Goal: Task Accomplishment & Management: Manage account settings

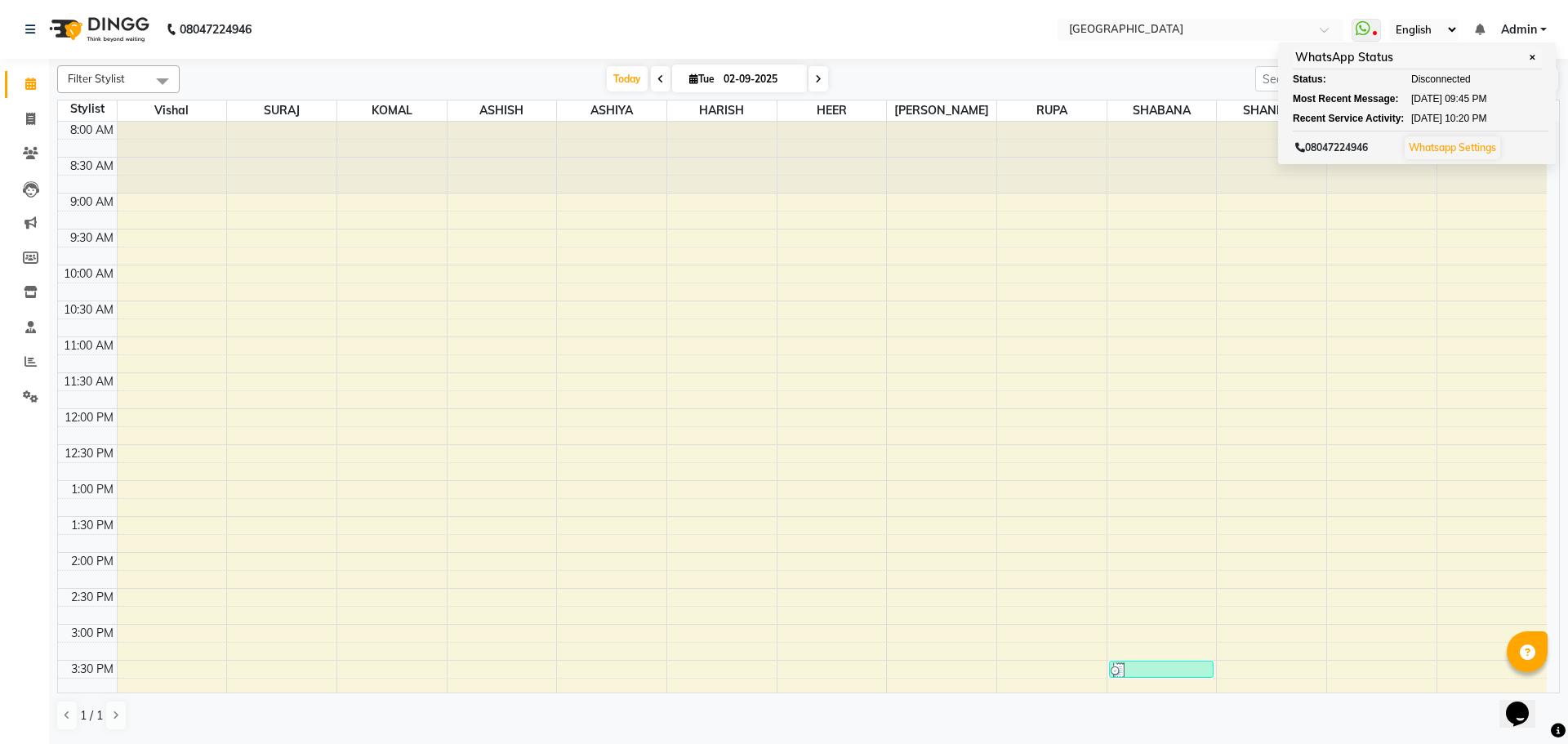
click at [1024, 74] on div "Today Tue 02-09-2025" at bounding box center [717, 79] width 1059 height 25
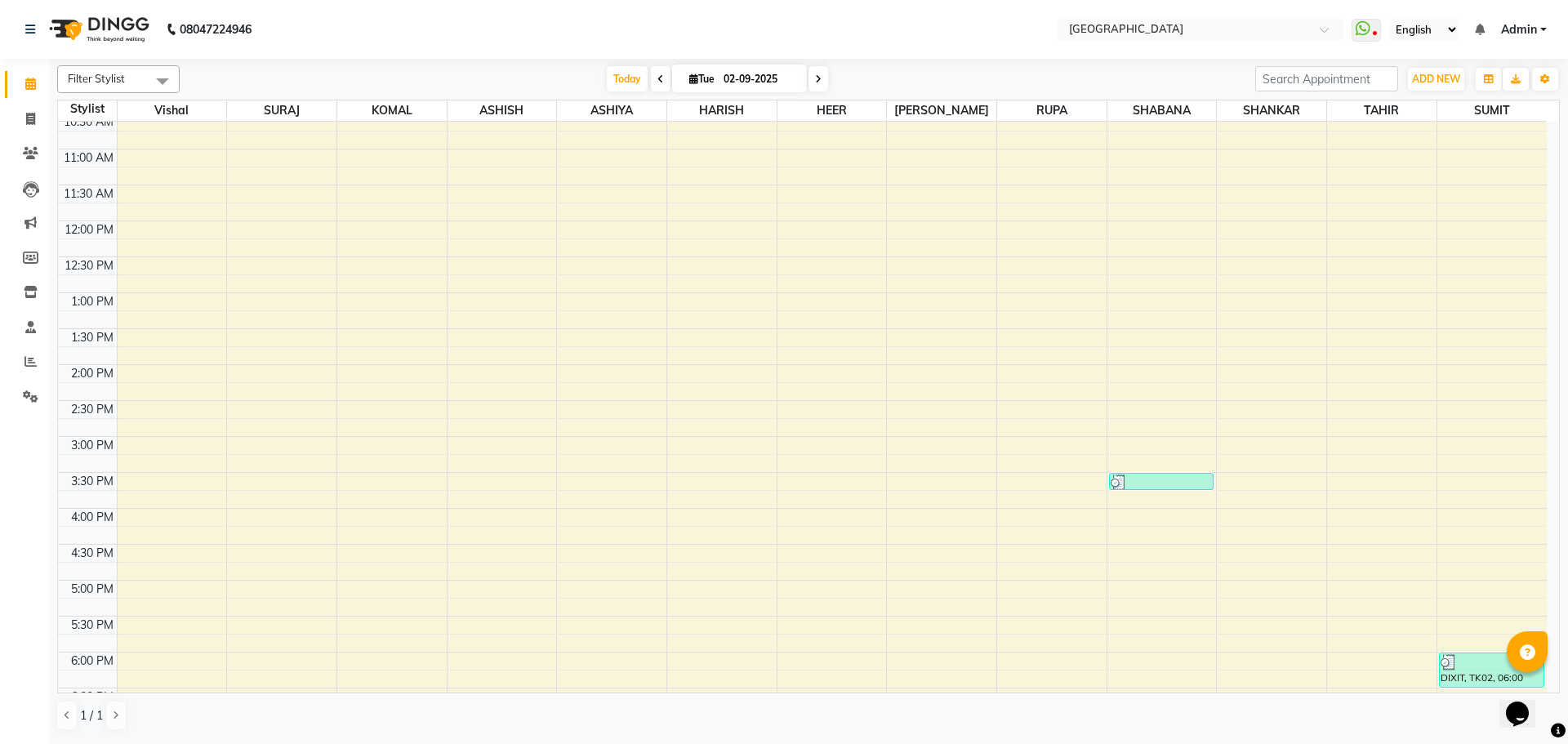
scroll to position [327, 0]
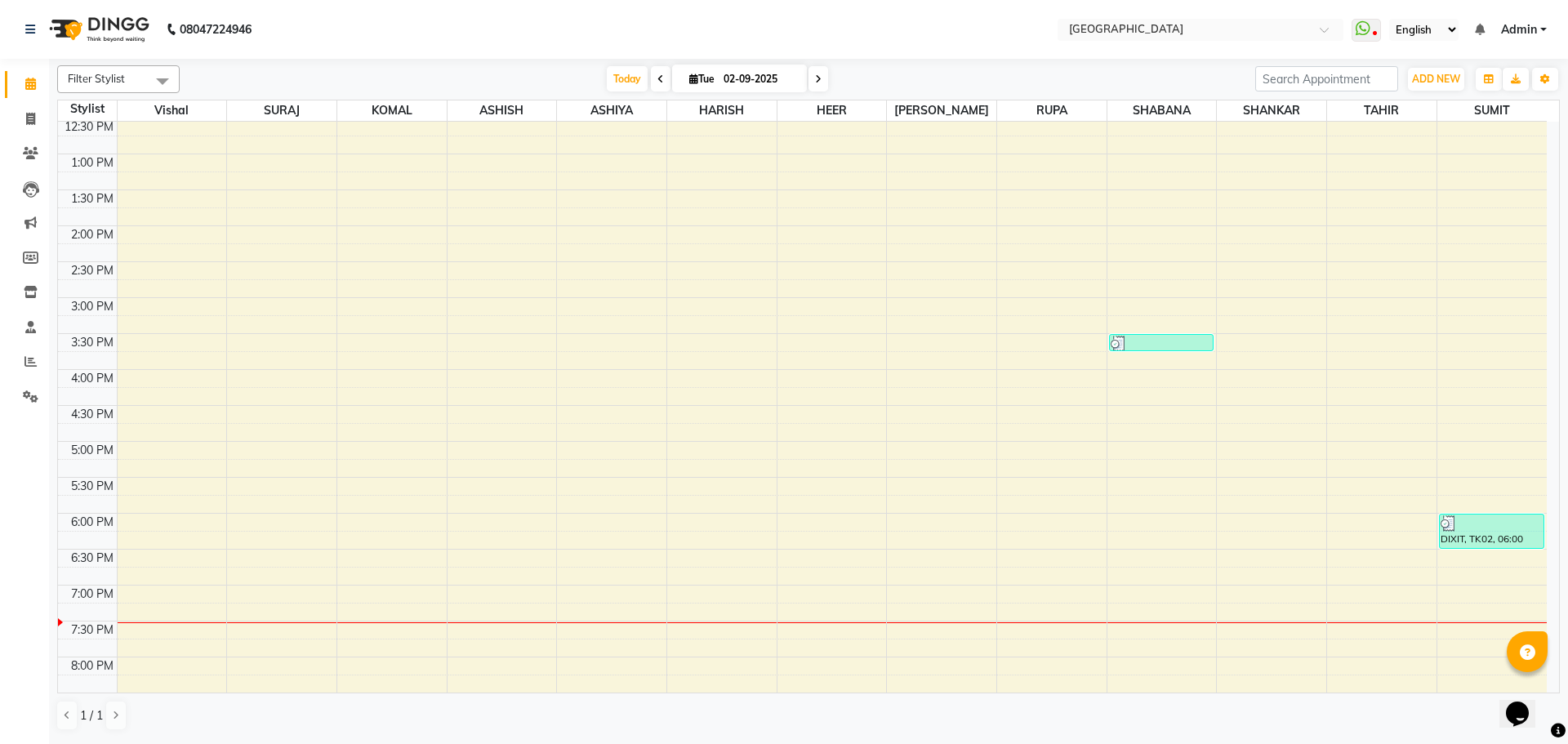
click at [1154, 514] on div "8:00 AM 8:30 AM 9:00 AM 9:30 AM 10:00 AM 10:30 AM 11:00 AM 11:30 AM 12:00 PM 12…" at bounding box center [802, 369] width 1489 height 1149
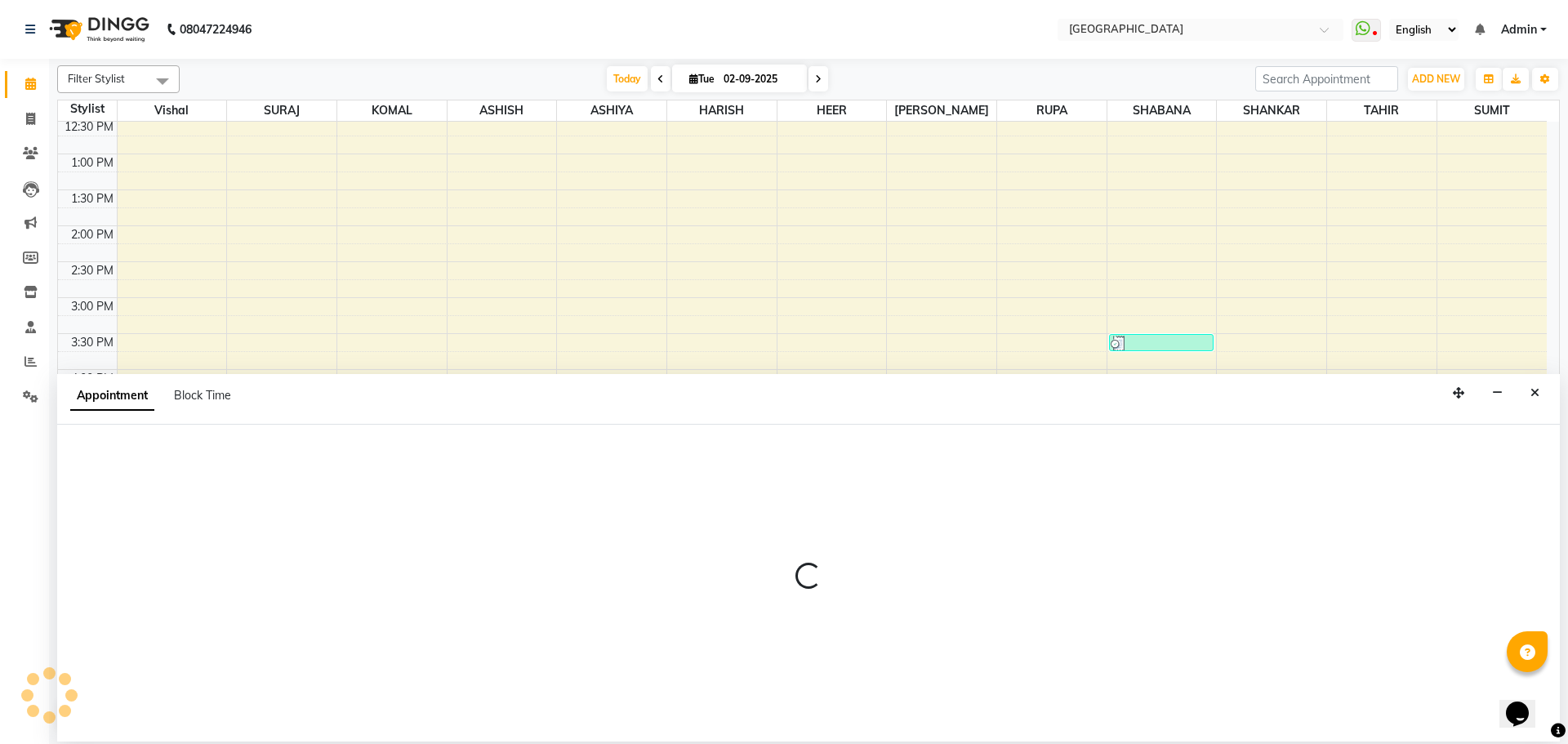
select select "78105"
select select "tentative"
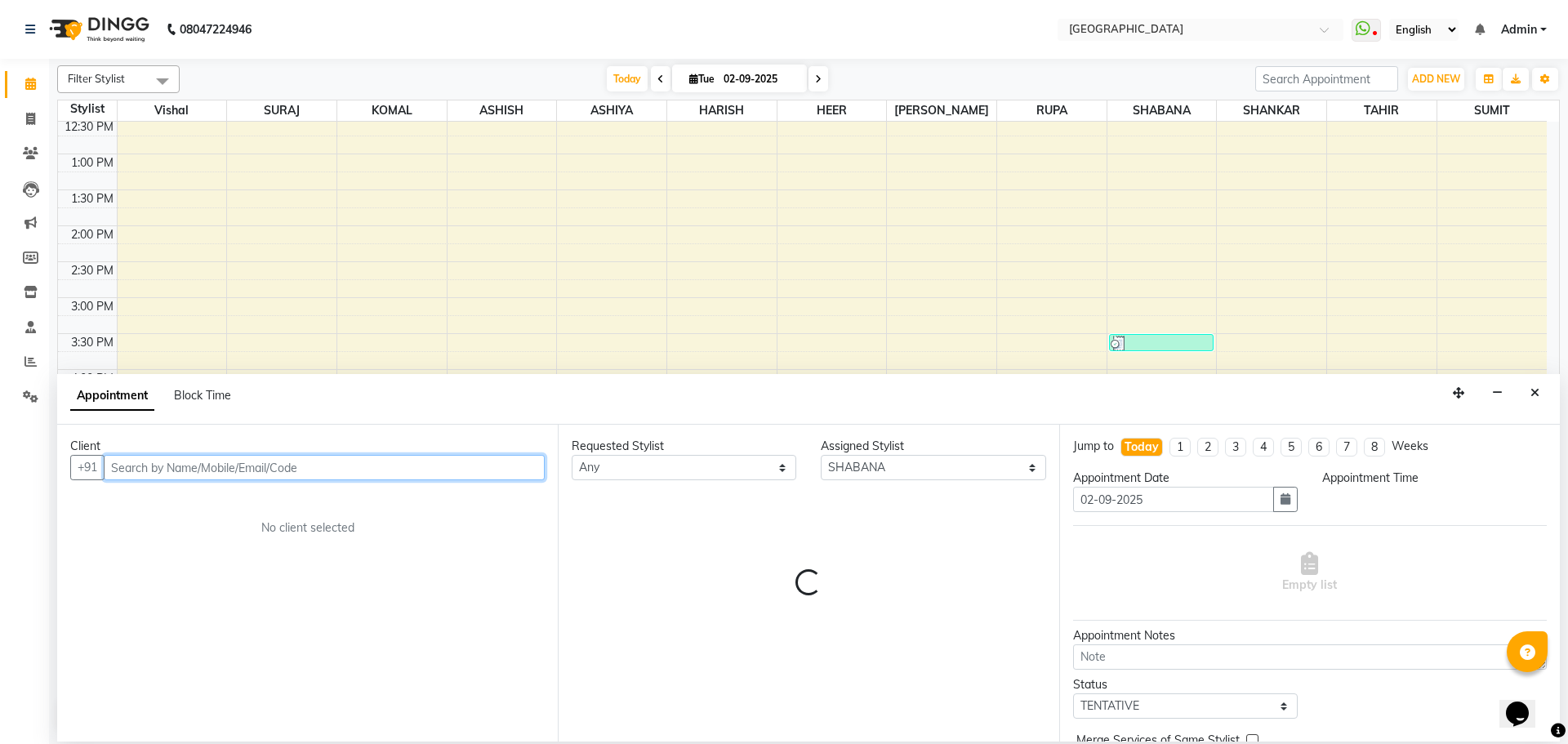
select select "1080"
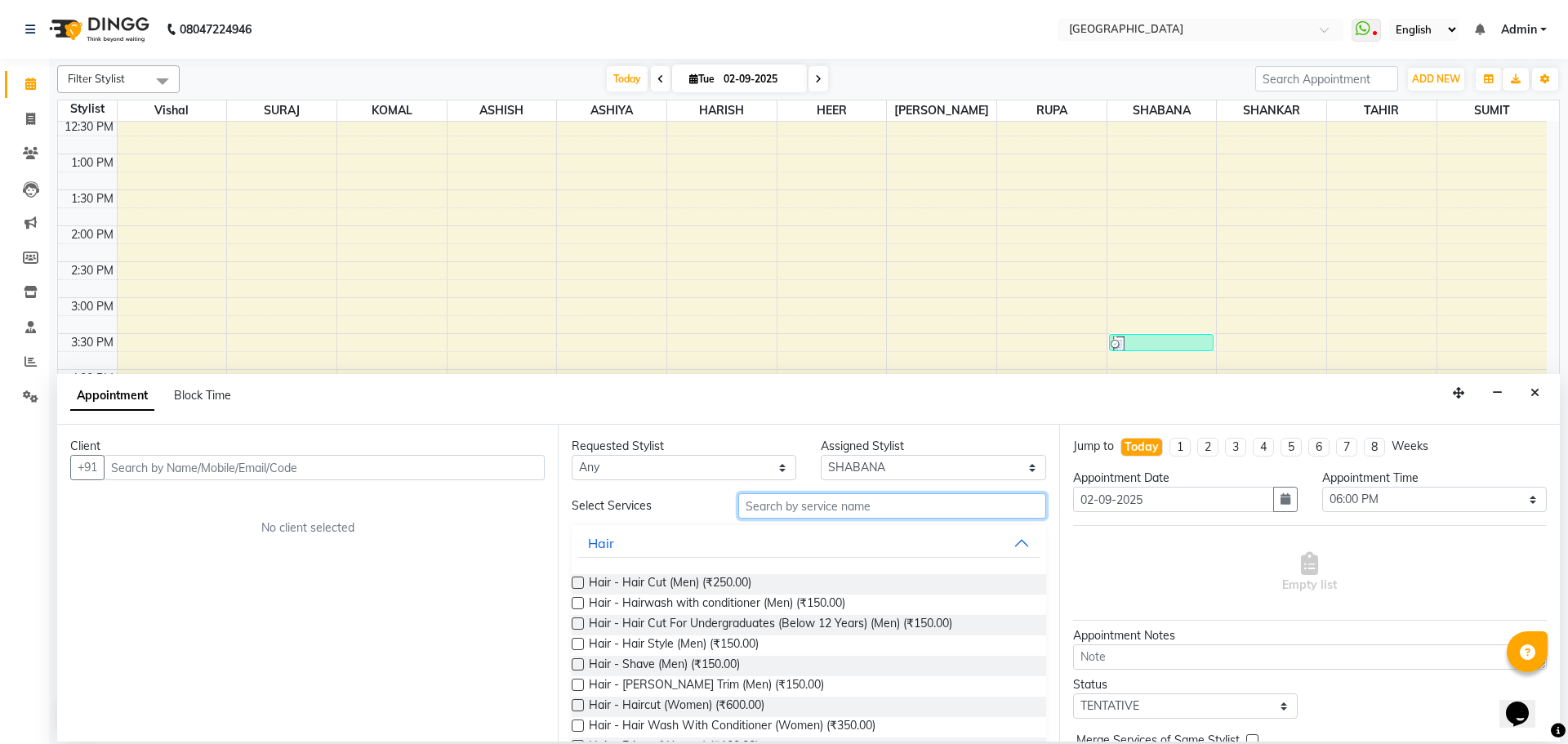
click at [767, 507] on input "text" at bounding box center [892, 506] width 307 height 25
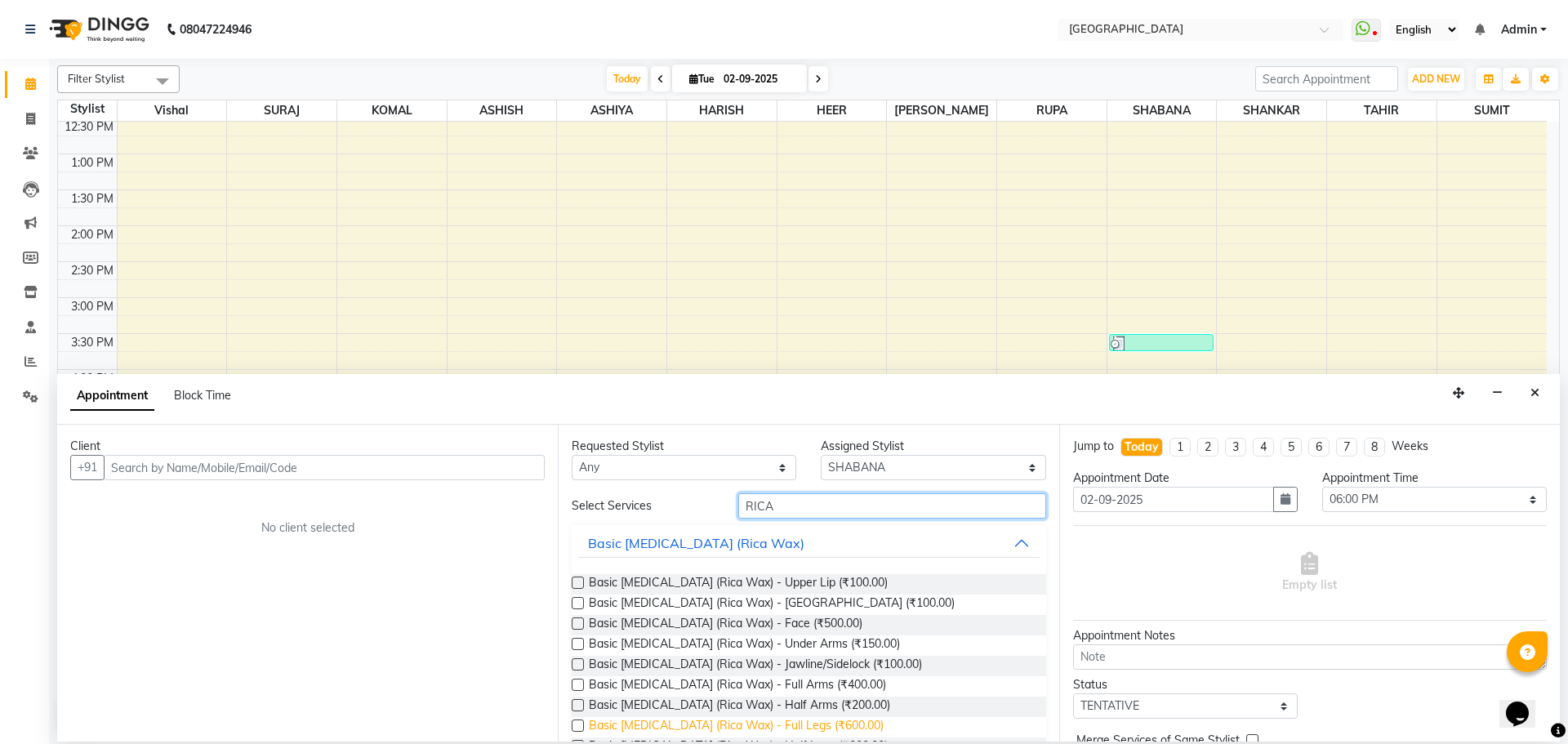
type input "RICA"
click at [778, 725] on span "Basic [MEDICAL_DATA] (Rica Wax) - Full Legs (₹600.00)" at bounding box center [736, 727] width 295 height 20
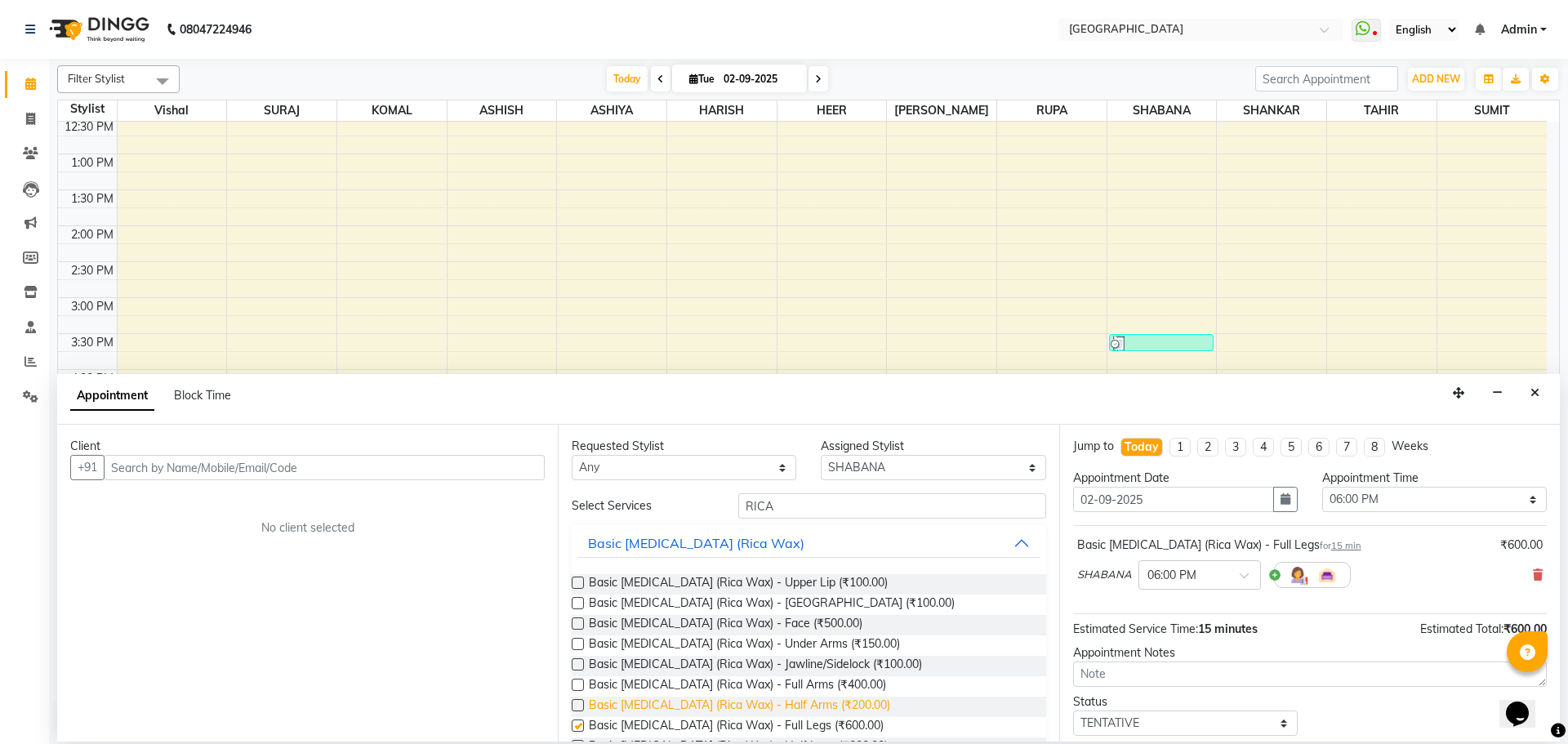
checkbox input "false"
click at [781, 684] on span "Basic Skin Care (Rica Wax) - Full Arms (₹400.00)" at bounding box center [737, 686] width 297 height 20
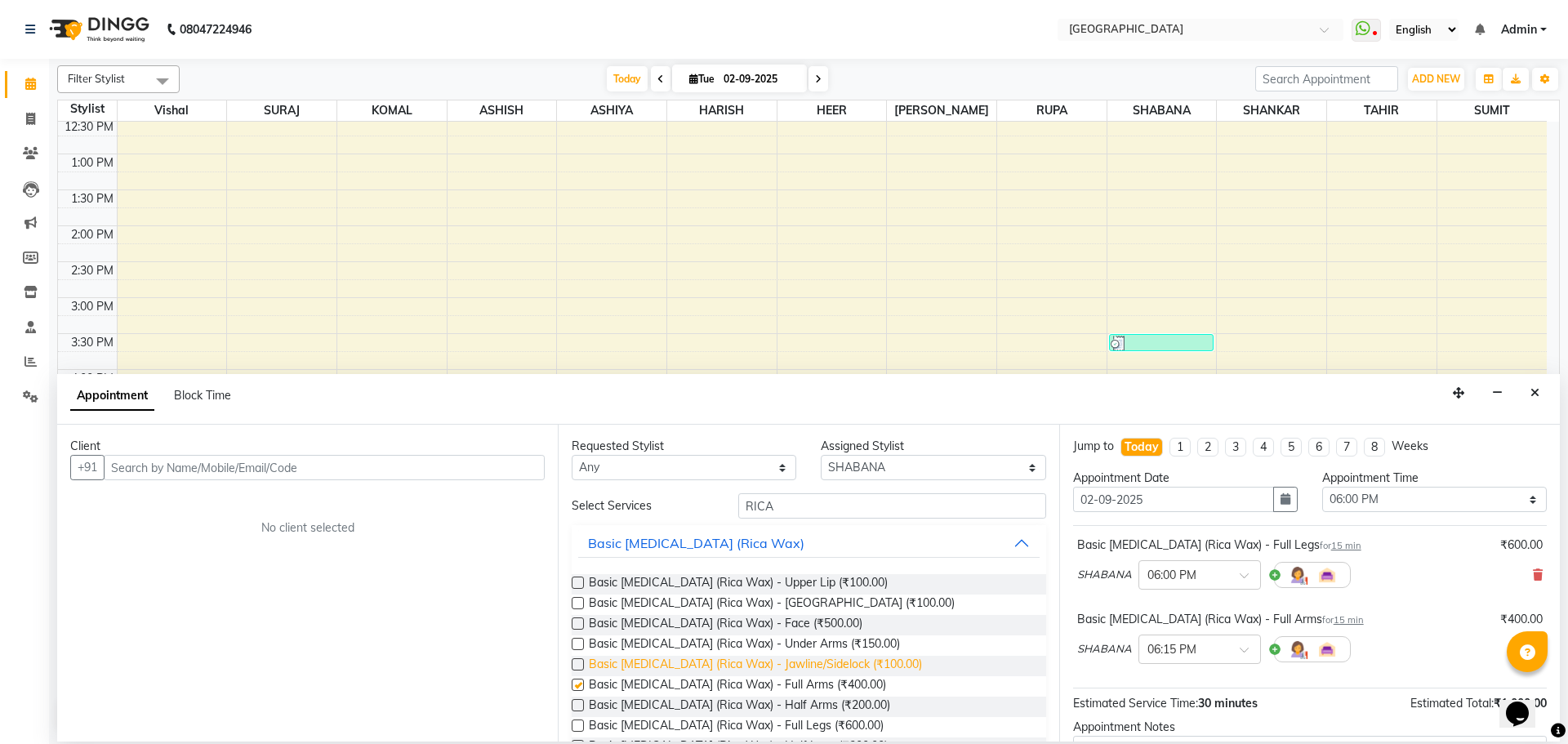
checkbox input "false"
drag, startPoint x: 781, startPoint y: 642, endPoint x: 794, endPoint y: 643, distance: 13.0
click at [781, 643] on span "Basic Skin Care (Rica Wax) - Under Arms (₹150.00)" at bounding box center [744, 645] width 311 height 20
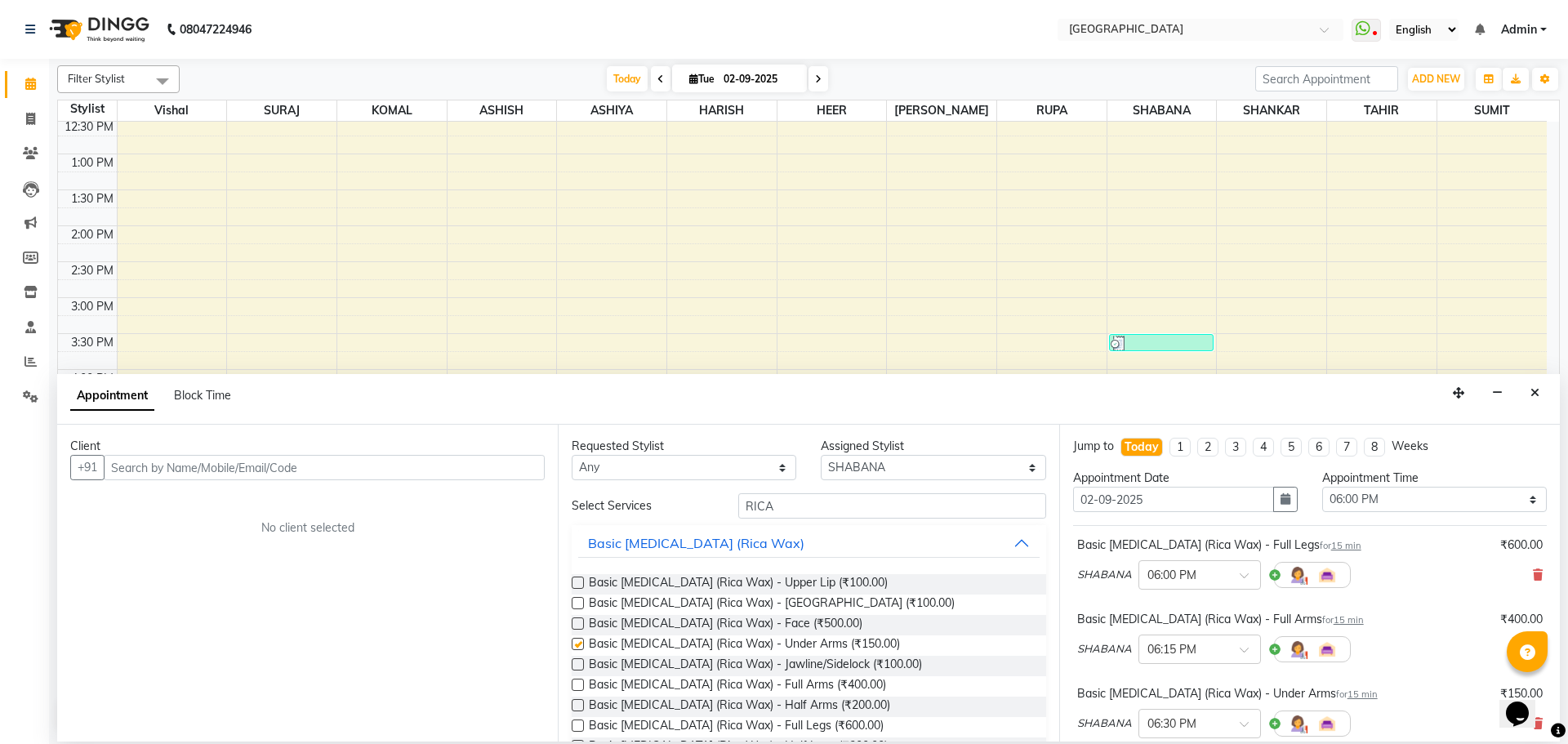
checkbox input "false"
click at [788, 504] on input "RICA" at bounding box center [892, 506] width 307 height 25
type input "R"
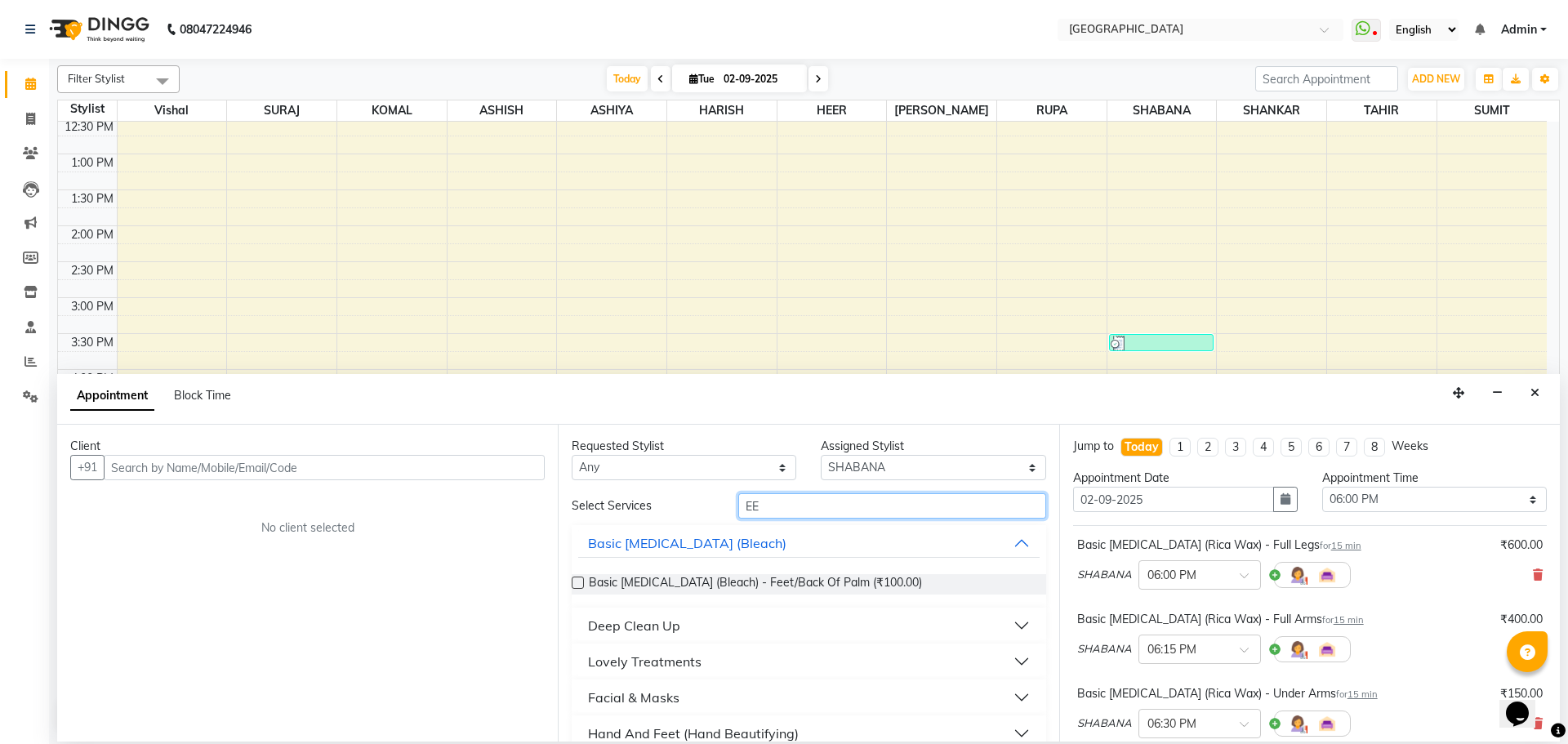
type input "E"
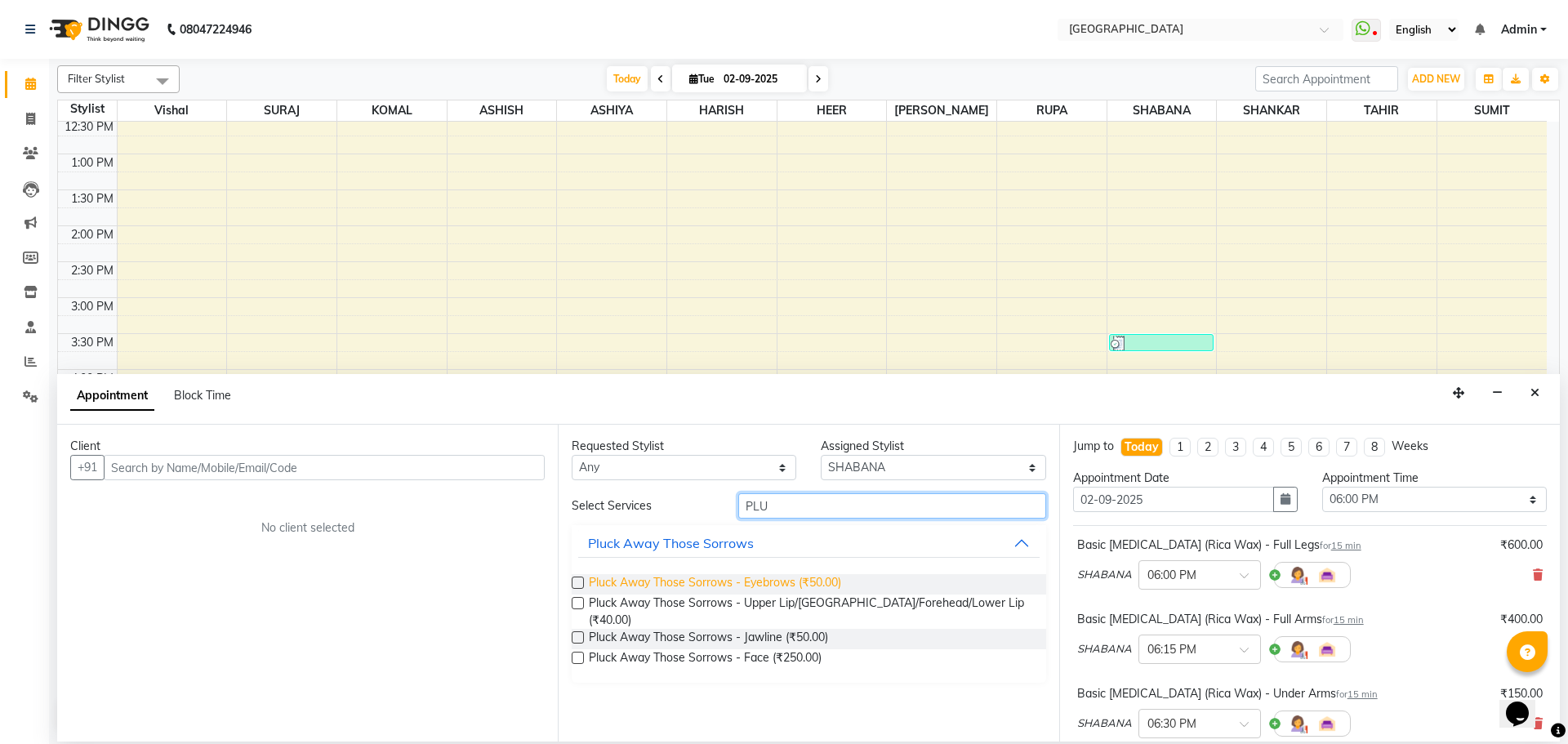
type input "PLU"
click at [792, 589] on span "Pluck Away Those Sorrows - Eyebrows (₹50.00)" at bounding box center [714, 584] width 252 height 20
checkbox input "false"
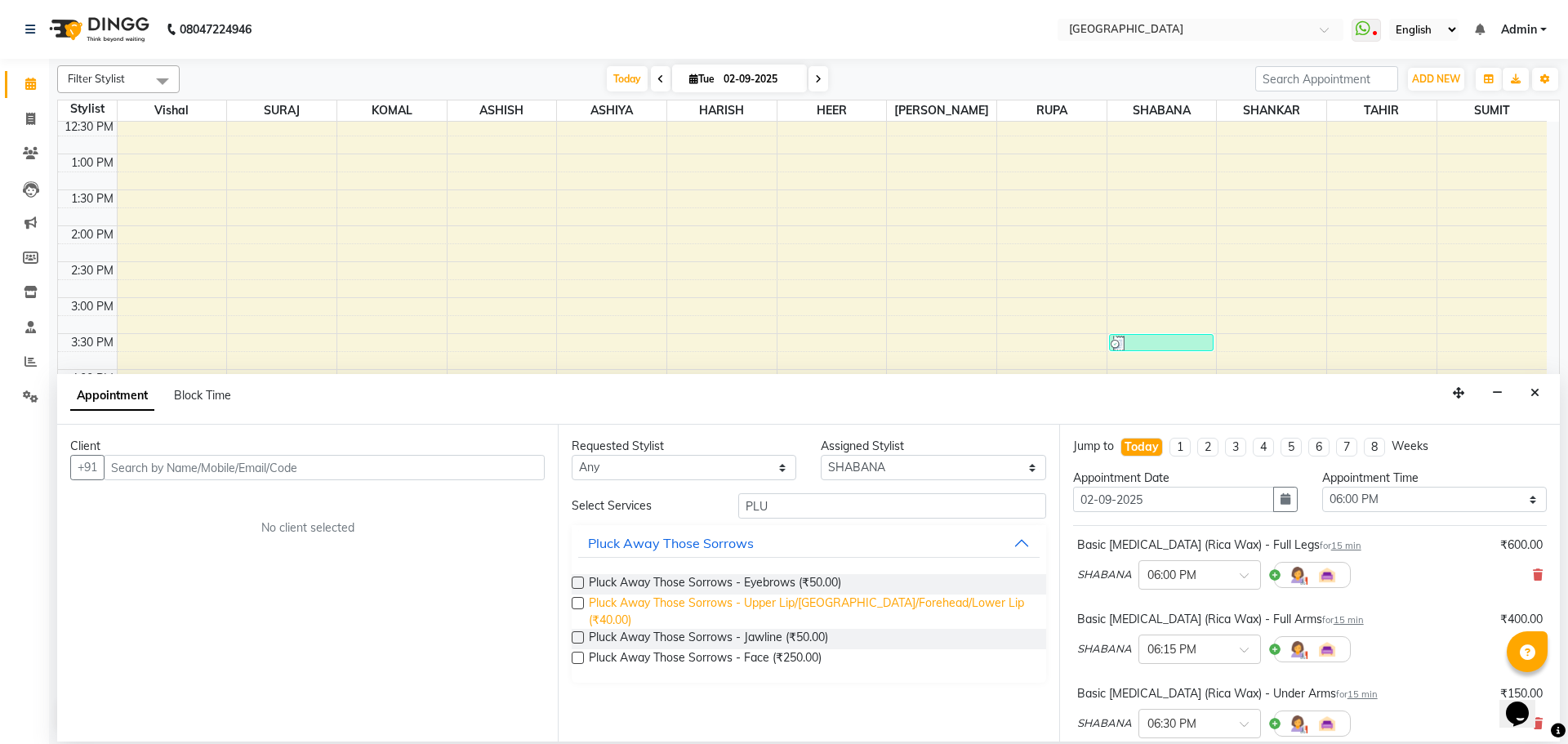
click at [823, 604] on span "Pluck Away Those Sorrows - Upper Lip/[GEOGRAPHIC_DATA]/Forehead/Lower Lip (₹40.…" at bounding box center [810, 612] width 443 height 34
drag, startPoint x: 845, startPoint y: 606, endPoint x: 857, endPoint y: 605, distance: 12.0
click at [845, 605] on span "Pluck Away Those Sorrows - Upper Lip/[GEOGRAPHIC_DATA]/Forehead/Lower Lip (₹40.…" at bounding box center [810, 612] width 443 height 34
checkbox input "false"
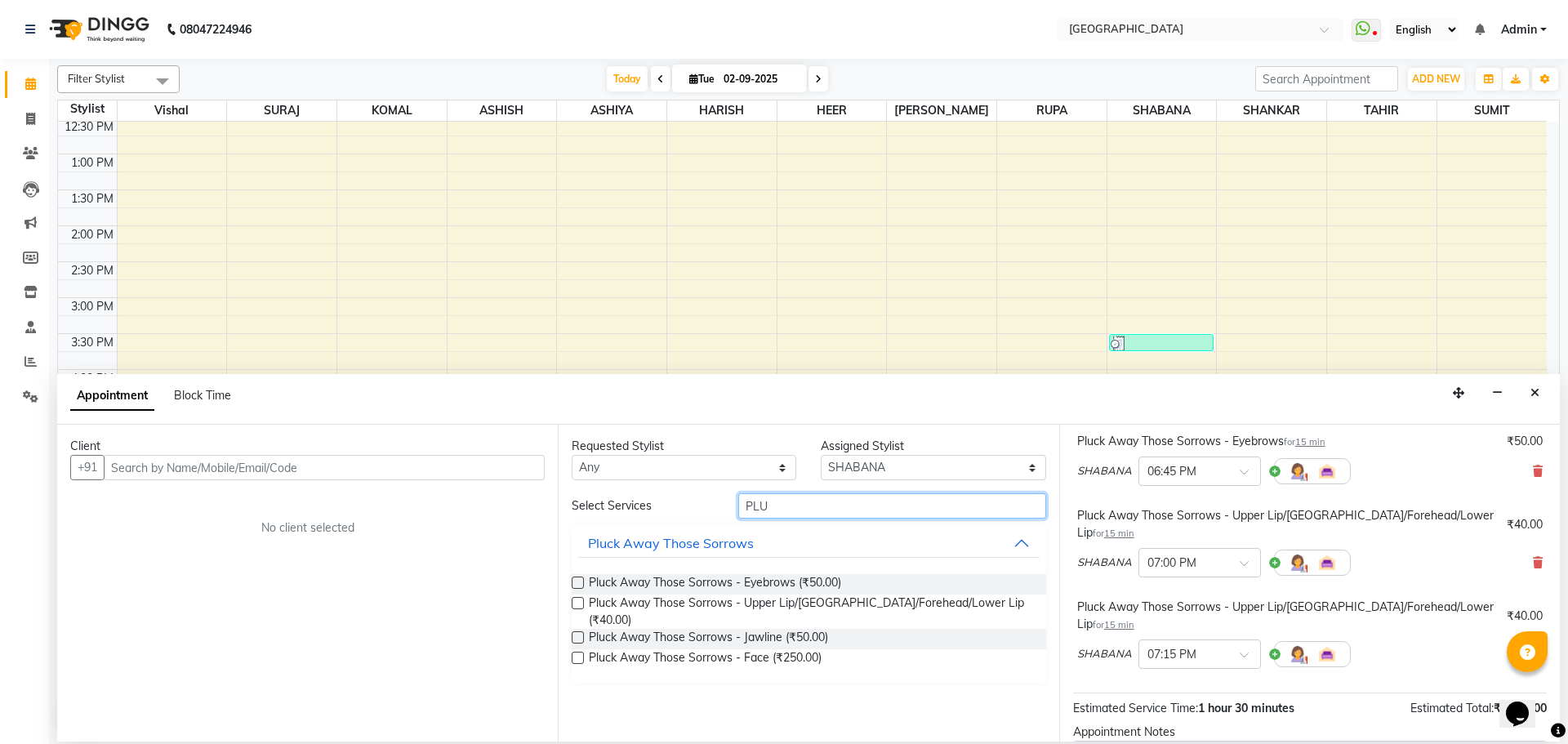
click at [783, 512] on input "PLU" at bounding box center [892, 506] width 307 height 25
type input "P"
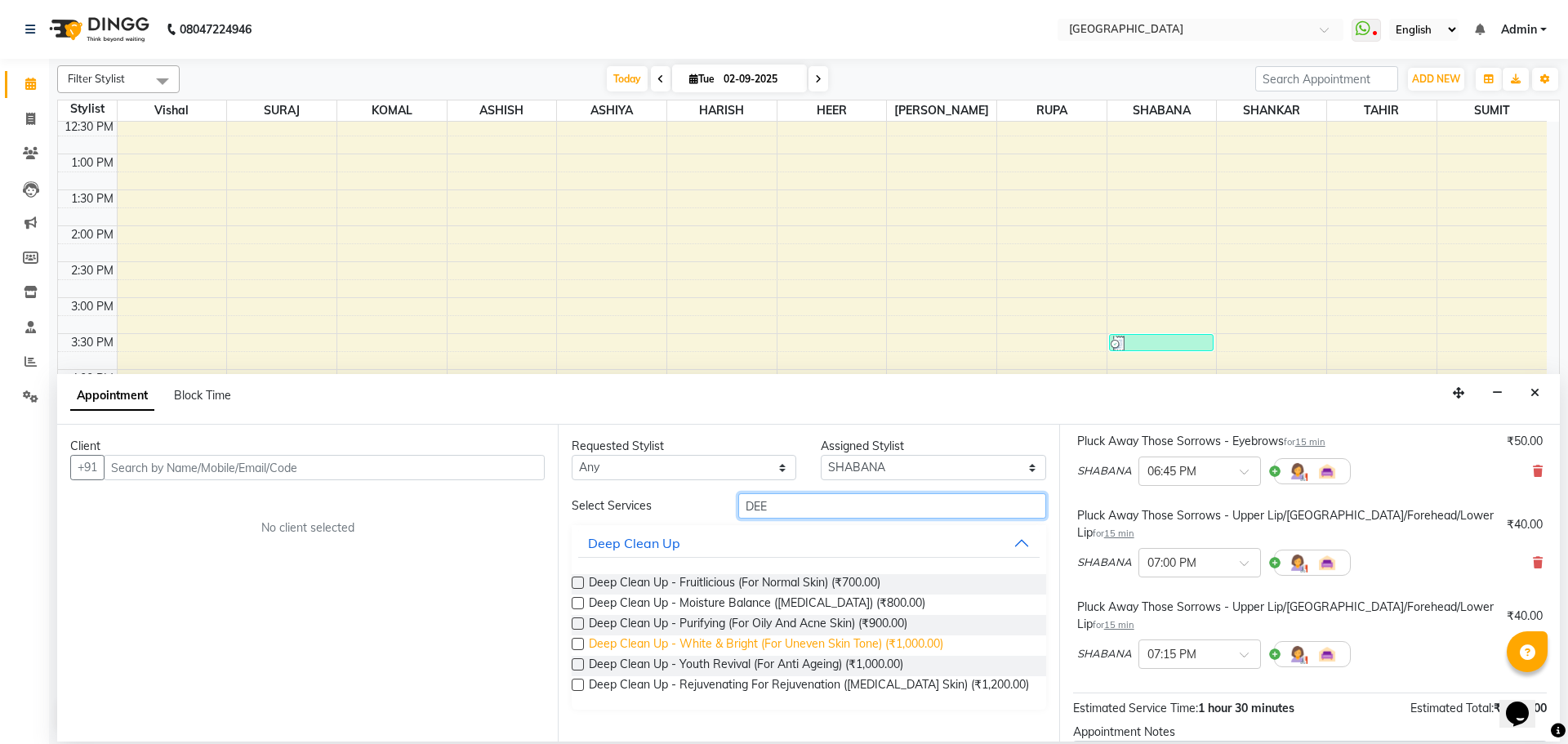
type input "DEE"
click at [713, 648] on span "Deep Clean Up - White & Bright (For Uneven Skin Tone) (₹1,000.00)" at bounding box center [765, 645] width 354 height 20
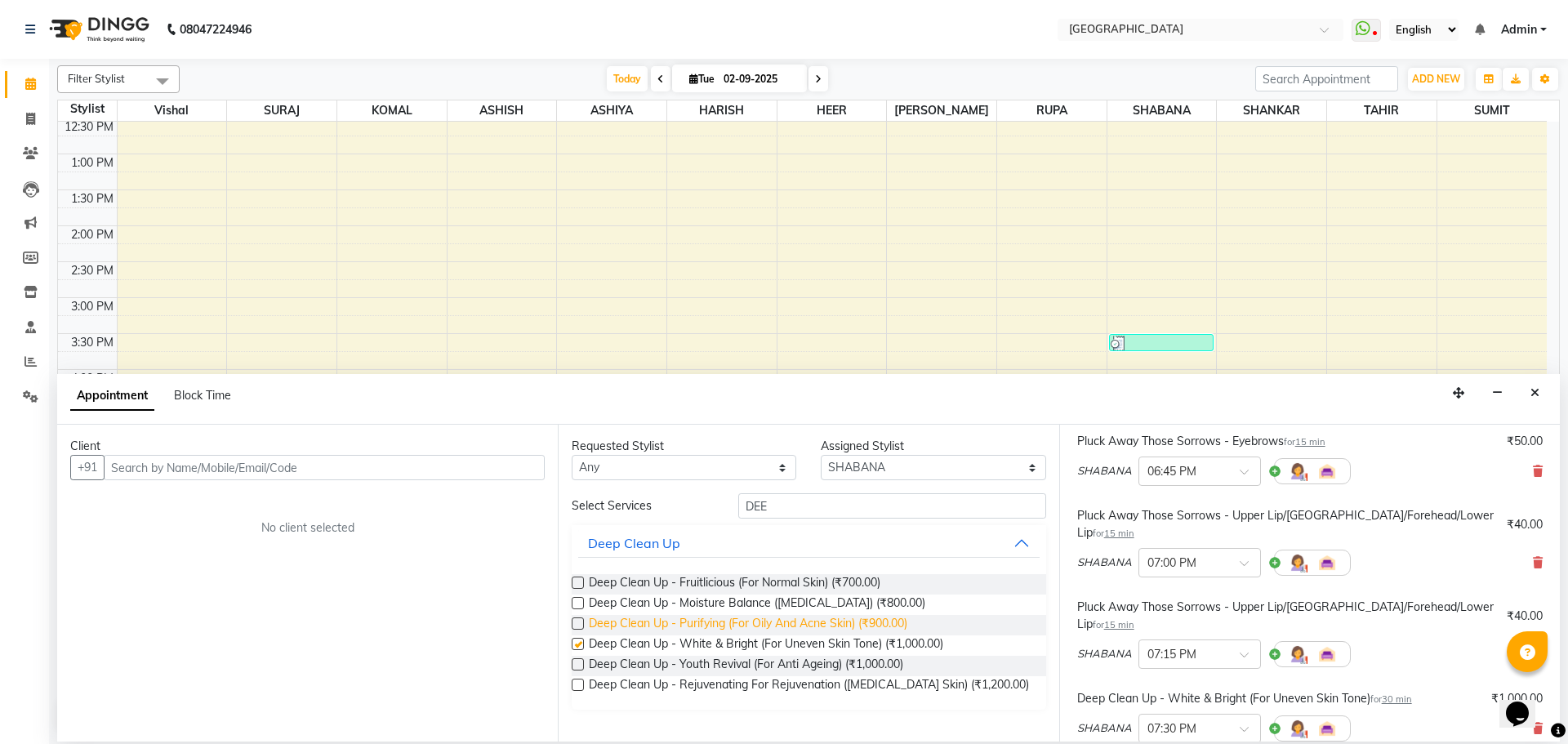
checkbox input "false"
click at [374, 474] on input "text" at bounding box center [324, 468] width 441 height 25
click at [775, 510] on input "DEE" at bounding box center [892, 506] width 307 height 25
type input "D"
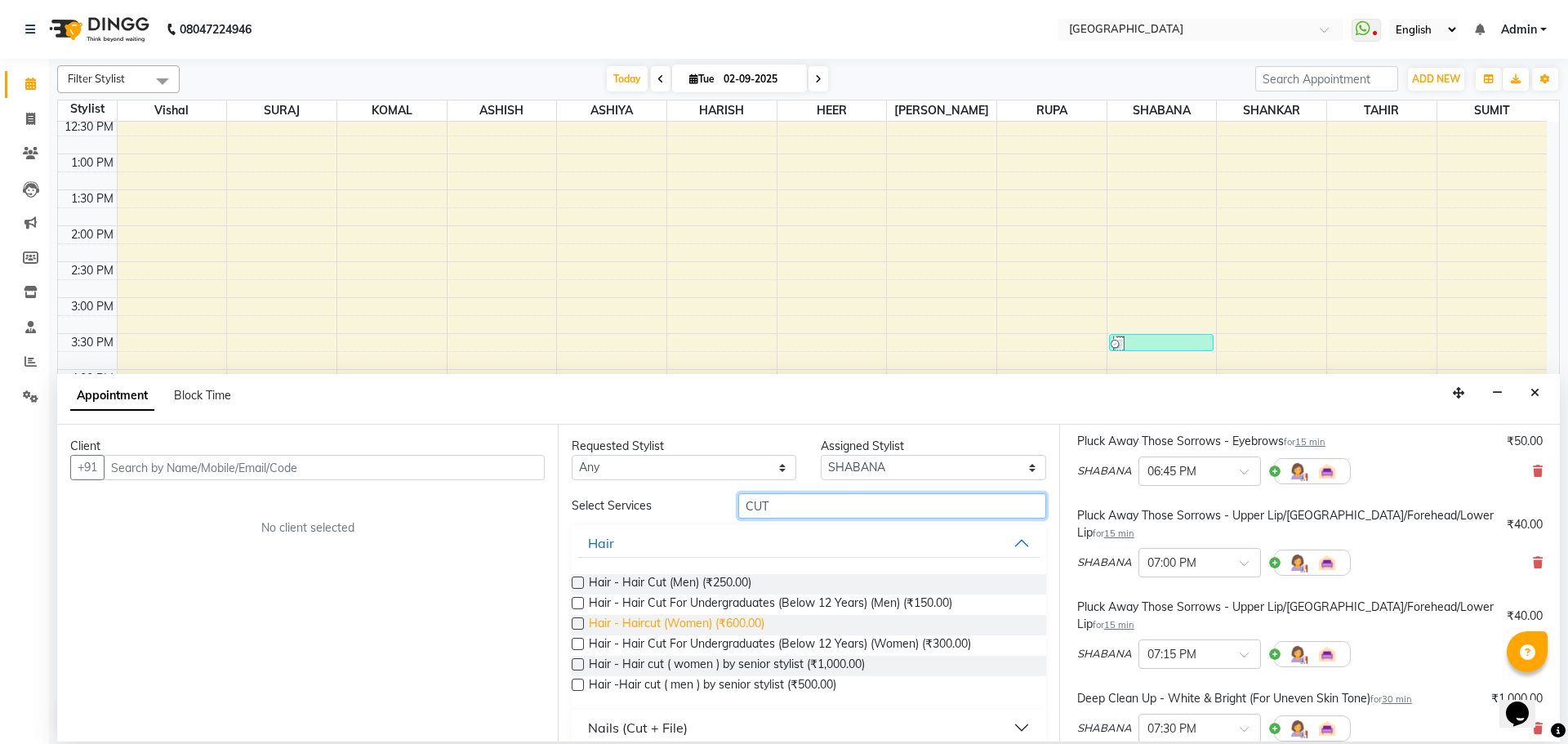
type input "CUT"
click at [739, 625] on span "Hair - Haircut (Women) (₹600.00)" at bounding box center [676, 625] width 176 height 20
checkbox input "false"
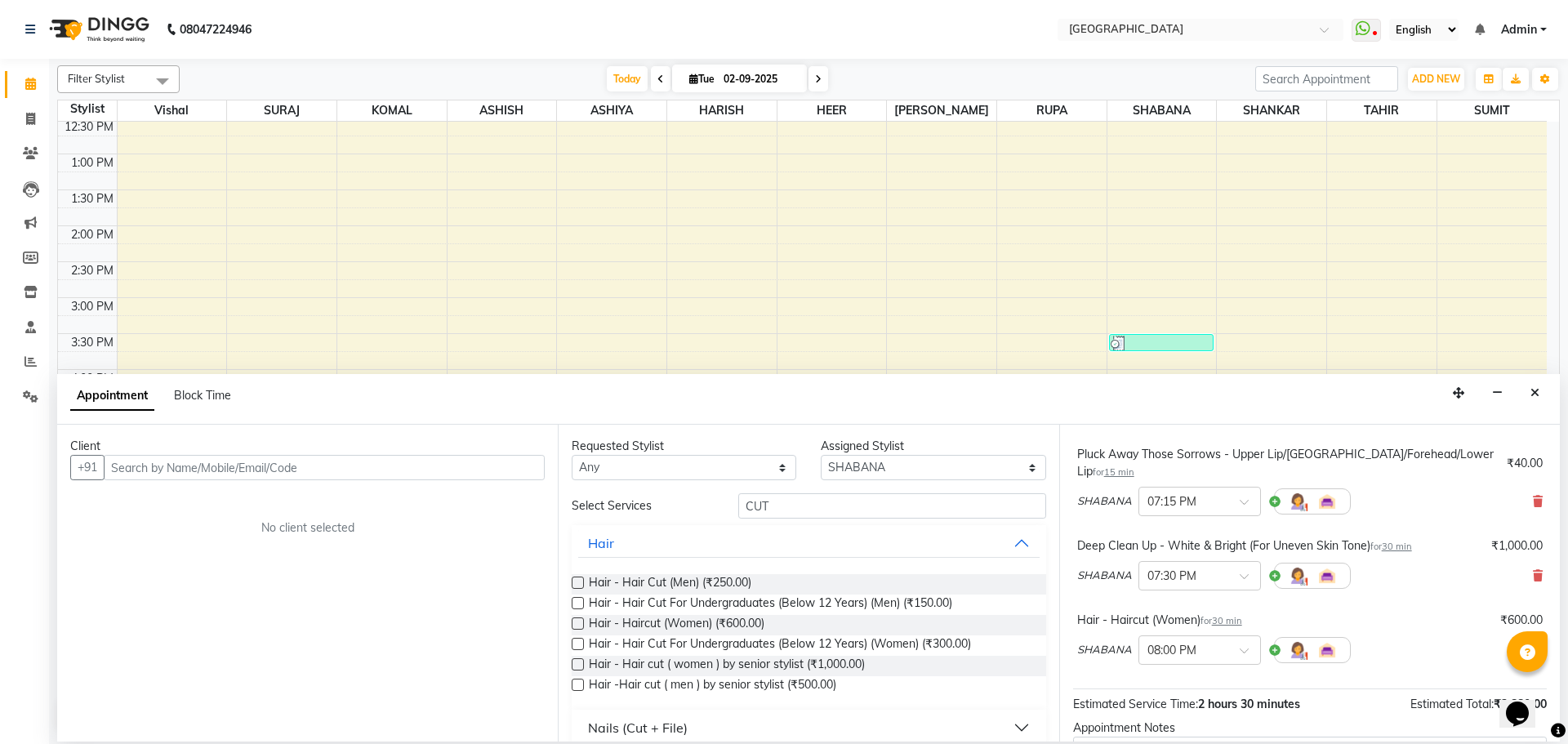
scroll to position [619, 0]
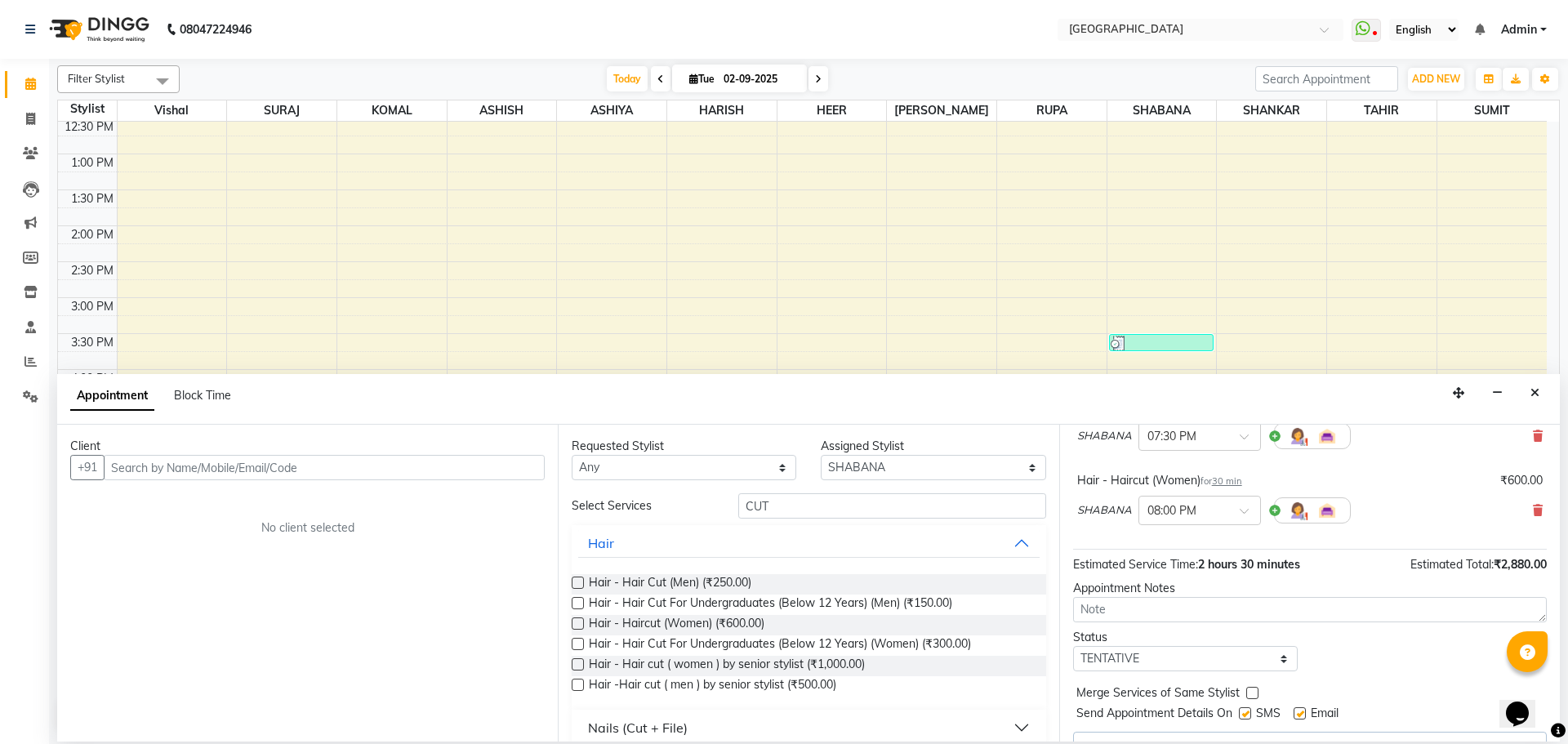
click at [1246, 687] on label at bounding box center [1252, 693] width 12 height 12
click at [1246, 689] on input "checkbox" at bounding box center [1251, 694] width 10 height 10
checkbox input "true"
click at [1252, 645] on select "Select TENTATIVE CONFIRM CHECK-IN UPCOMING" at bounding box center [1185, 658] width 224 height 25
select select "check-in"
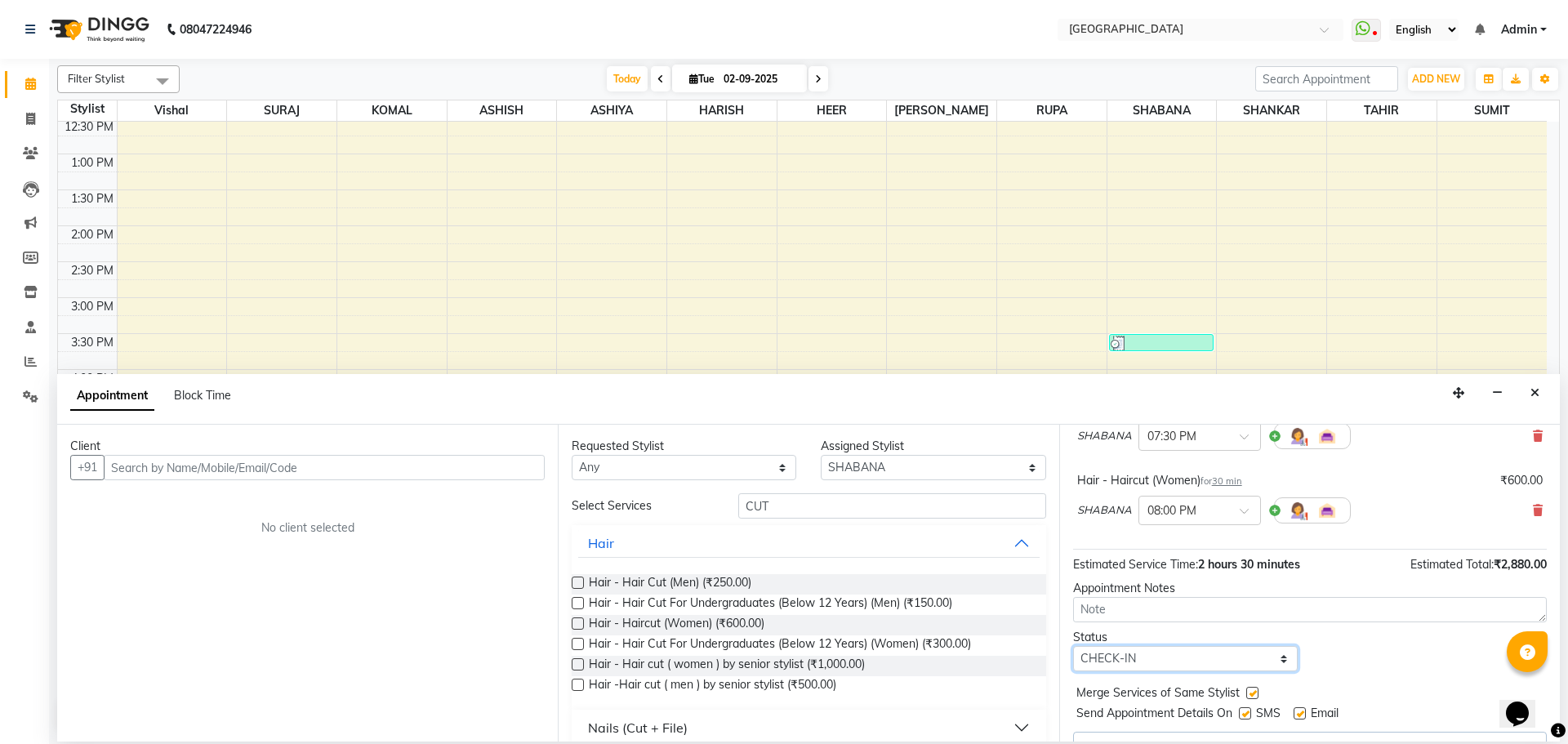
click at [1073, 645] on select "Select TENTATIVE CONFIRM CHECK-IN UPCOMING" at bounding box center [1185, 658] width 224 height 25
click at [499, 475] on input "text" at bounding box center [324, 468] width 441 height 25
click at [285, 473] on input "text" at bounding box center [324, 468] width 441 height 25
click at [384, 475] on input "text" at bounding box center [324, 468] width 441 height 25
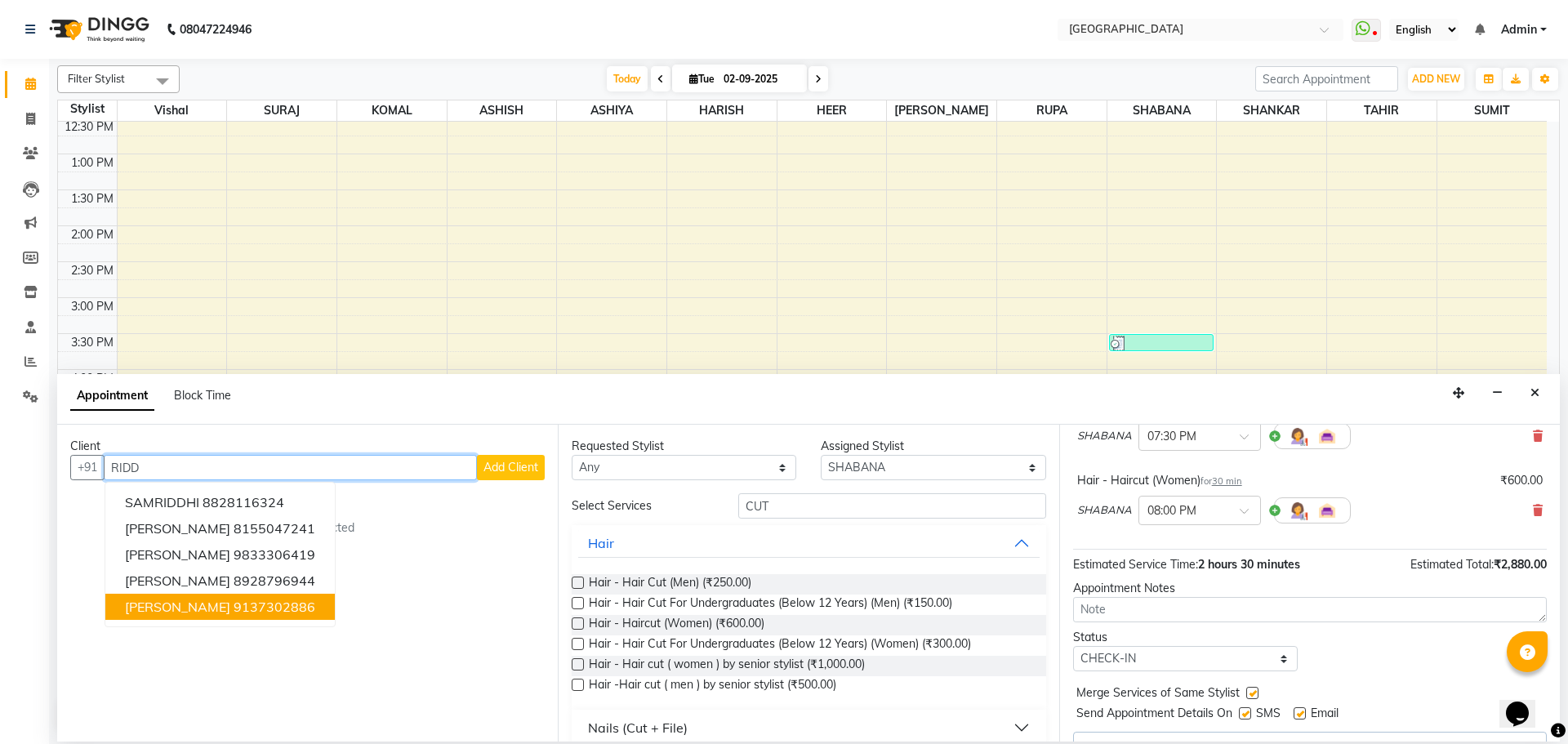
click at [234, 600] on ngb-highlight "9137302886" at bounding box center [274, 606] width 82 height 16
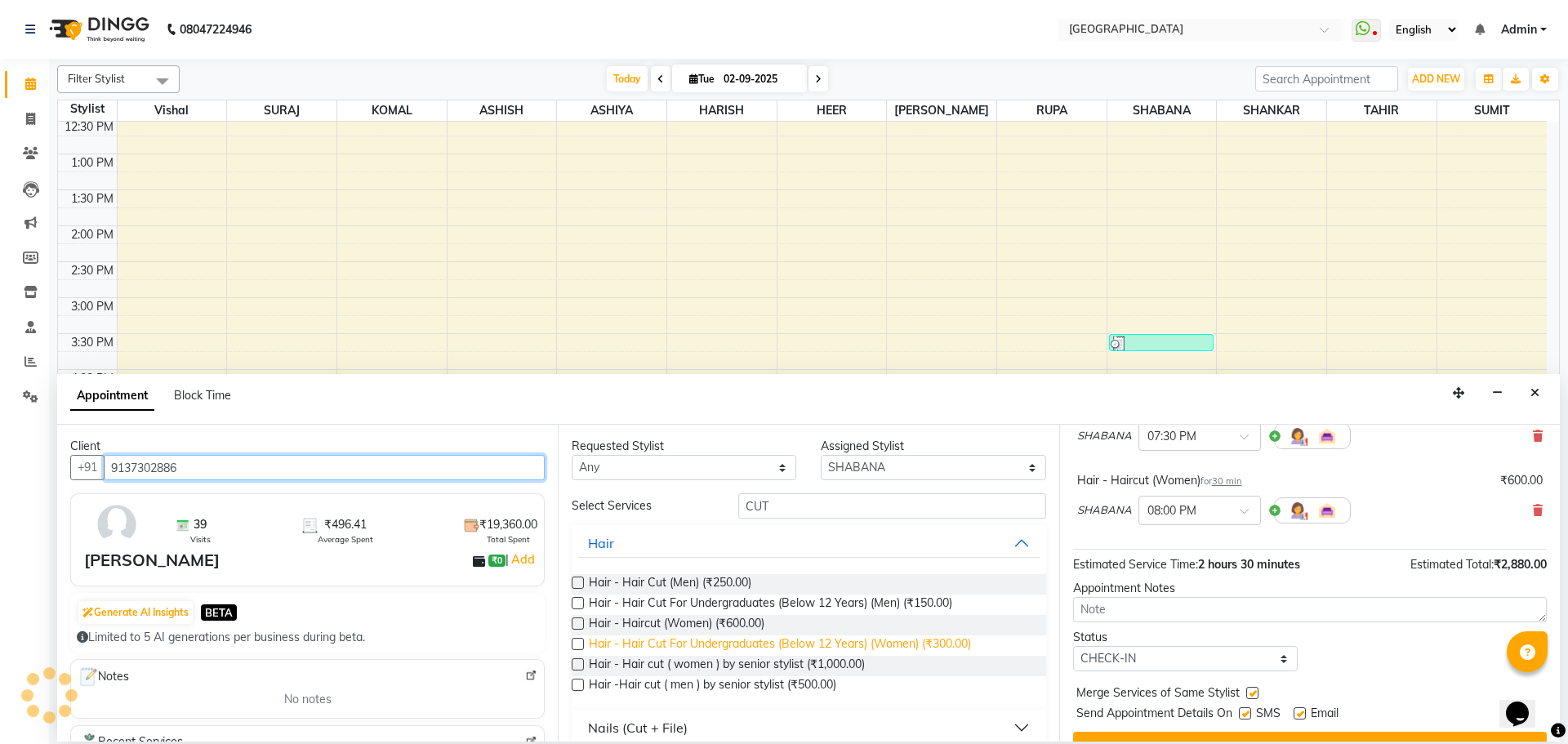
scroll to position [617, 0]
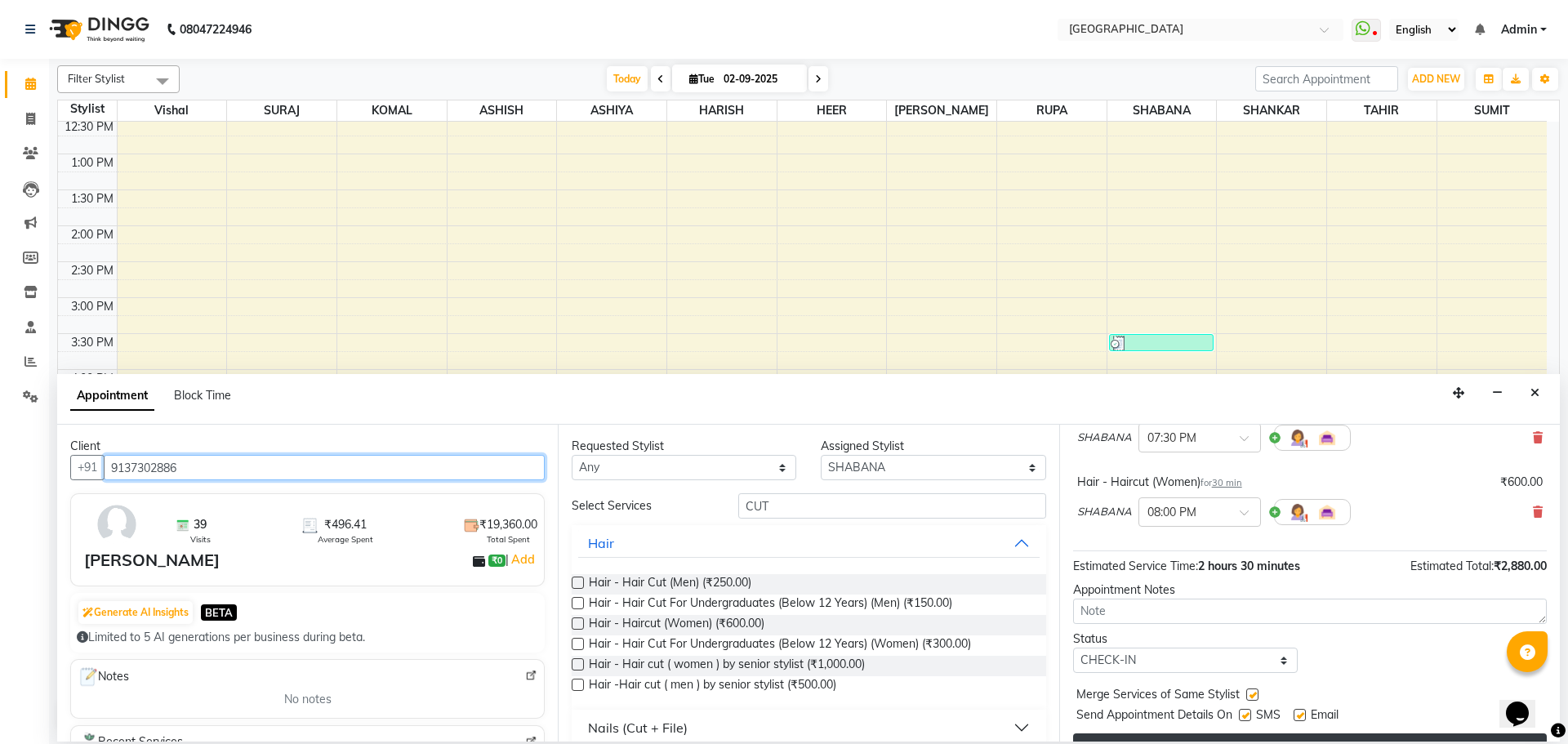
type input "9137302886"
click at [1293, 733] on button "Book" at bounding box center [1310, 747] width 474 height 30
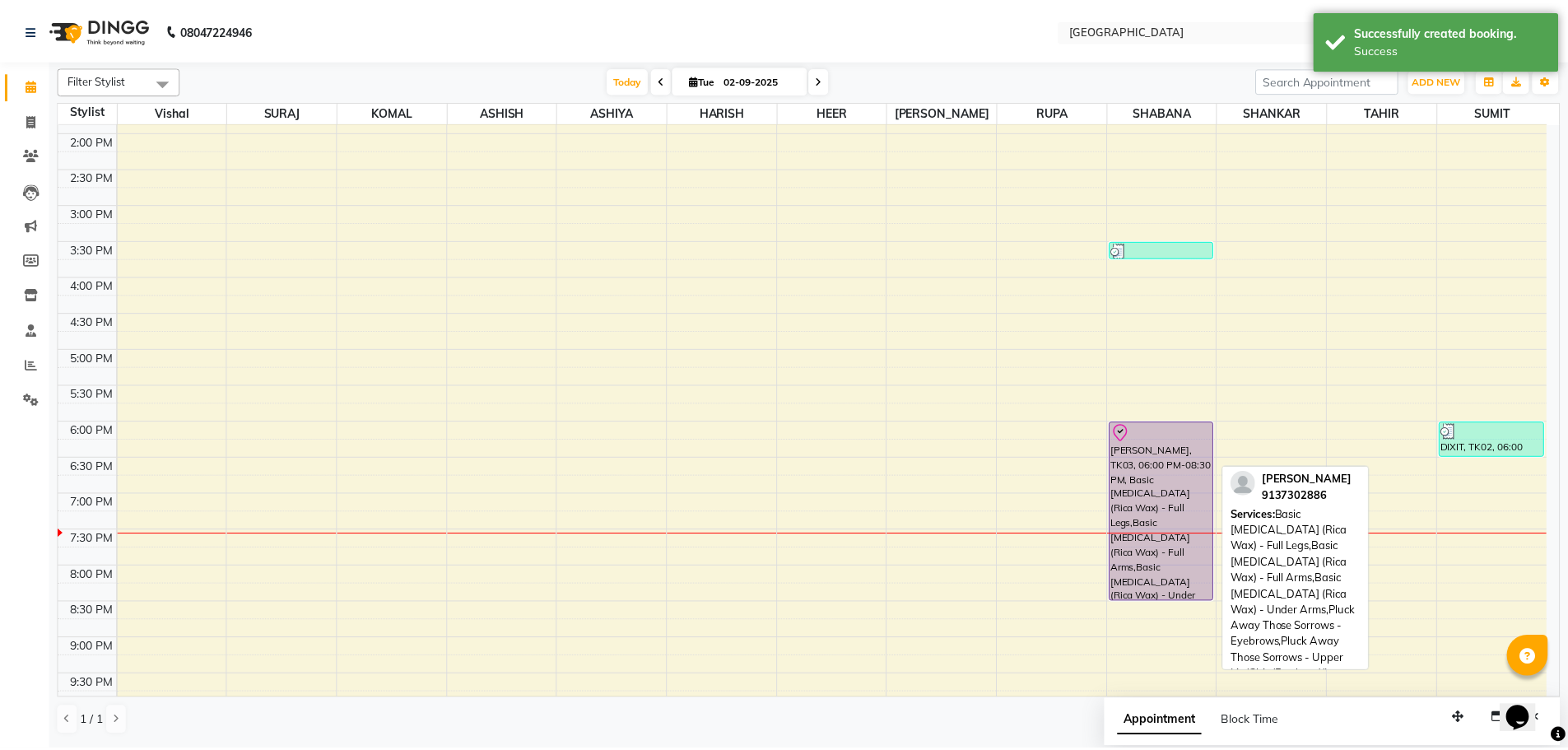
scroll to position [576, 0]
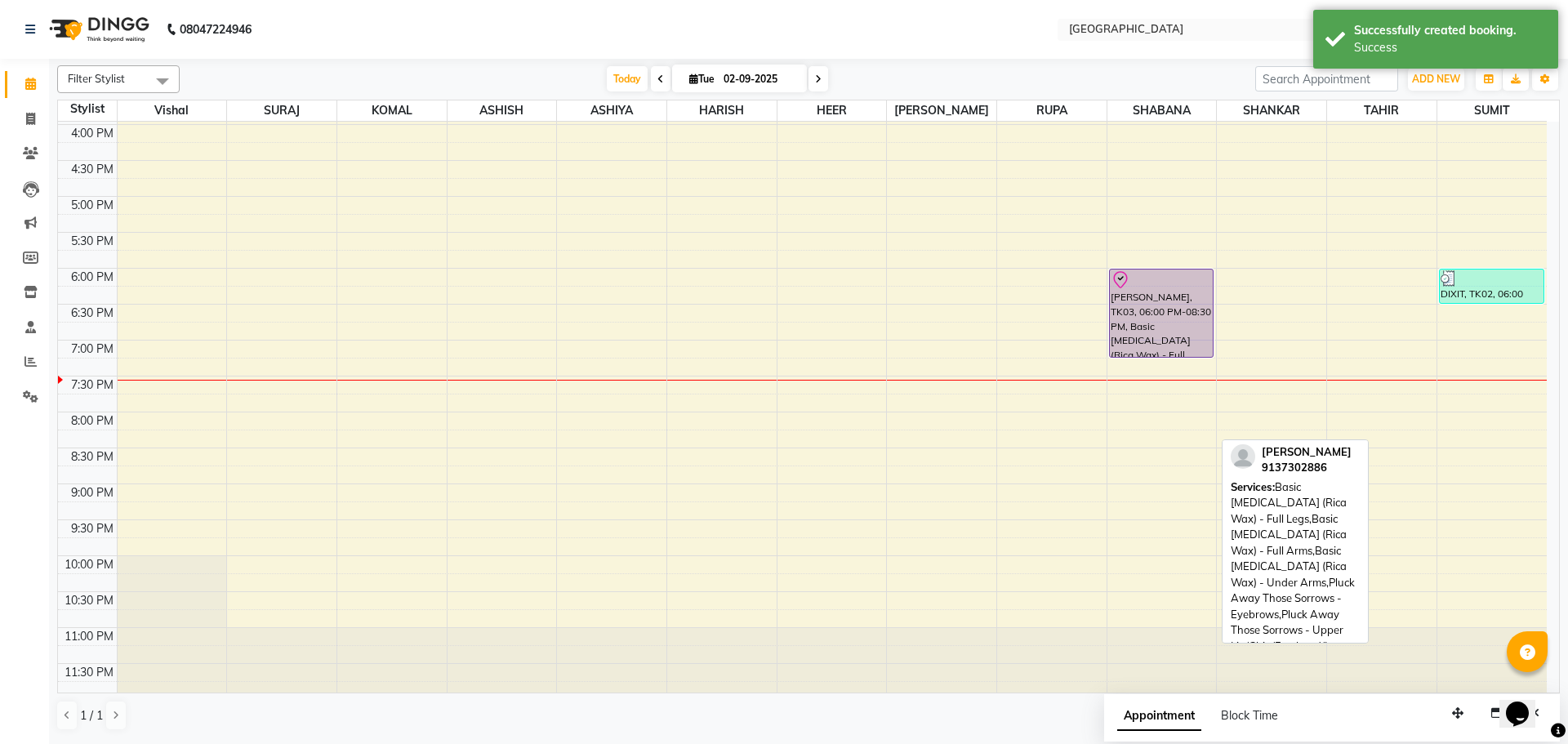
drag, startPoint x: 1142, startPoint y: 448, endPoint x: 1145, endPoint y: 333, distance: 115.0
click at [1145, 333] on div "LEENA, TK01, 03:30 PM-03:45 PM, Pluck Away Those Sorrows - Eyebrows RIDDHI RAJ,…" at bounding box center [1162, 124] width 110 height 1149
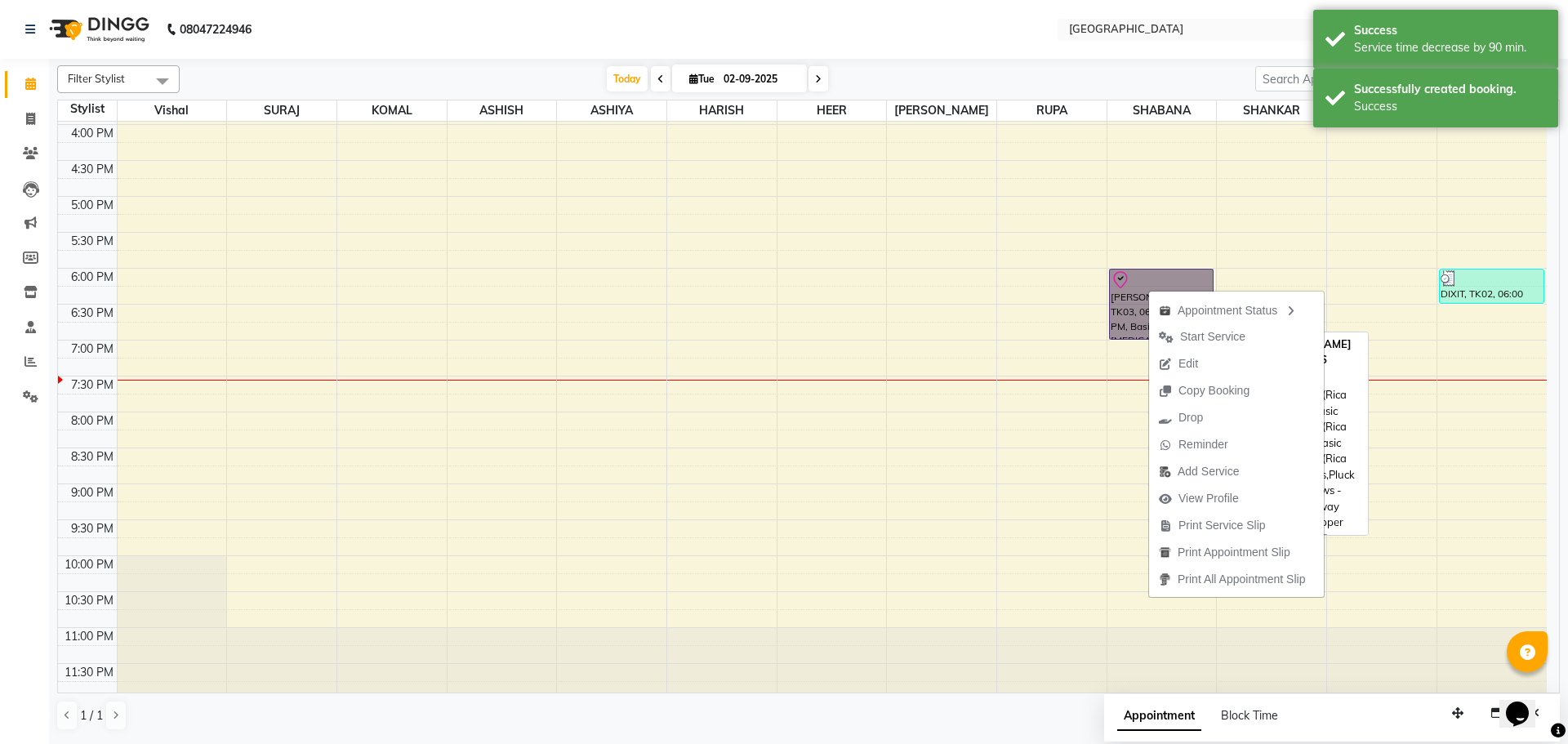
click at [1142, 268] on link "RIDDHI RAJ, TK03, 06:00 PM-07:00 PM, Basic Skin Care (Rica Wax) - Full Legs,Bas…" at bounding box center [1161, 304] width 104 height 71
select select "8"
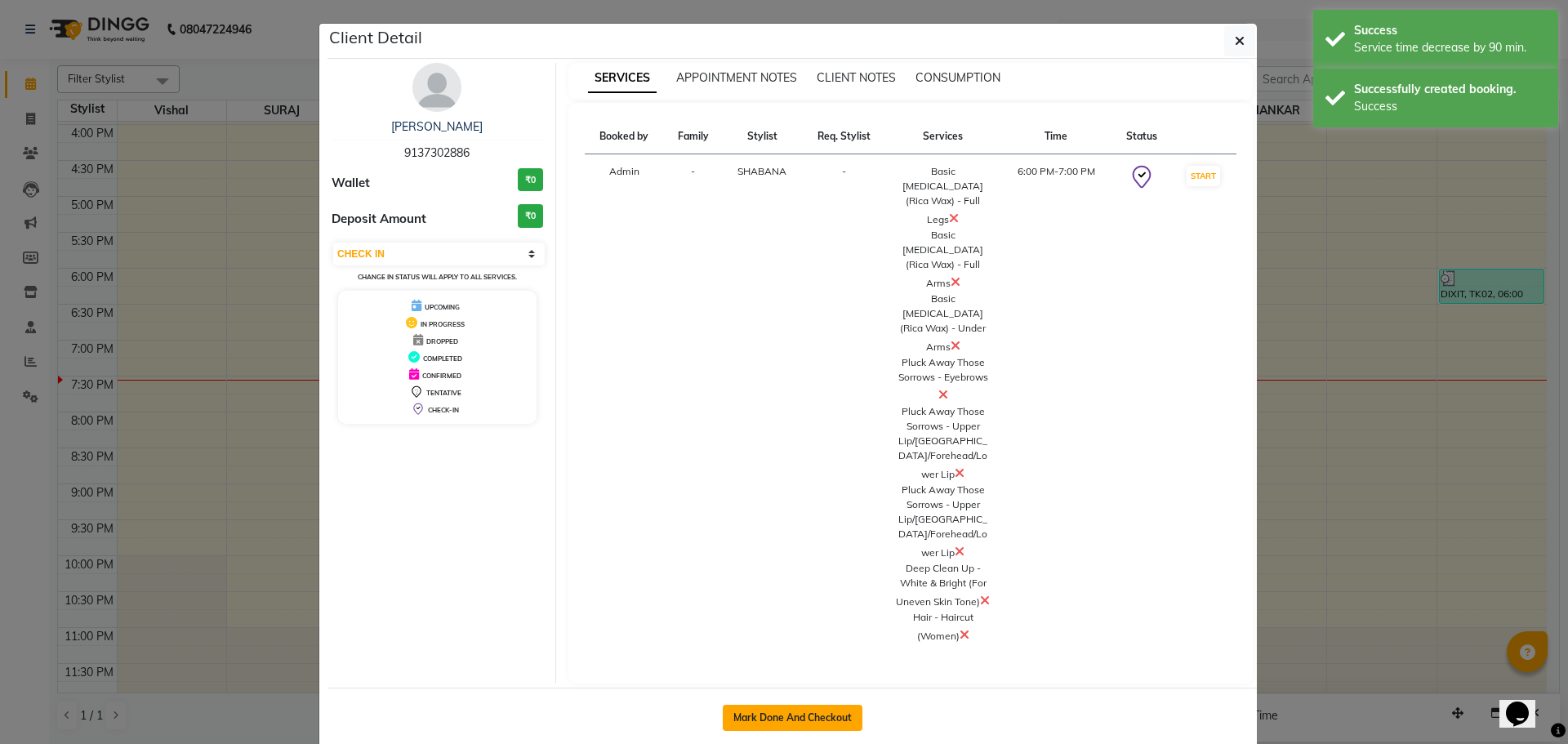
click at [790, 705] on button "Mark Done And Checkout" at bounding box center [792, 718] width 139 height 26
select select "service"
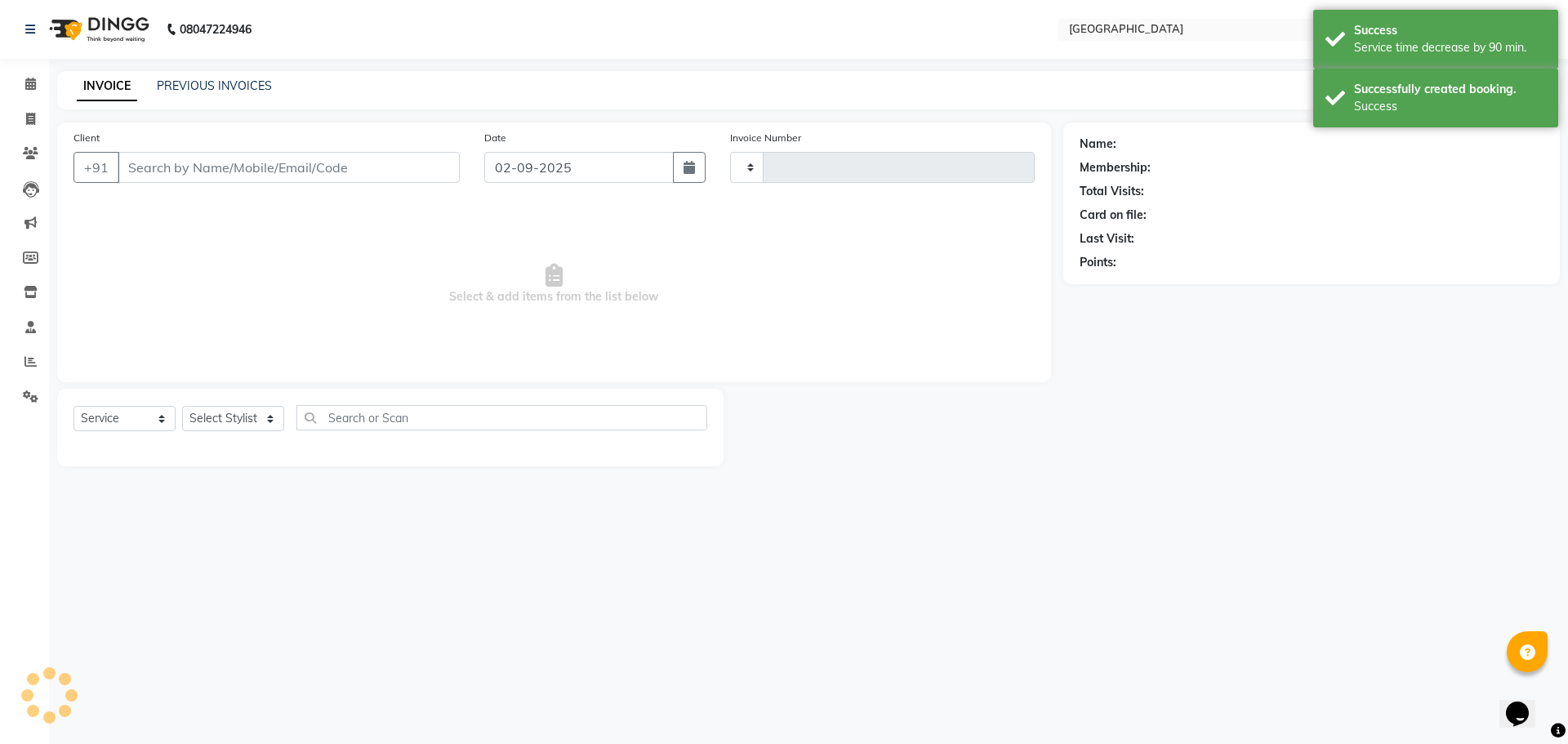
type input "4880"
select select "508"
type input "9137302886"
select select "78105"
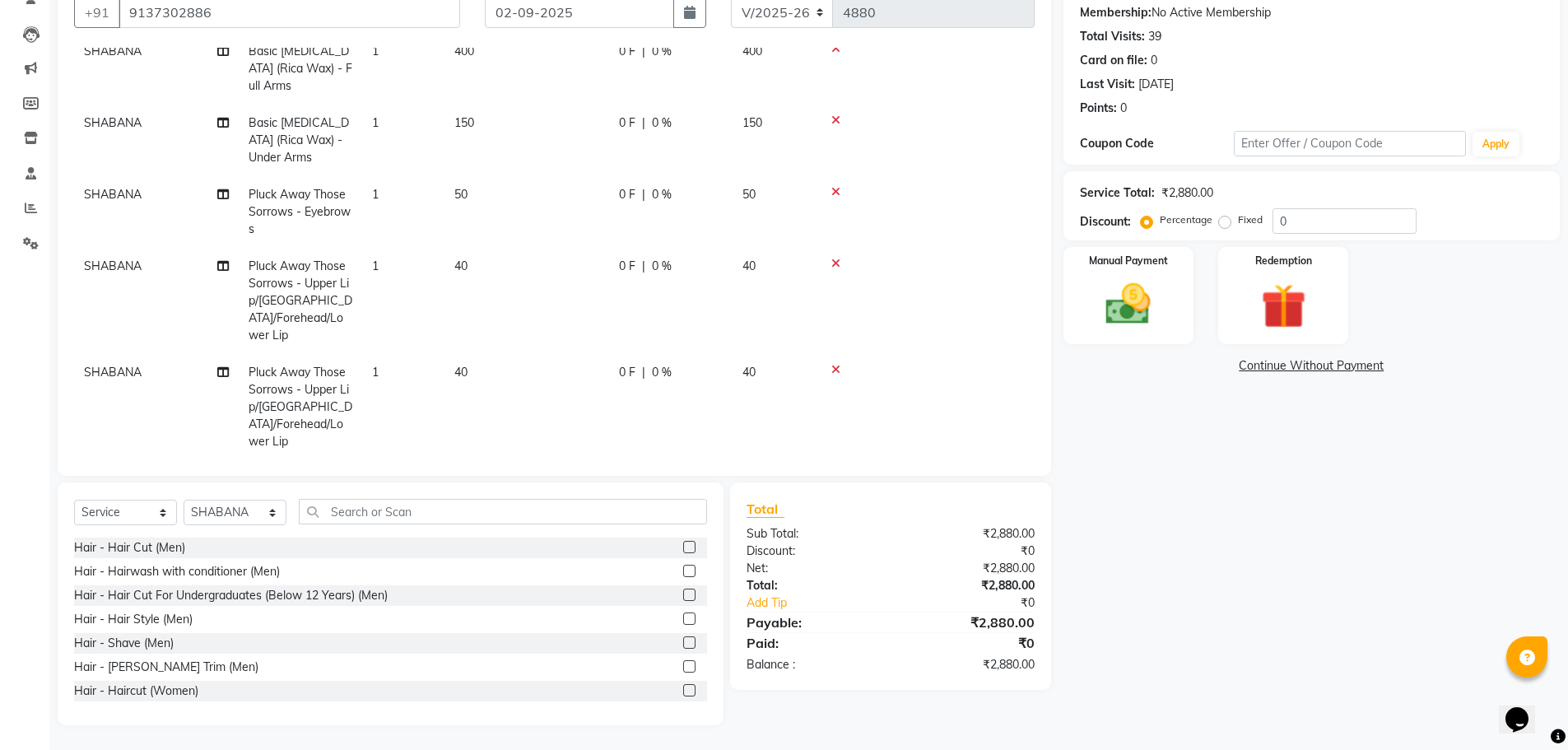
scroll to position [254, 0]
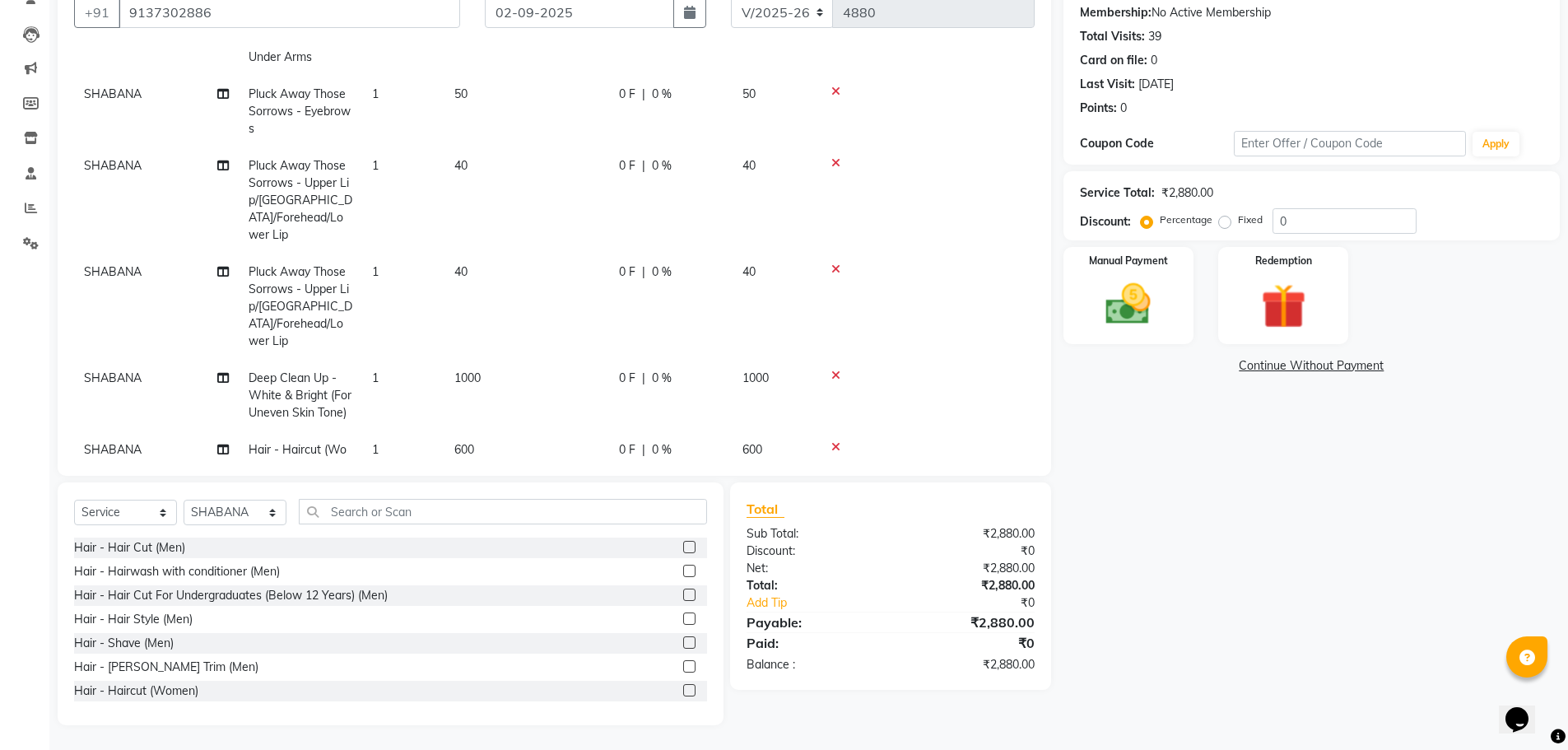
click at [113, 442] on span "SHABANA" at bounding box center [112, 449] width 57 height 15
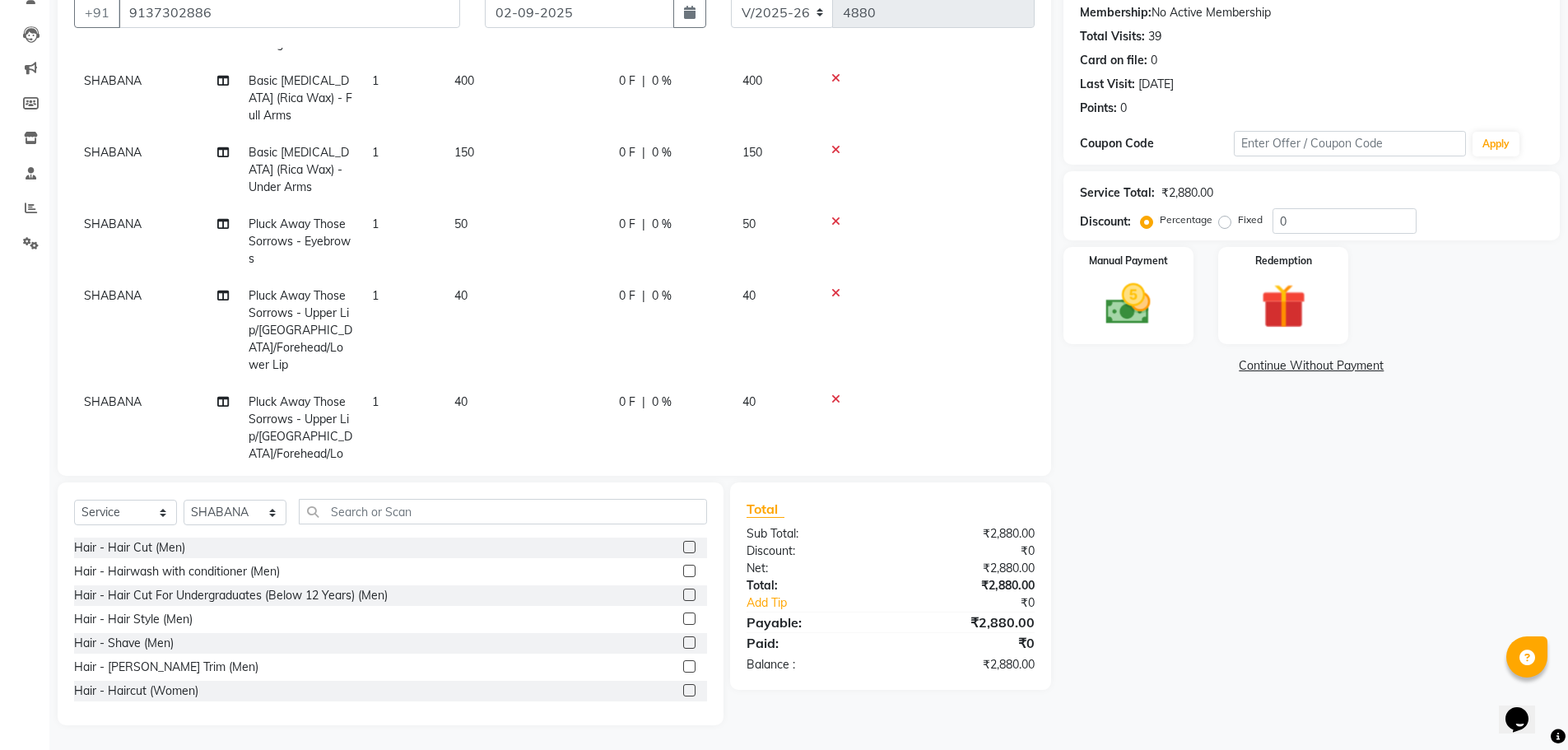
select select "78105"
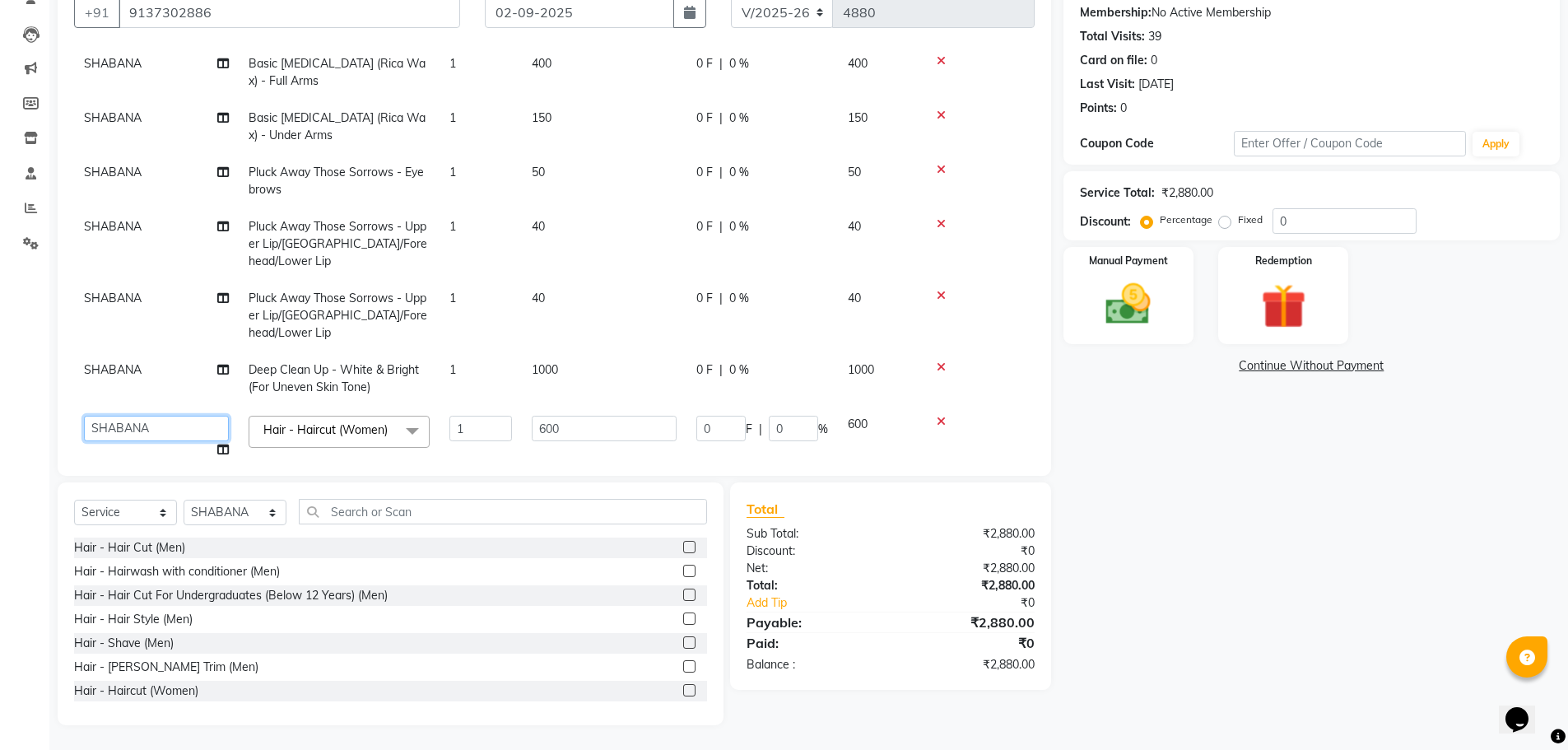
click at [114, 416] on select "[PERSON_NAME] ASHIYA [PERSON_NAME] [PERSON_NAME] [PERSON_NAME] [PERSON_NAME] [P…" at bounding box center [156, 429] width 145 height 26
select select "6520"
click at [1144, 301] on img at bounding box center [1128, 304] width 75 height 53
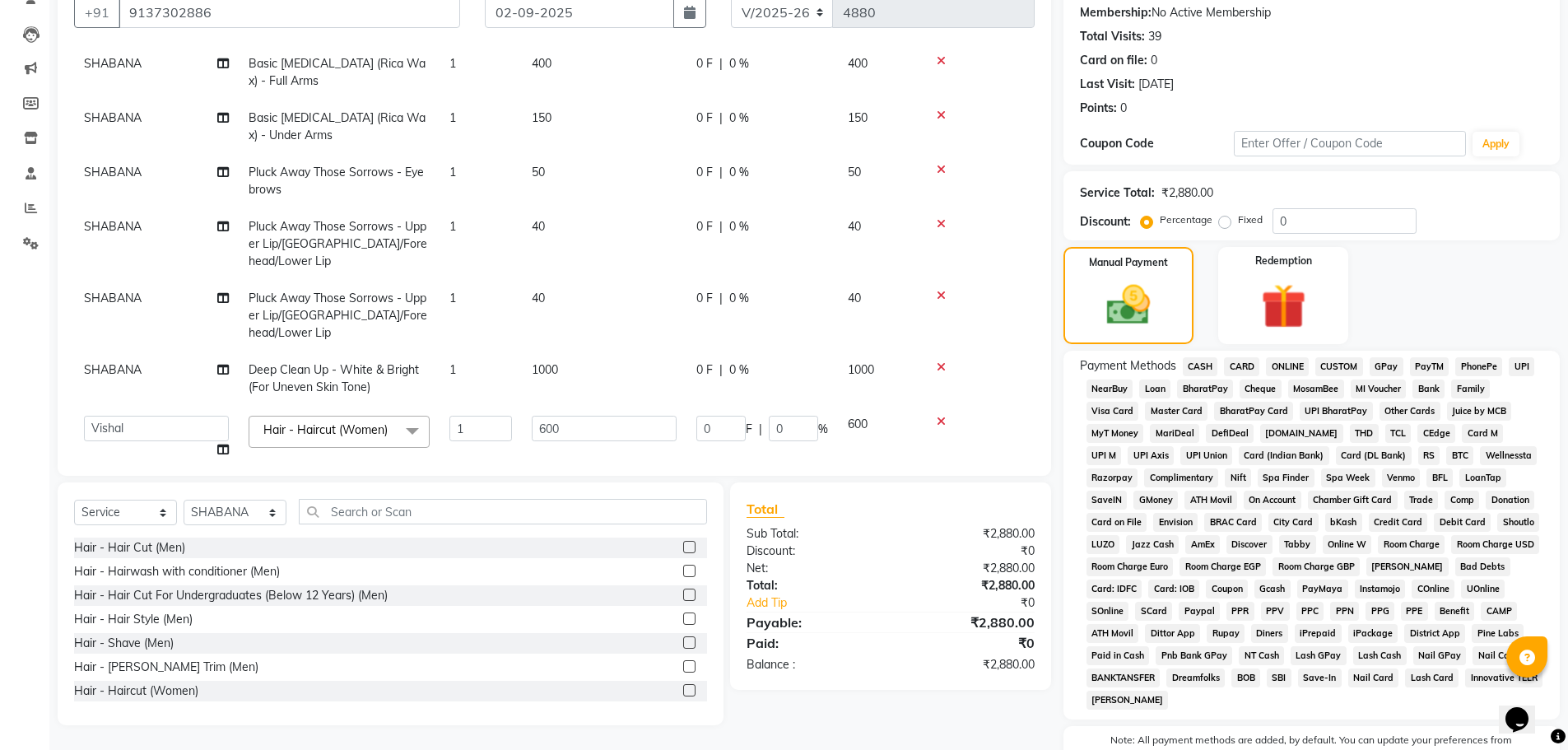
click at [1386, 367] on span "GPay" at bounding box center [1386, 366] width 33 height 19
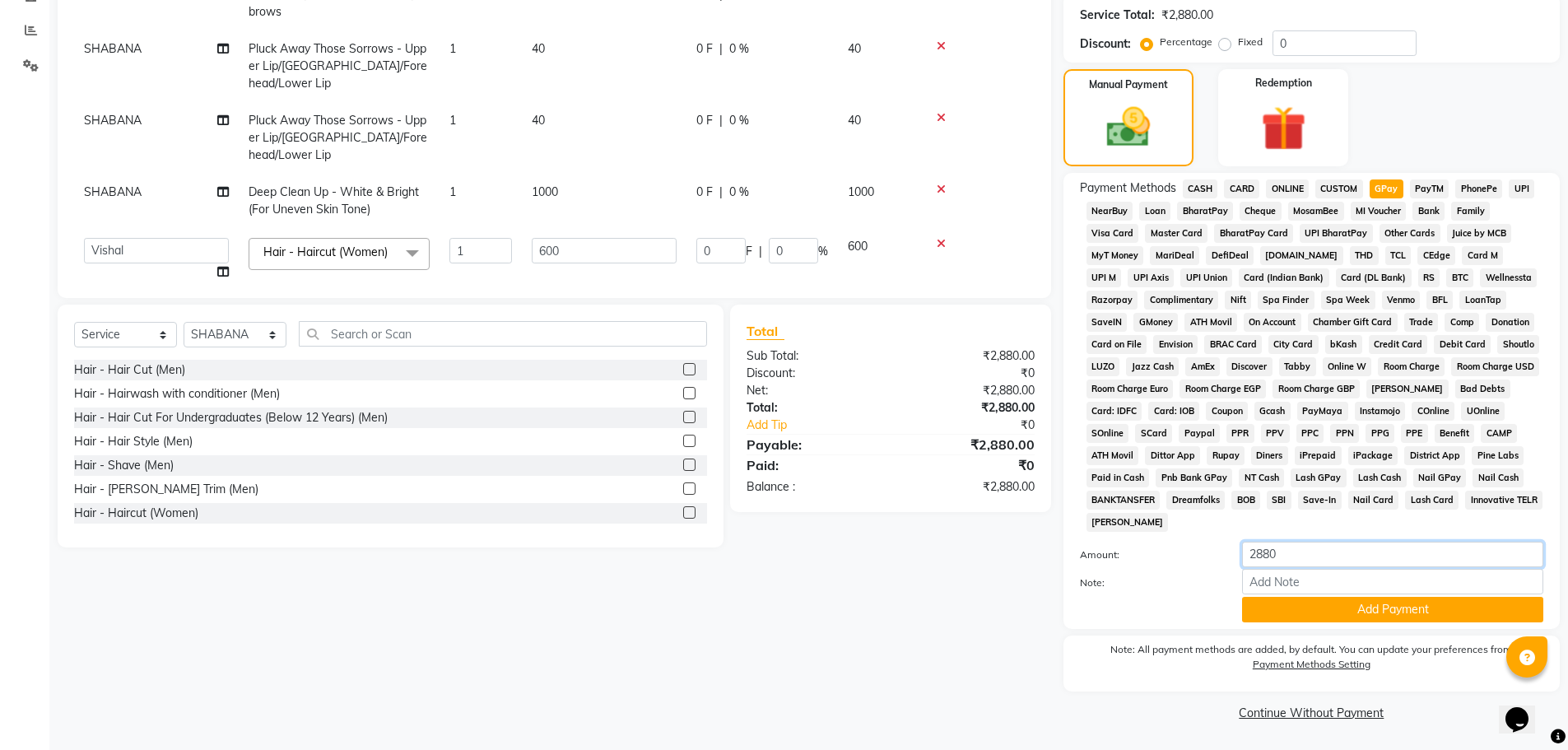
click at [1291, 555] on input "2880" at bounding box center [1393, 555] width 301 height 26
type input "2800"
click at [1362, 612] on button "Add Payment" at bounding box center [1393, 610] width 301 height 26
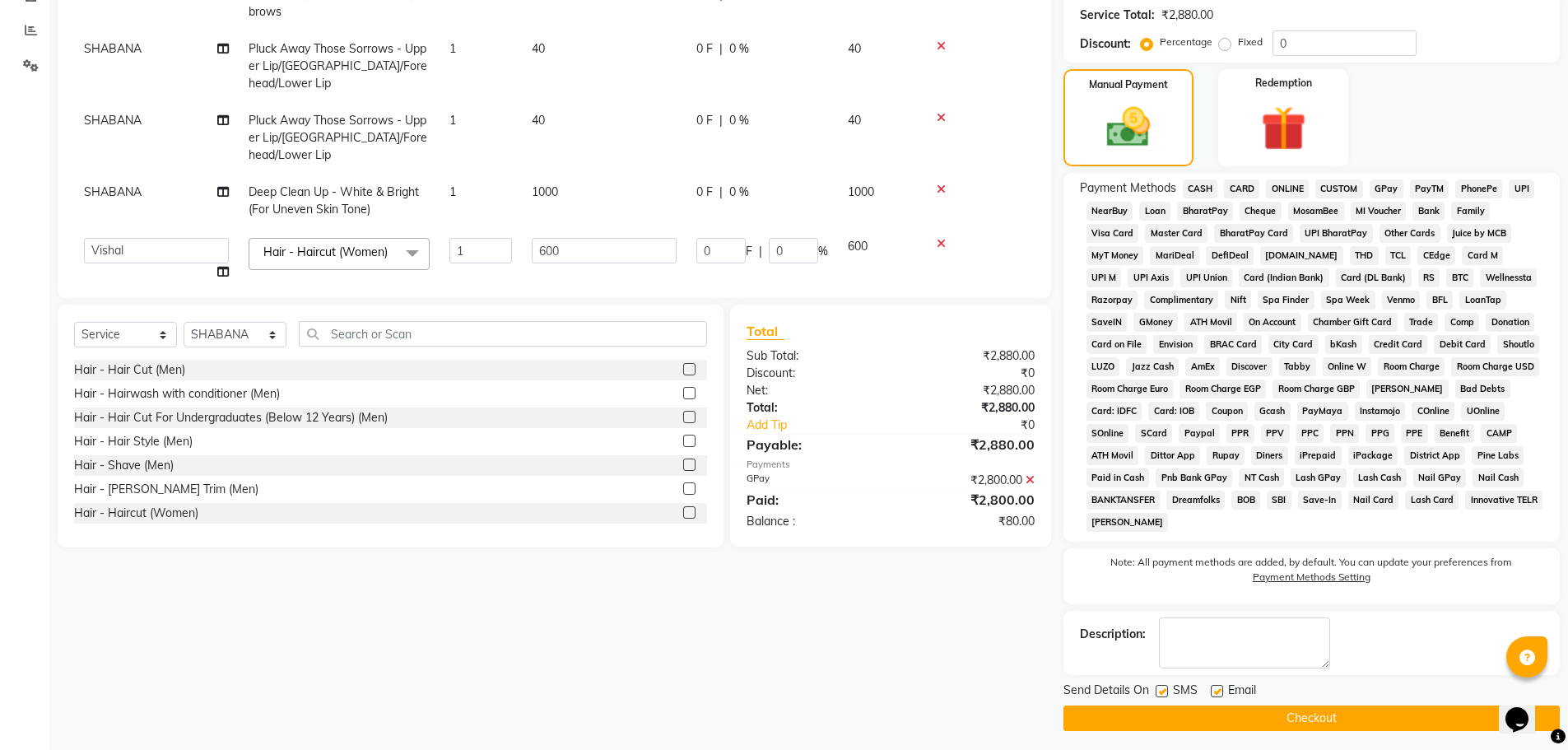
click at [1328, 717] on button "Checkout" at bounding box center [1311, 718] width 496 height 26
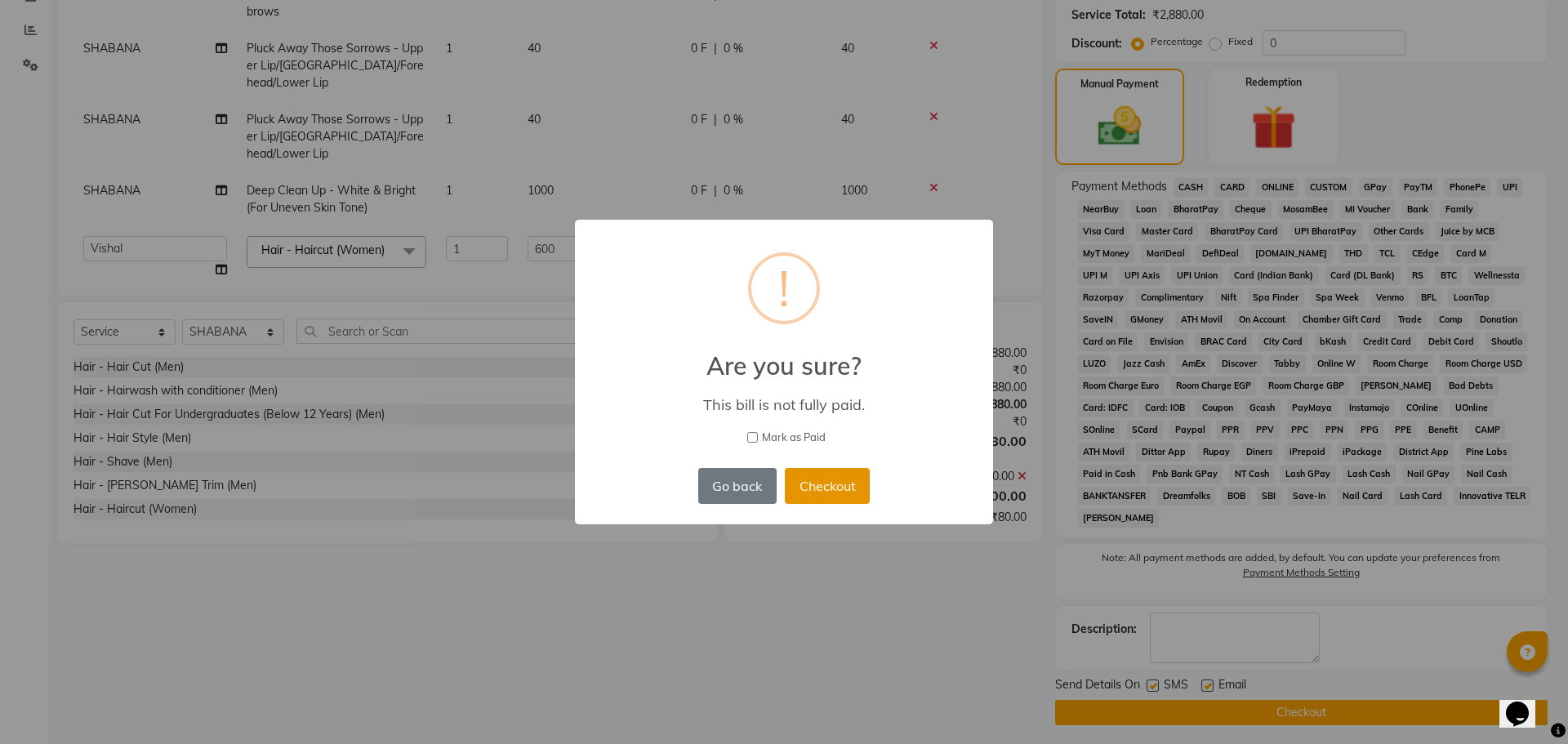
click at [826, 493] on button "Checkout" at bounding box center [827, 486] width 85 height 36
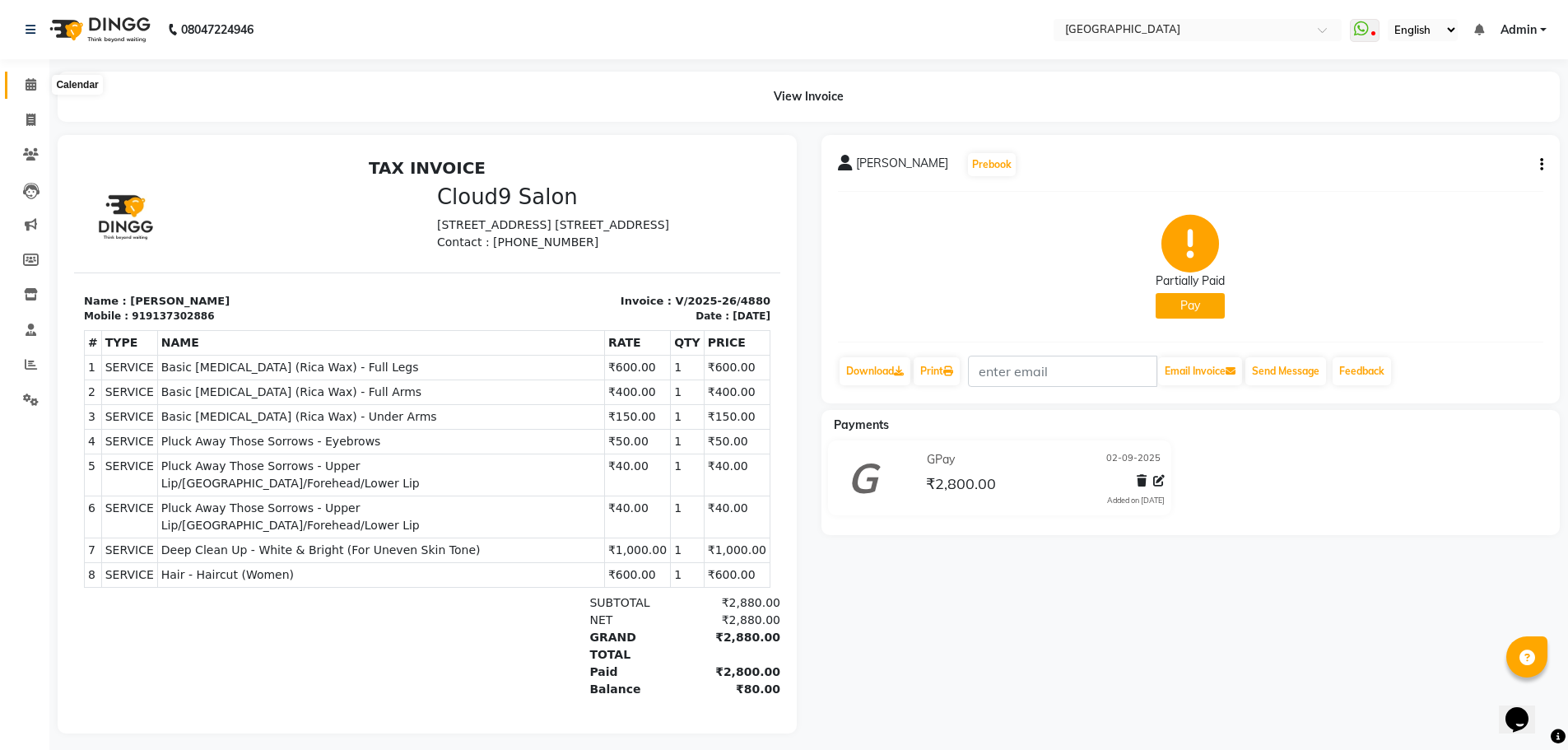
drag, startPoint x: 32, startPoint y: 87, endPoint x: 103, endPoint y: 78, distance: 71.6
click at [32, 87] on icon at bounding box center [31, 84] width 10 height 12
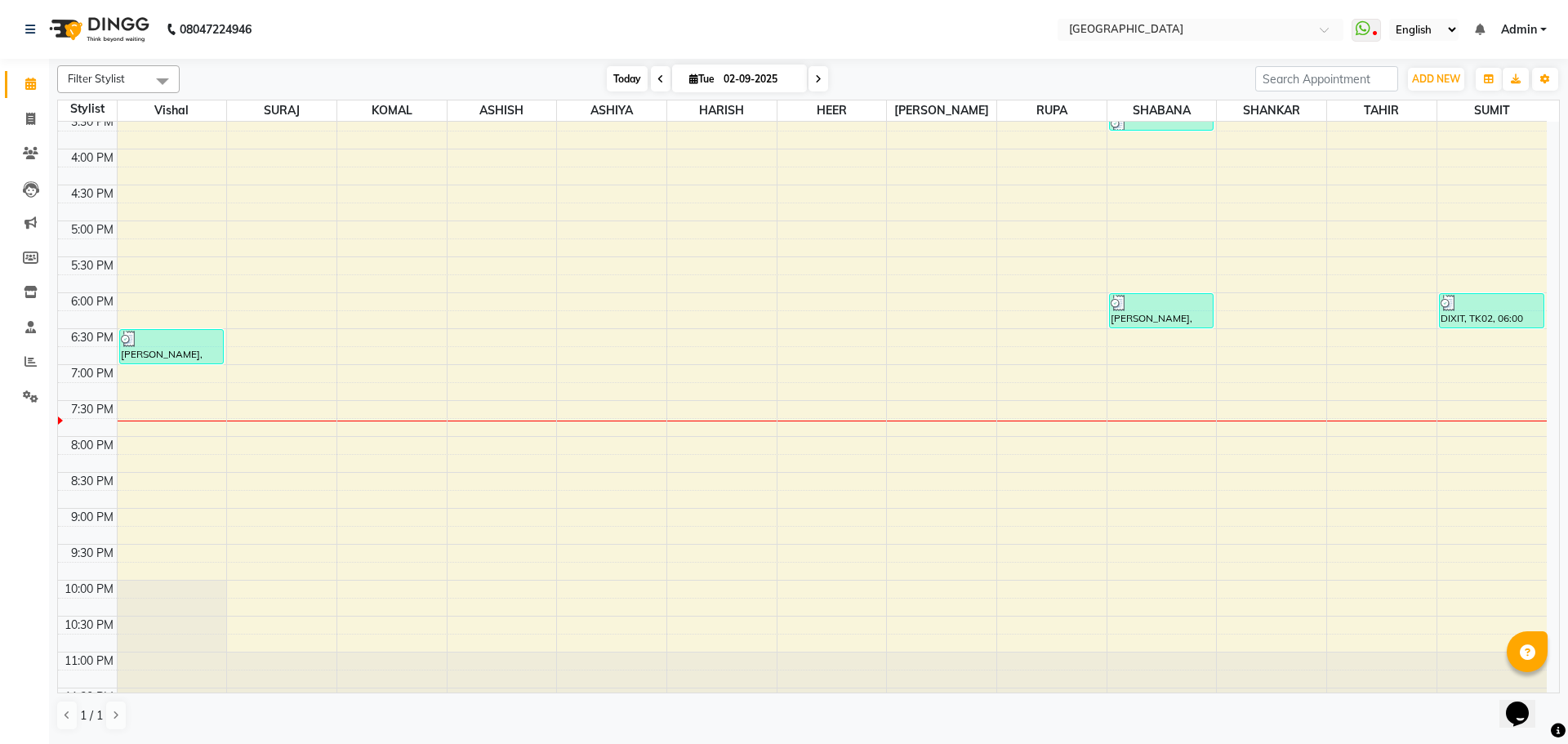
click at [617, 75] on span "Today" at bounding box center [627, 79] width 41 height 25
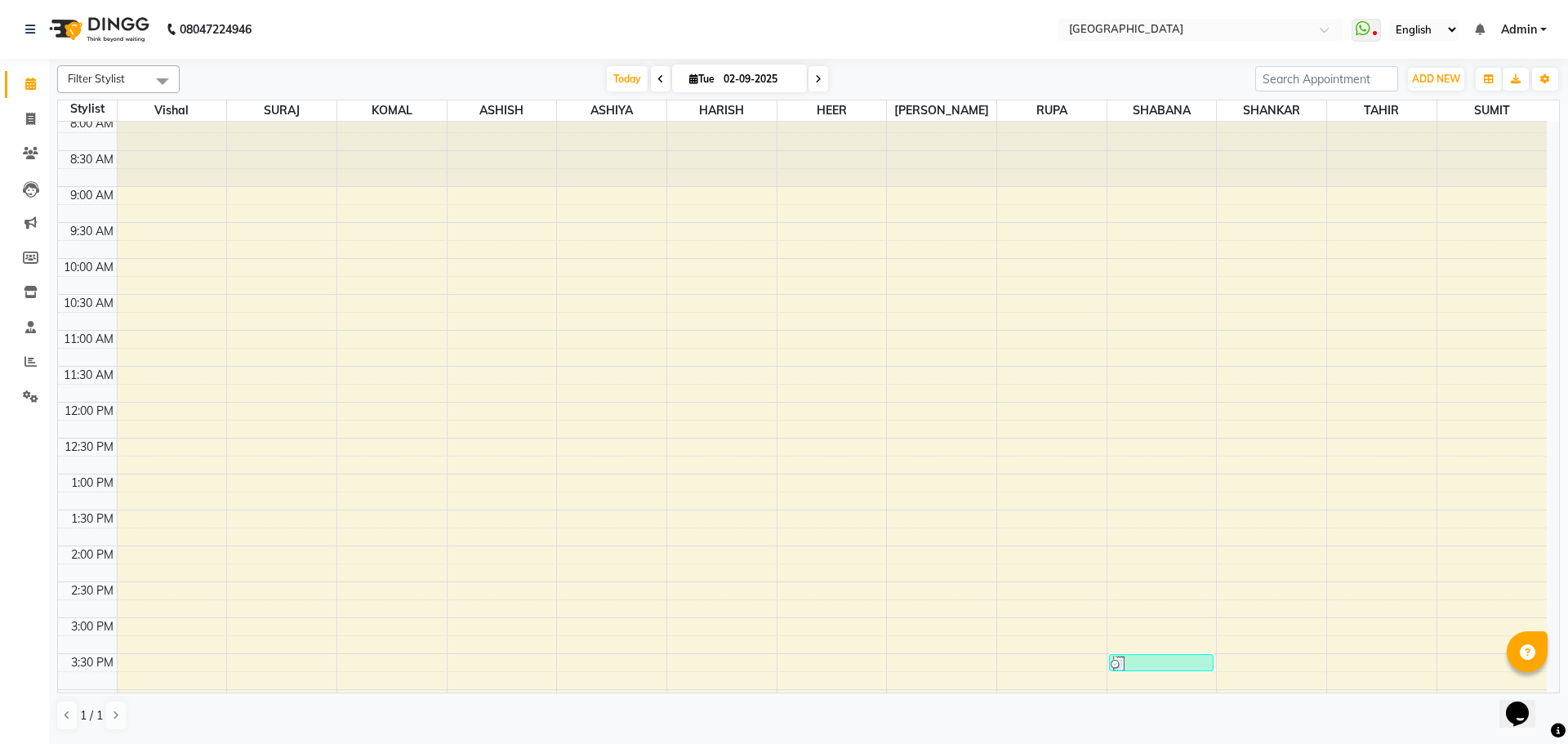
scroll to position [578, 0]
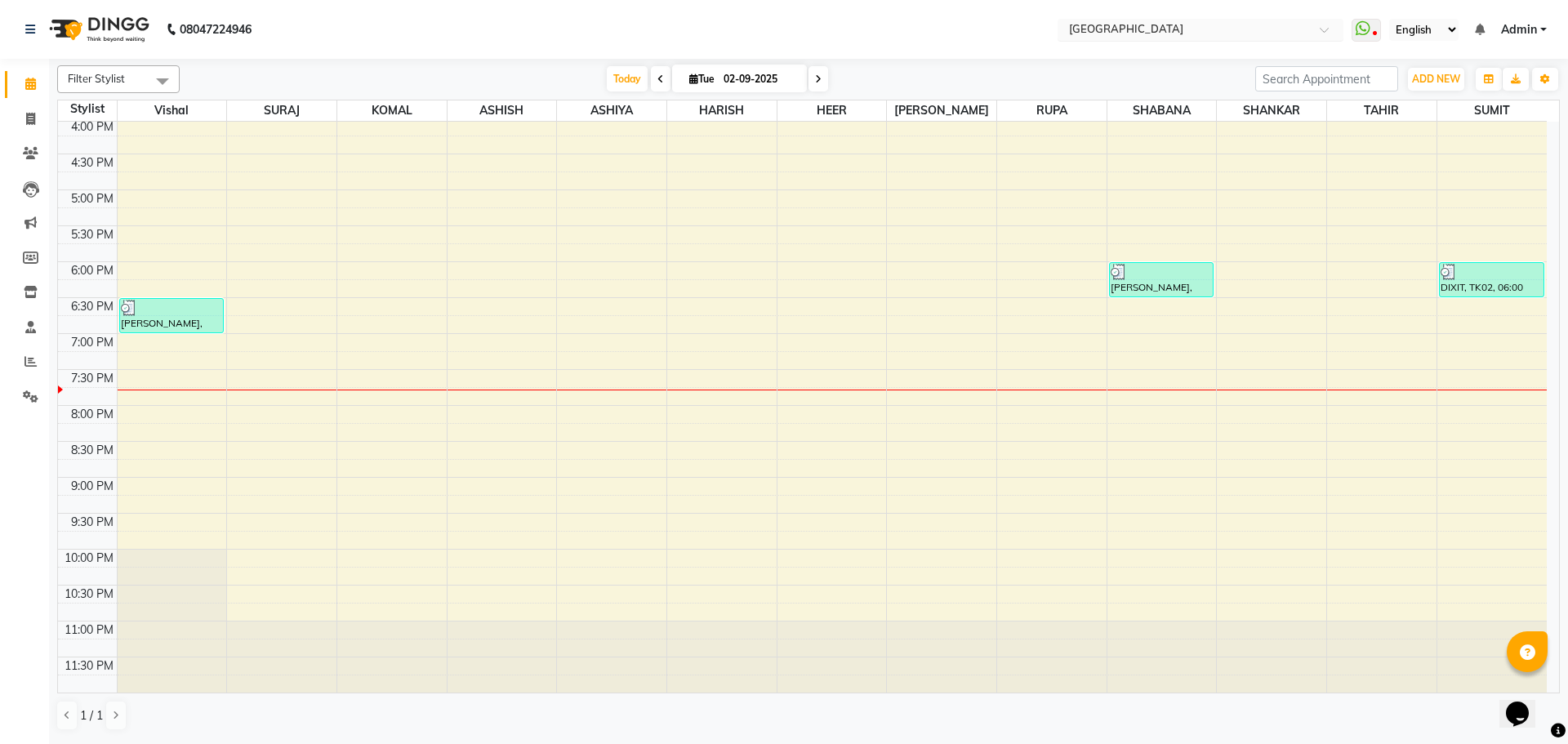
click at [1183, 33] on input "text" at bounding box center [1184, 31] width 237 height 16
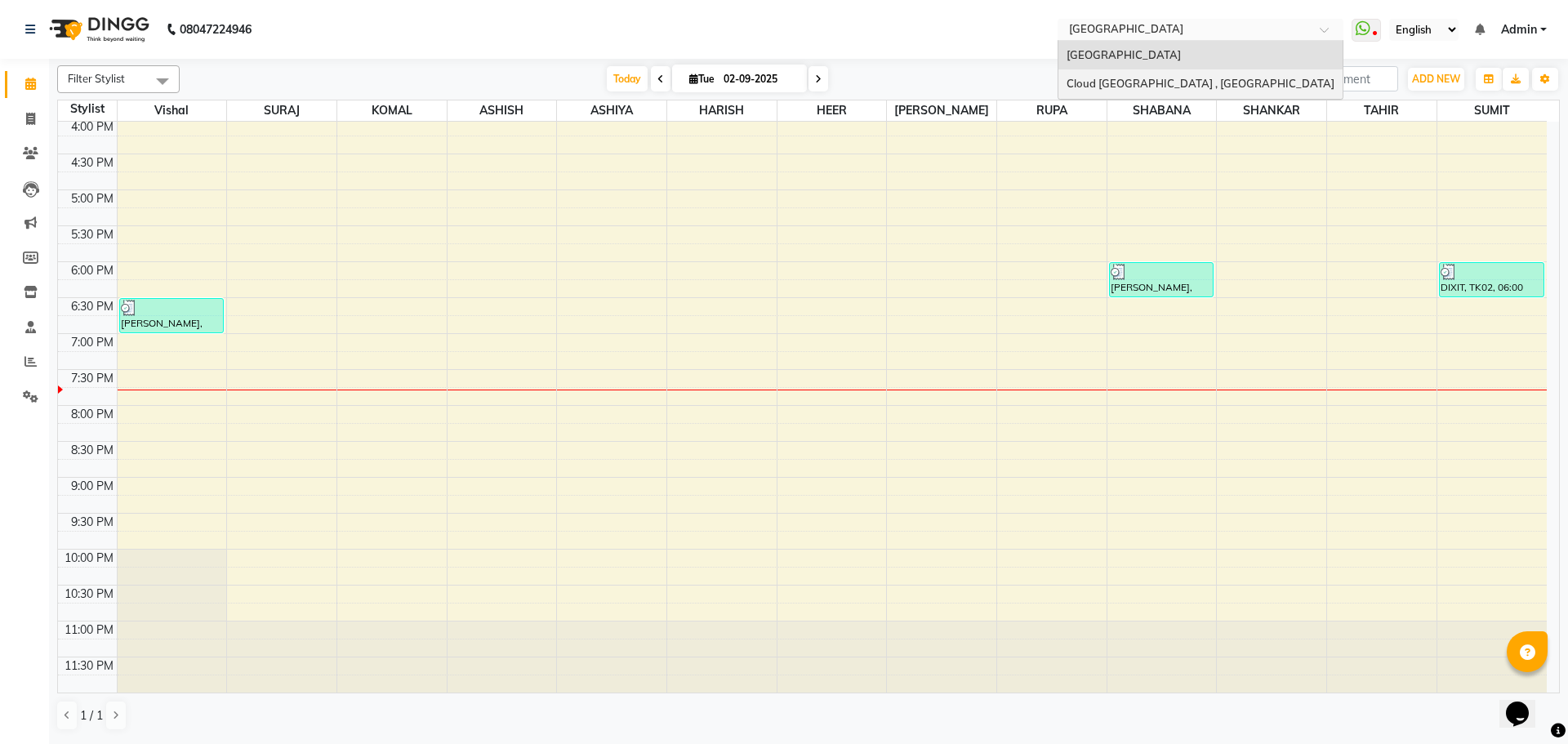
click at [1129, 88] on span "Cloud 9 Unisex Salon , Mira Road East" at bounding box center [1200, 82] width 268 height 13
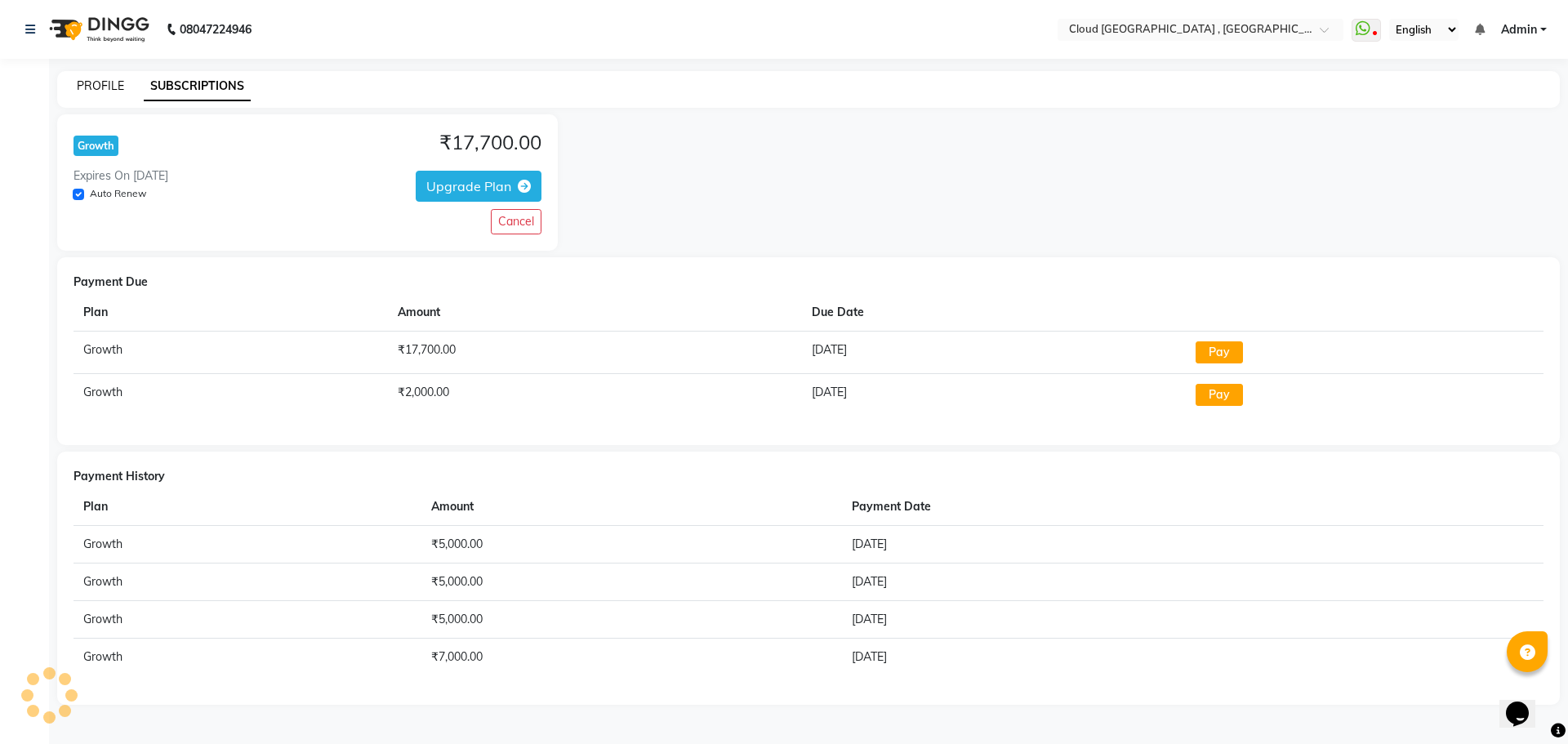
click at [107, 88] on link "PROFILE" at bounding box center [100, 85] width 48 height 14
click at [106, 88] on link "PROFILE" at bounding box center [100, 85] width 48 height 14
click at [202, 89] on link "SUBSCRIPTIONS" at bounding box center [197, 87] width 107 height 30
click at [95, 83] on link "PROFILE" at bounding box center [100, 85] width 48 height 14
click at [1154, 33] on input "text" at bounding box center [1184, 31] width 237 height 16
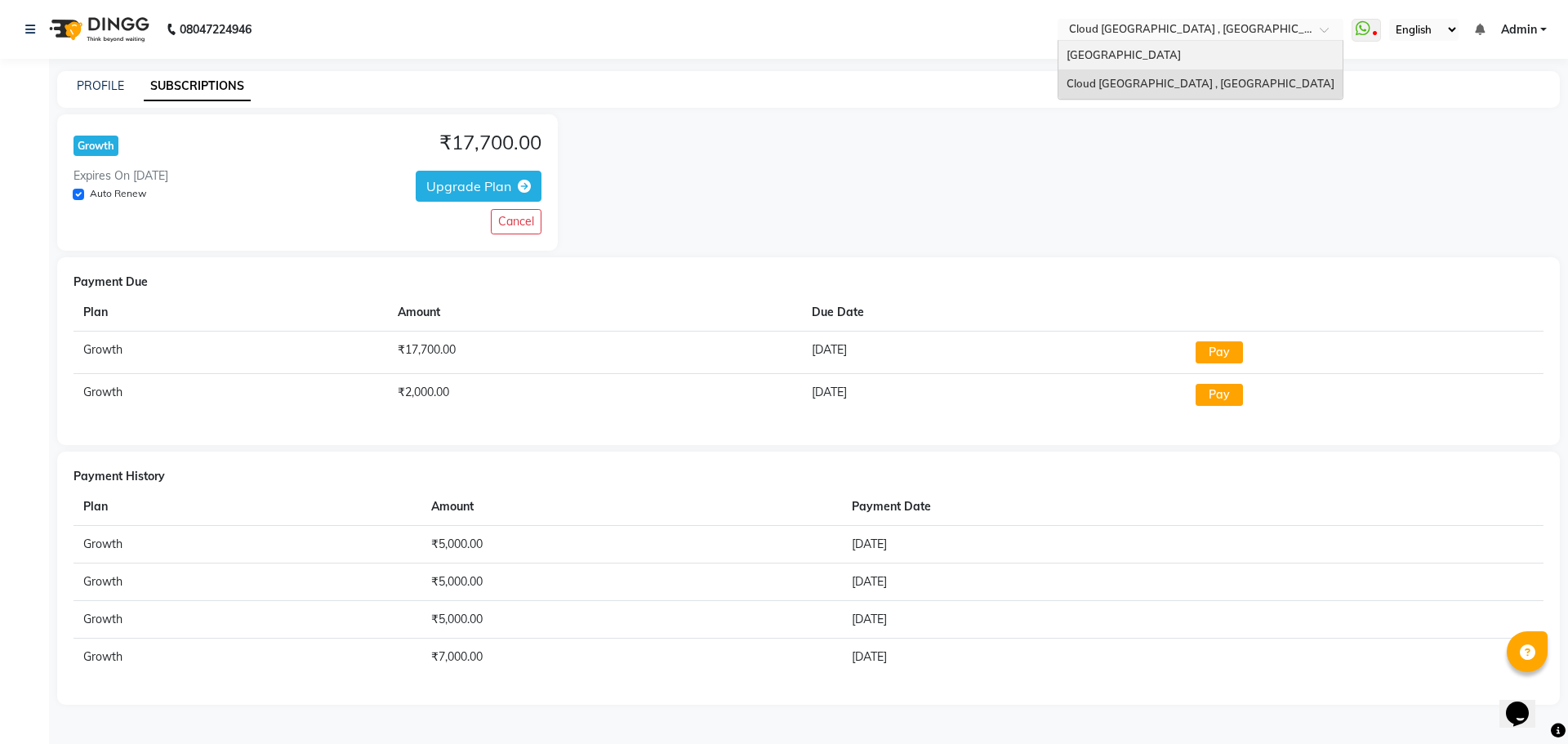
click at [1130, 61] on div "[GEOGRAPHIC_DATA]" at bounding box center [1200, 55] width 285 height 30
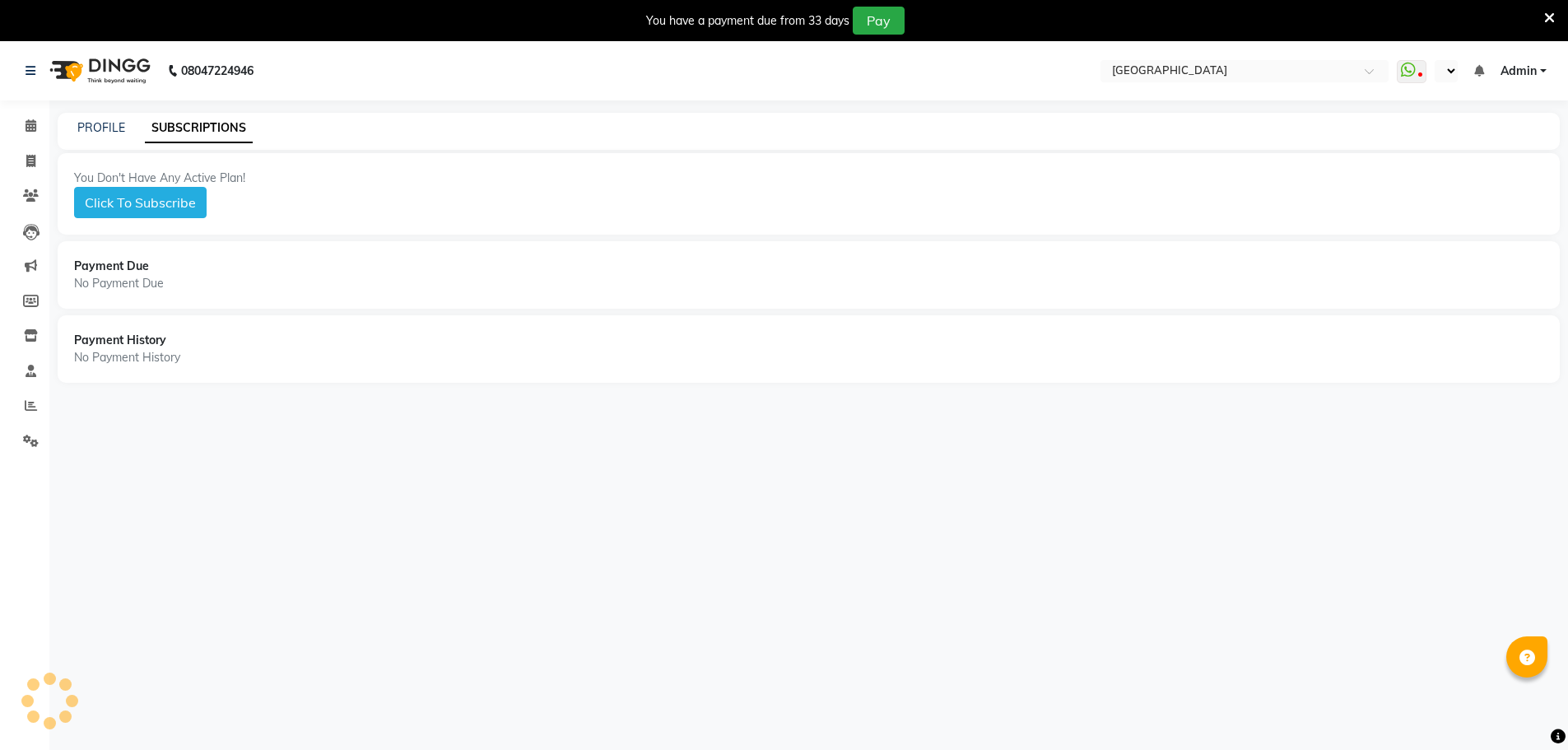
select select "en"
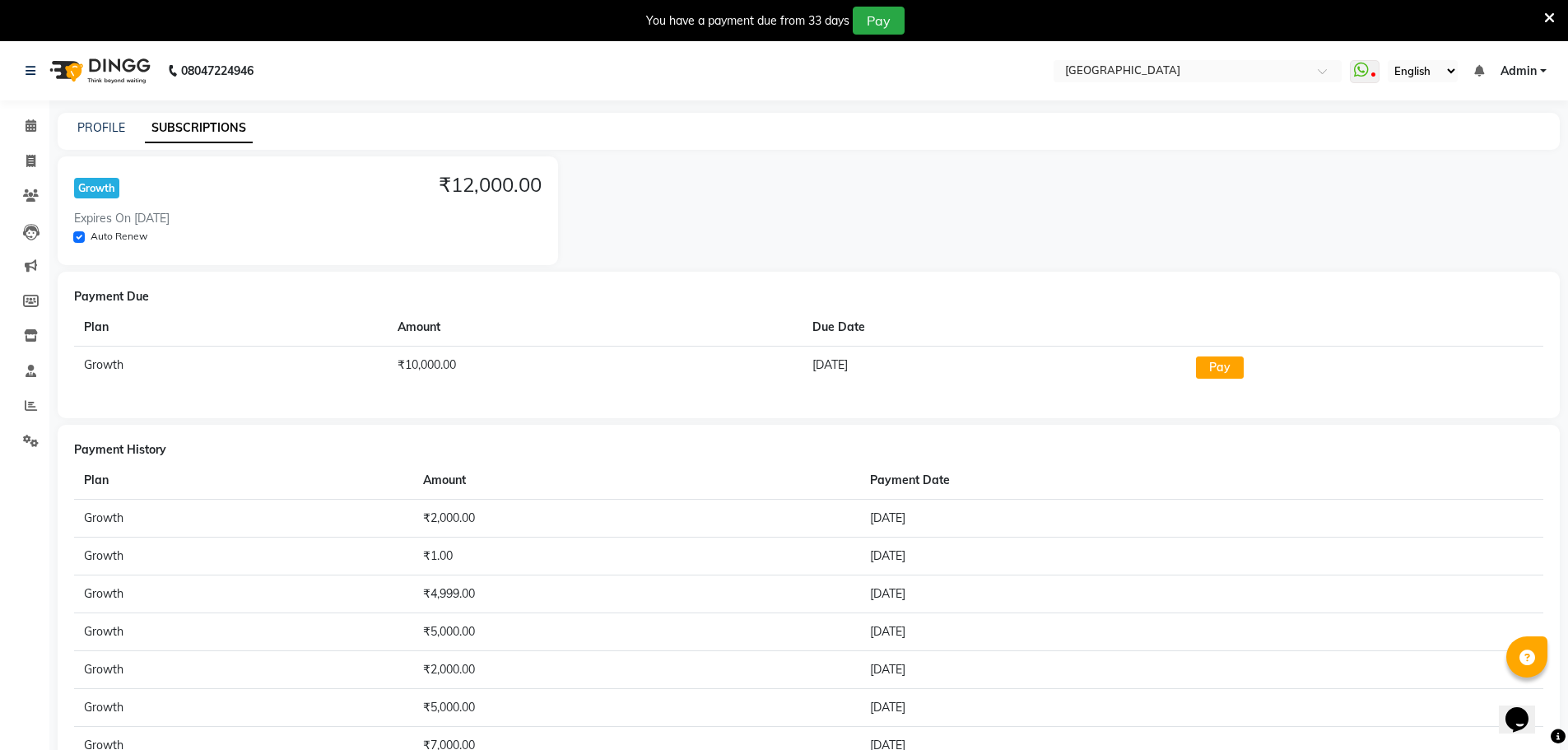
click at [1549, 15] on icon at bounding box center [1549, 17] width 10 height 15
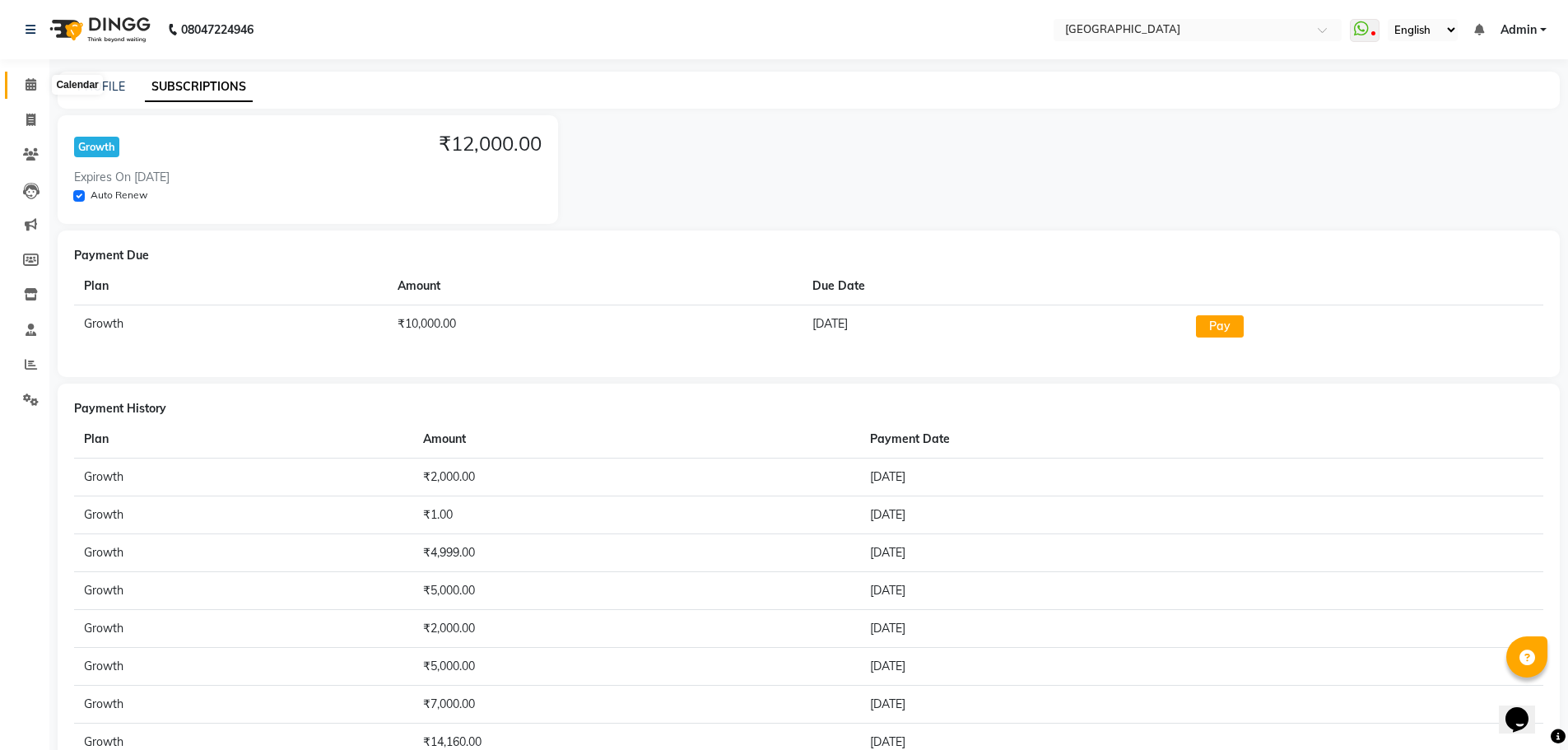
click at [33, 82] on icon at bounding box center [31, 84] width 10 height 12
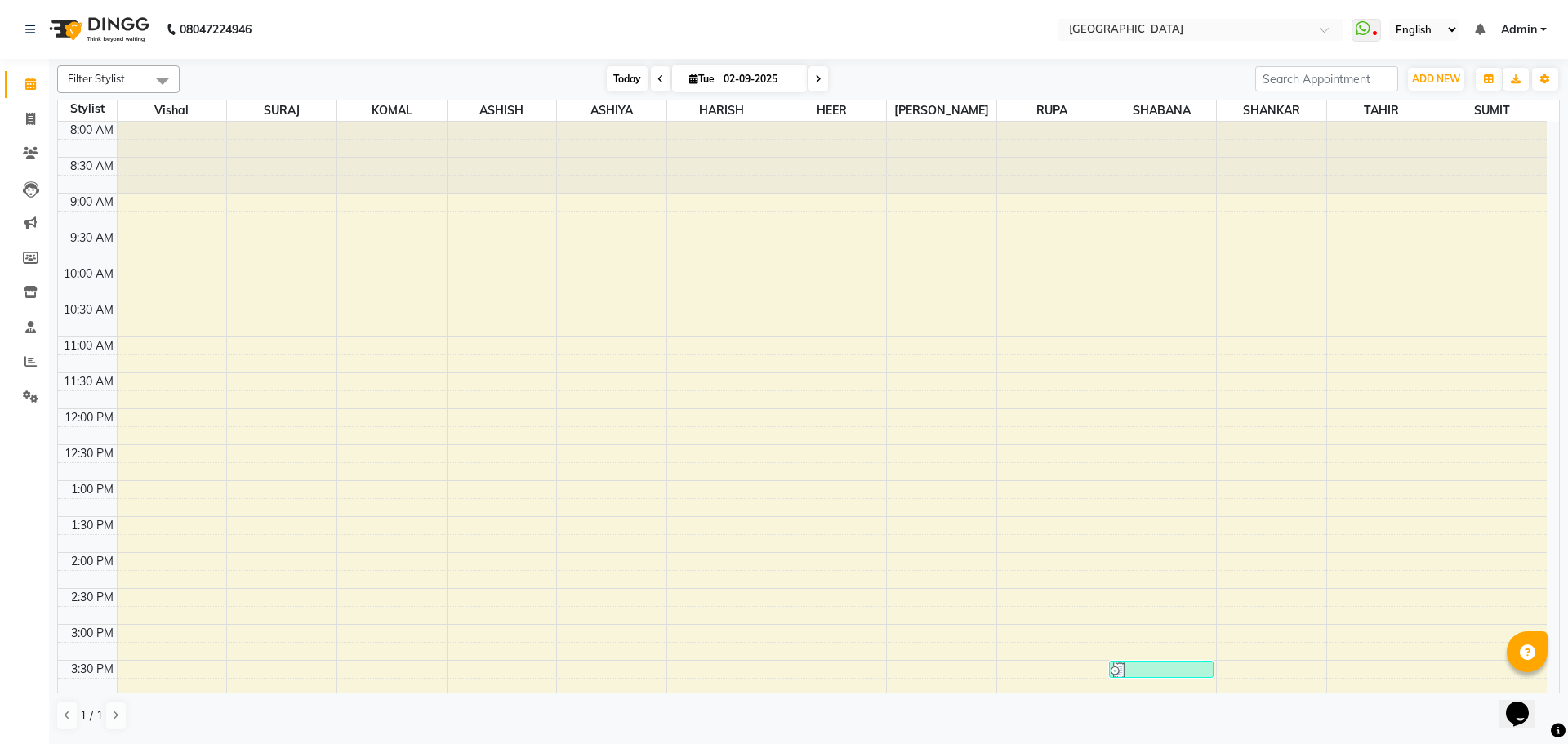
click at [628, 78] on span "Today" at bounding box center [627, 79] width 41 height 25
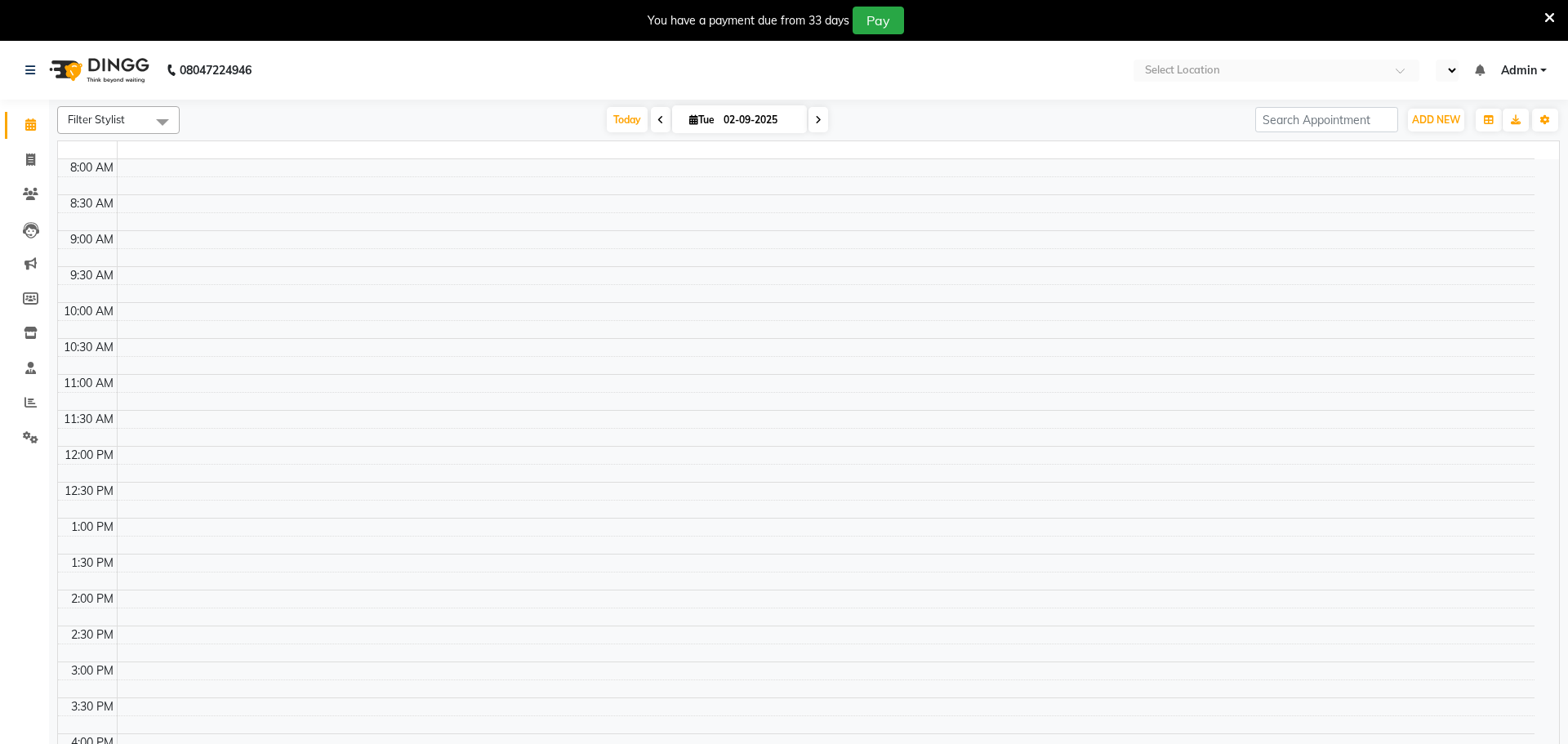
select select "en"
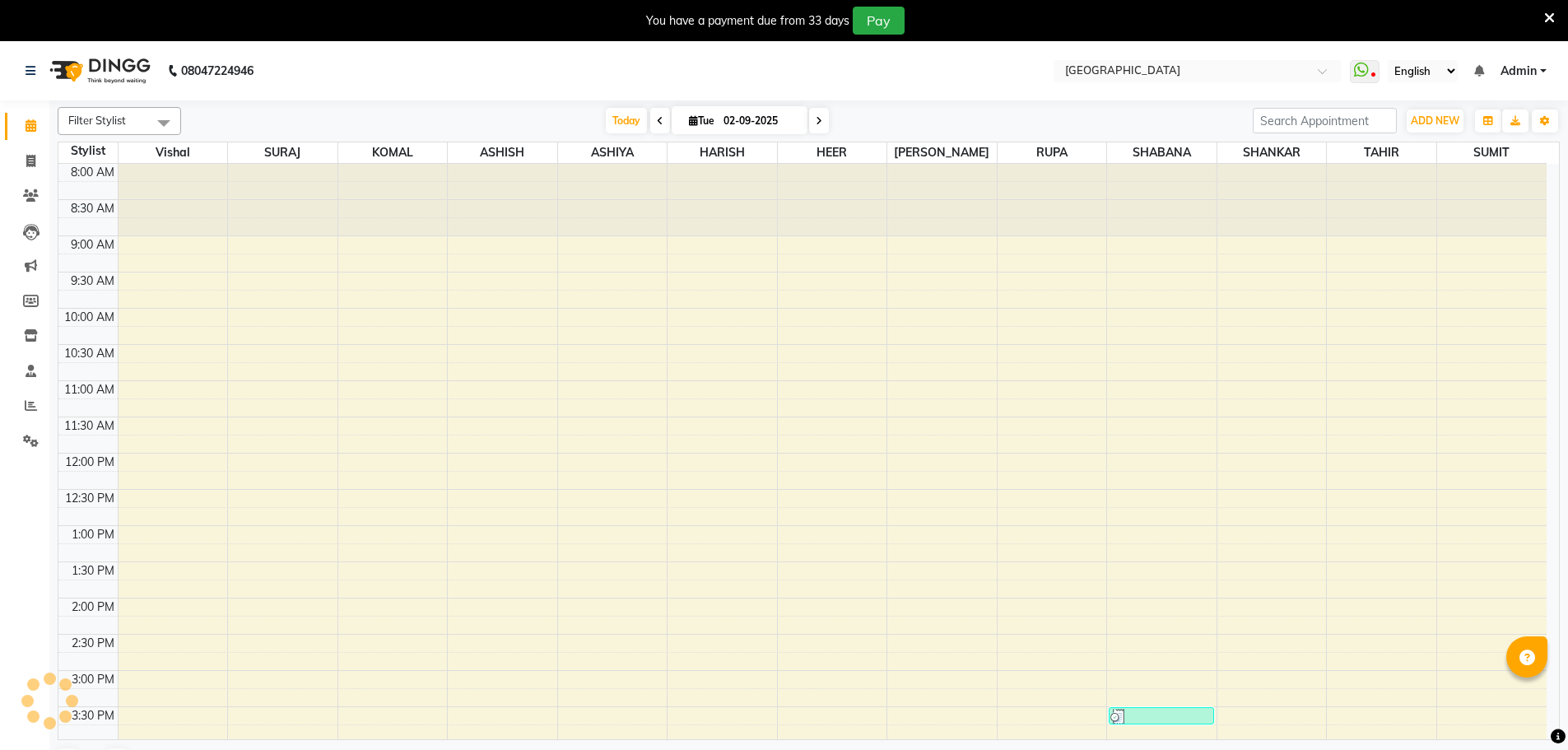
click at [1547, 20] on icon at bounding box center [1549, 17] width 10 height 15
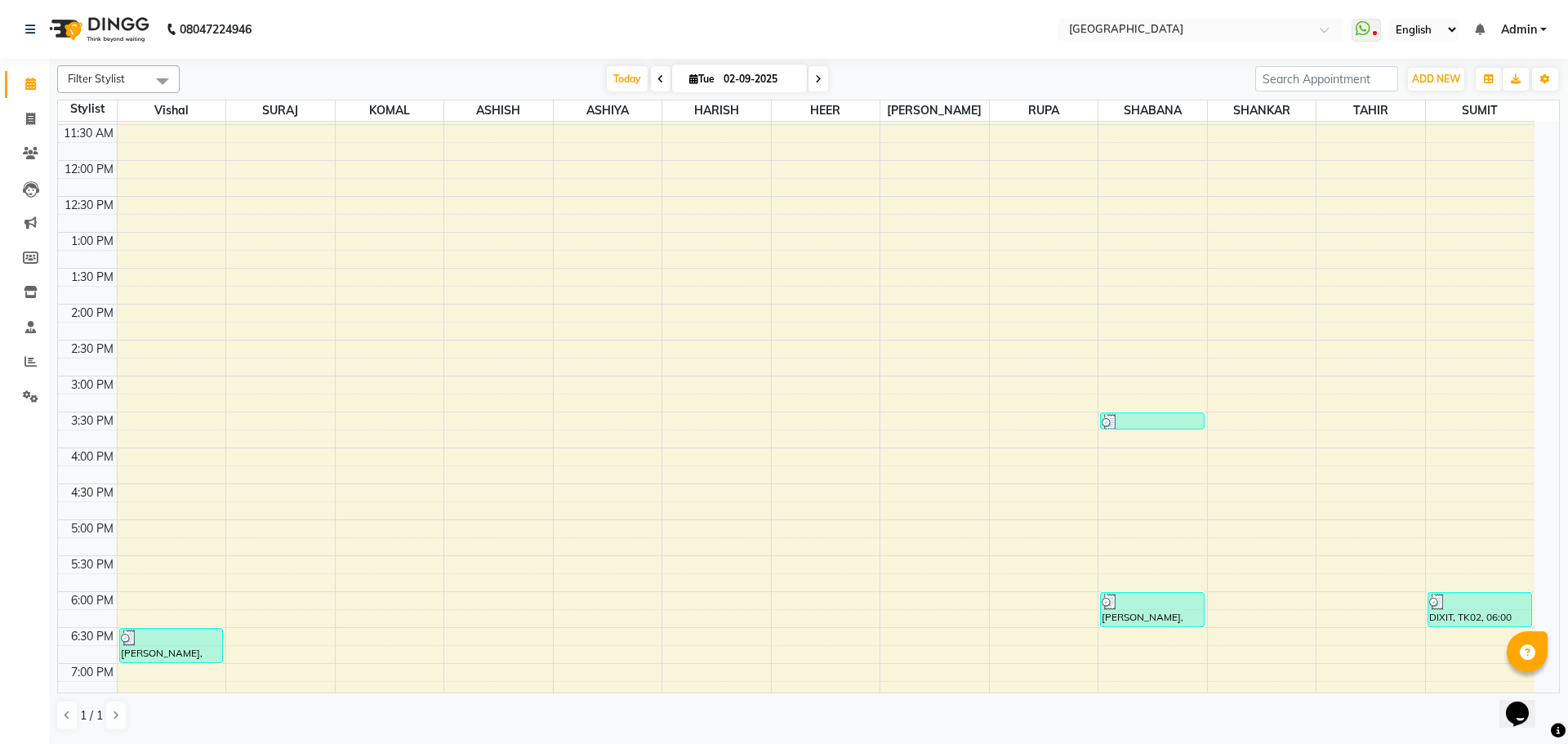
scroll to position [572, 0]
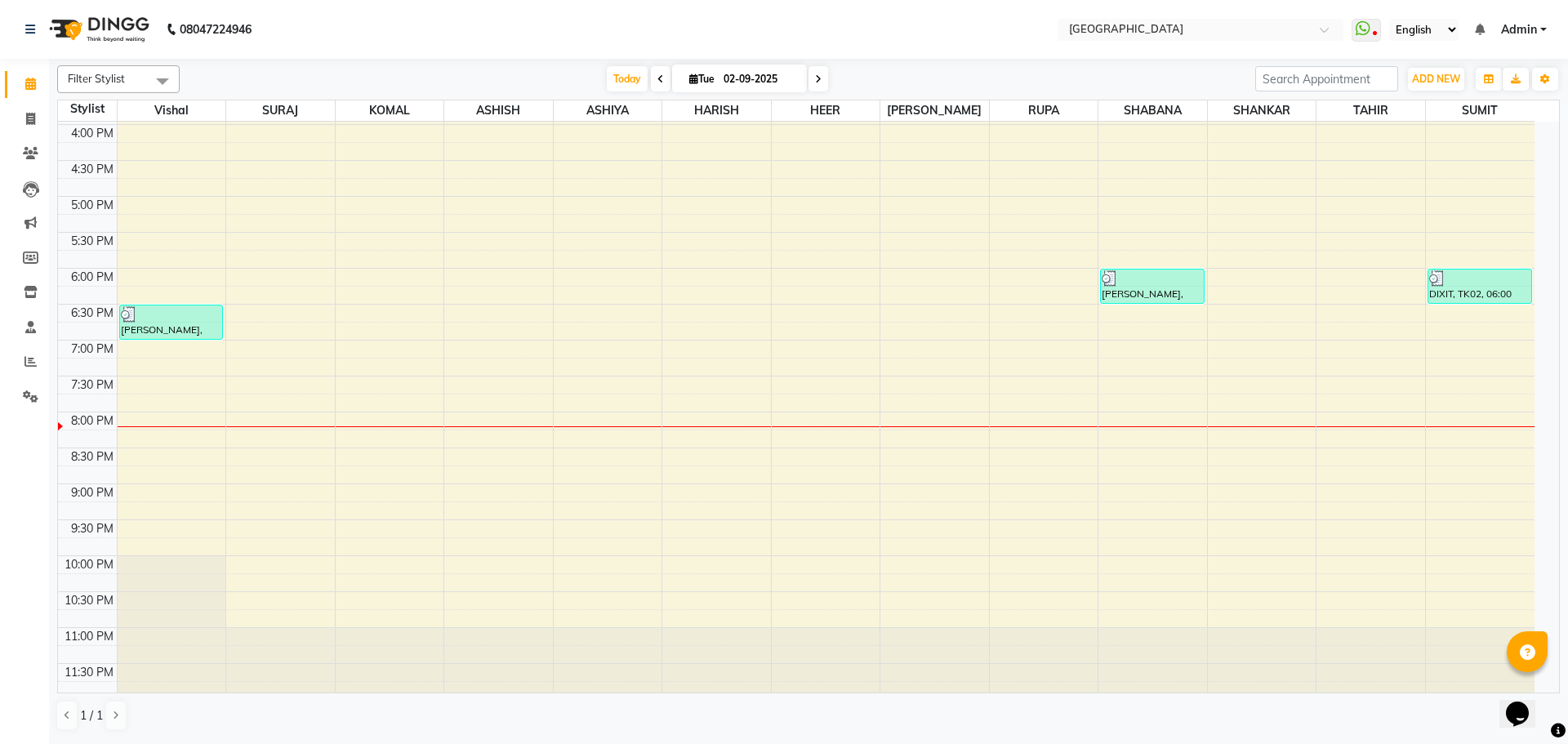
click at [1032, 347] on div "8:00 AM 8:30 AM 9:00 AM 9:30 AM 10:00 AM 10:30 AM 11:00 AM 11:30 AM 12:00 PM 12…" at bounding box center [796, 124] width 1476 height 1149
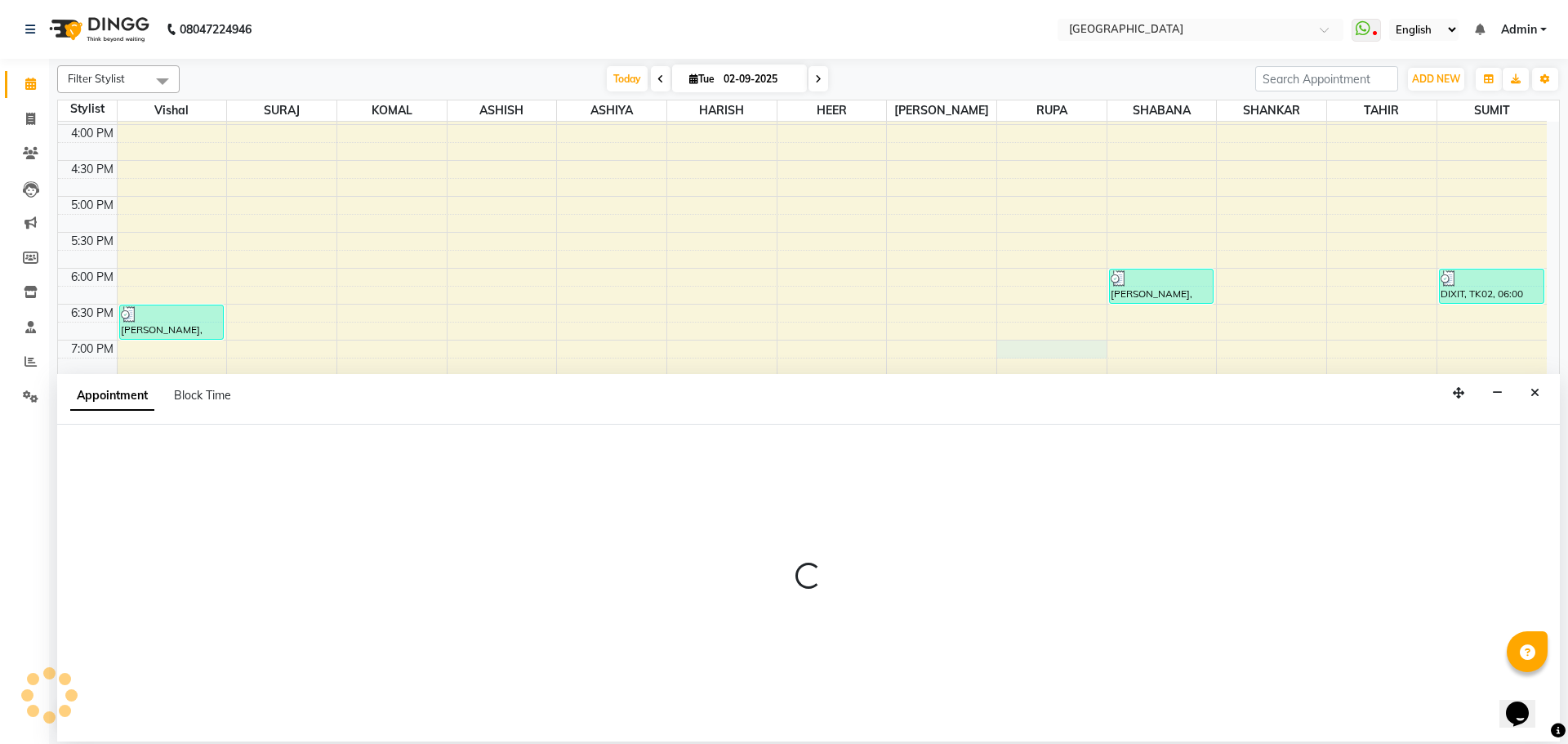
select select "75466"
select select "1140"
select select "tentative"
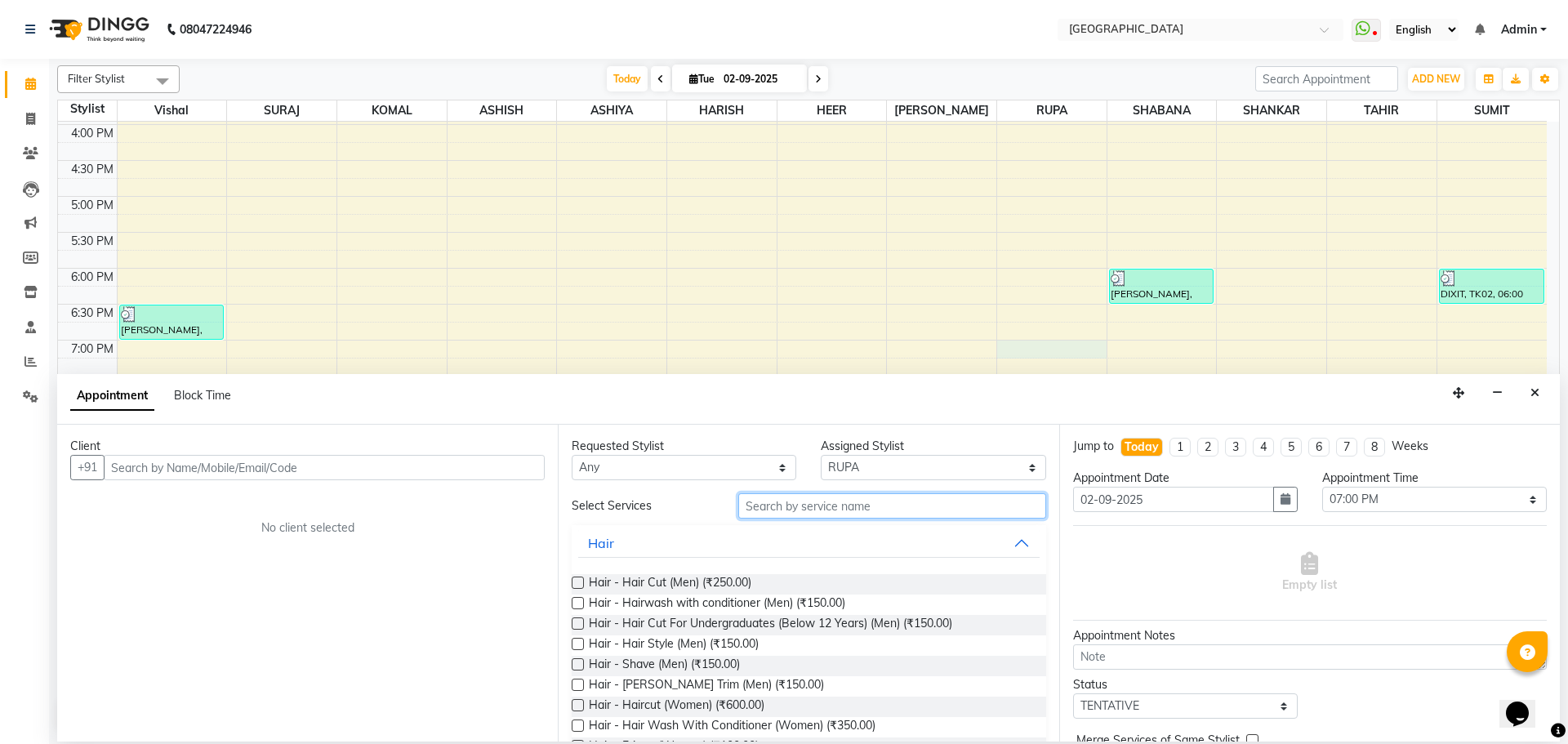
click at [769, 509] on input "text" at bounding box center [892, 506] width 307 height 25
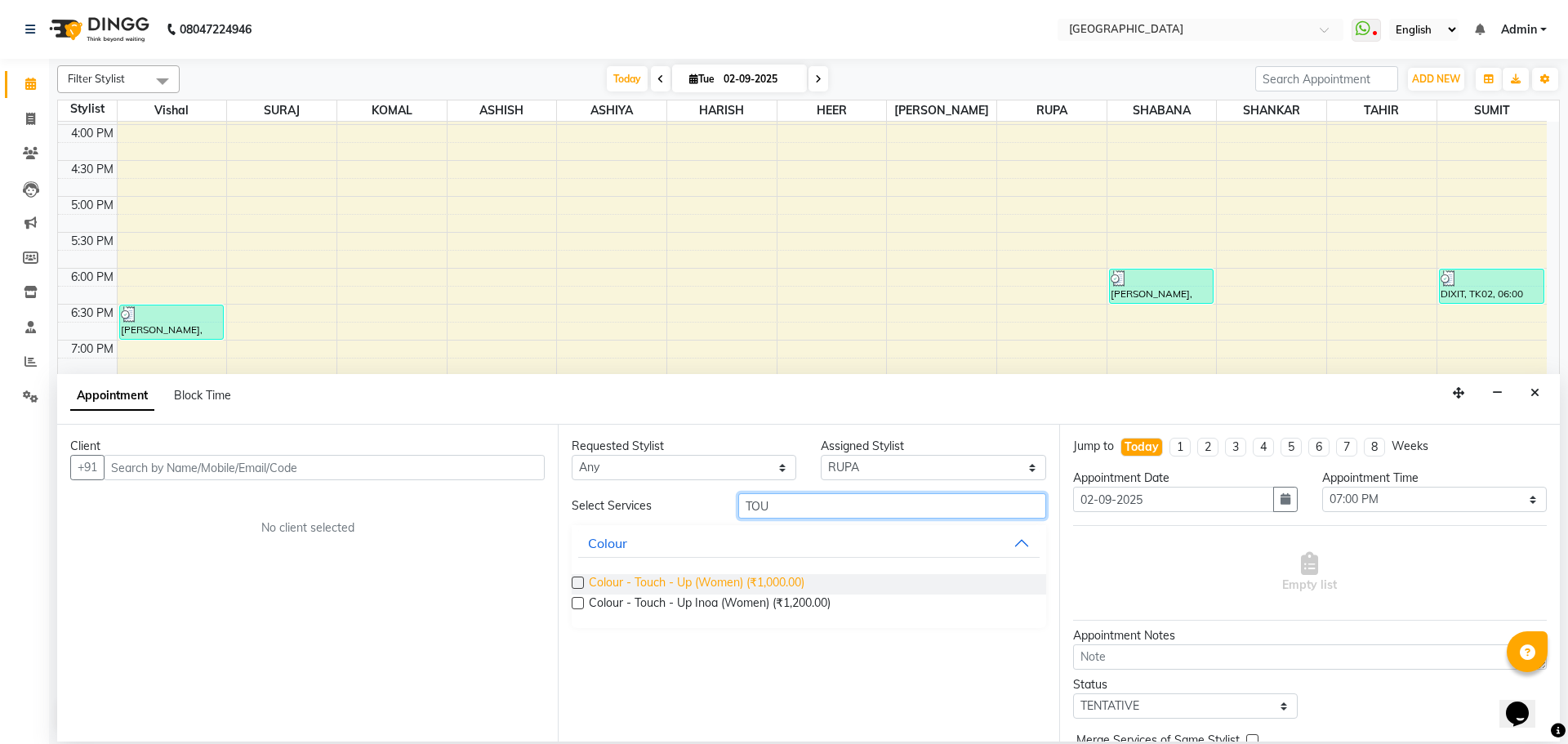
type input "TOU"
click at [779, 583] on span "Colour - Touch - Up (Women) (₹1,000.00)" at bounding box center [697, 584] width 216 height 20
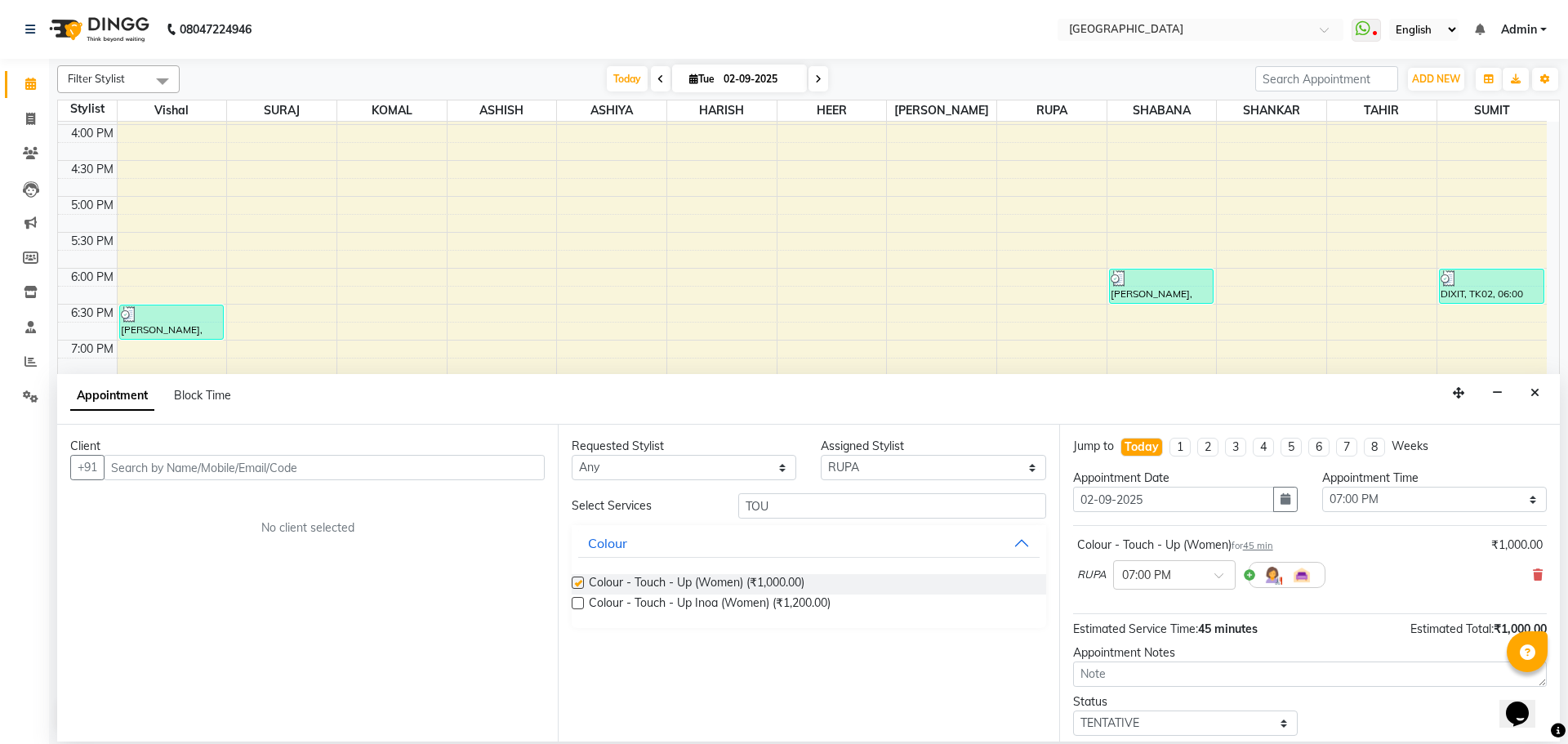
checkbox input "false"
click at [821, 514] on input "TOU" at bounding box center [892, 506] width 307 height 25
type input "T"
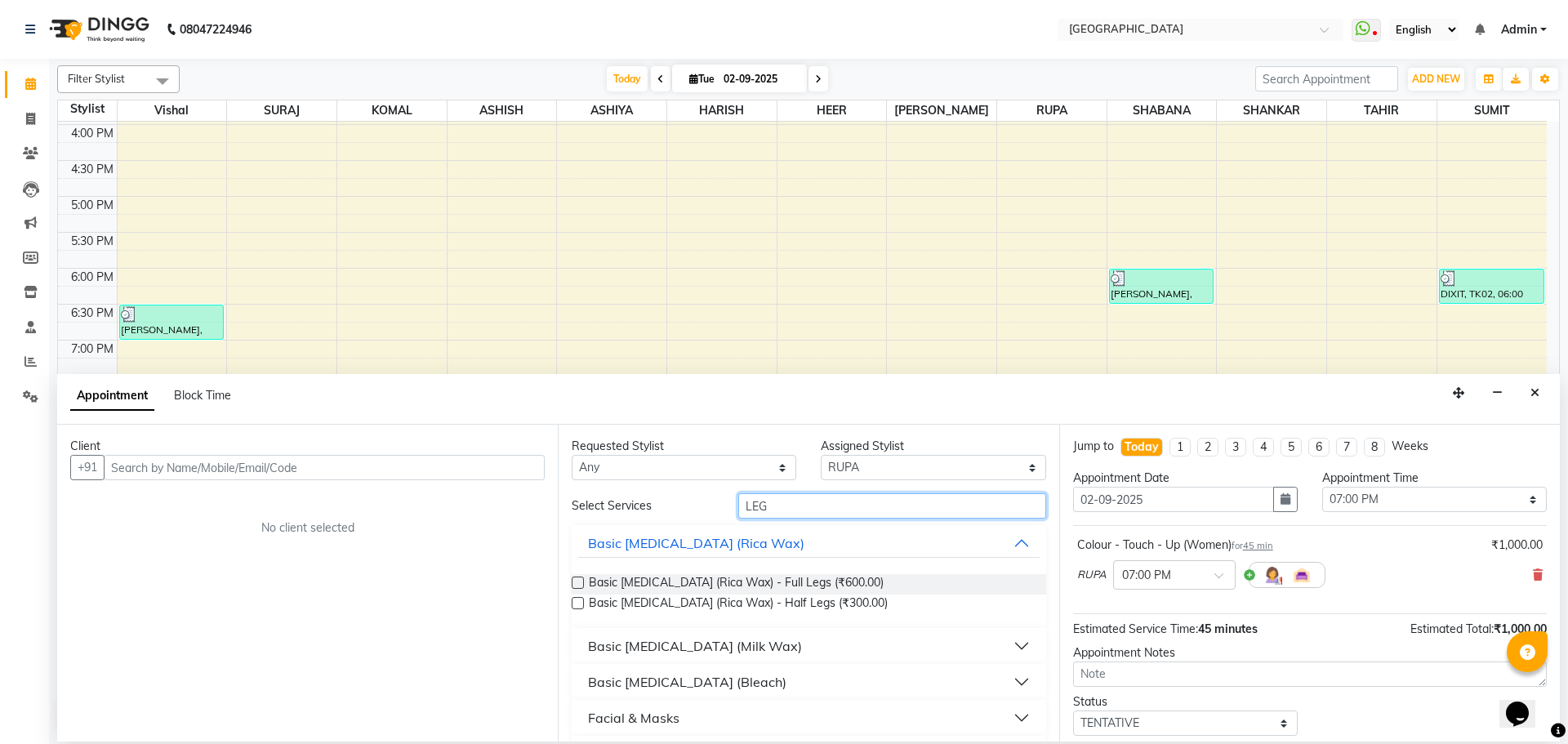
scroll to position [43, 0]
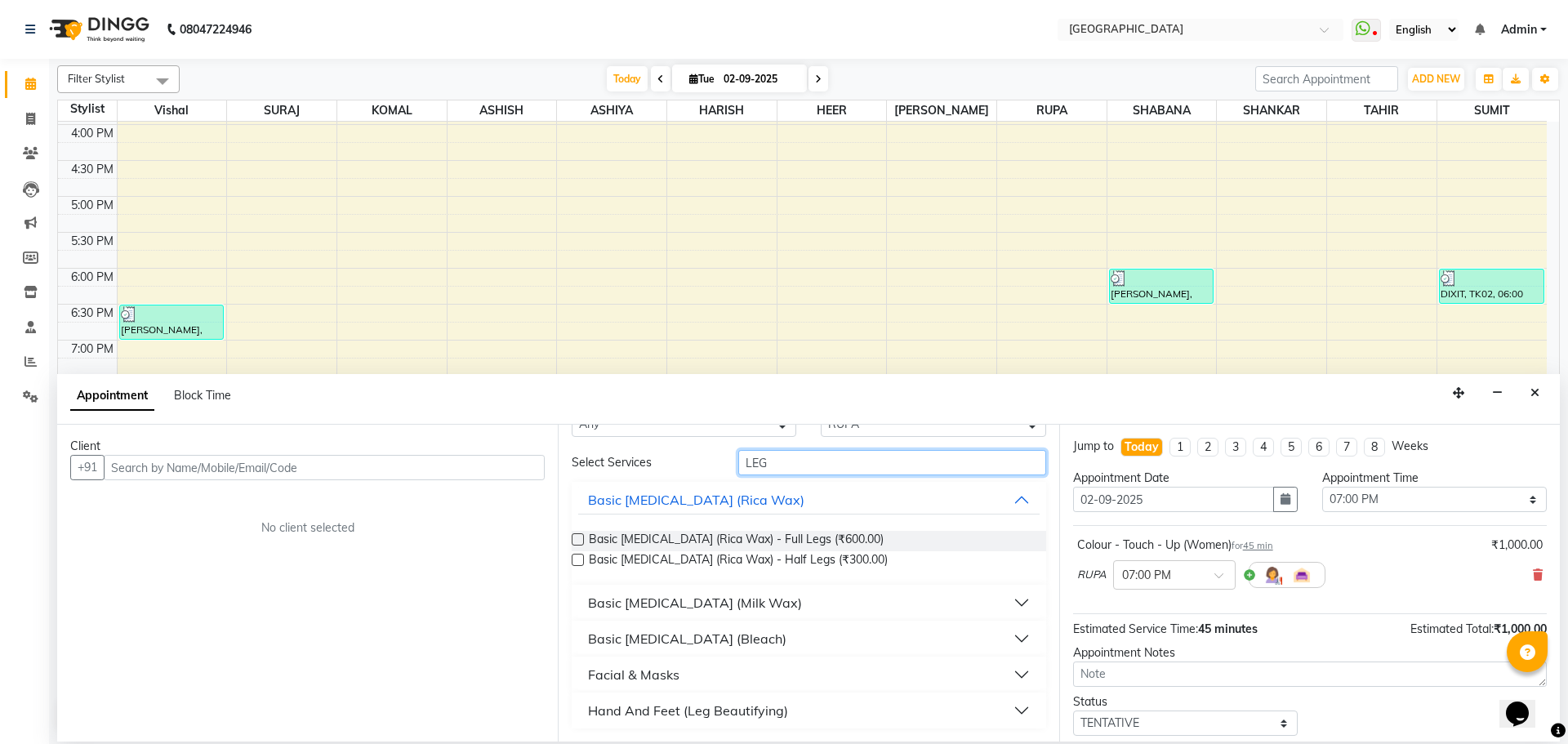
type input "LEG"
click at [739, 708] on div "Hand And Feet (Leg Beautifying)" at bounding box center [688, 710] width 200 height 20
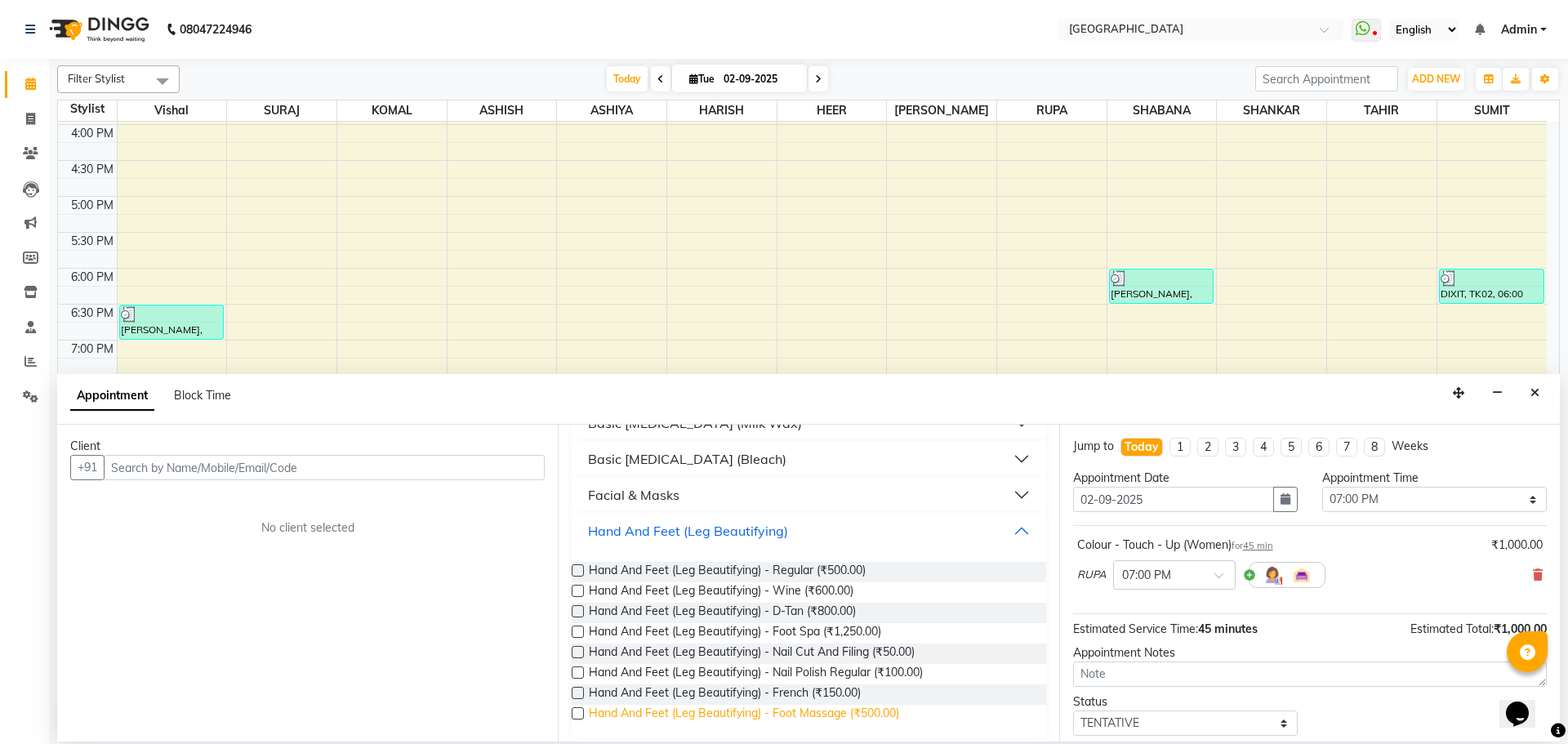
scroll to position [233, 0]
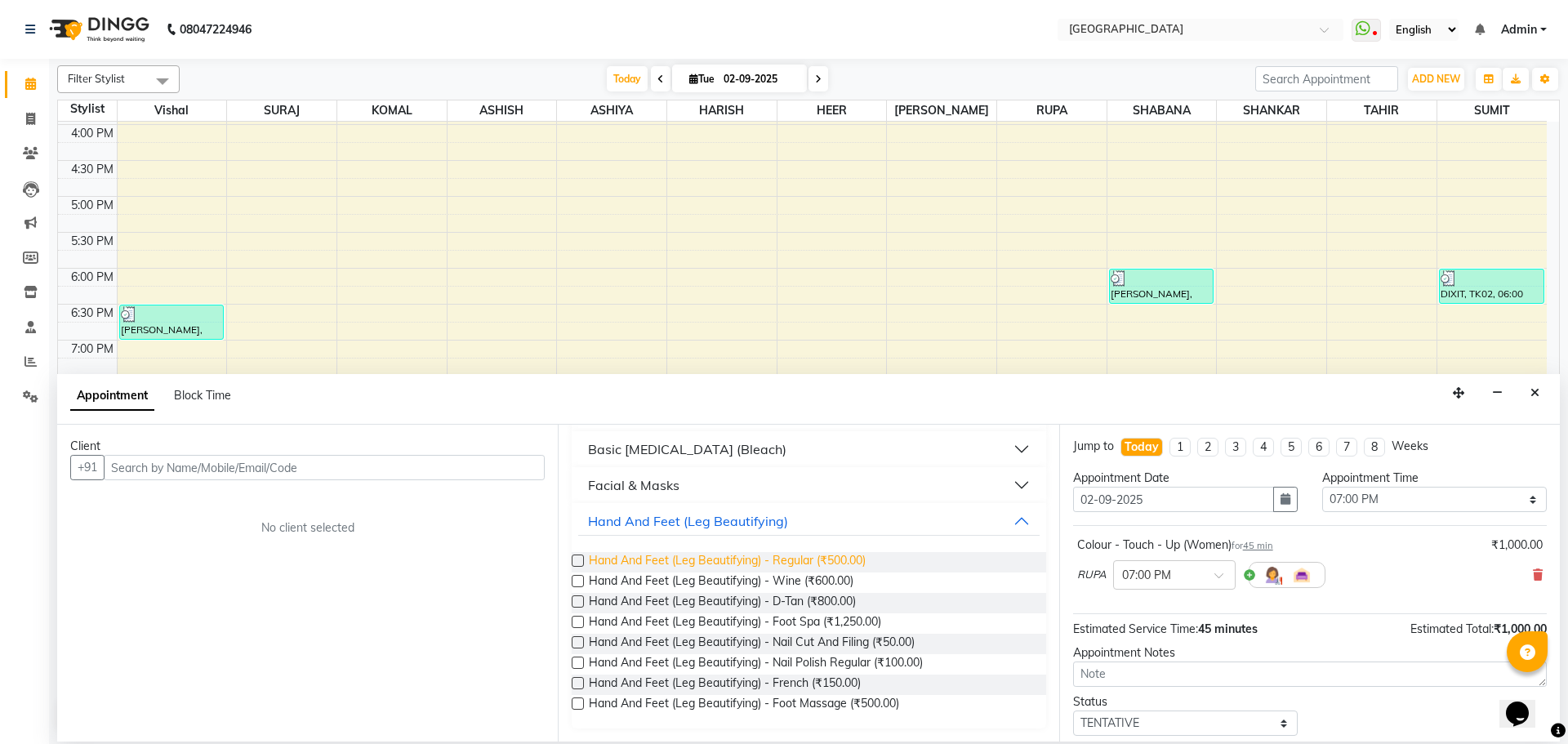
click at [819, 559] on span "Hand And Feet (Leg Beautifying) - Regular (₹500.00)" at bounding box center [727, 562] width 277 height 20
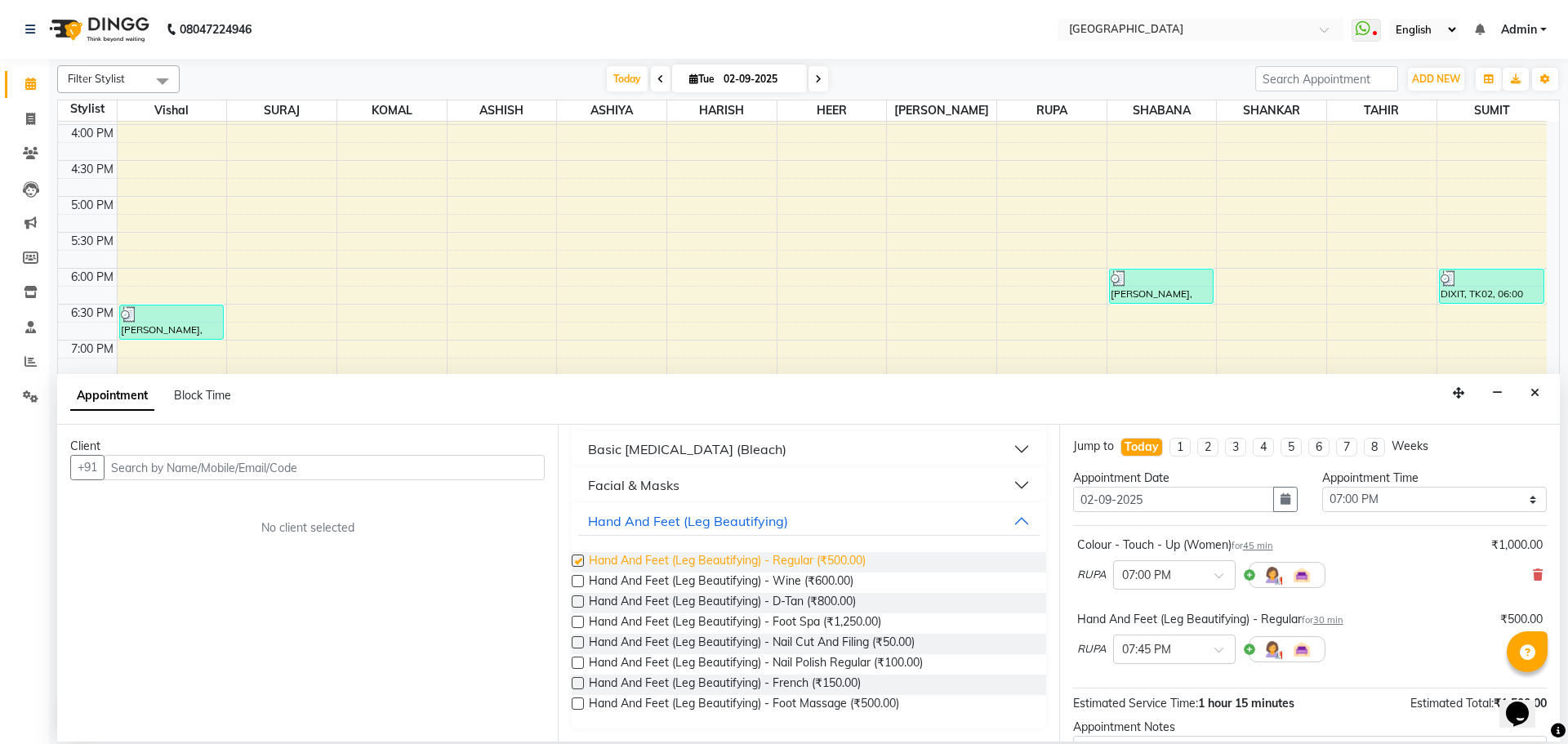
checkbox input "false"
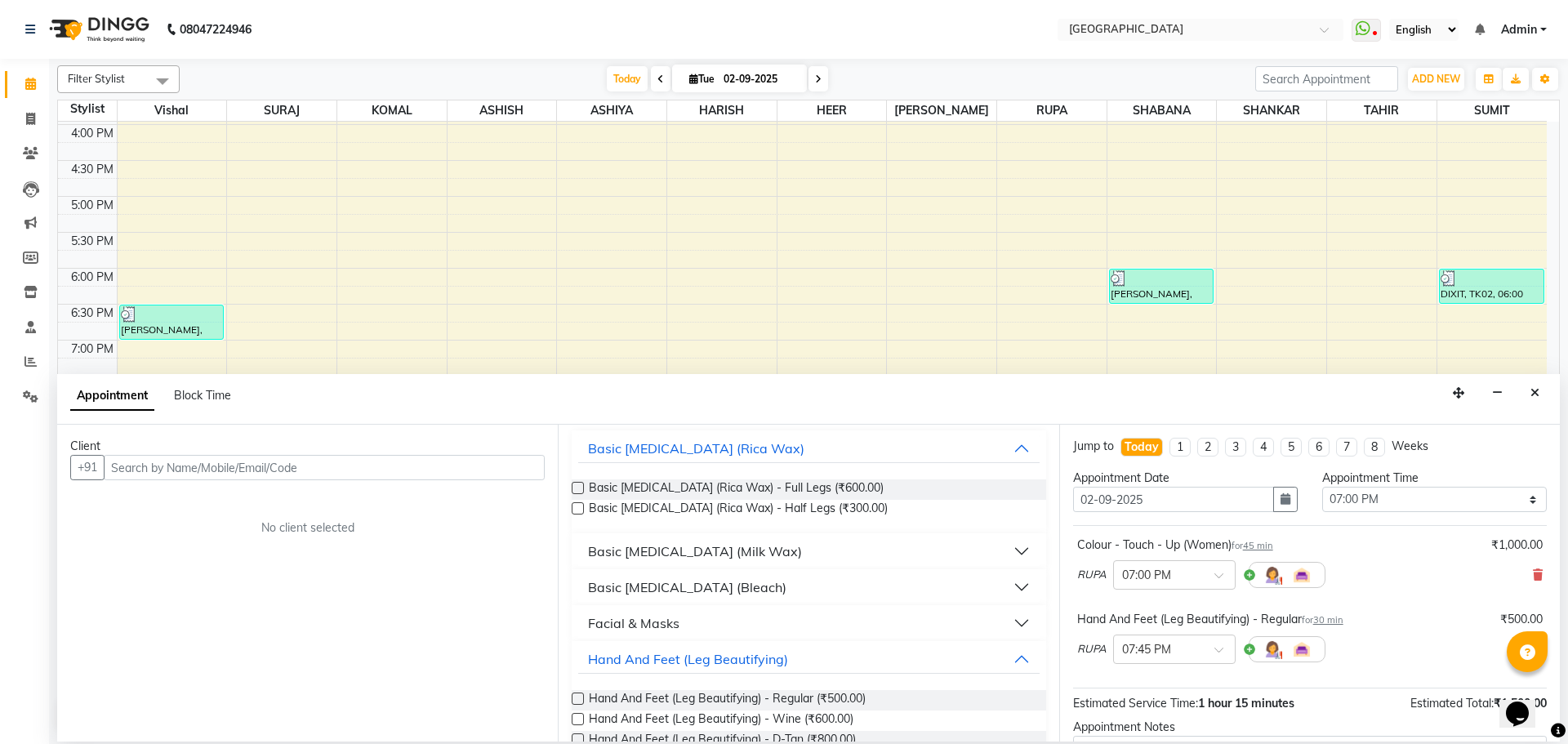
scroll to position [0, 0]
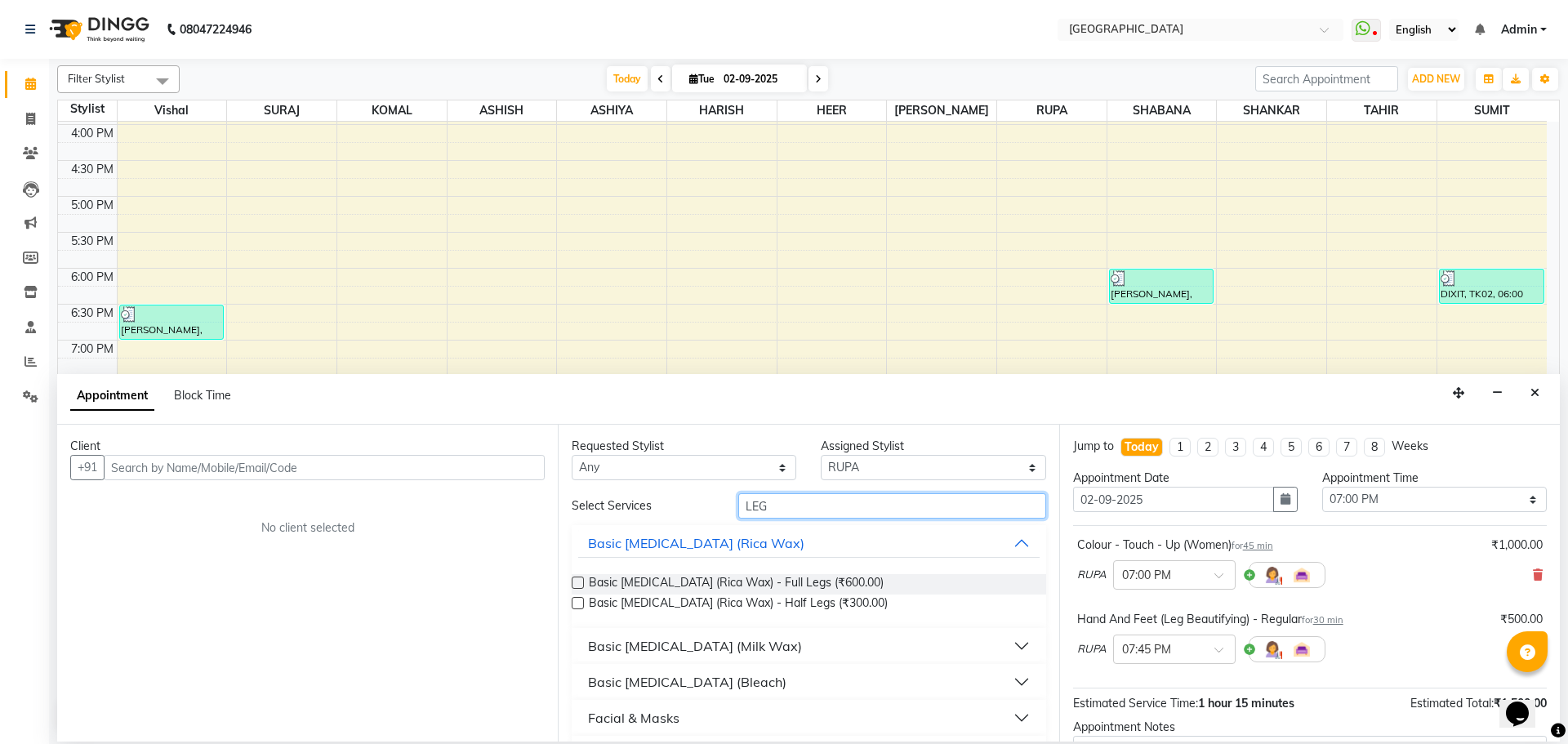
click at [802, 508] on input "LEG" at bounding box center [892, 506] width 307 height 25
type input "L"
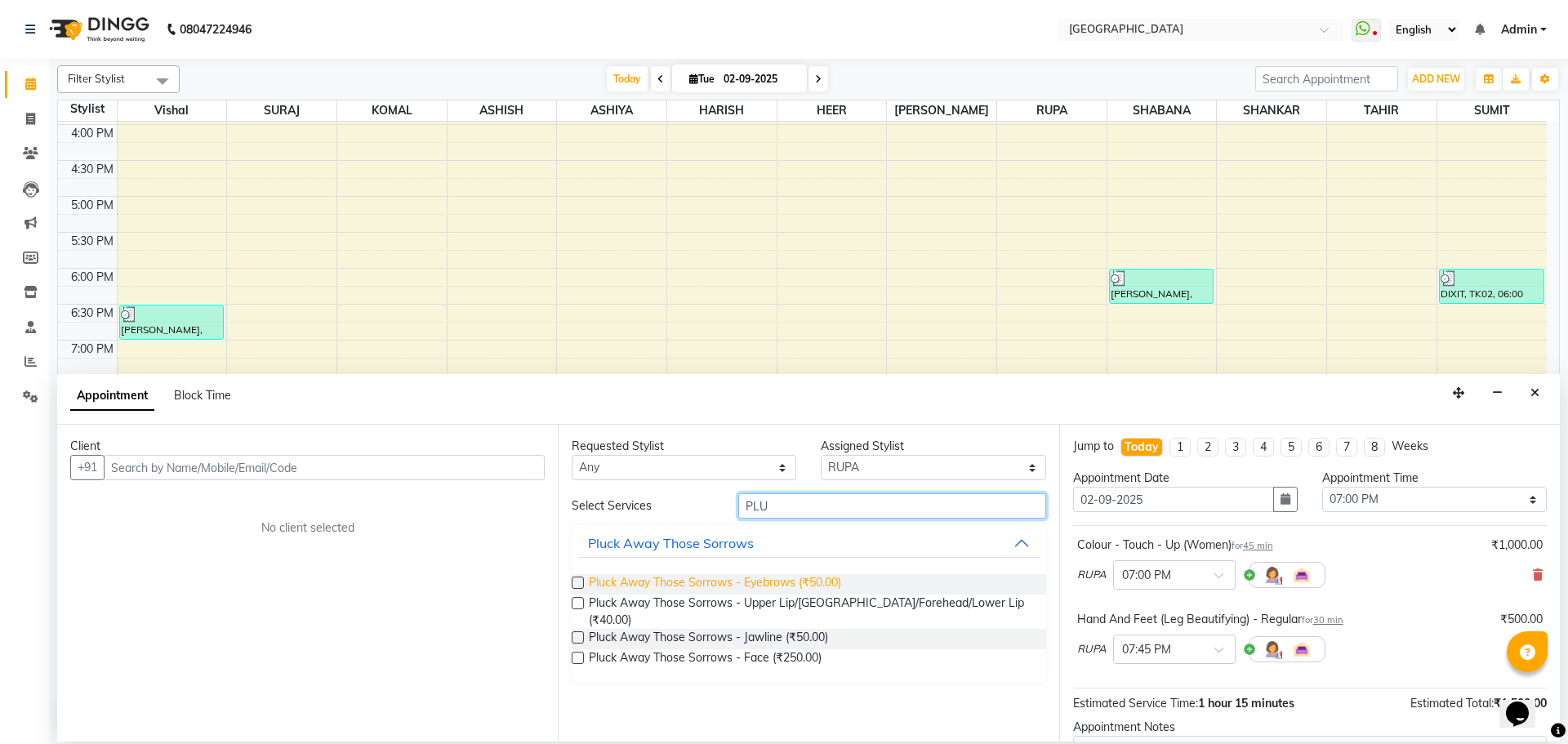
type input "PLU"
click at [817, 583] on span "Pluck Away Those Sorrows - Eyebrows (₹50.00)" at bounding box center [714, 584] width 252 height 20
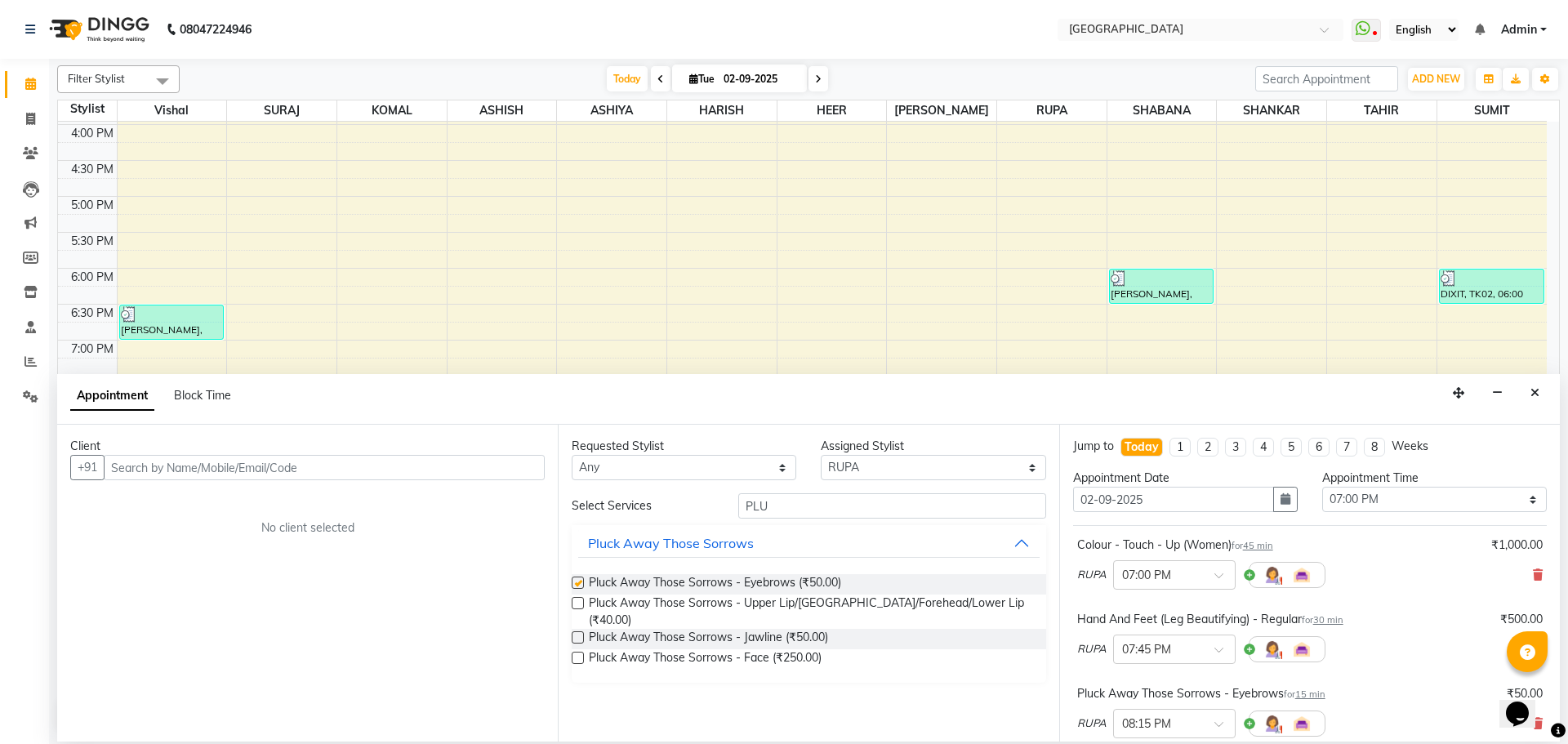
checkbox input "false"
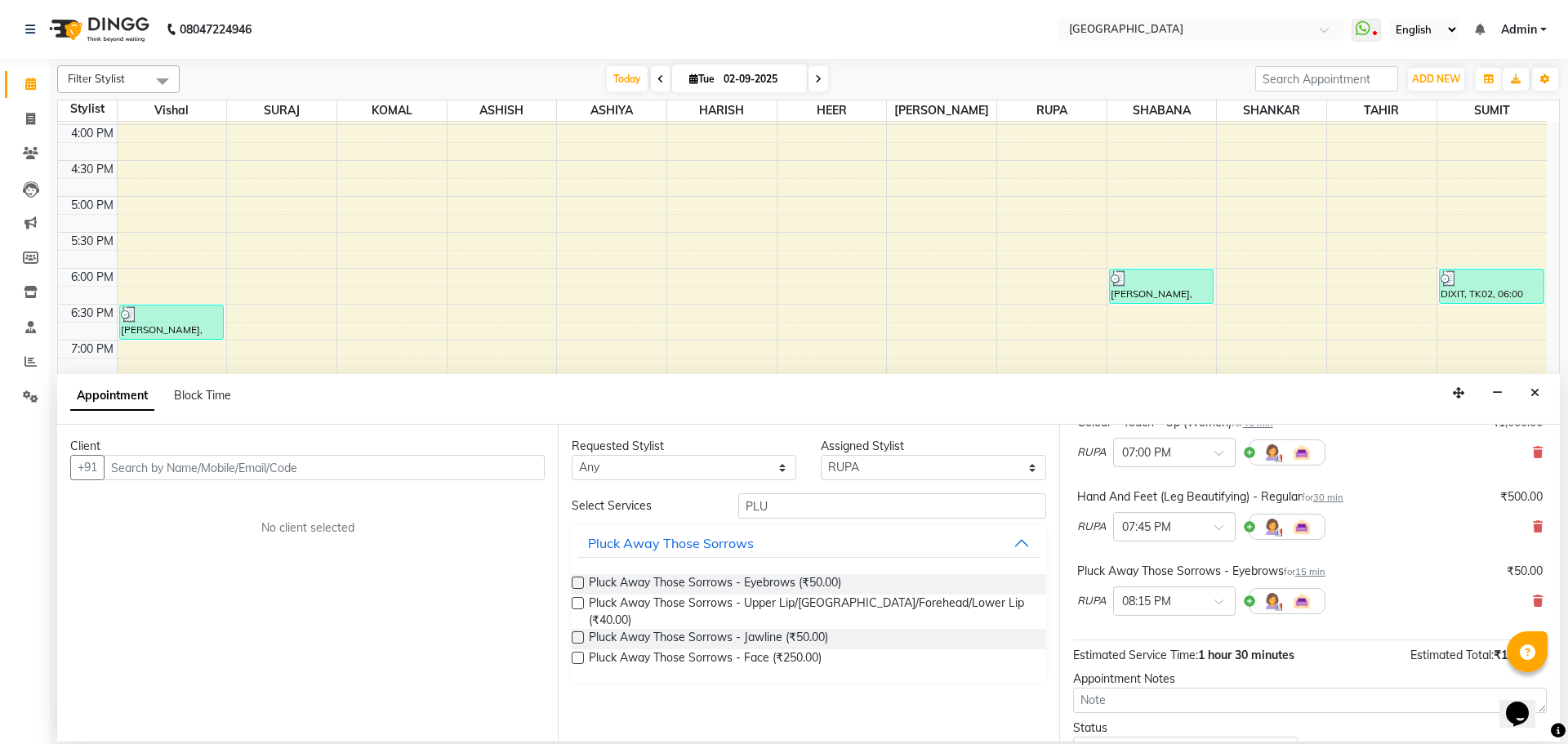
scroll to position [247, 0]
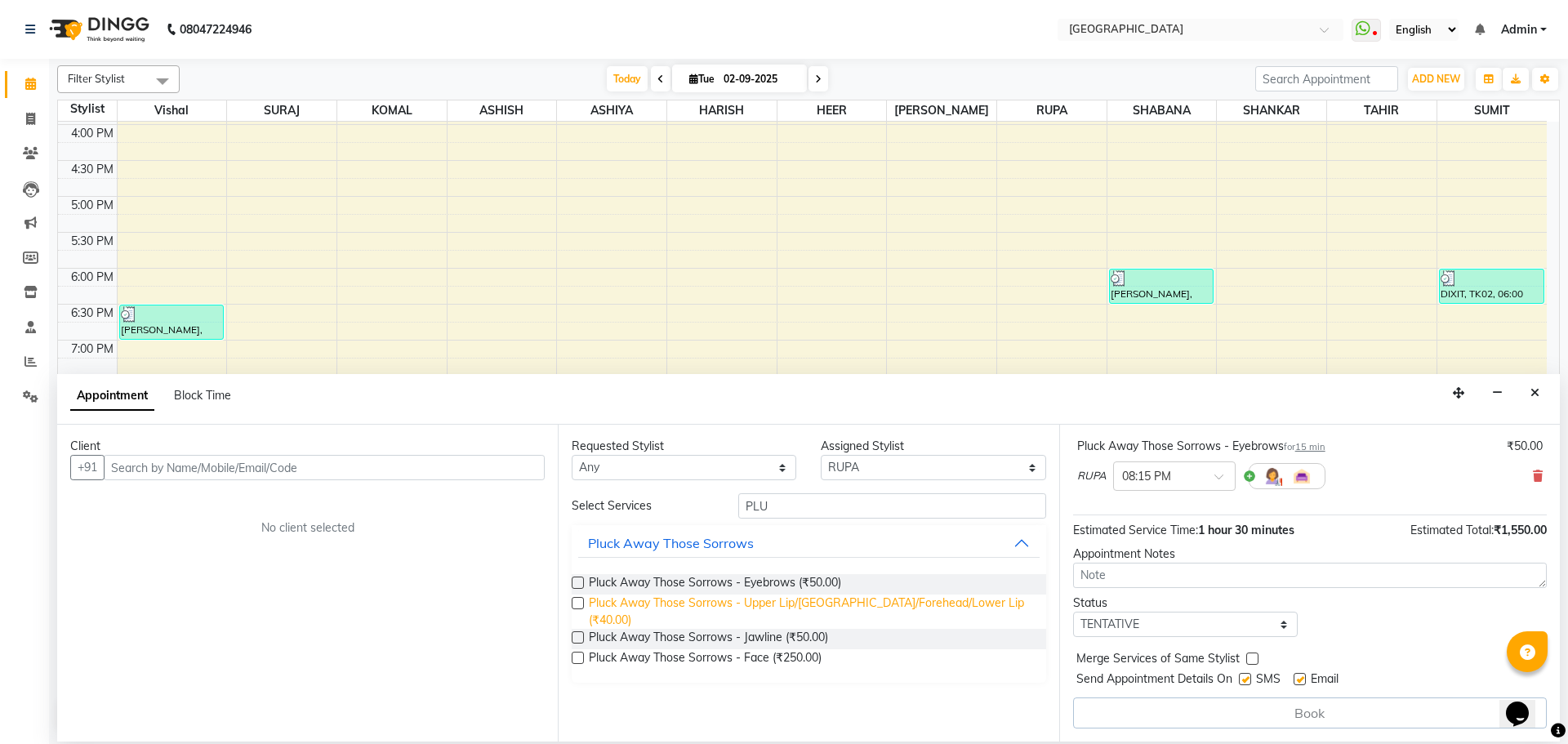
click at [956, 604] on span "Pluck Away Those Sorrows - Upper Lip/[GEOGRAPHIC_DATA]/Forehead/Lower Lip (₹40.…" at bounding box center [810, 612] width 443 height 34
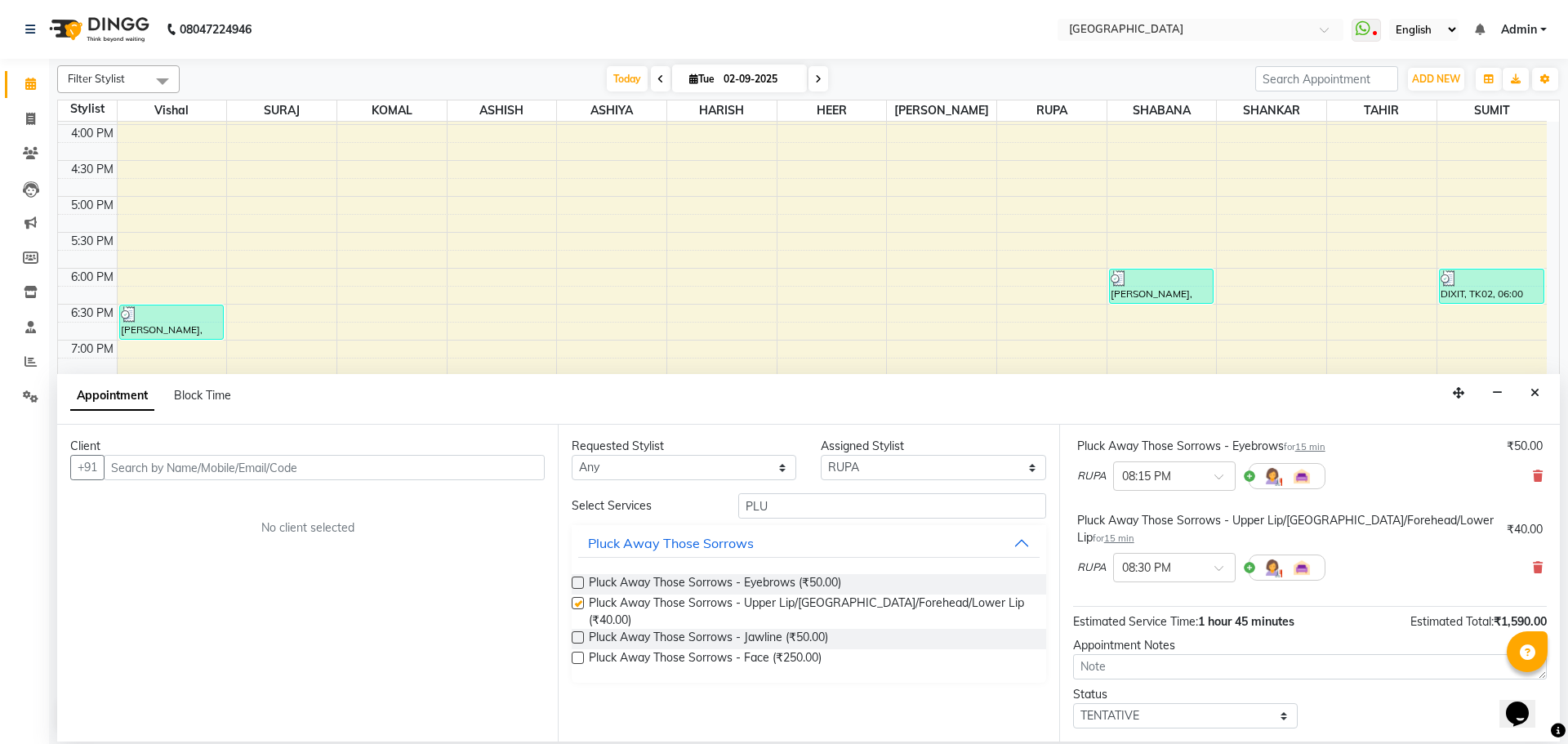
checkbox input "false"
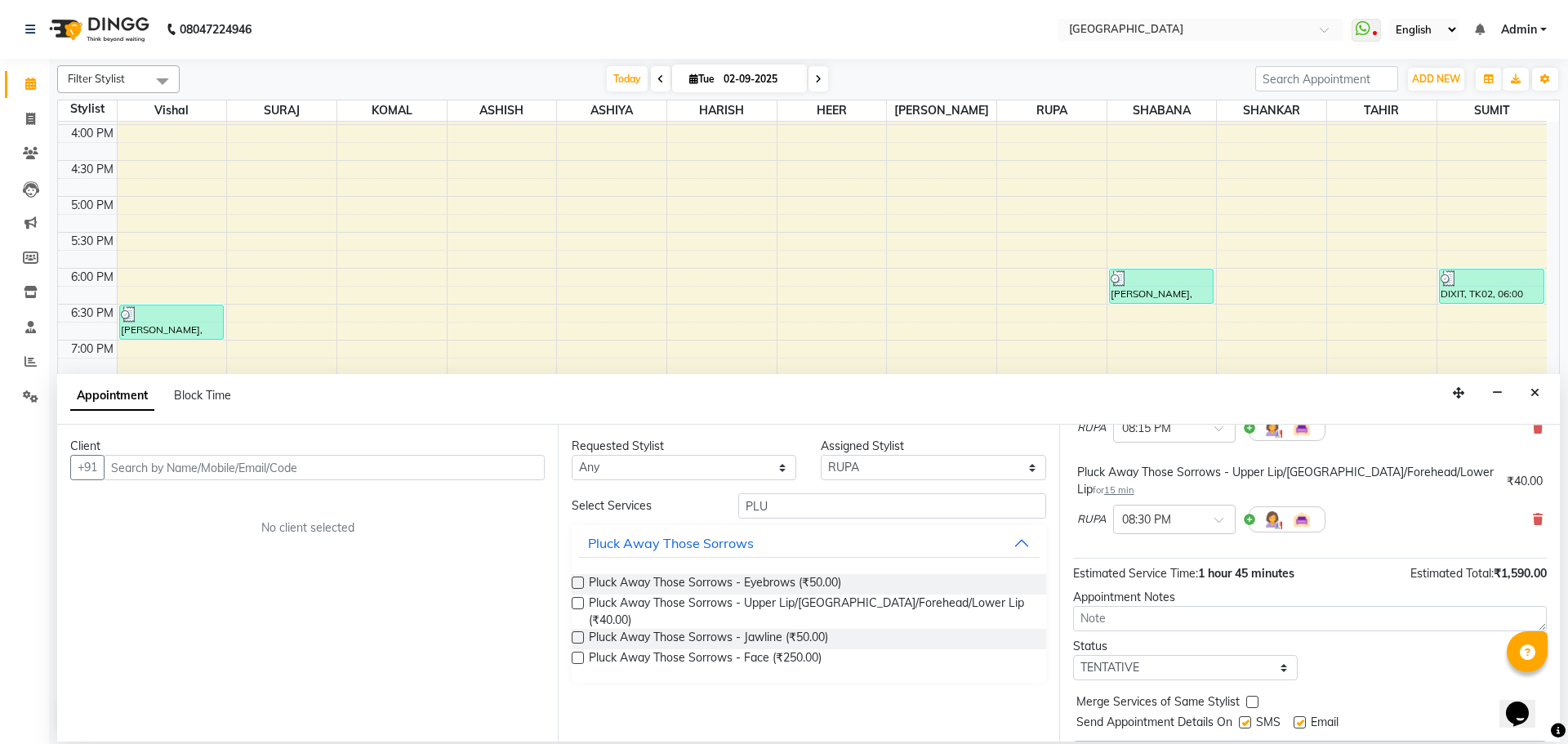
scroll to position [322, 0]
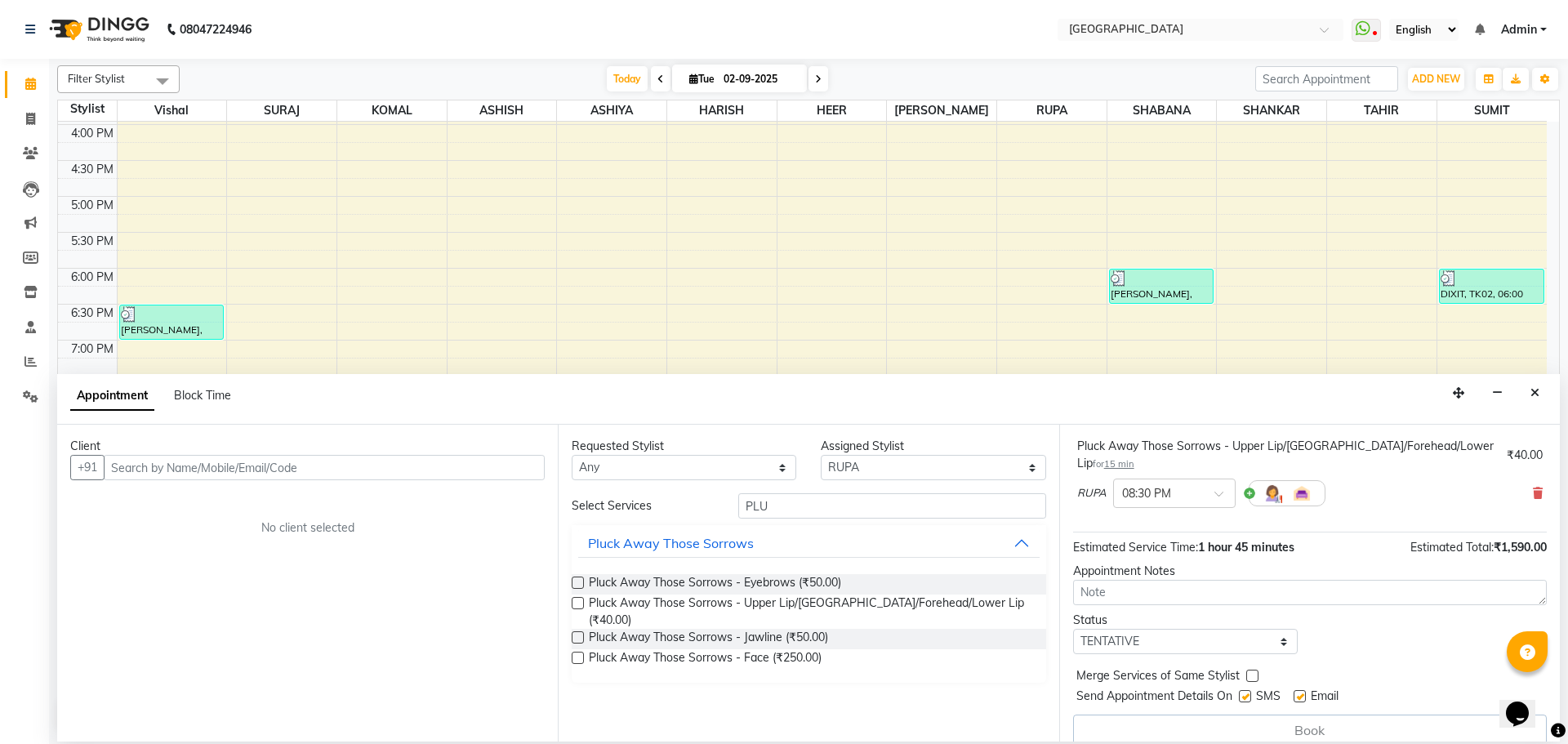
click at [1254, 669] on label at bounding box center [1252, 675] width 12 height 12
click at [1254, 672] on input "checkbox" at bounding box center [1251, 677] width 10 height 10
checkbox input "true"
click at [1264, 628] on select "Select TENTATIVE CONFIRM CHECK-IN UPCOMING" at bounding box center [1185, 641] width 224 height 25
select select "check-in"
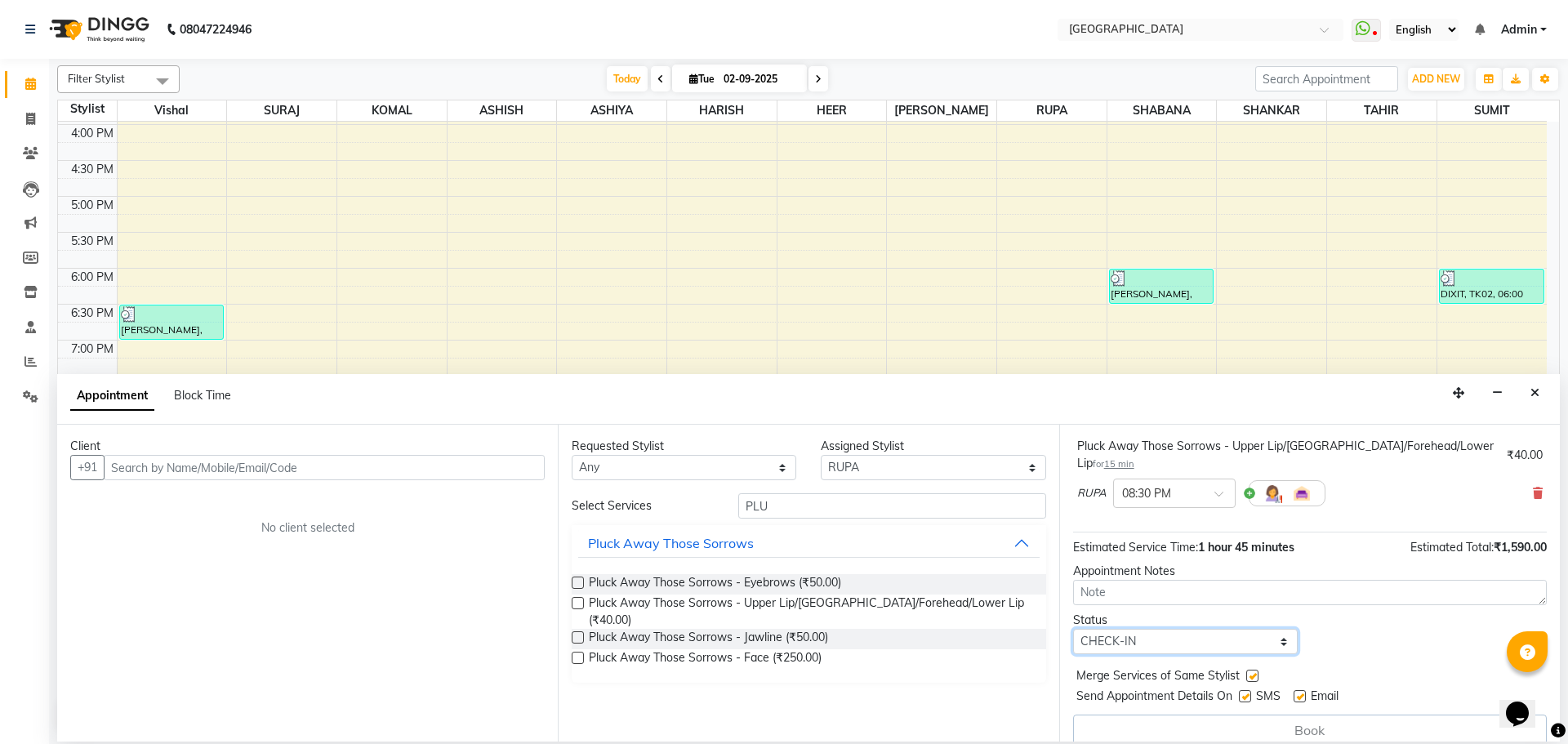
click at [1073, 628] on select "Select TENTATIVE CONFIRM CHECK-IN UPCOMING" at bounding box center [1185, 641] width 224 height 25
click at [516, 473] on input "text" at bounding box center [324, 468] width 441 height 25
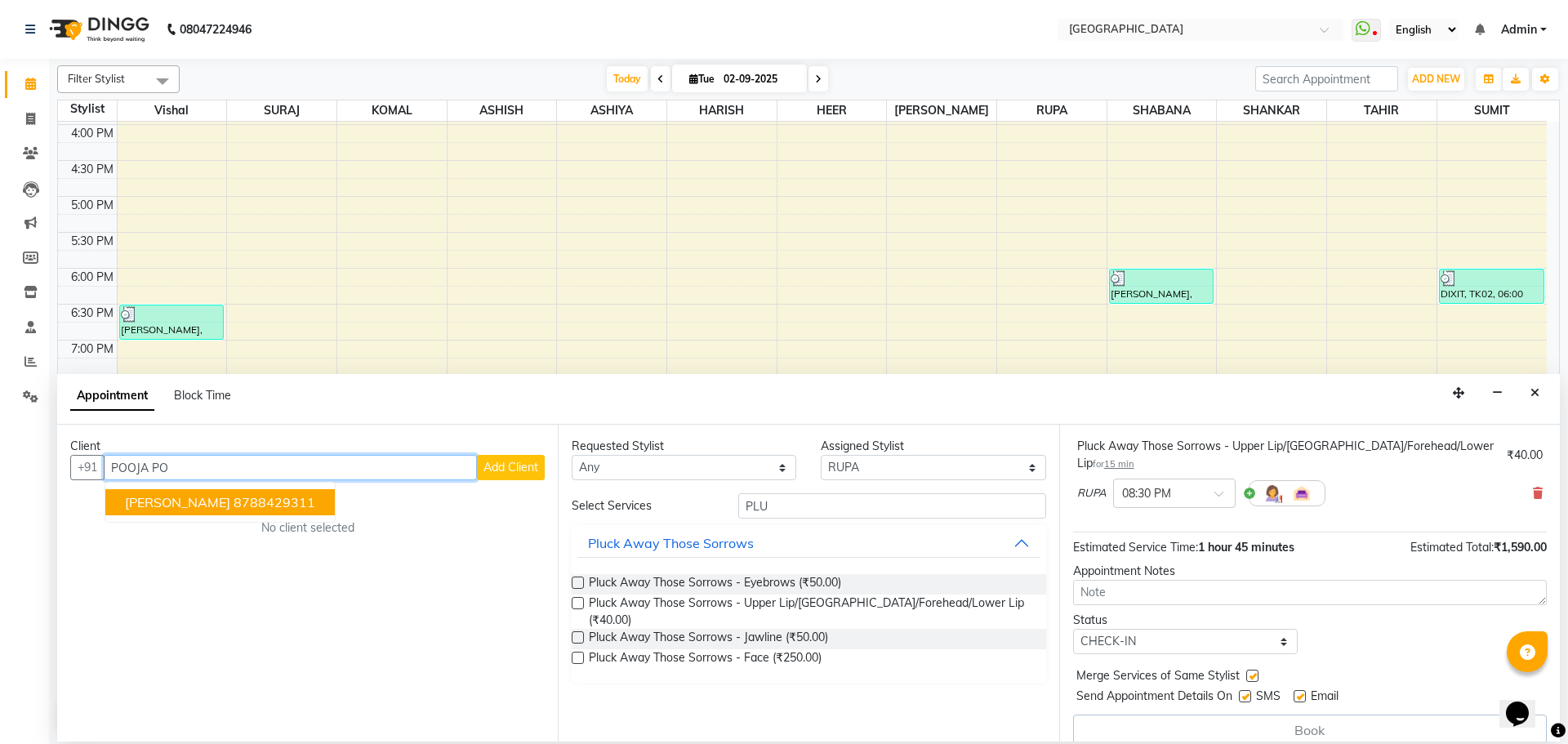
click at [207, 496] on span "[PERSON_NAME]" at bounding box center [178, 502] width 105 height 16
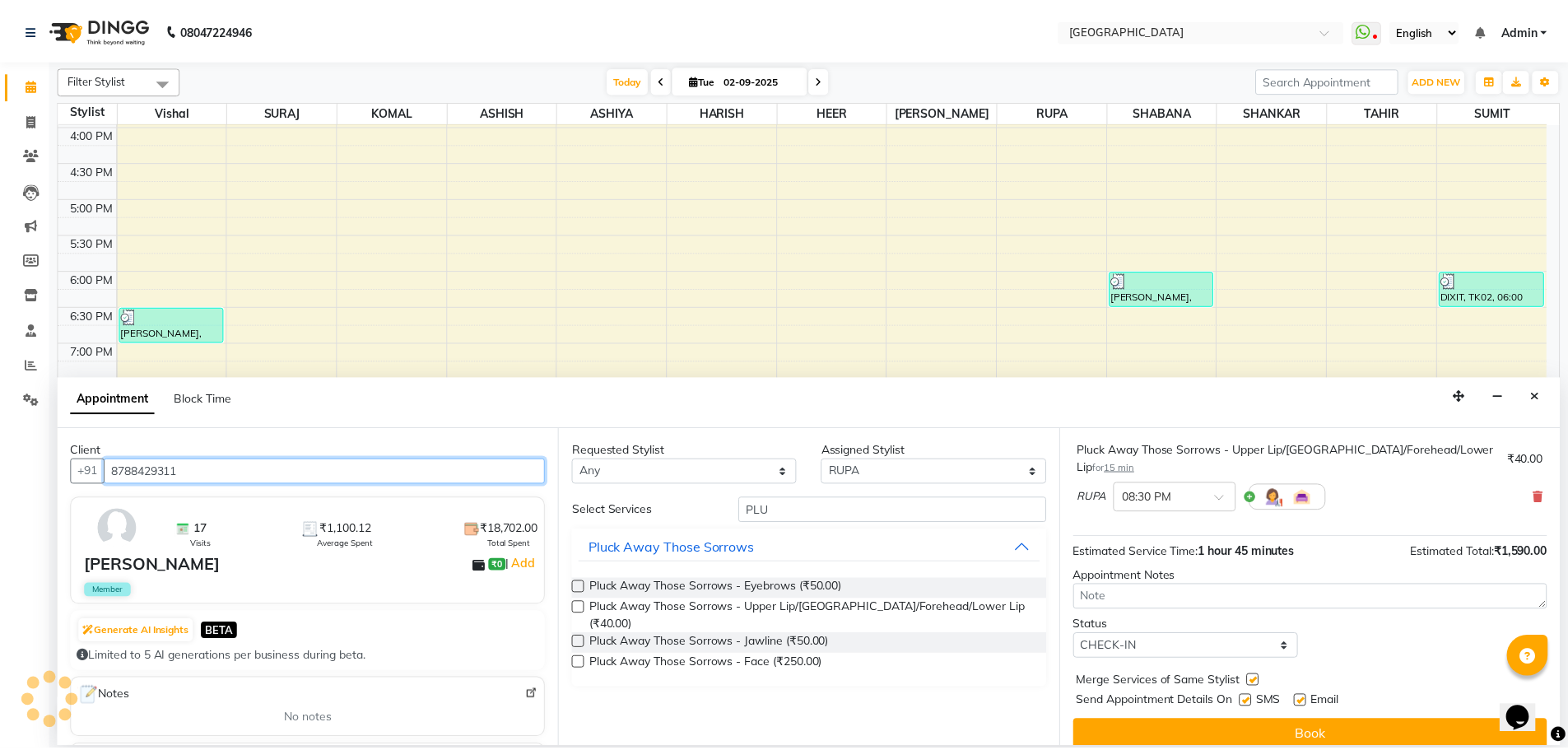
scroll to position [323, 0]
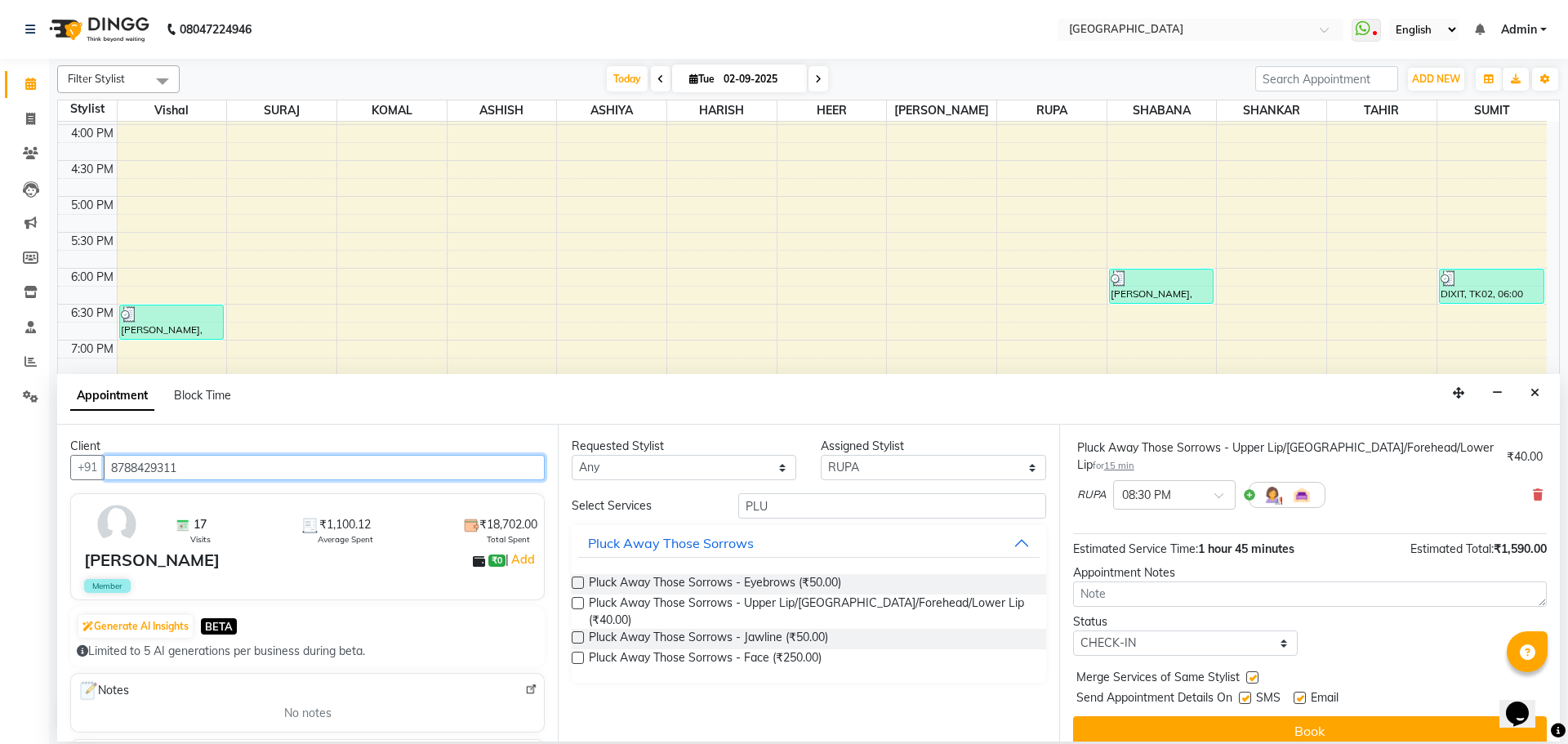
type input "8788429311"
click at [1294, 716] on button "Book" at bounding box center [1310, 730] width 474 height 30
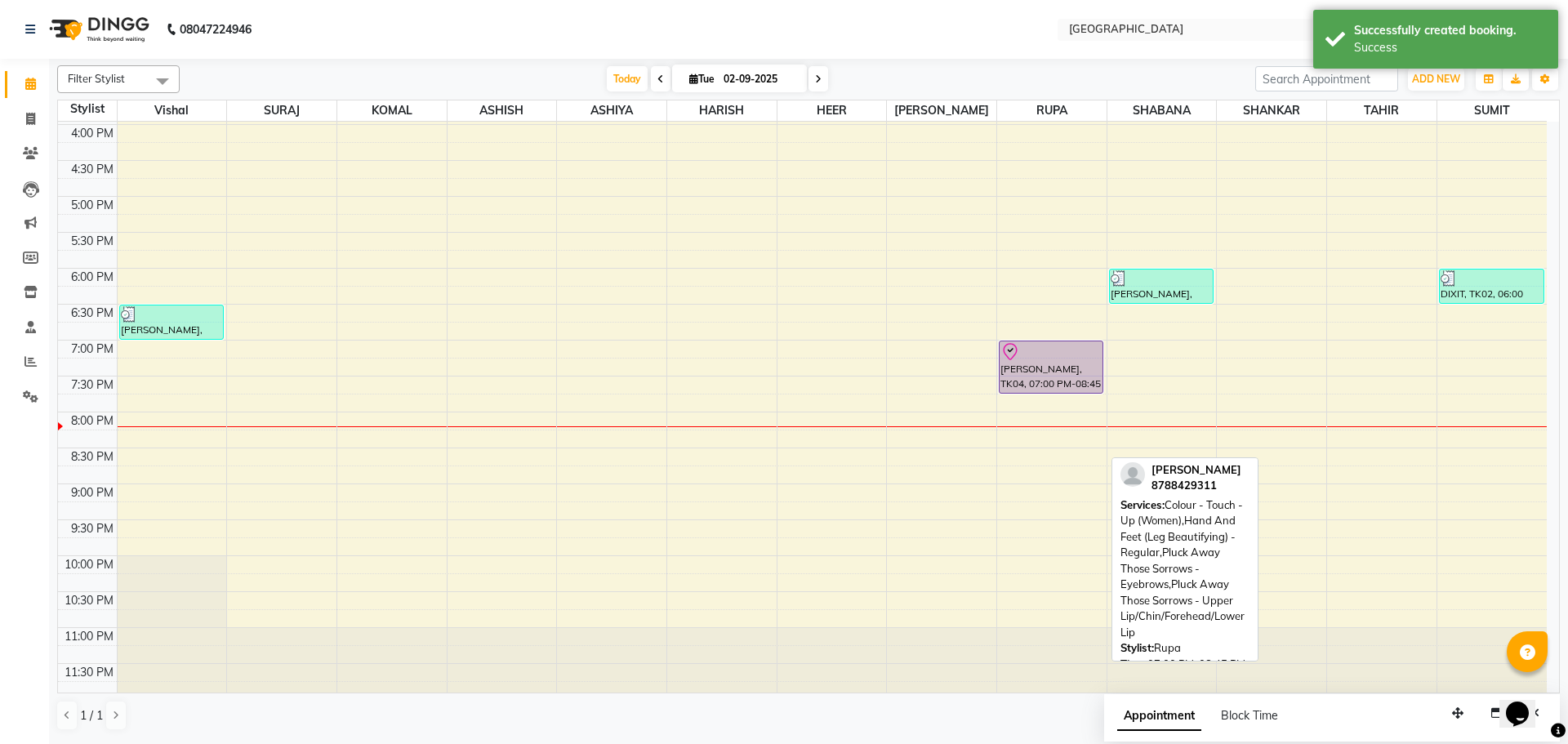
drag, startPoint x: 1035, startPoint y: 463, endPoint x: 1029, endPoint y: 383, distance: 80.2
click at [1029, 383] on div "[PERSON_NAME], TK04, 07:00 PM-08:45 PM, Colour - Touch - Up (Women),Hand And Fe…" at bounding box center [1052, 124] width 110 height 1149
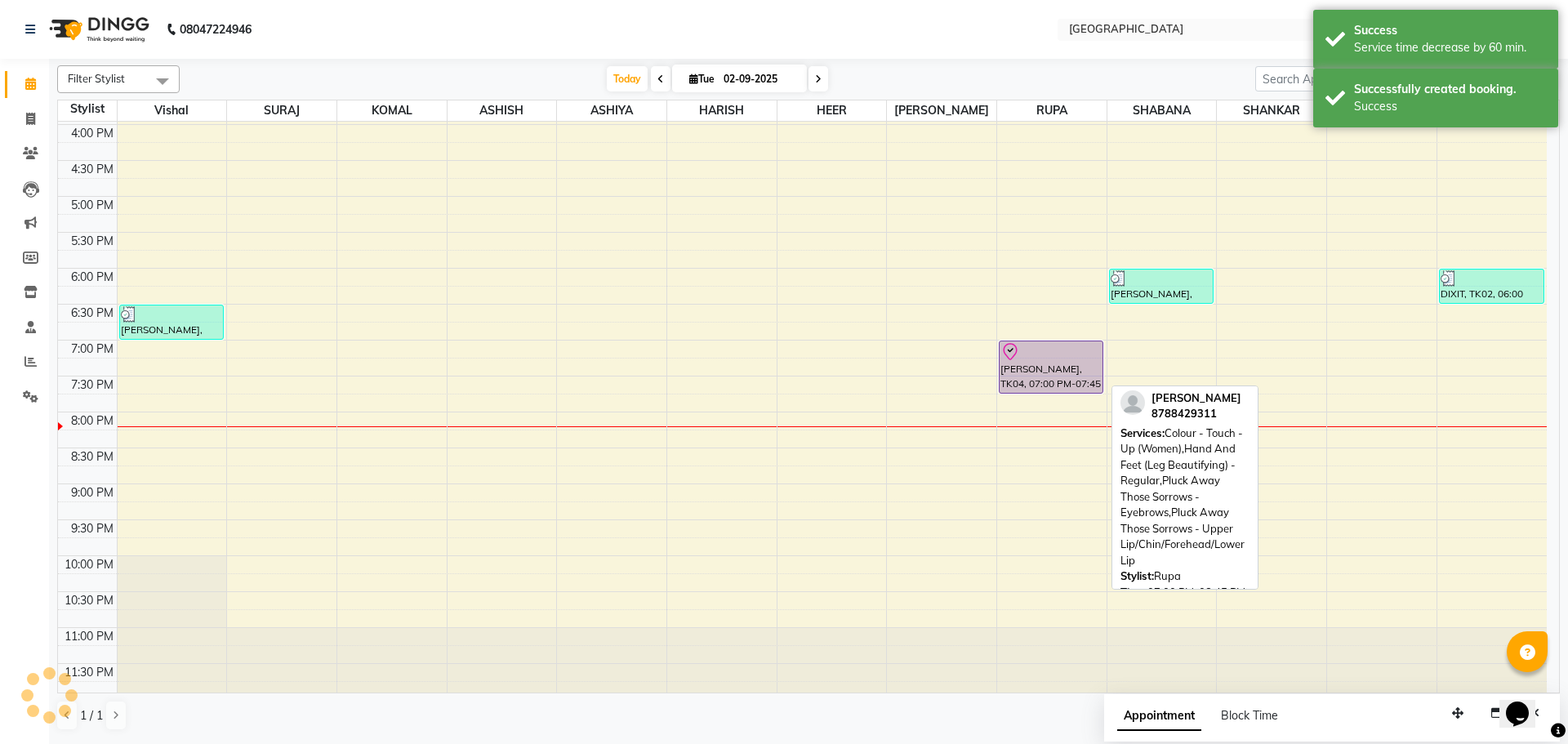
click at [1024, 353] on div at bounding box center [1051, 352] width 101 height 20
select select "8"
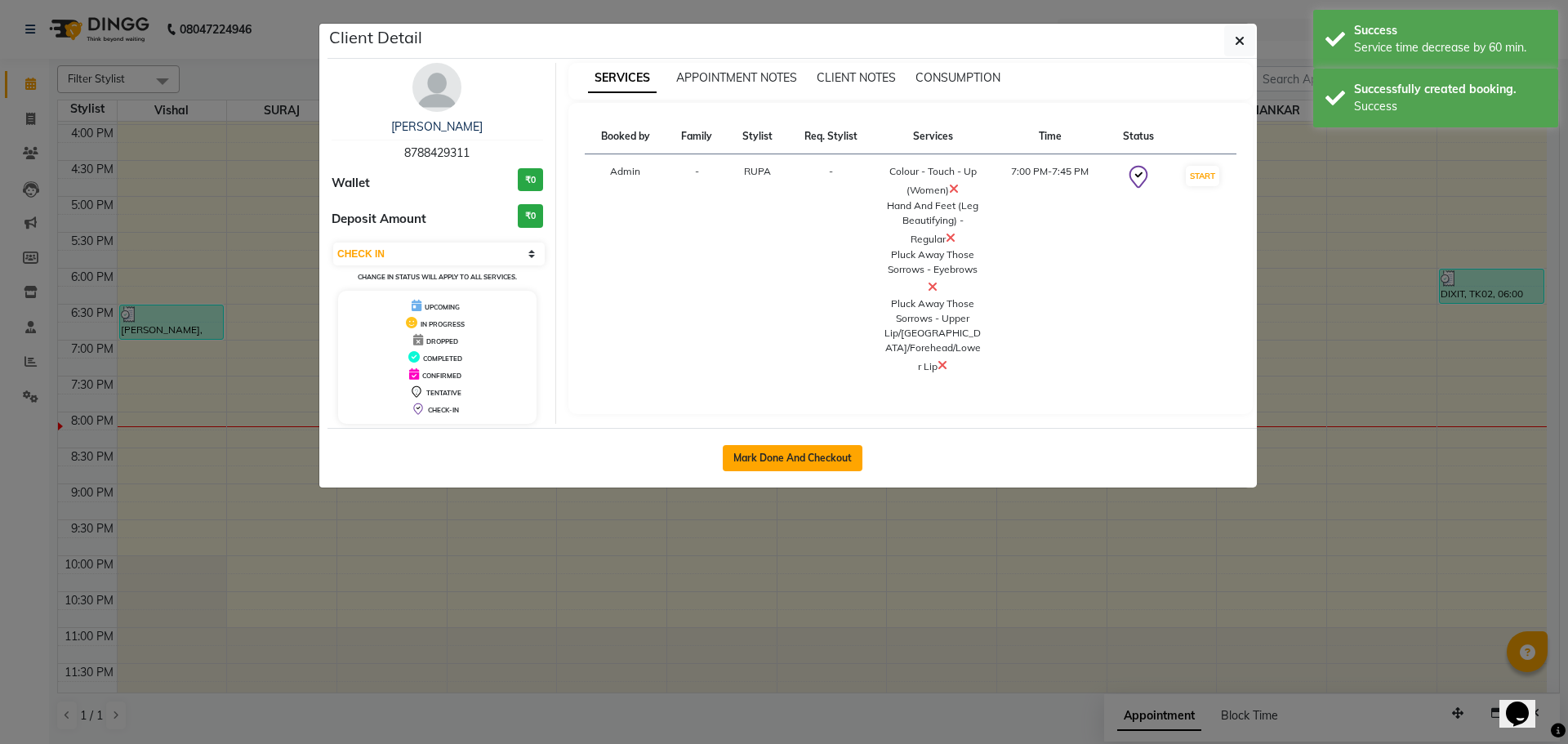
click at [785, 457] on button "Mark Done And Checkout" at bounding box center [792, 458] width 139 height 26
select select "508"
select select "service"
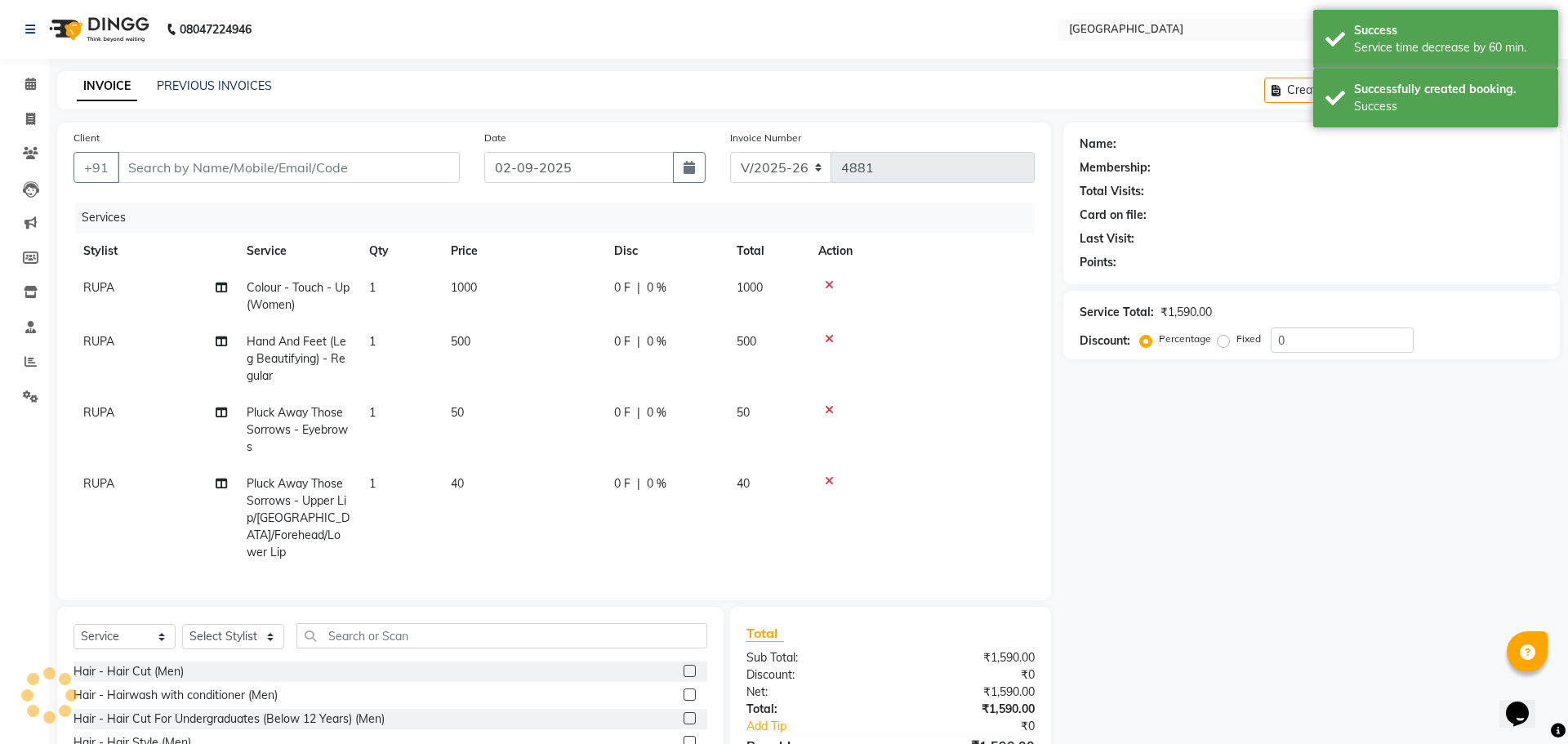
type input "8788429311"
select select "75466"
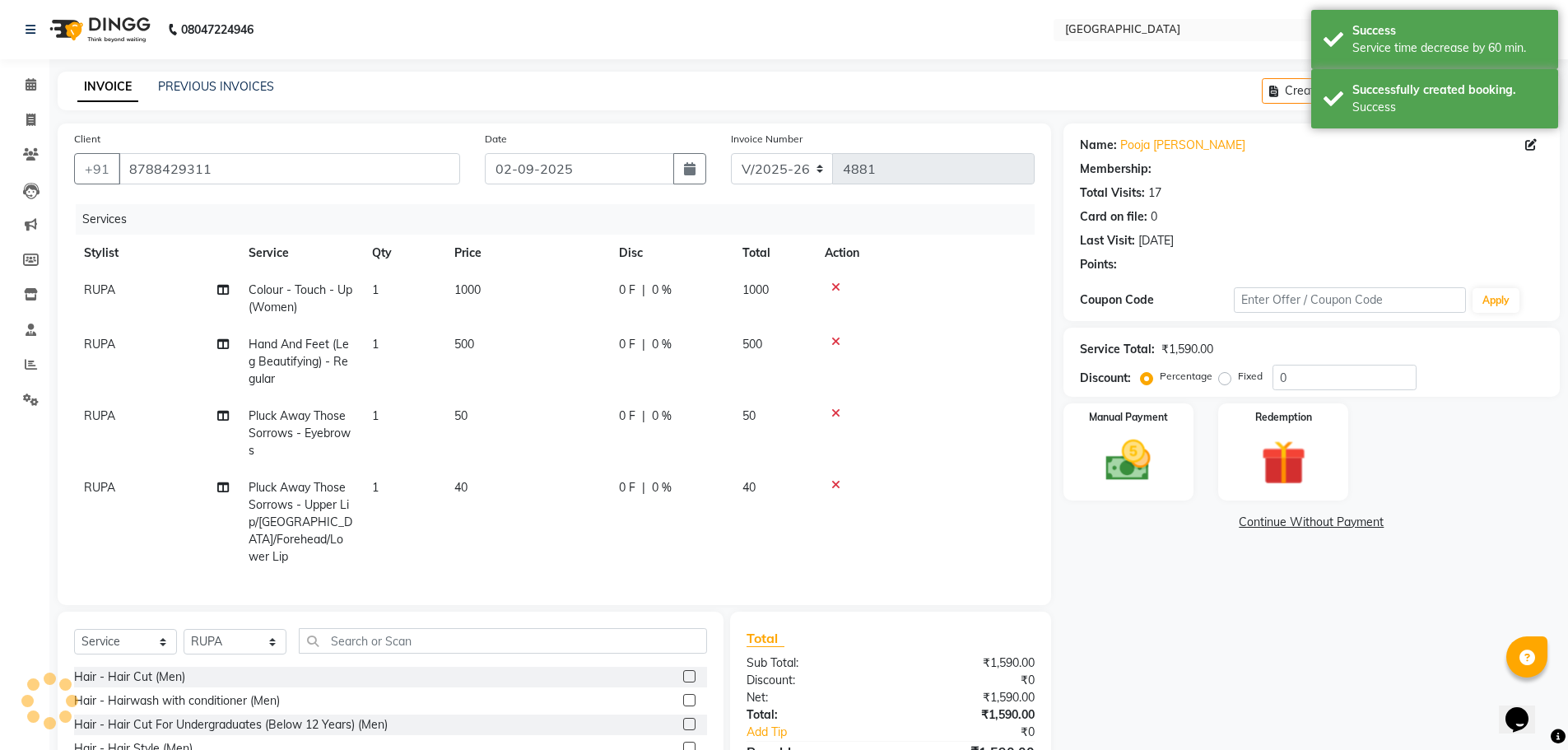
type input "20"
select select "1: Object"
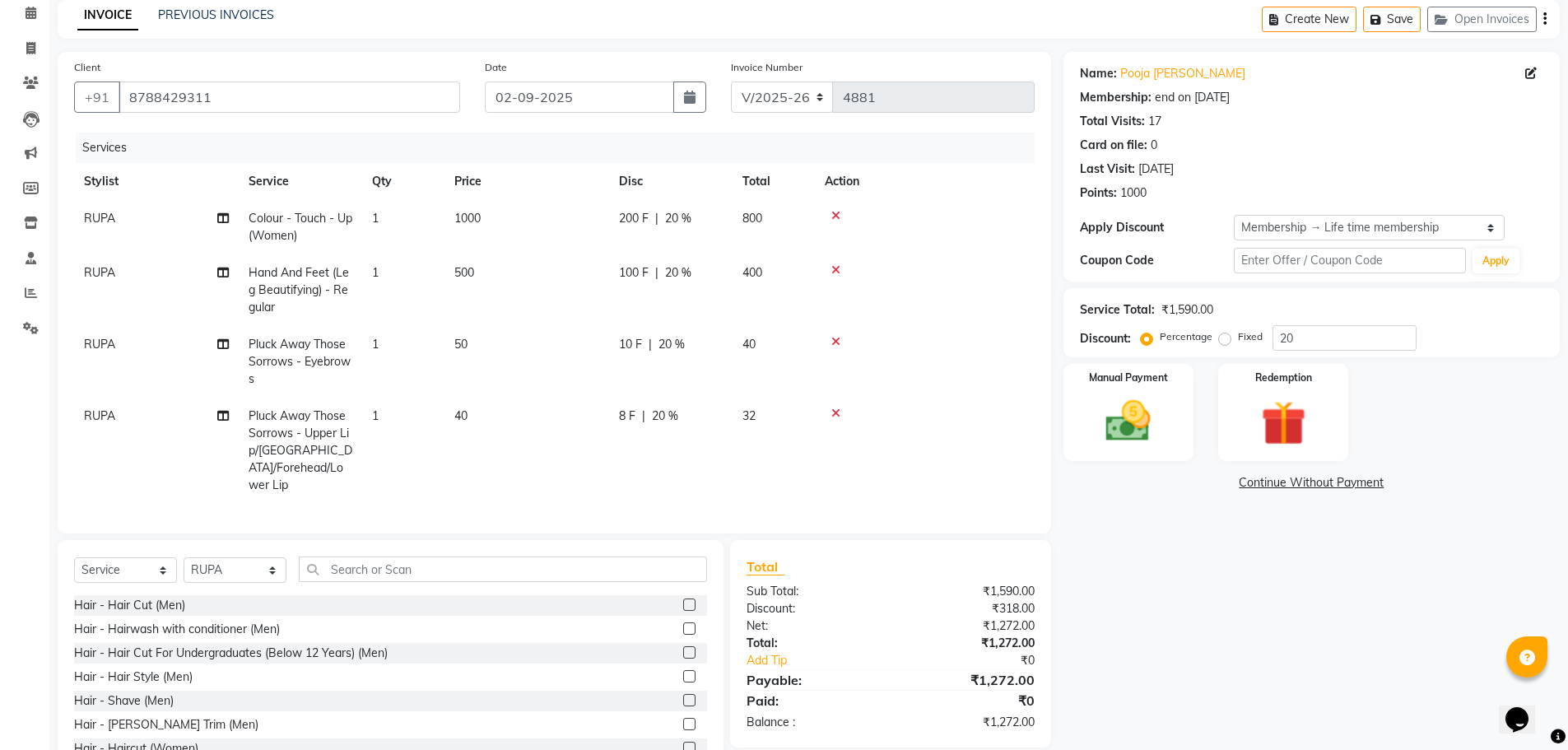
scroll to position [124, 0]
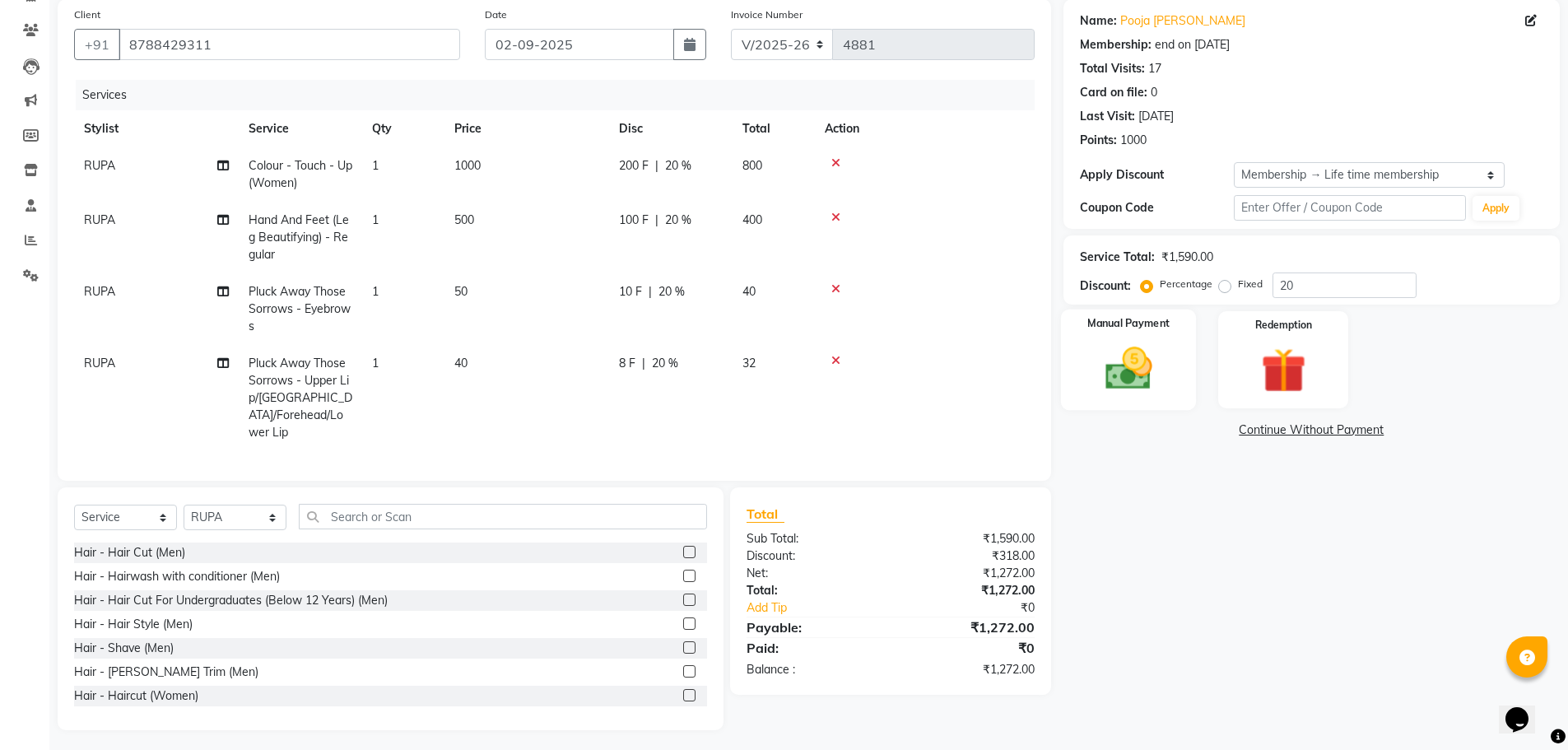
click at [1125, 377] on img at bounding box center [1128, 368] width 75 height 53
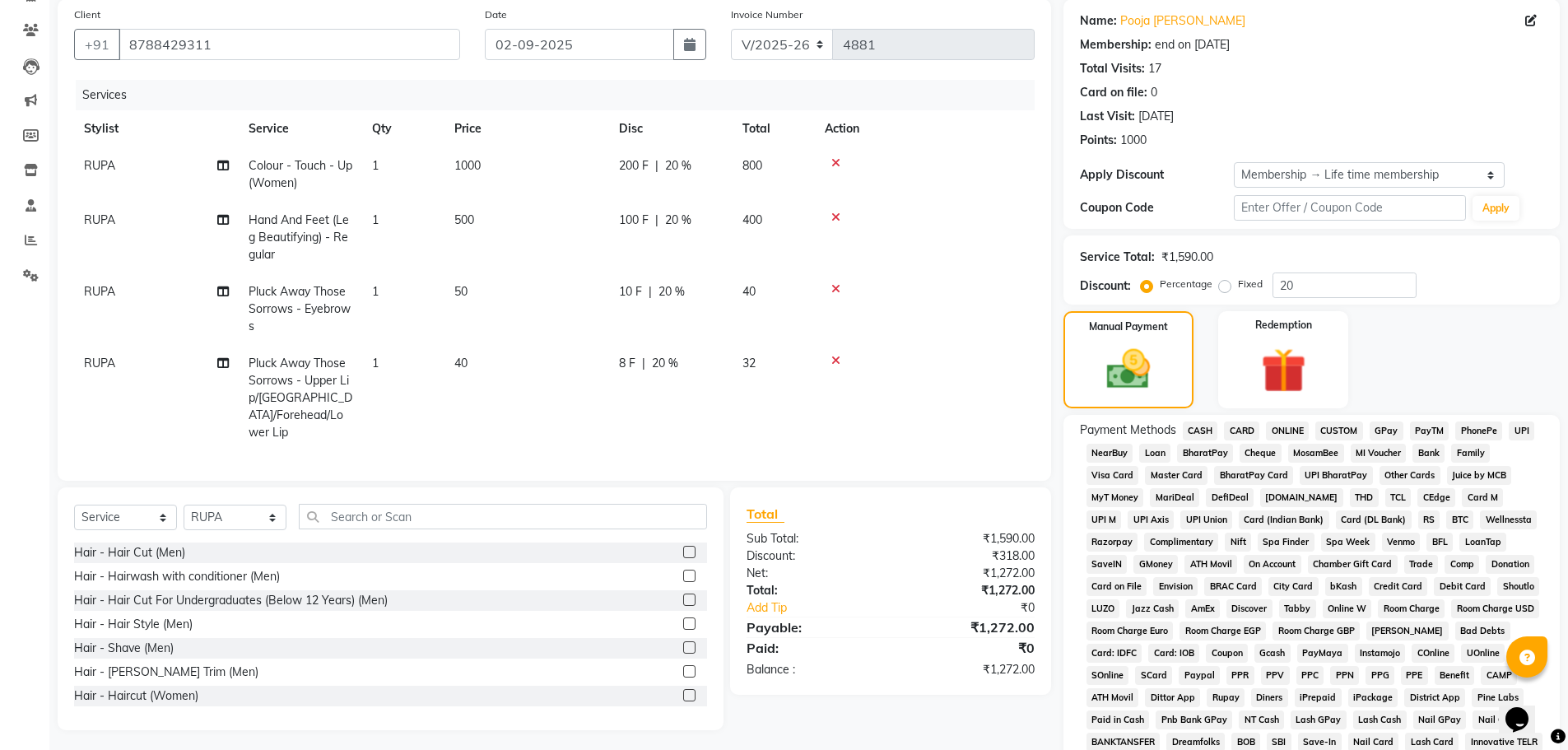
click at [104, 224] on span "RUPA" at bounding box center [99, 219] width 32 height 15
select select "75466"
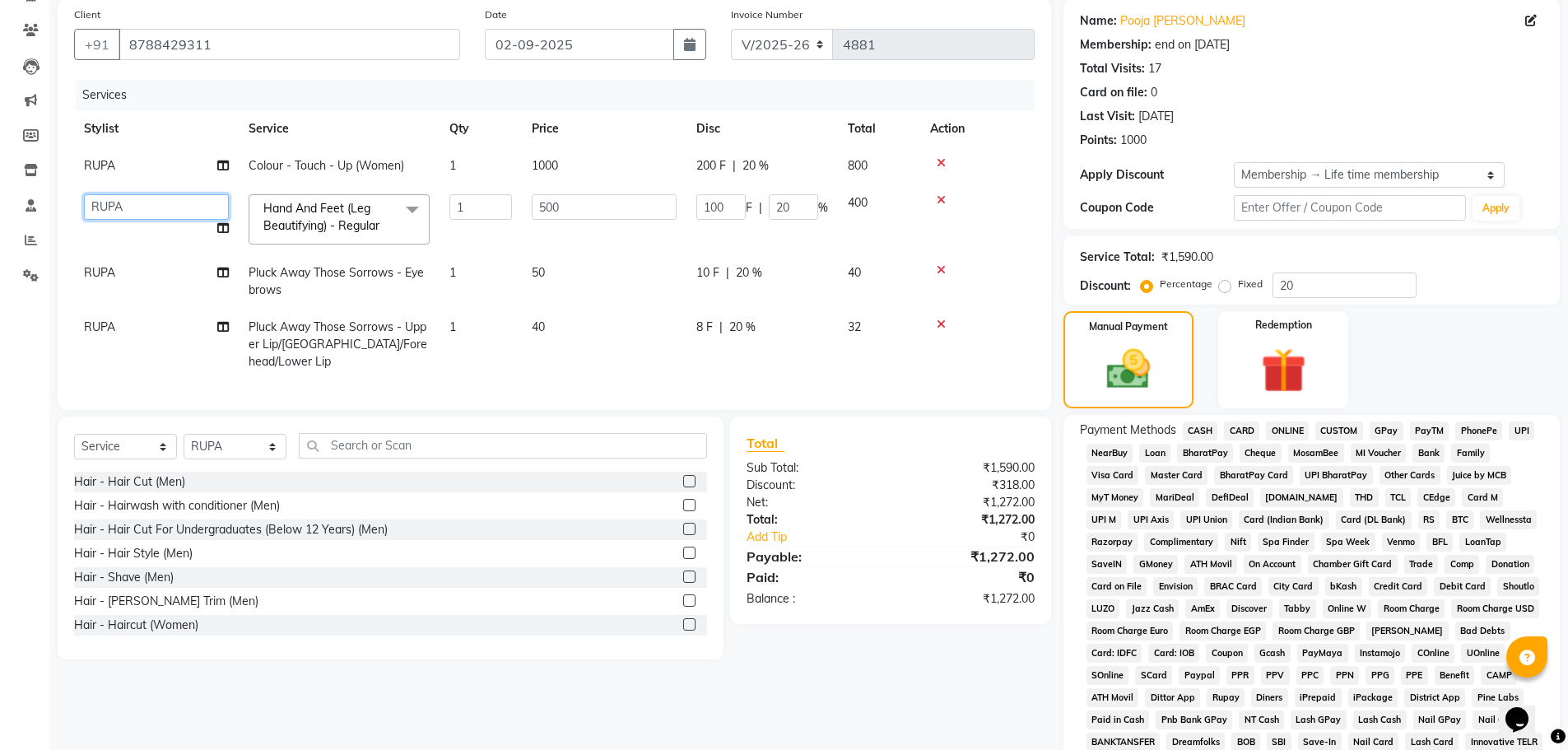
click at [106, 217] on select "[PERSON_NAME] ASHIYA [PERSON_NAME] [PERSON_NAME] [PERSON_NAME] [PERSON_NAME] [P…" at bounding box center [156, 207] width 145 height 26
select select "6520"
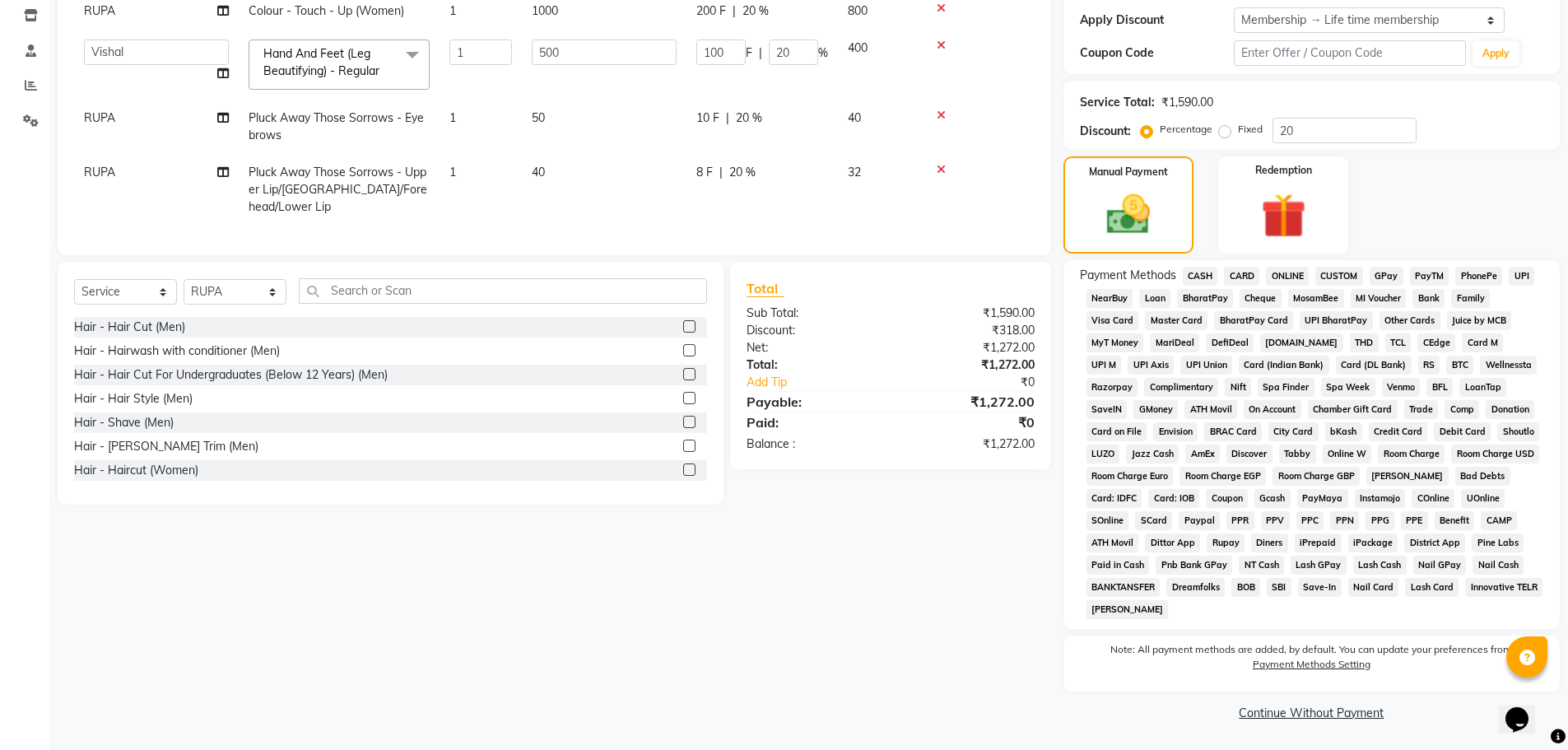
click at [1387, 280] on span "GPay" at bounding box center [1386, 277] width 33 height 19
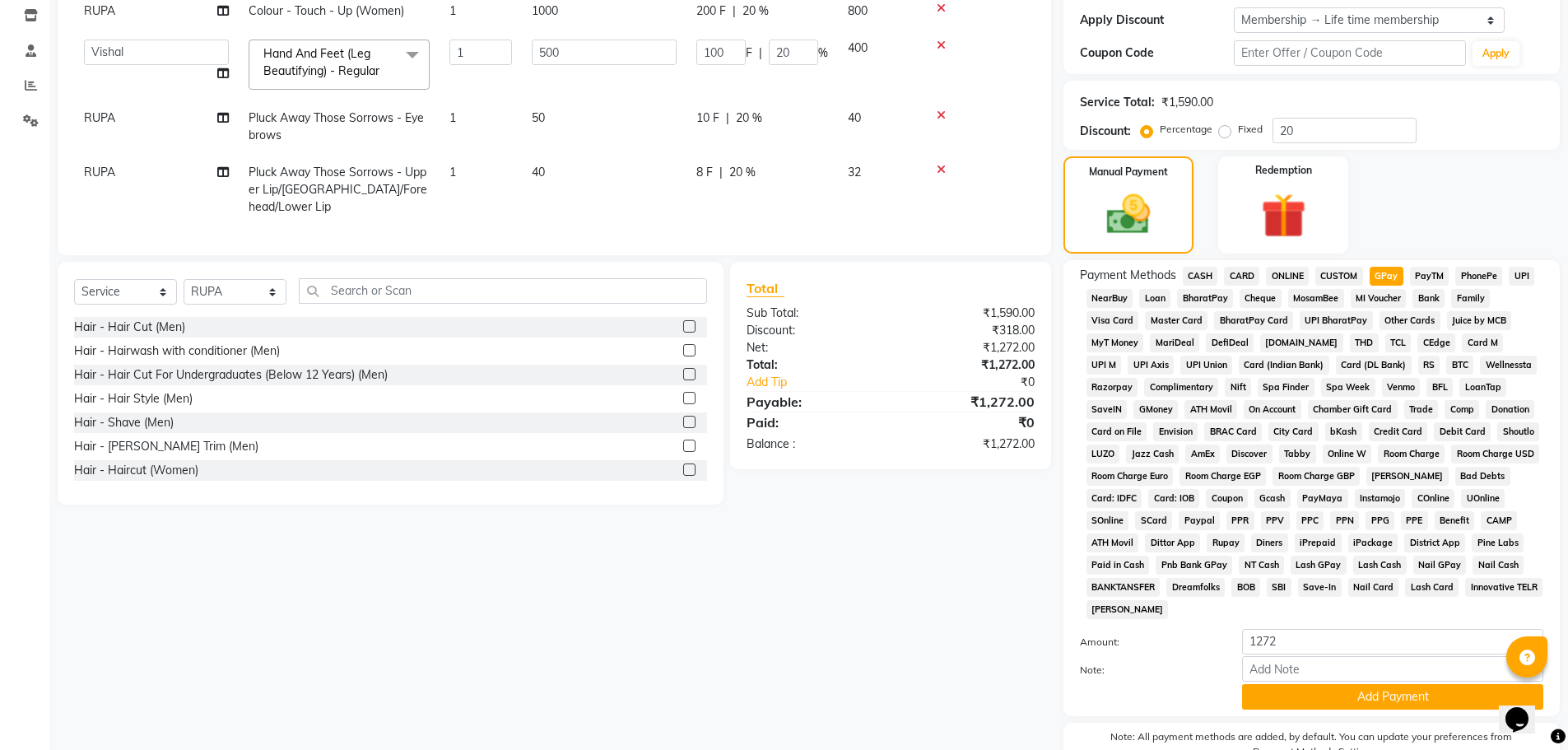
scroll to position [366, 0]
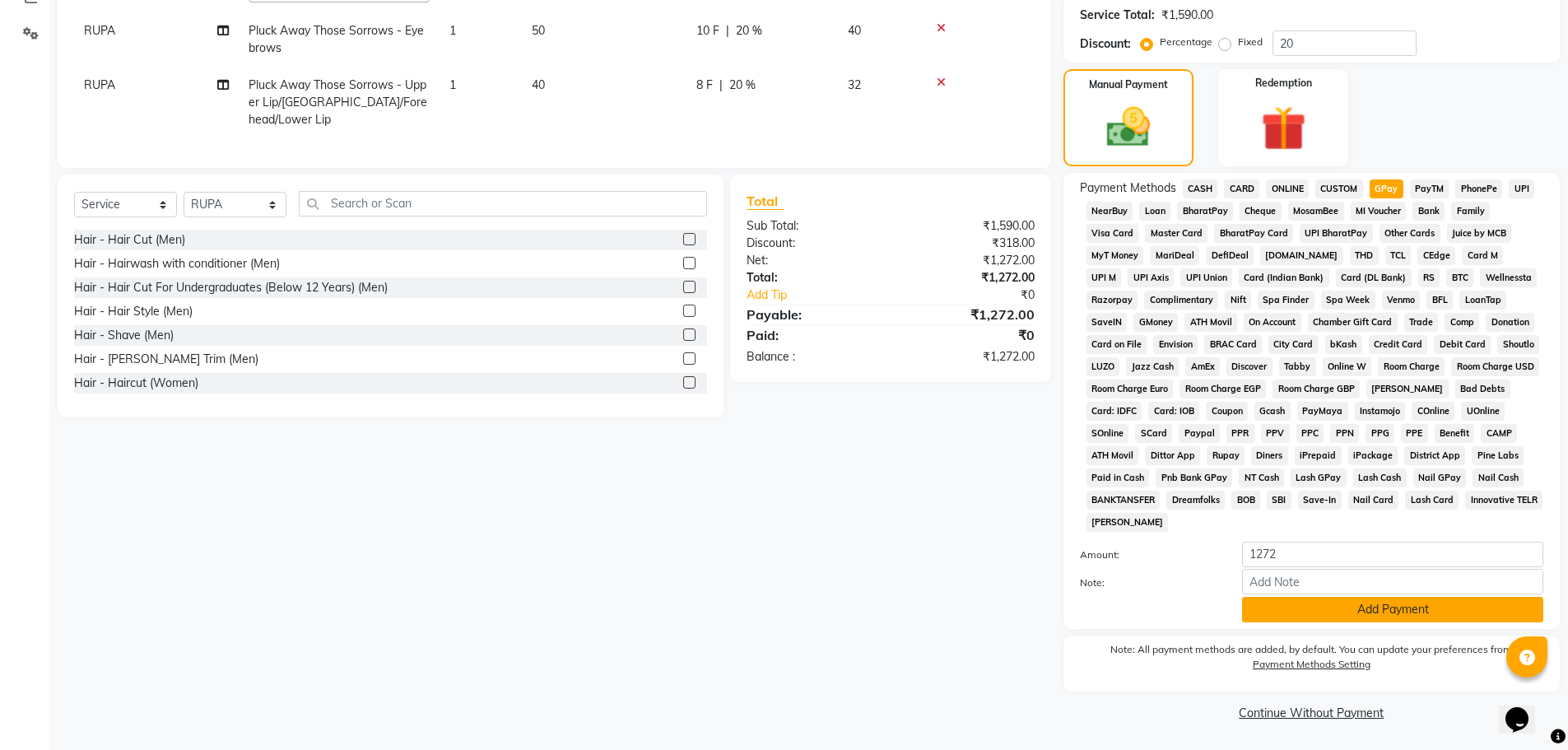
click at [1381, 609] on button "Add Payment" at bounding box center [1393, 610] width 301 height 26
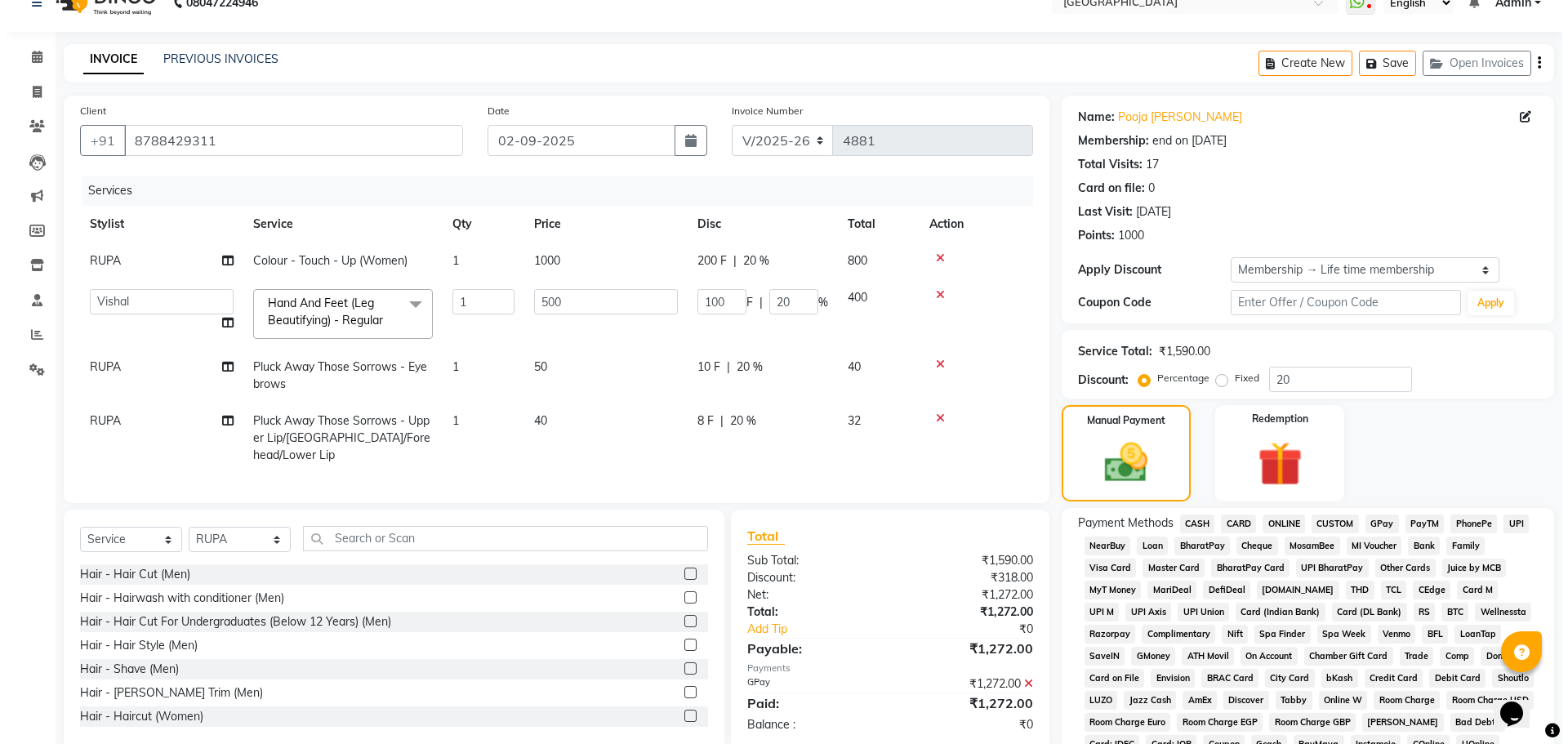
scroll to position [0, 0]
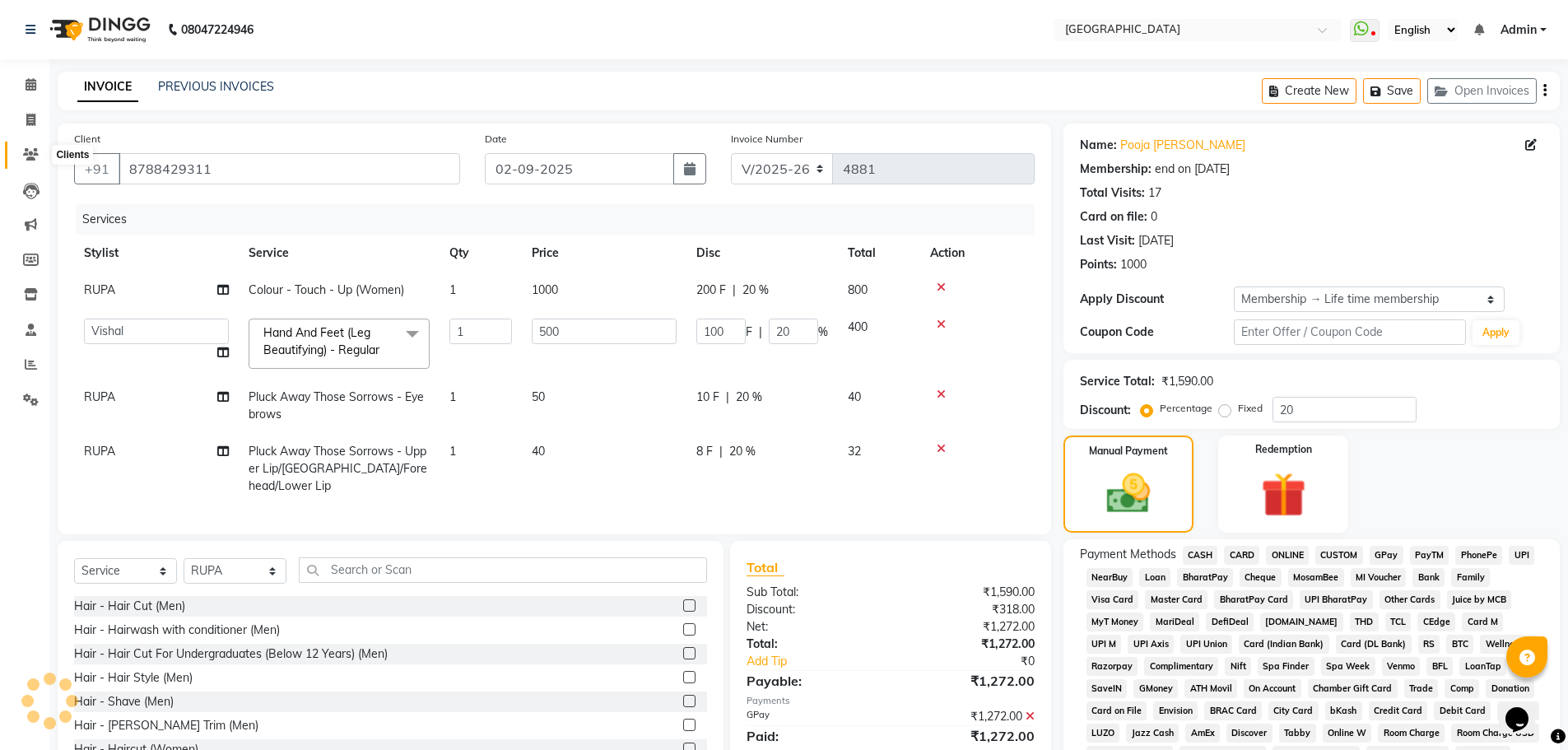
click at [33, 154] on icon at bounding box center [31, 154] width 15 height 12
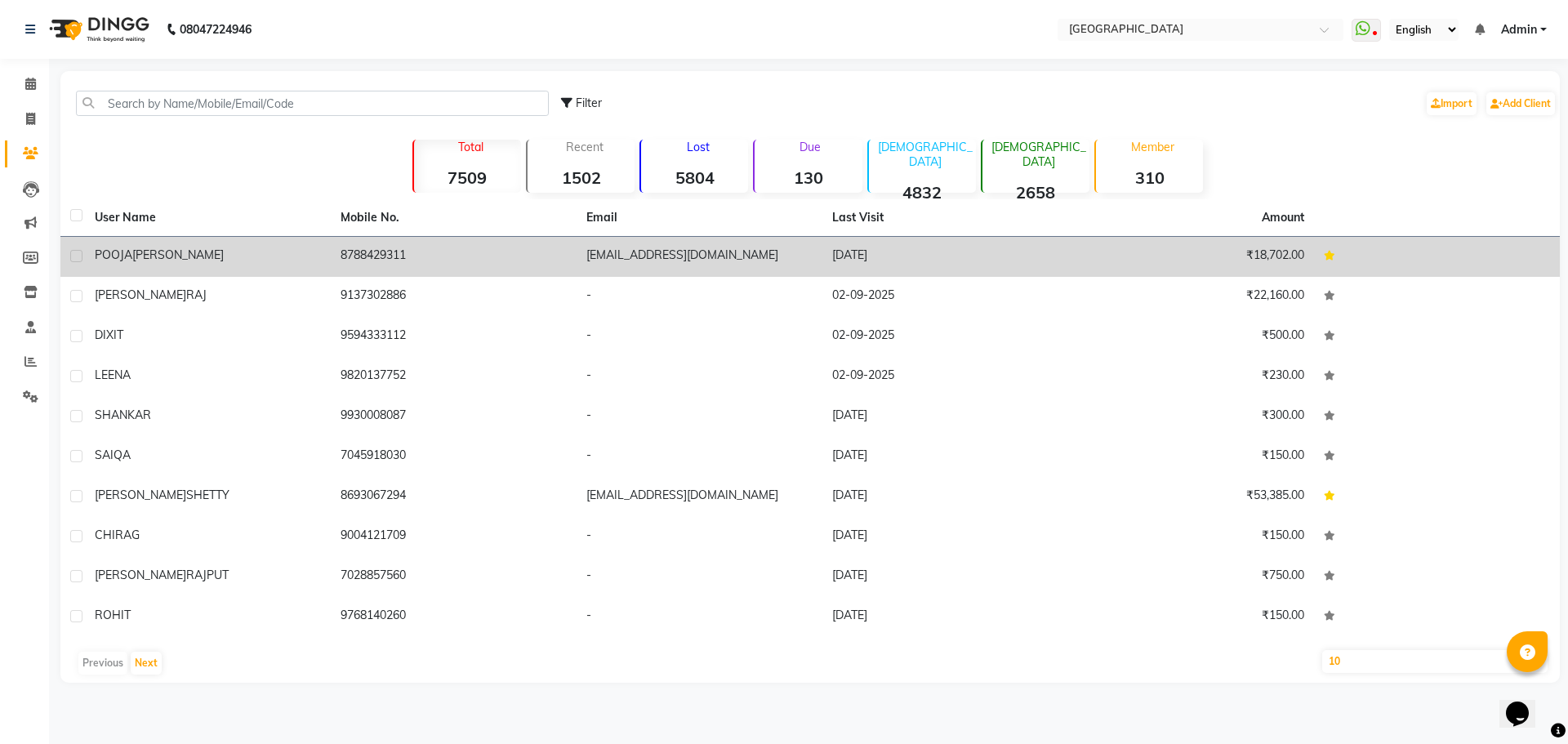
click at [169, 260] on span "[PERSON_NAME]" at bounding box center [178, 254] width 92 height 14
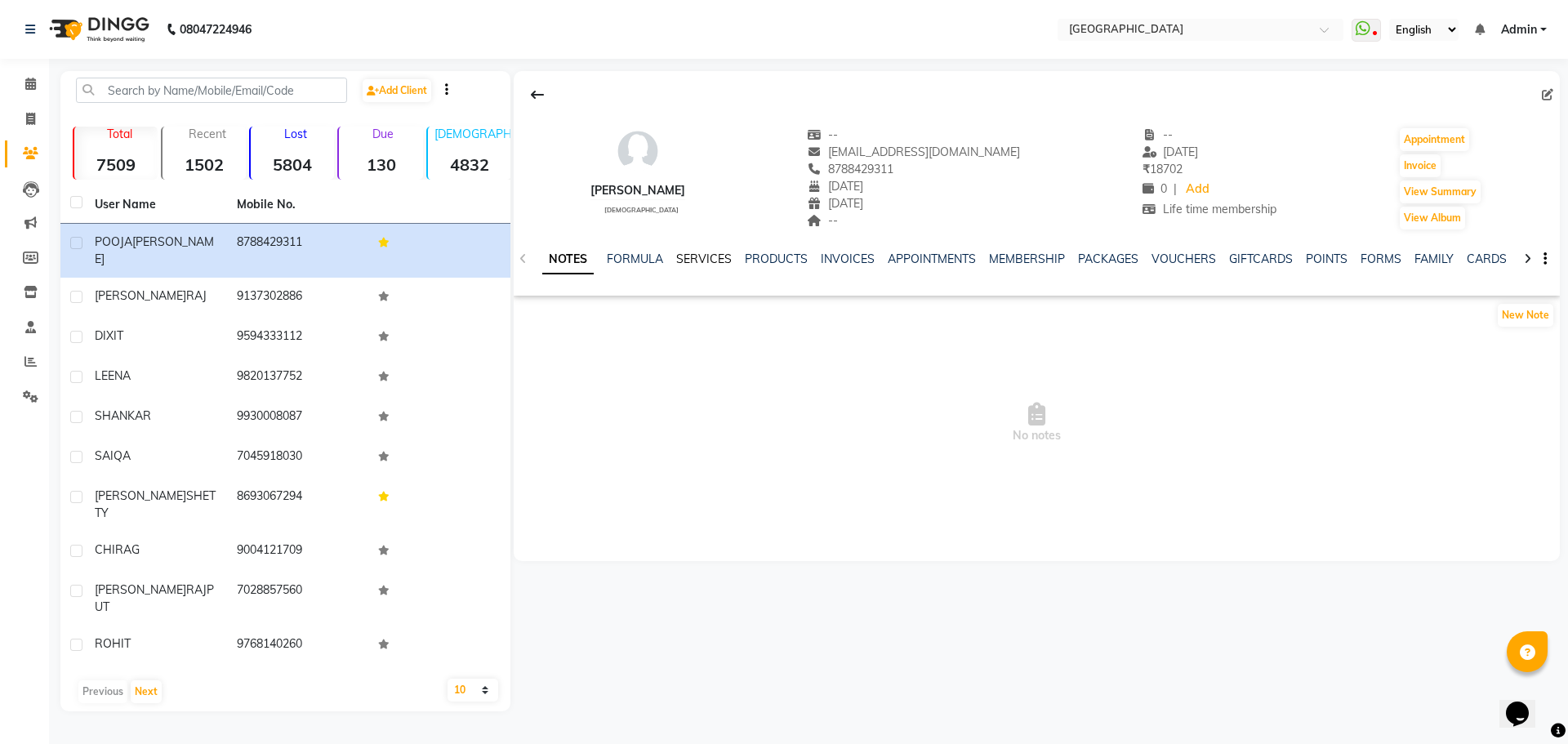
click at [700, 256] on link "SERVICES" at bounding box center [703, 258] width 55 height 14
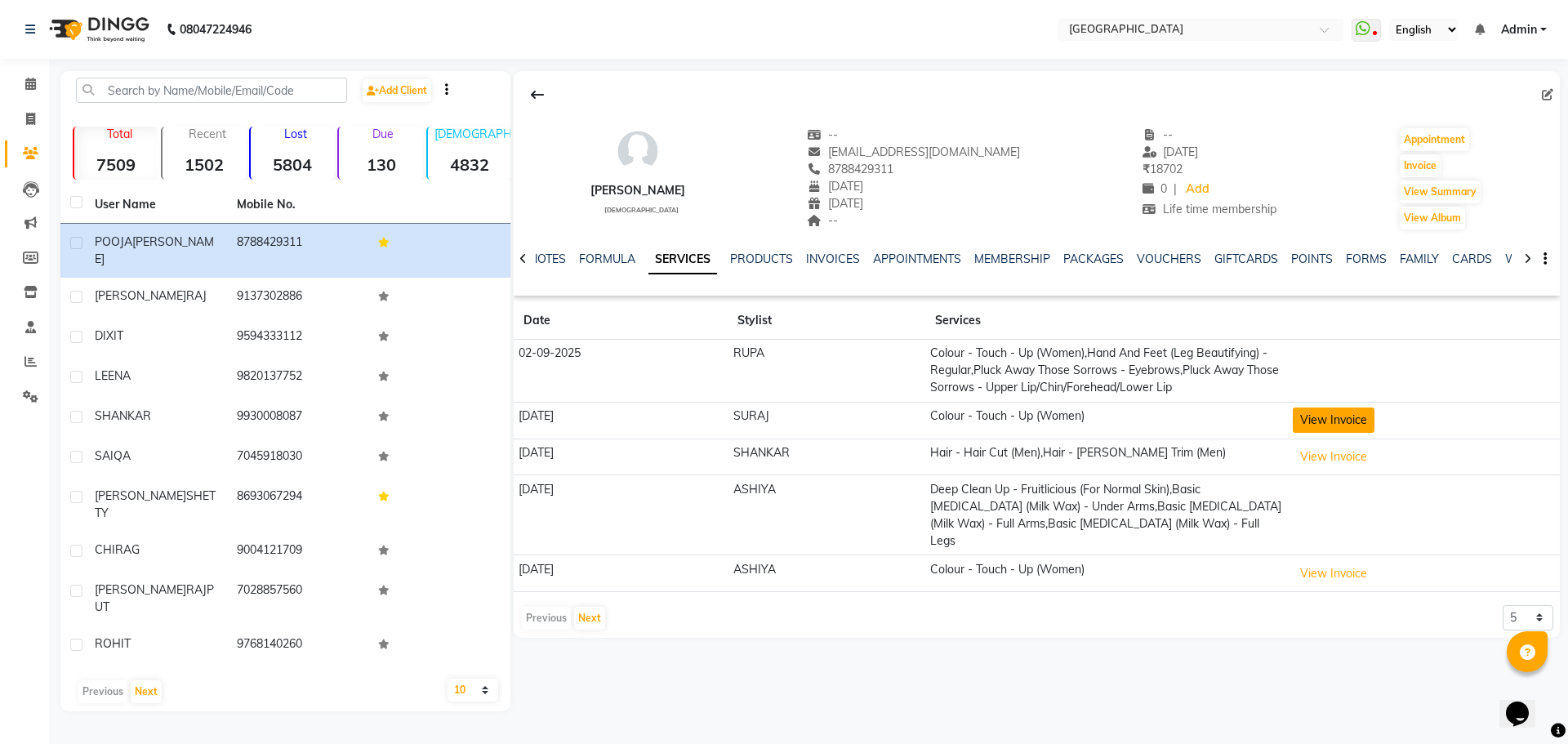
click at [1328, 420] on button "View Invoice" at bounding box center [1334, 420] width 82 height 25
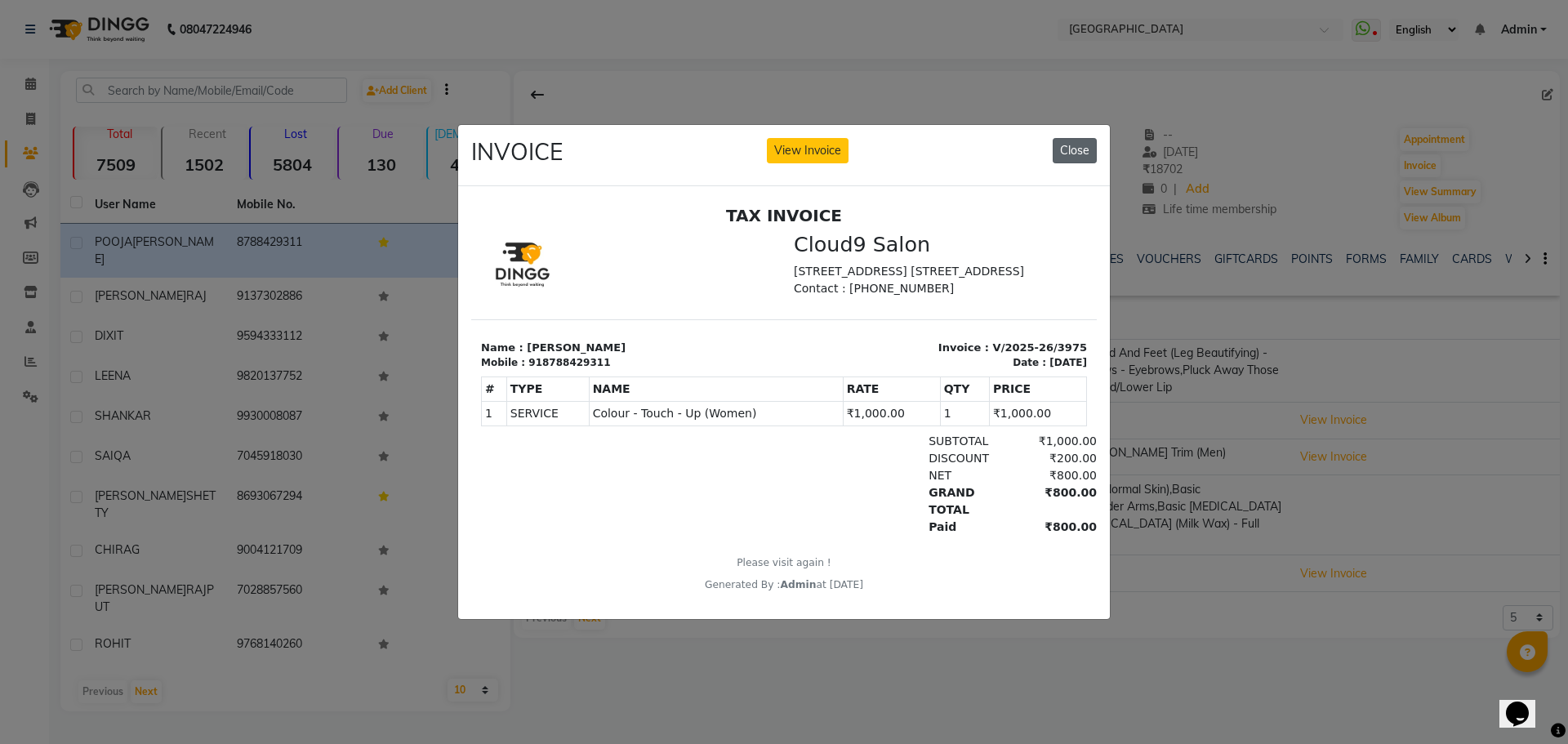
click at [1078, 145] on button "Close" at bounding box center [1074, 150] width 44 height 25
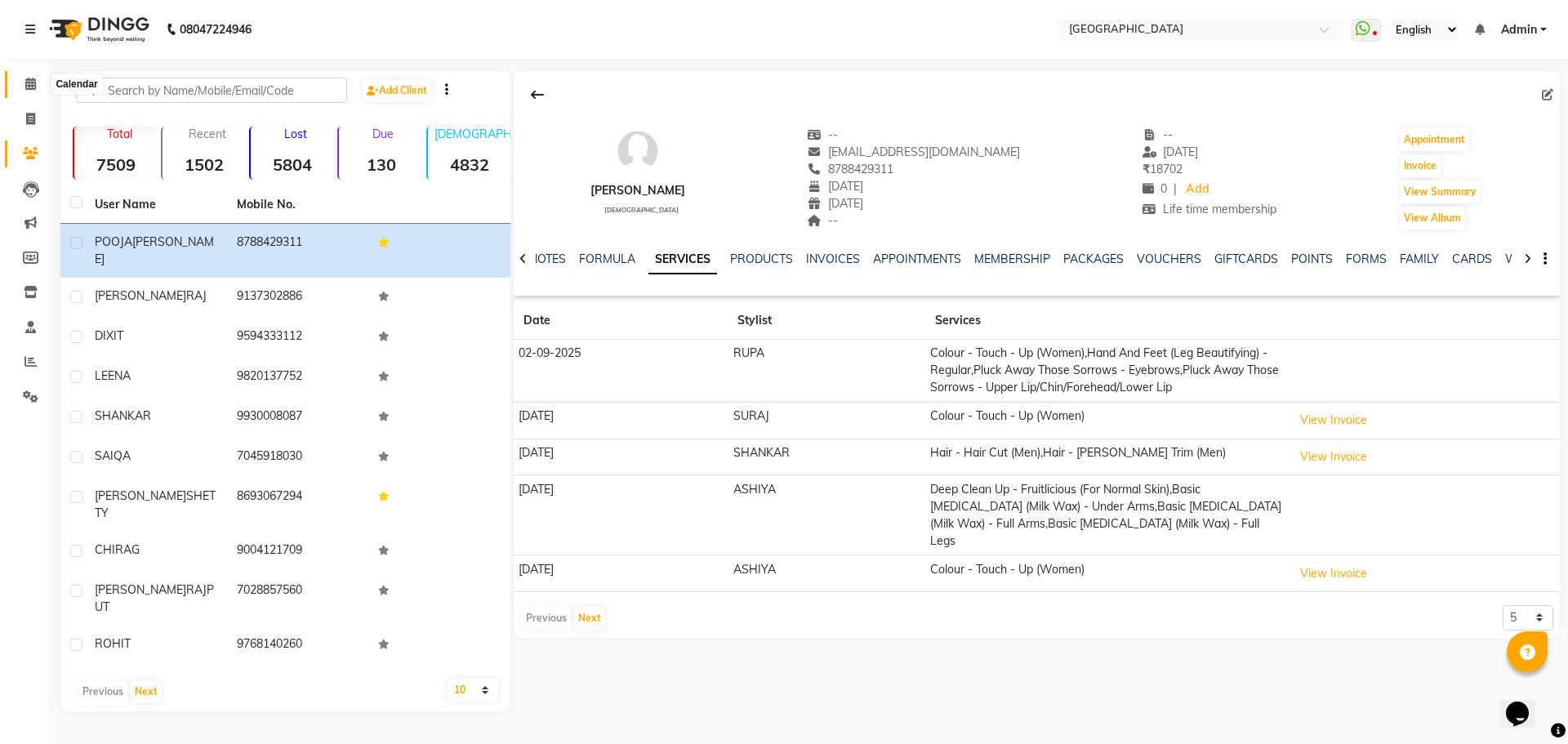
click at [31, 86] on icon at bounding box center [31, 83] width 10 height 12
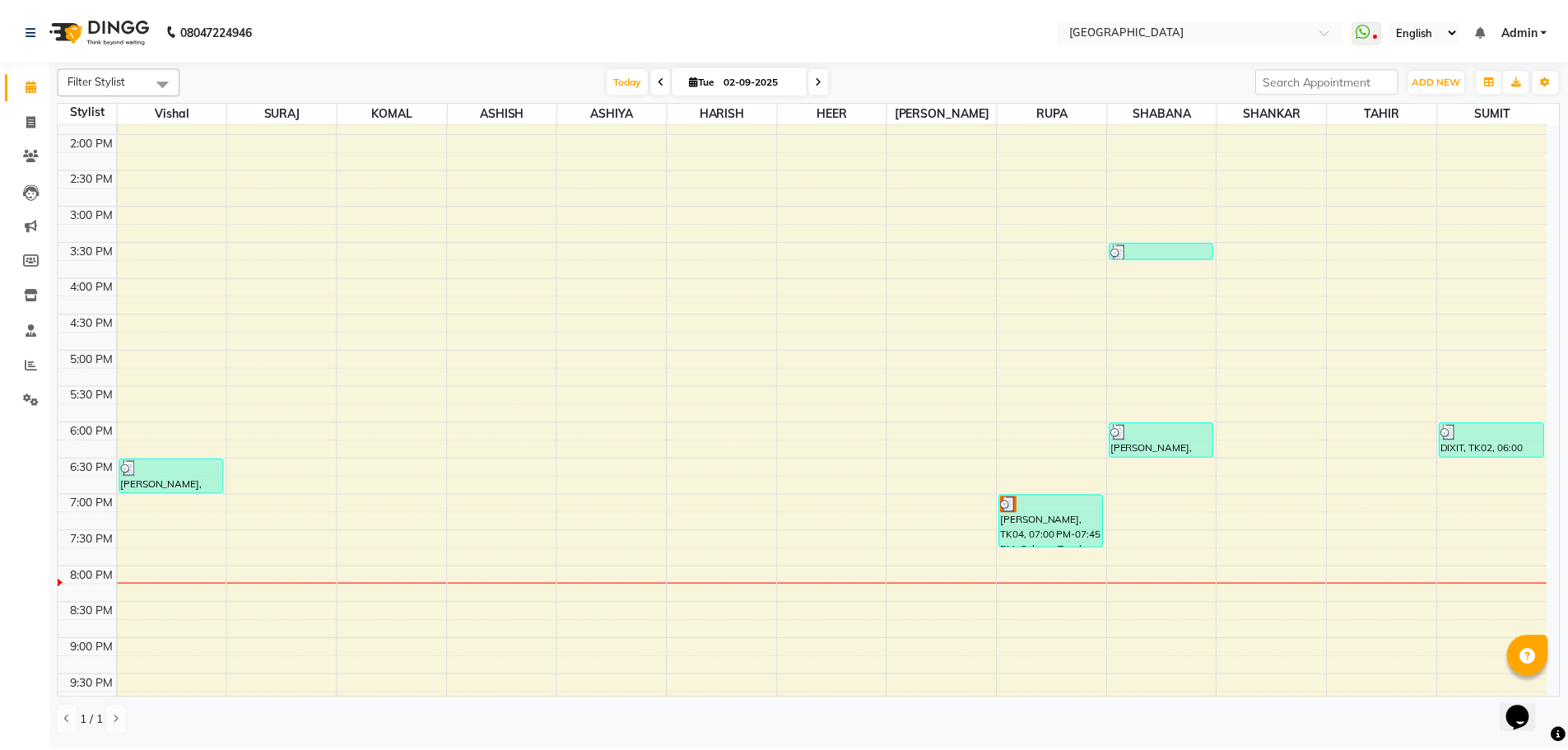
scroll to position [583, 0]
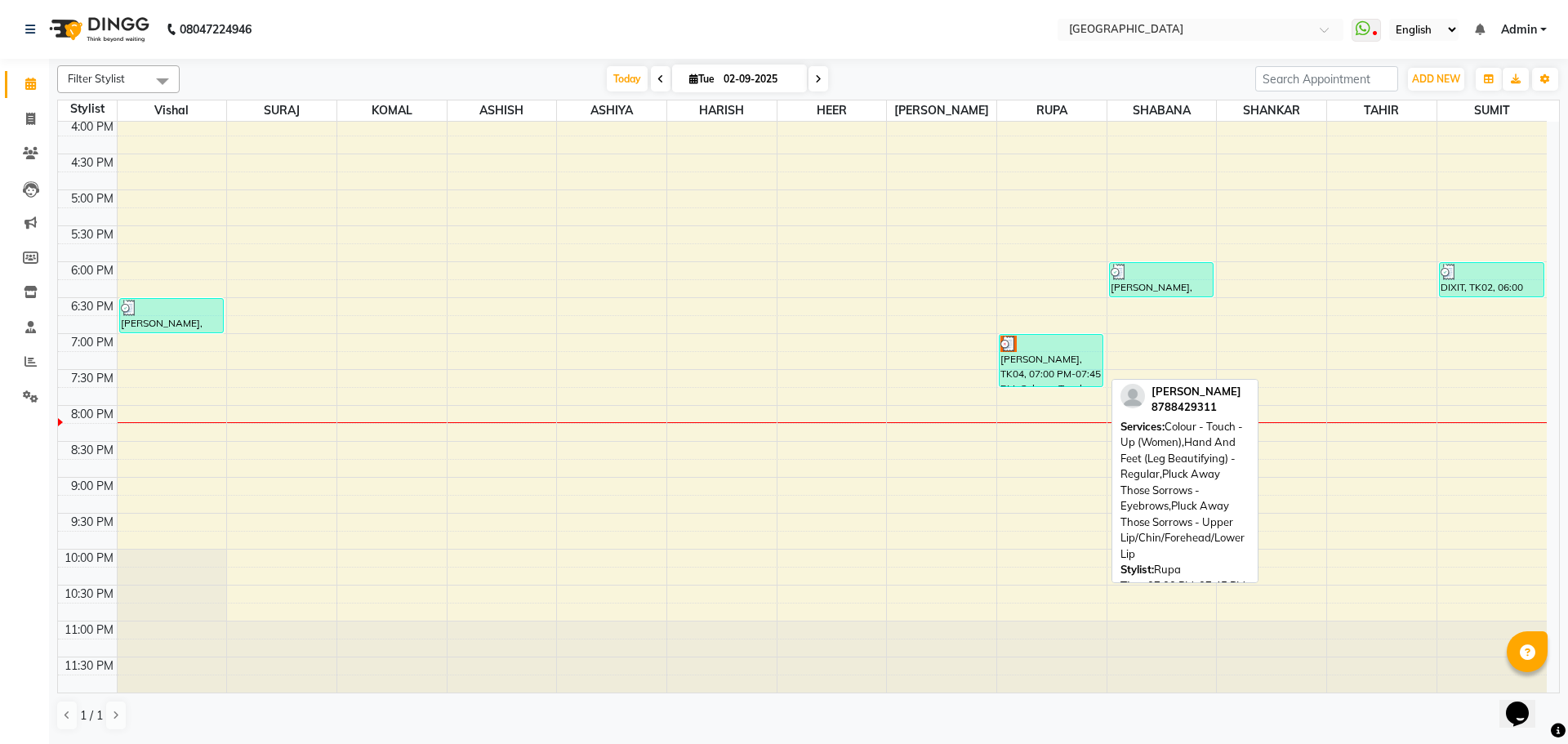
click at [1048, 354] on div "[PERSON_NAME], TK04, 07:00 PM-07:45 PM, Colour - Touch - Up (Women),Hand And Fe…" at bounding box center [1051, 360] width 103 height 52
select select "3"
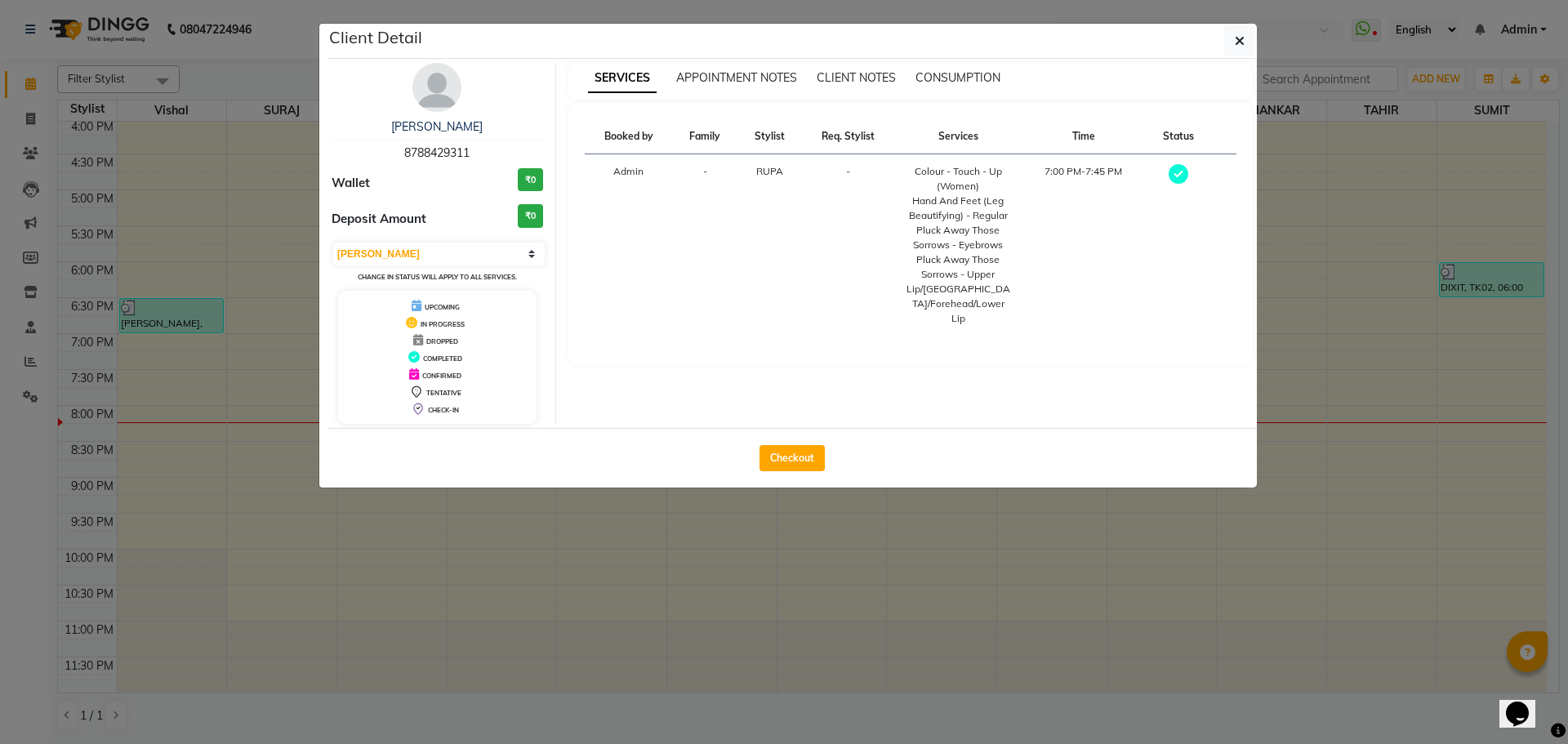
click at [798, 454] on button "Checkout" at bounding box center [792, 458] width 65 height 26
select select "508"
select select "service"
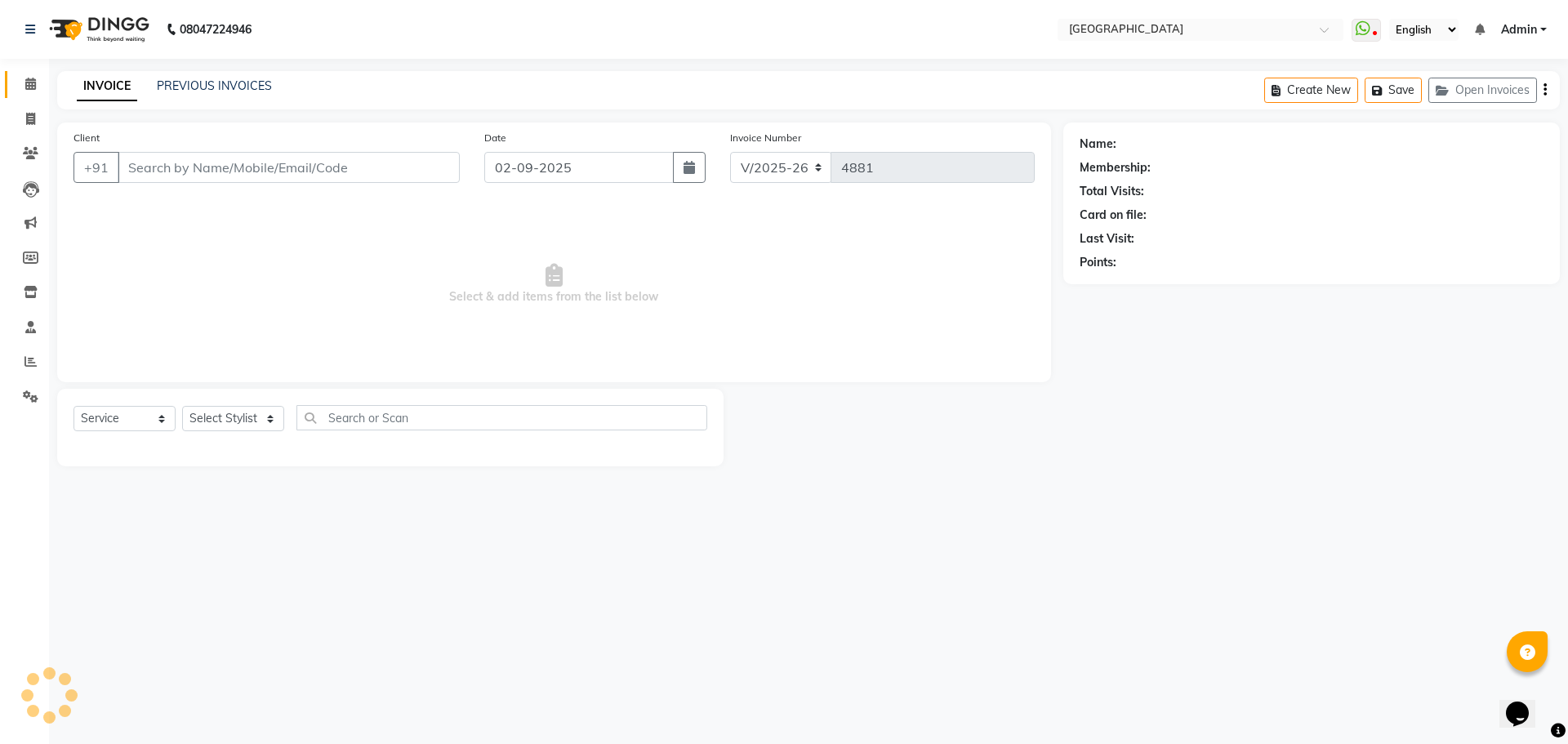
type input "8788429311"
select select "75466"
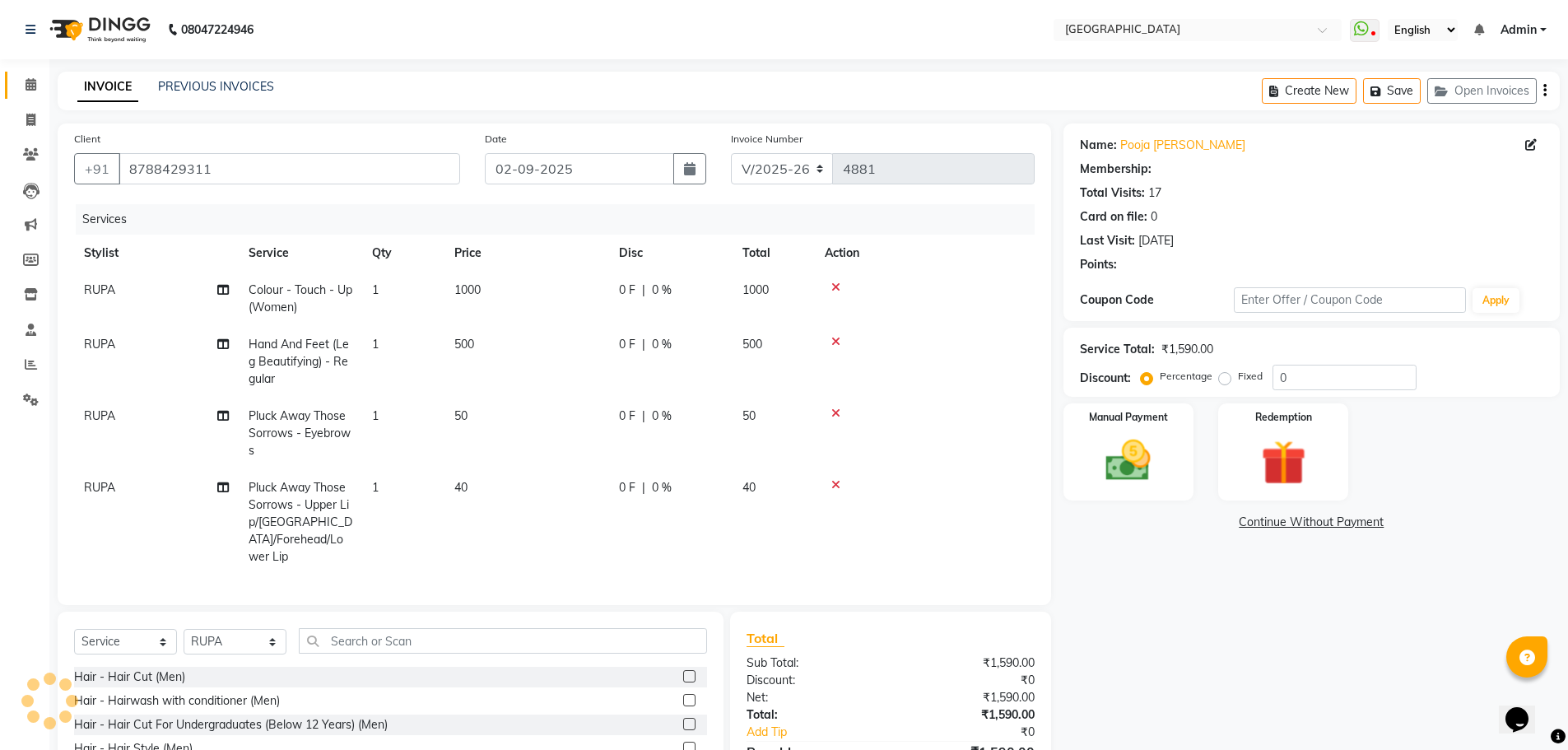
type input "20"
select select "1: Object"
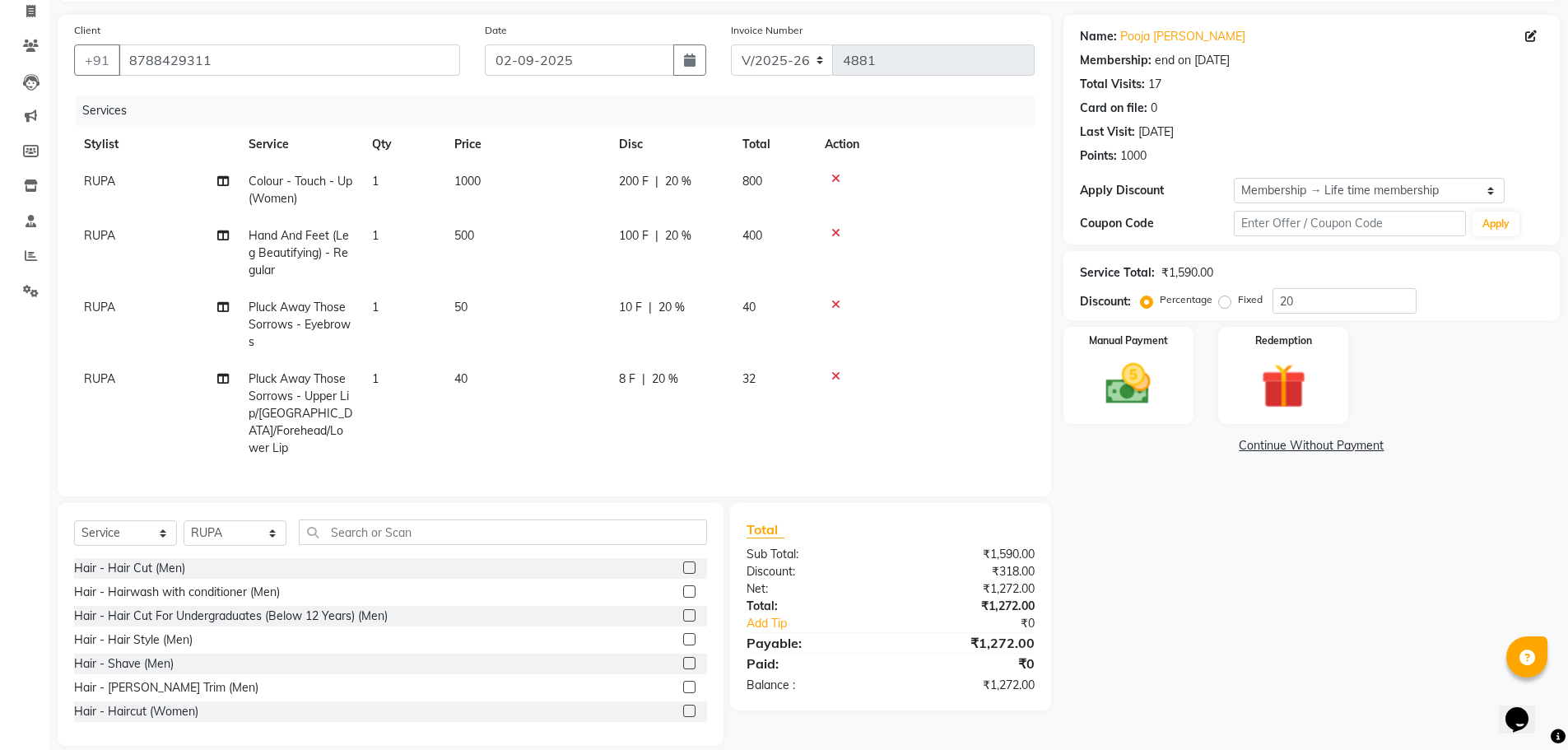
scroll to position [124, 0]
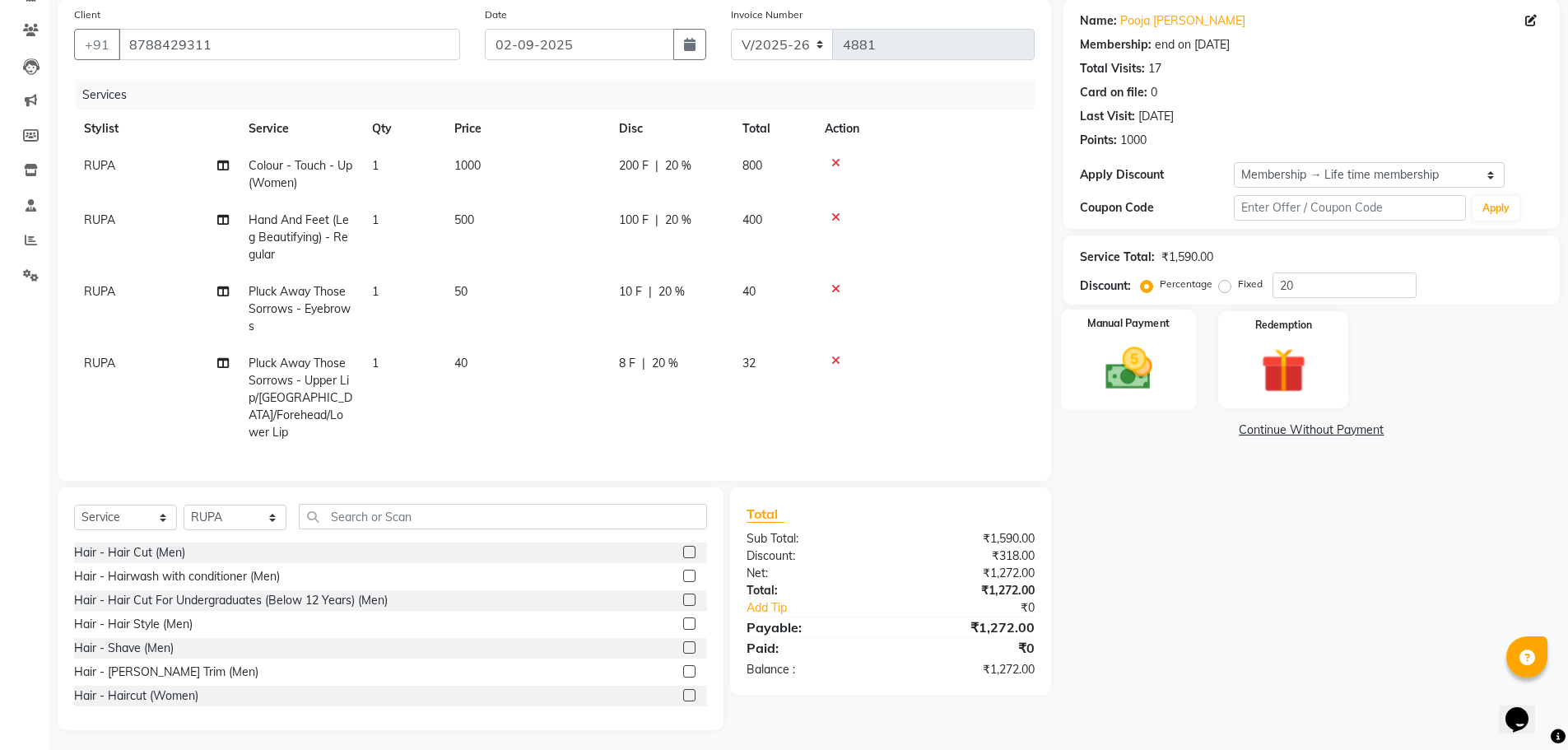
click at [1151, 387] on img at bounding box center [1128, 368] width 75 height 53
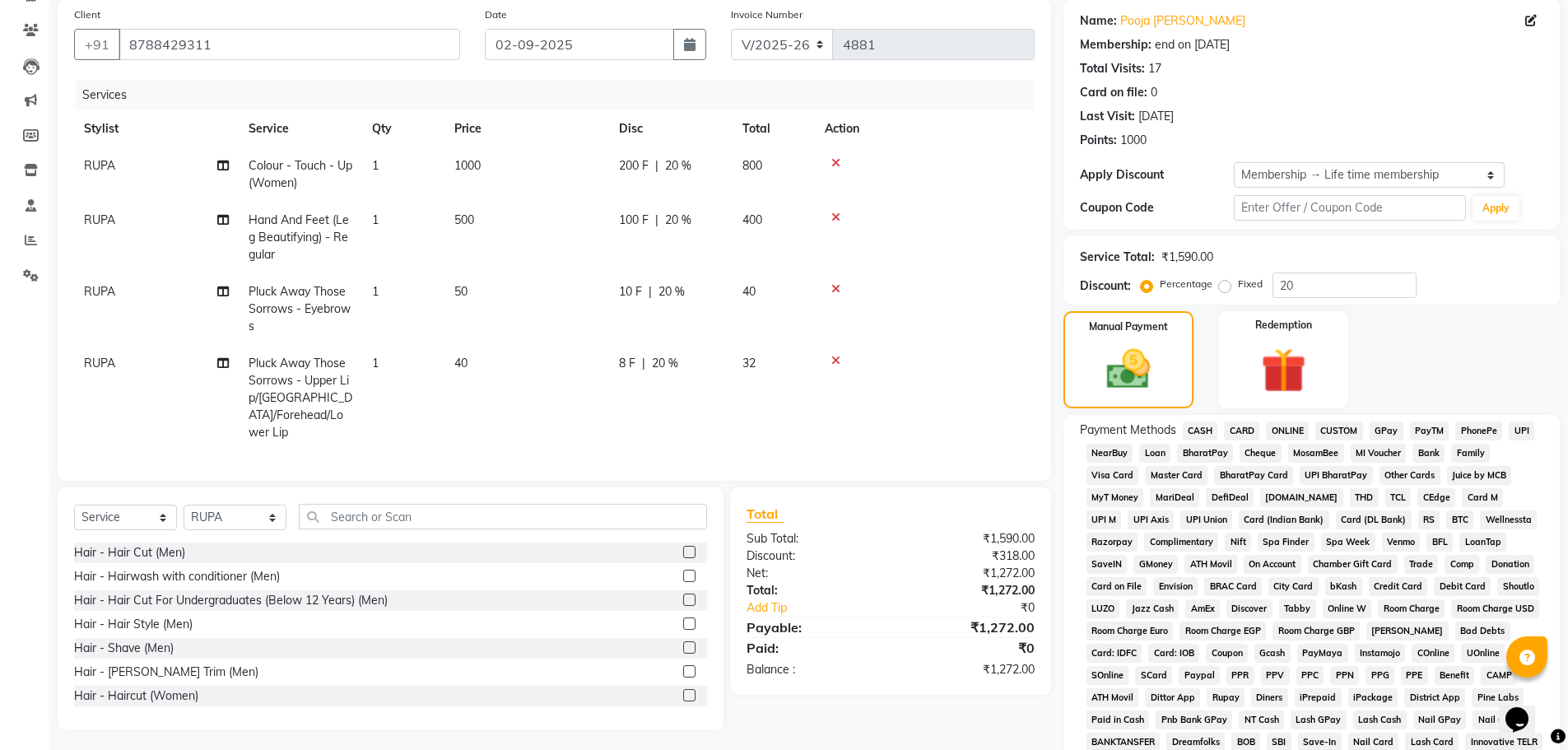
click at [100, 222] on span "RUPA" at bounding box center [99, 219] width 32 height 15
select select "75466"
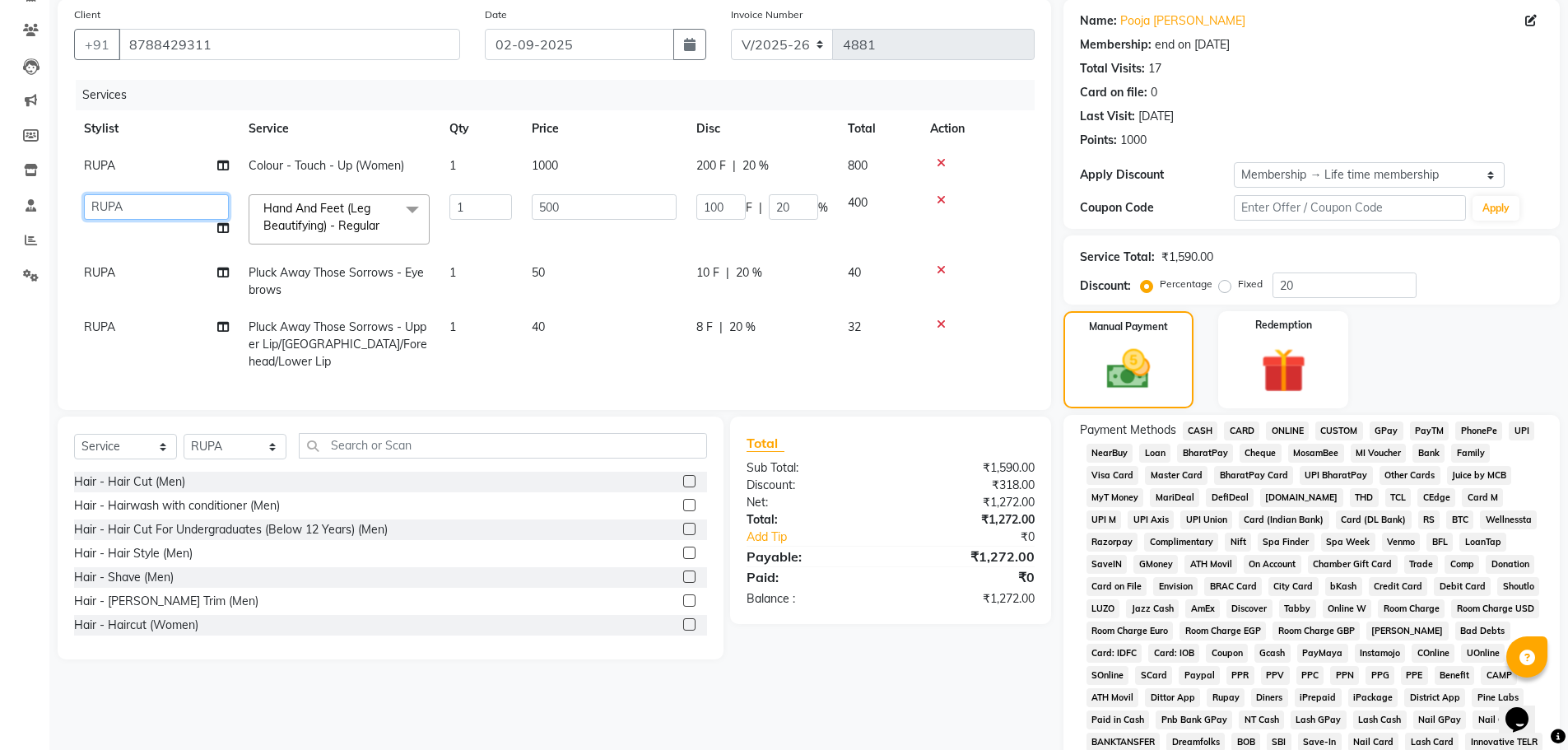
click at [103, 211] on select "[PERSON_NAME] ASHIYA [PERSON_NAME] [PERSON_NAME] [PERSON_NAME] [PERSON_NAME] [P…" at bounding box center [156, 207] width 145 height 26
select select "6520"
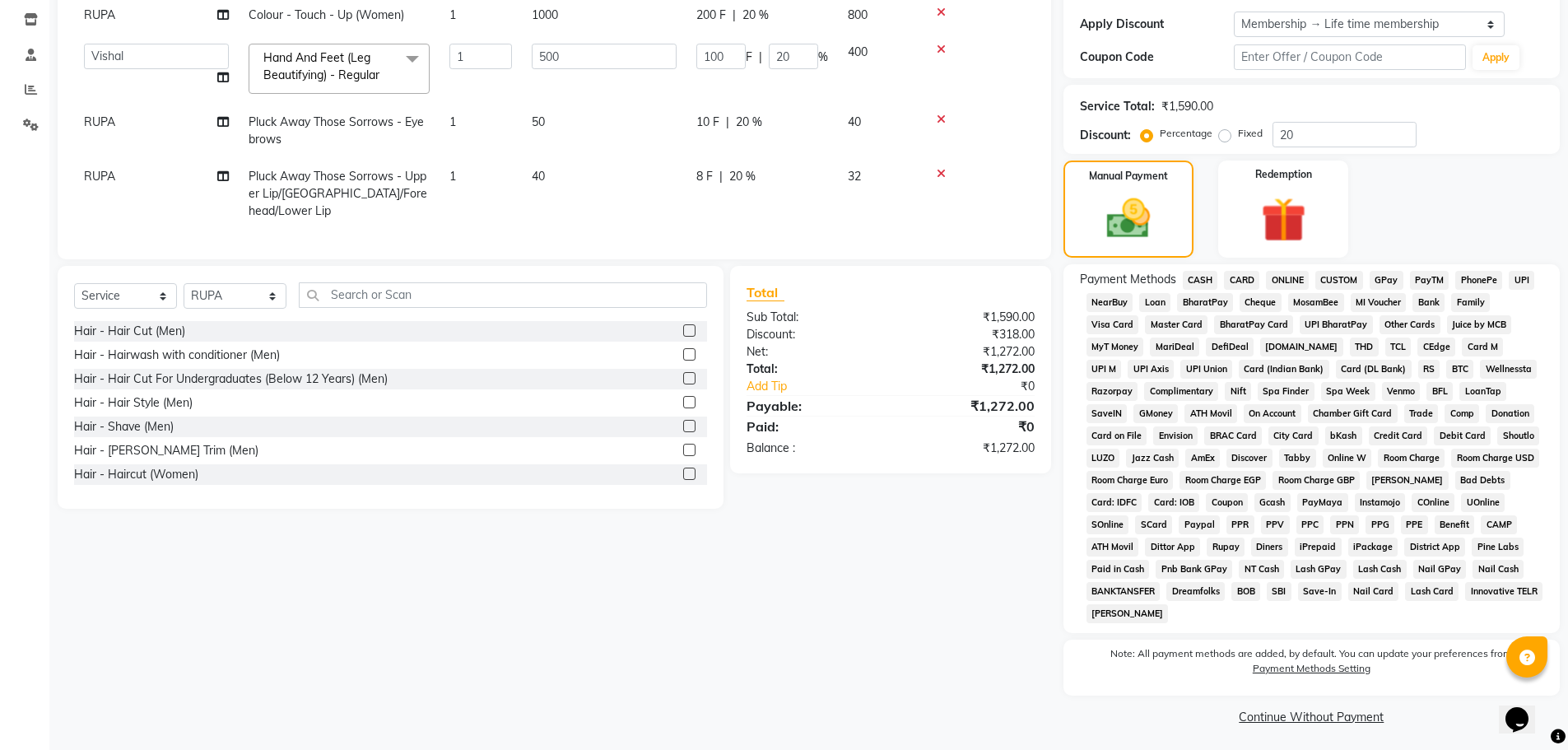
scroll to position [279, 0]
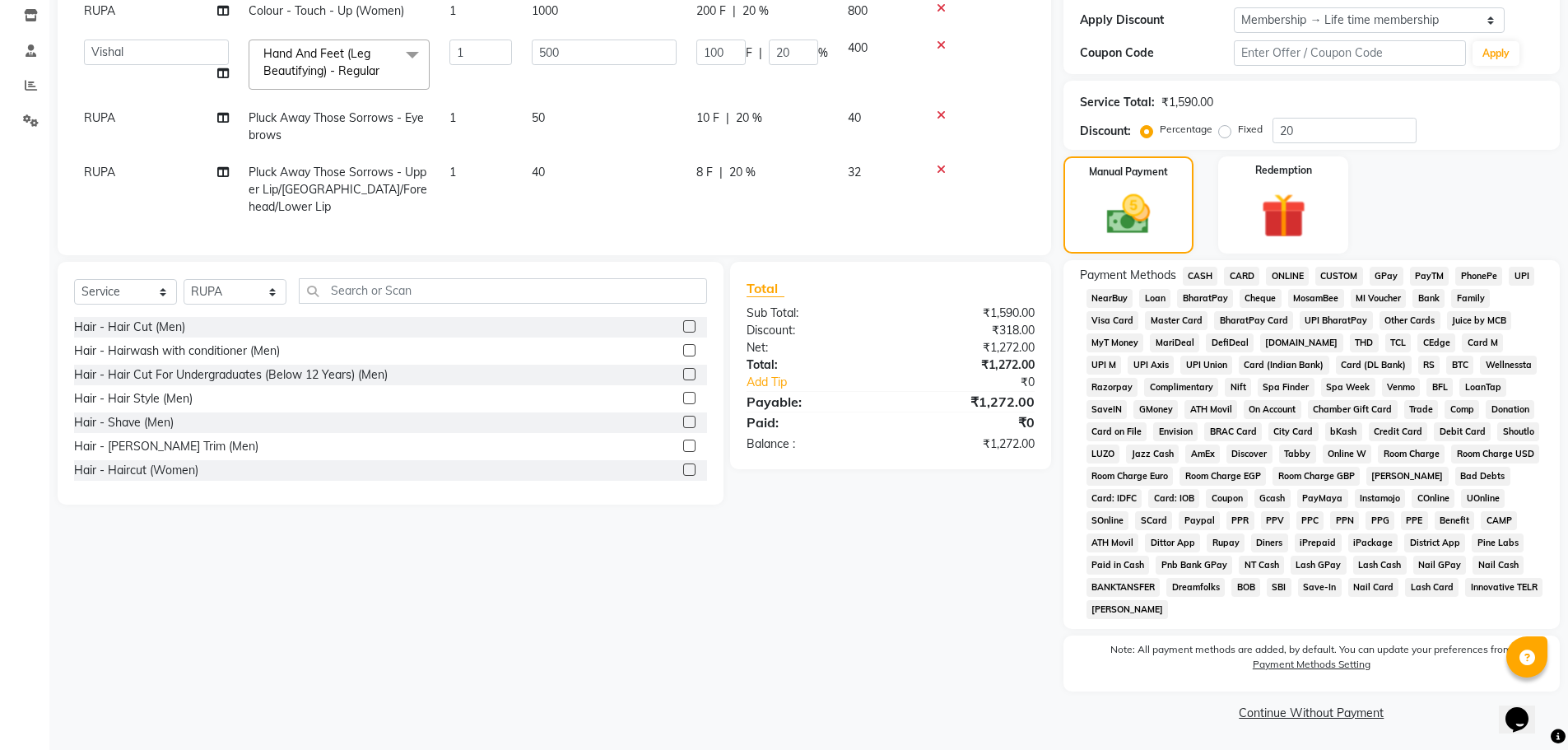
click at [1379, 276] on span "GPay" at bounding box center [1386, 277] width 33 height 19
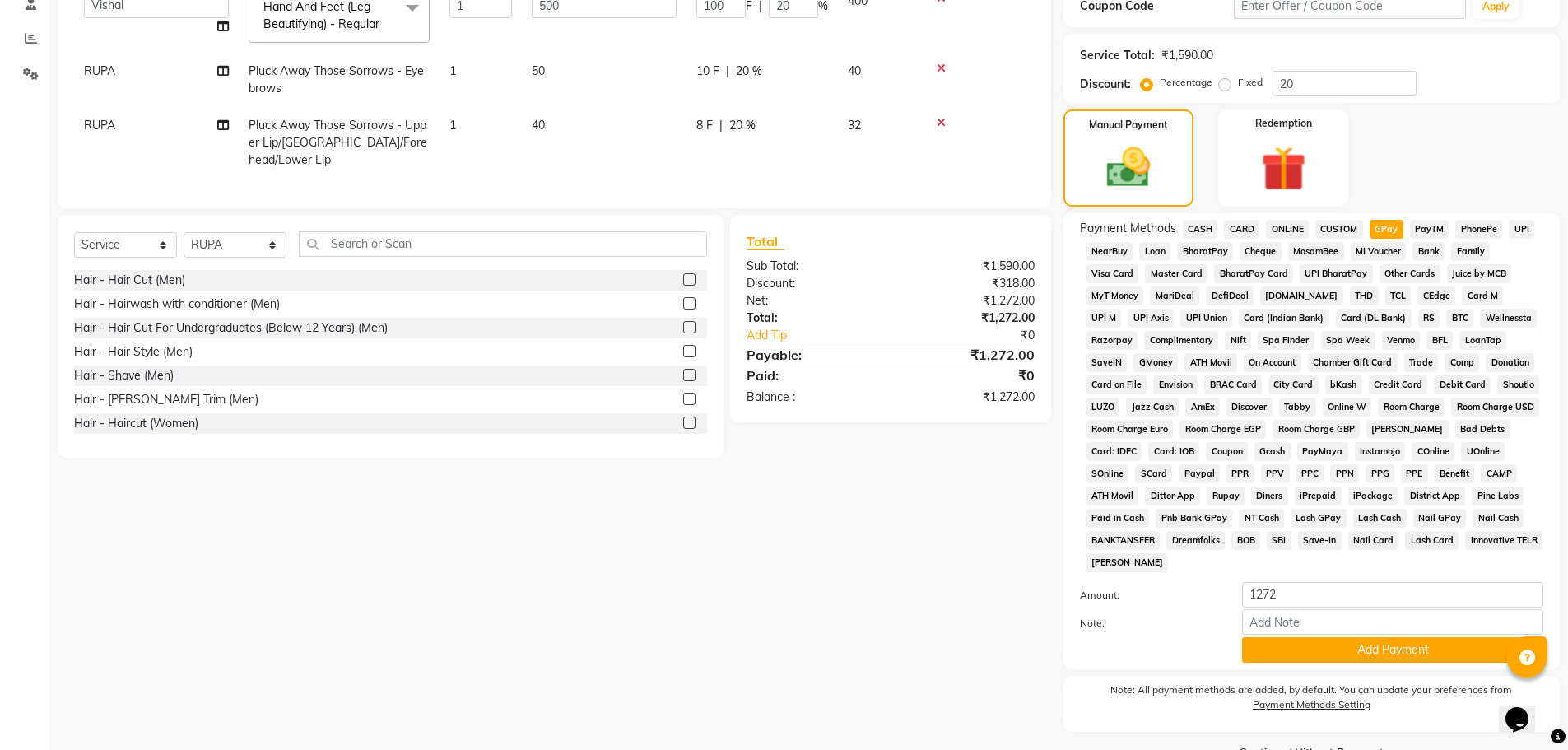
scroll to position [366, 0]
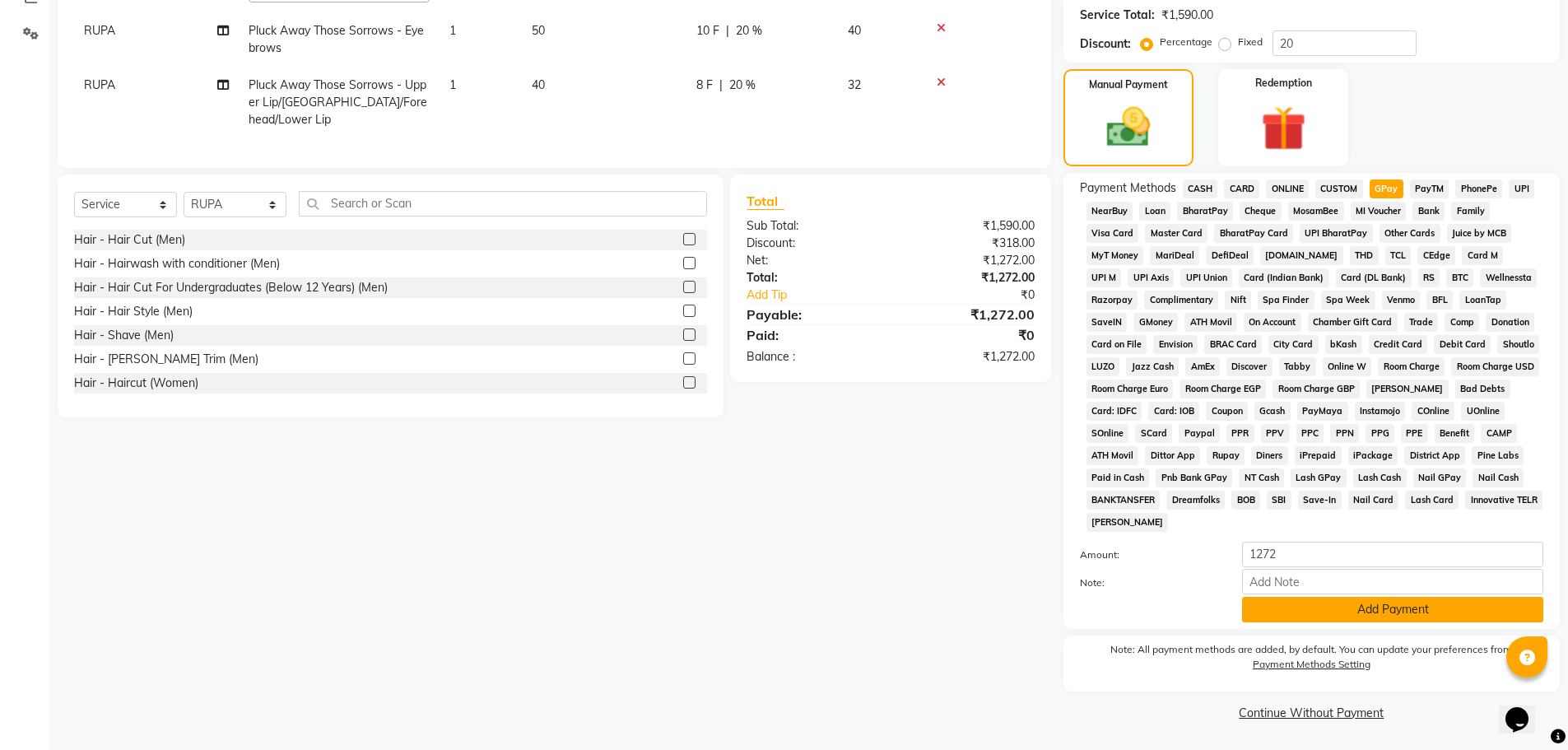
click at [1372, 608] on button "Add Payment" at bounding box center [1393, 610] width 301 height 26
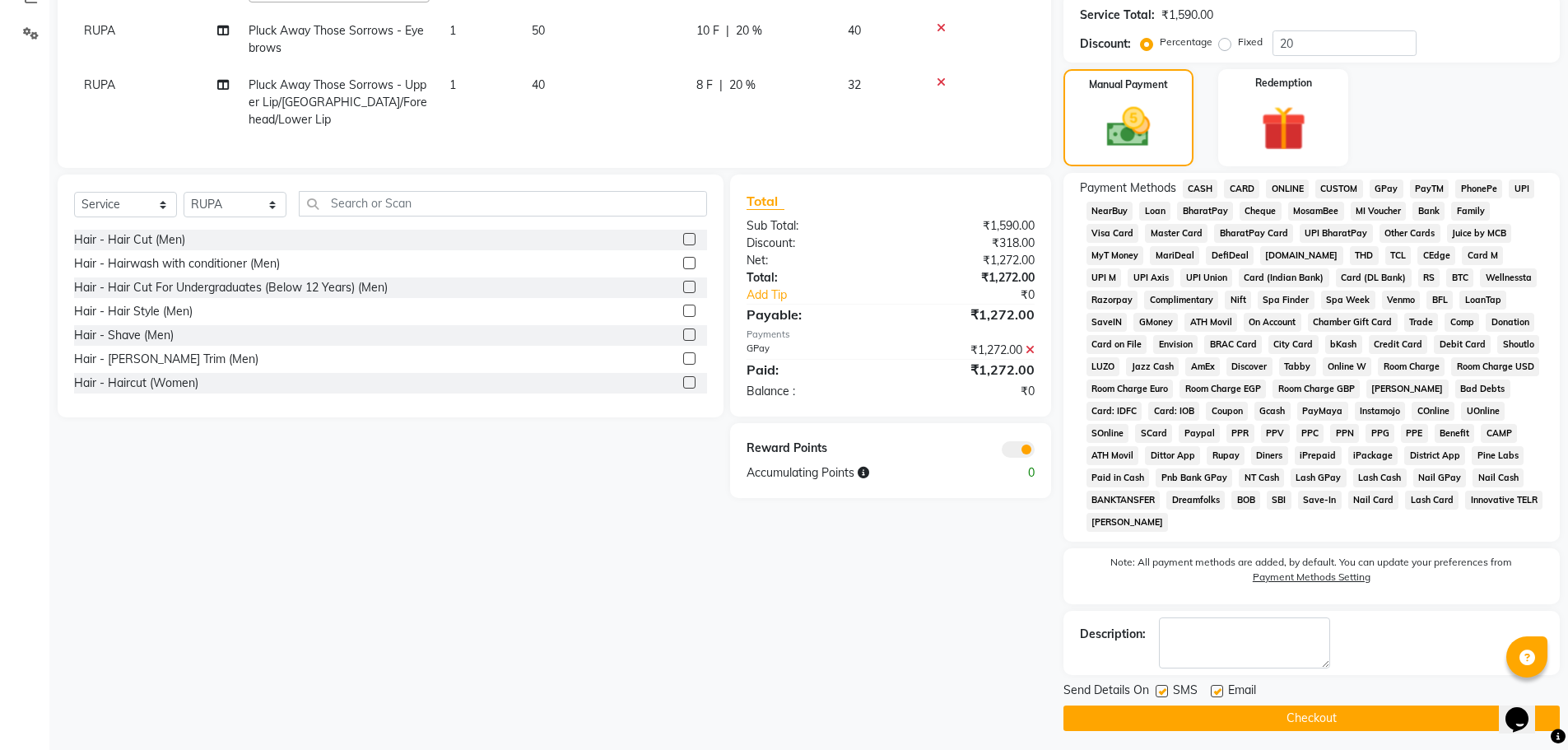
click at [1312, 717] on button "Checkout" at bounding box center [1311, 718] width 496 height 26
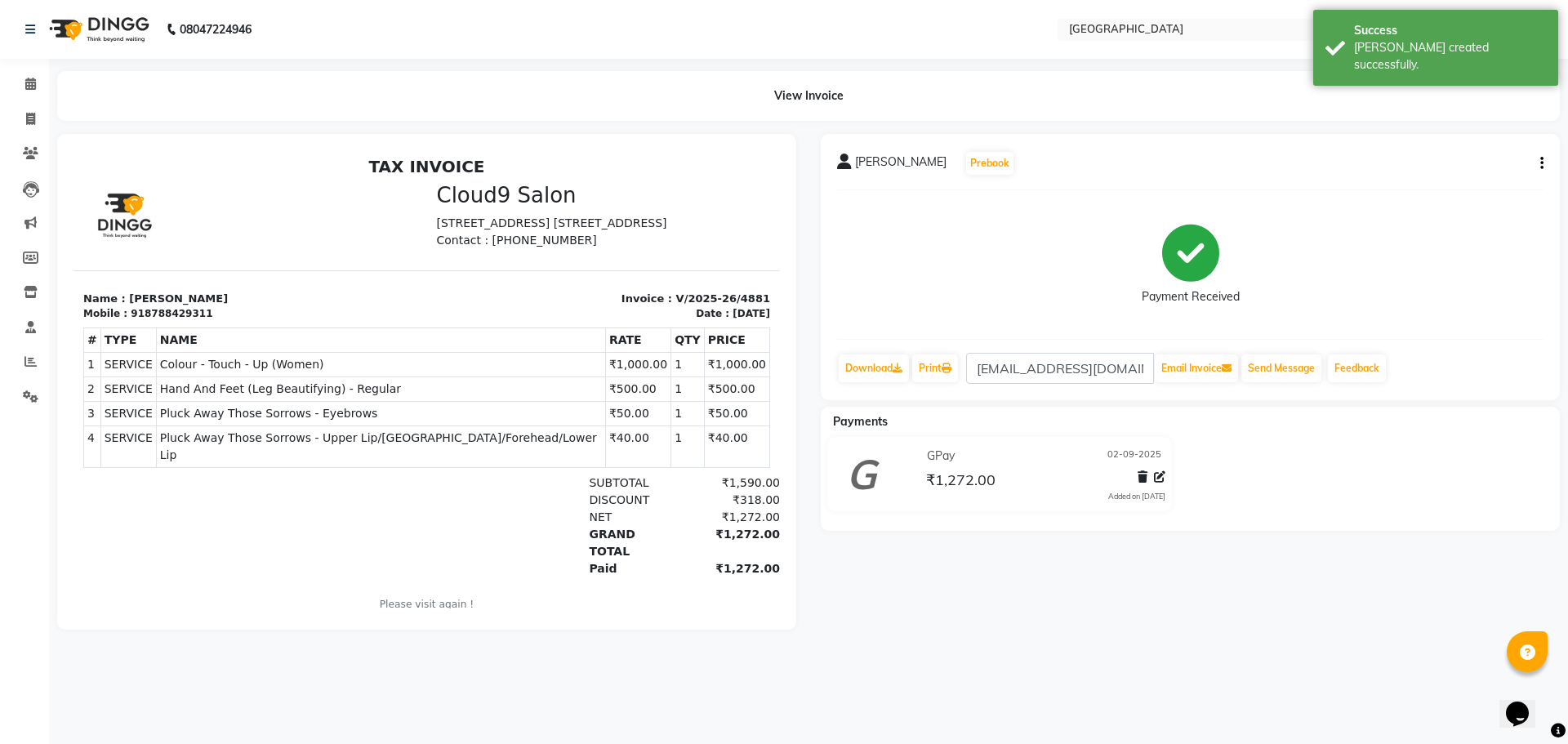
click at [1540, 163] on icon "button" at bounding box center [1542, 163] width 3 height 1
click at [1447, 143] on div "Split Service Amount" at bounding box center [1461, 144] width 112 height 20
select select "75466"
select select "6520"
select select "75466"
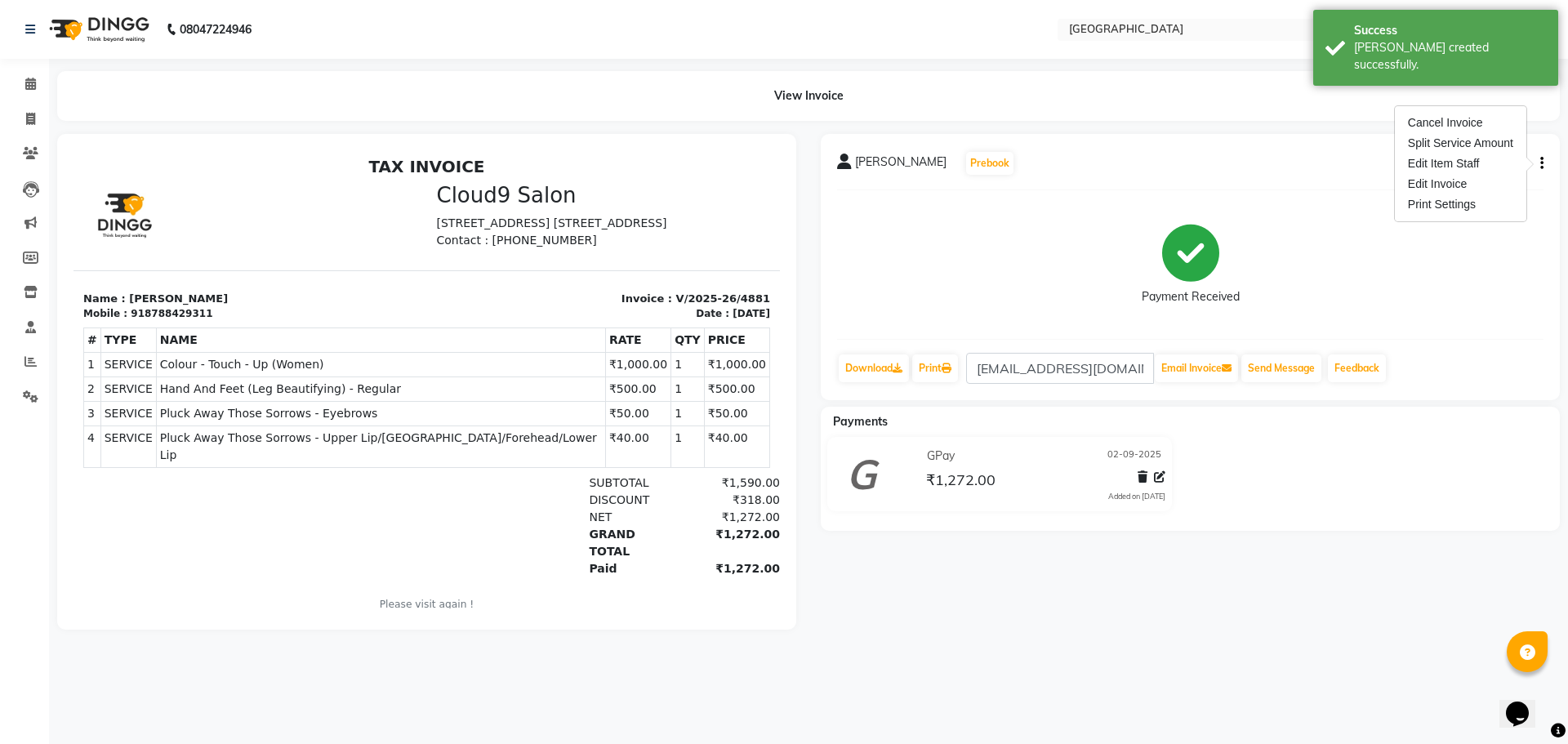
select select "75466"
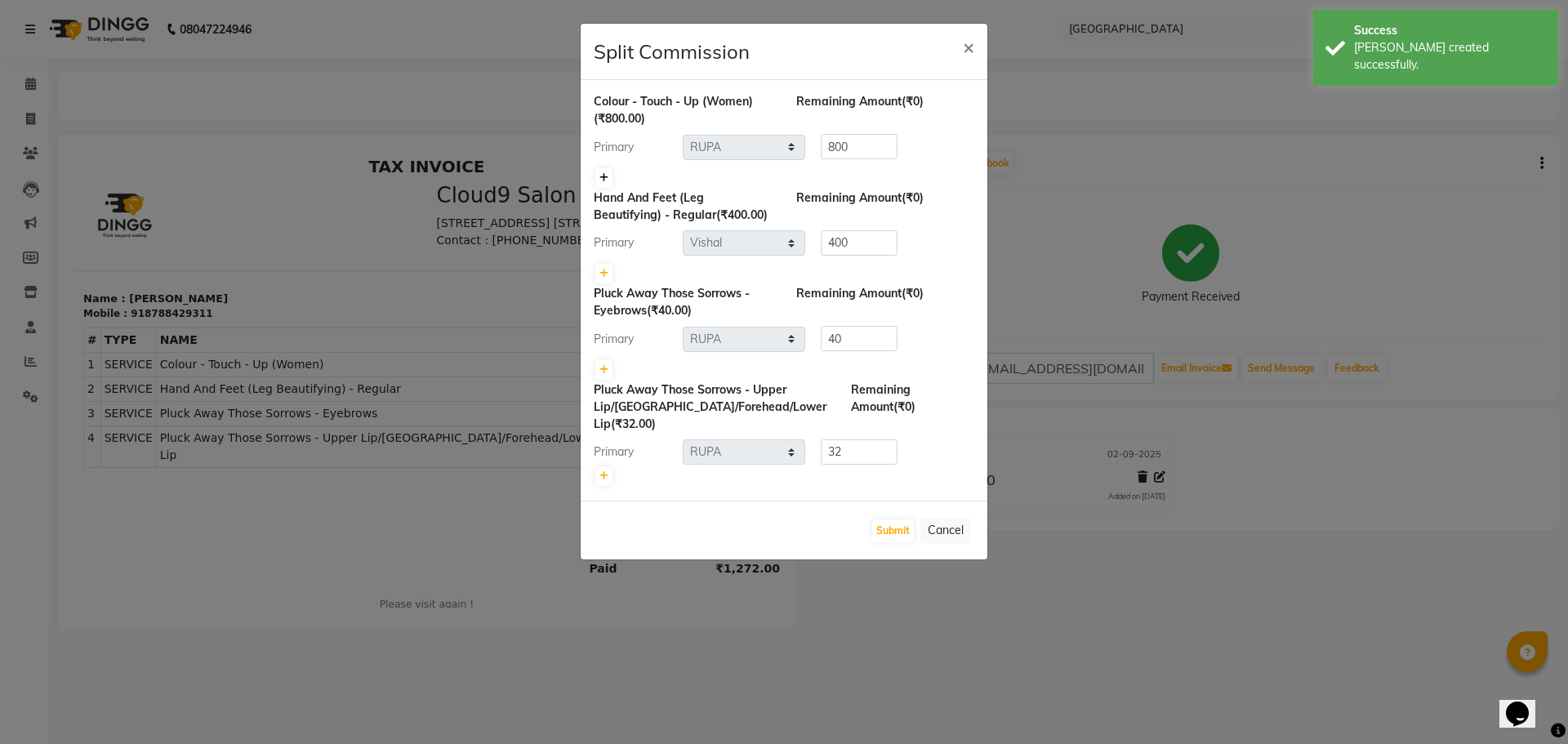
click at [604, 173] on icon at bounding box center [604, 178] width 9 height 10
type input "400"
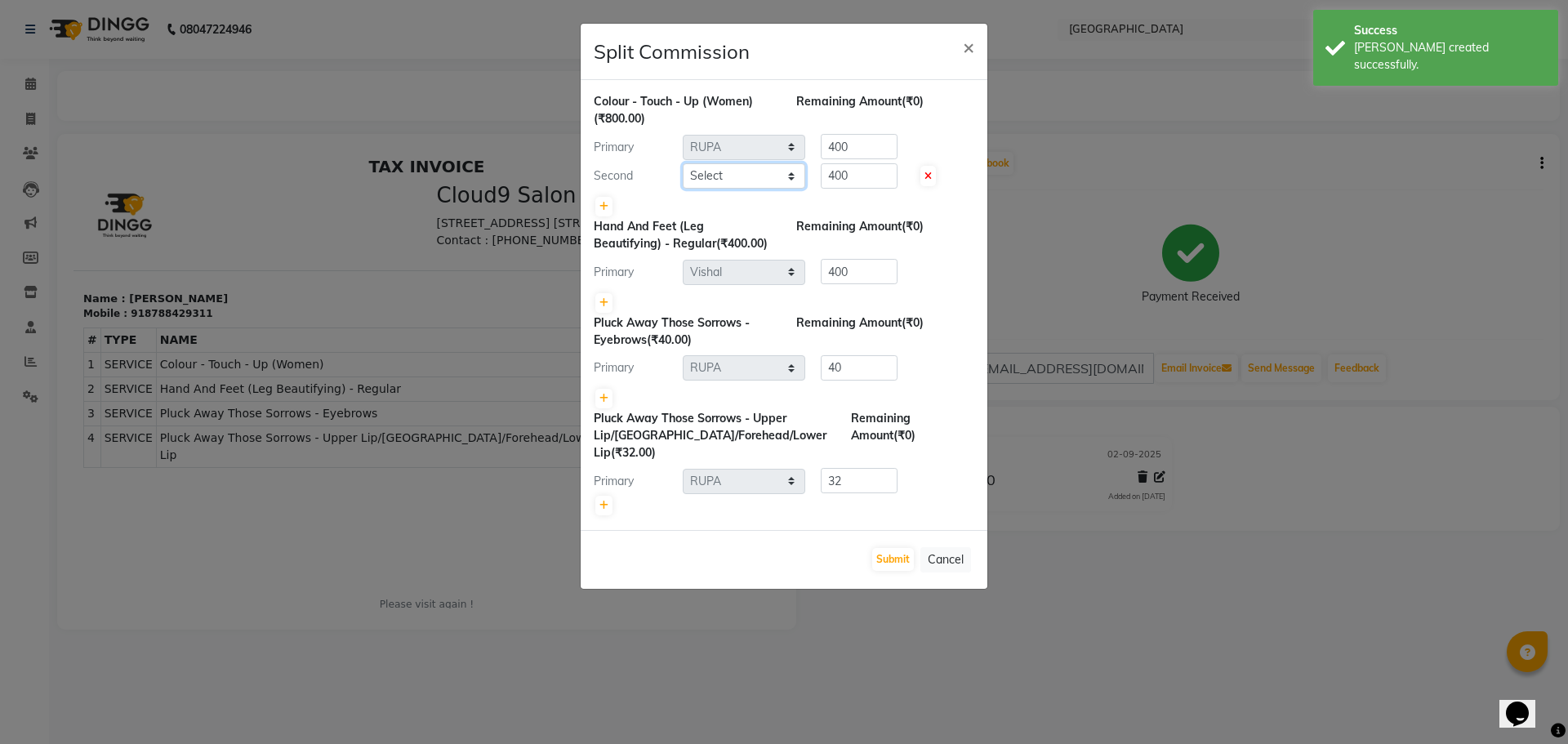
click at [747, 180] on select "Select [PERSON_NAME] ASHIYA [PERSON_NAME] [PERSON_NAME] [PERSON_NAME] [PERSON_N…" at bounding box center [744, 176] width 122 height 25
select select "6520"
click at [683, 163] on select "Select [PERSON_NAME] ASHIYA [PERSON_NAME] [PERSON_NAME] [PERSON_NAME] [PERSON_N…" at bounding box center [744, 176] width 122 height 25
click at [894, 561] on button "Submit" at bounding box center [893, 559] width 42 height 23
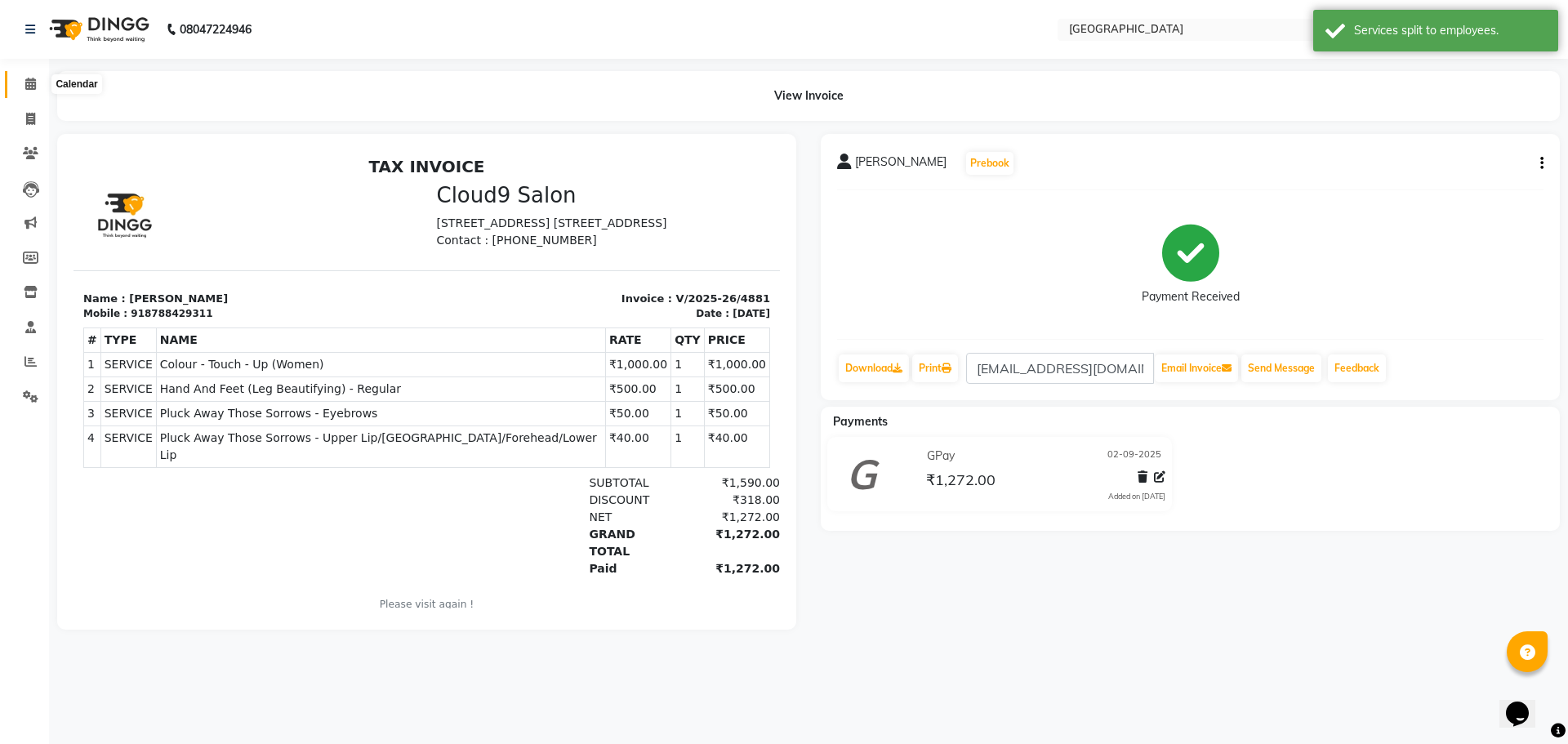
click at [35, 85] on icon at bounding box center [31, 83] width 10 height 12
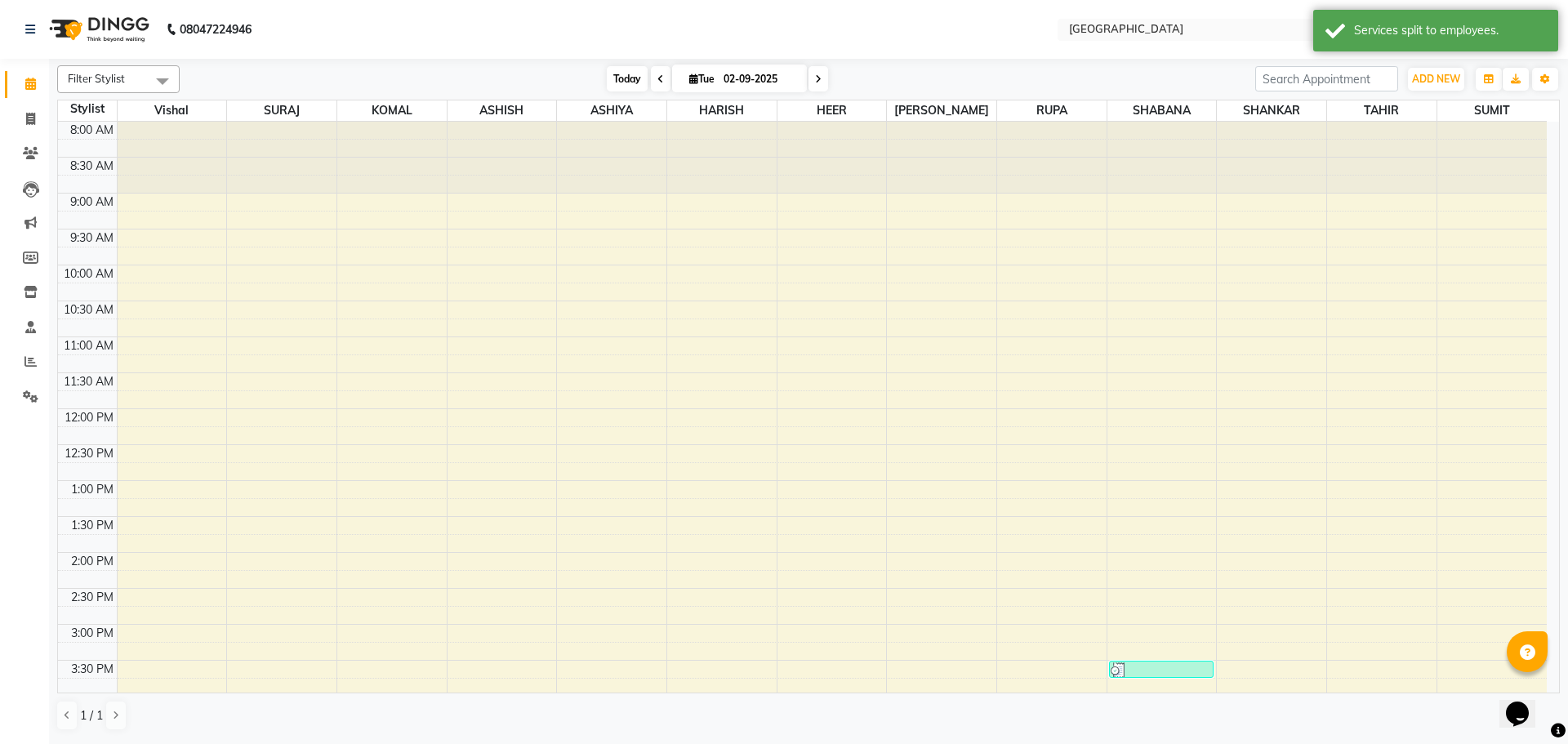
click at [625, 84] on span "Today" at bounding box center [627, 79] width 41 height 25
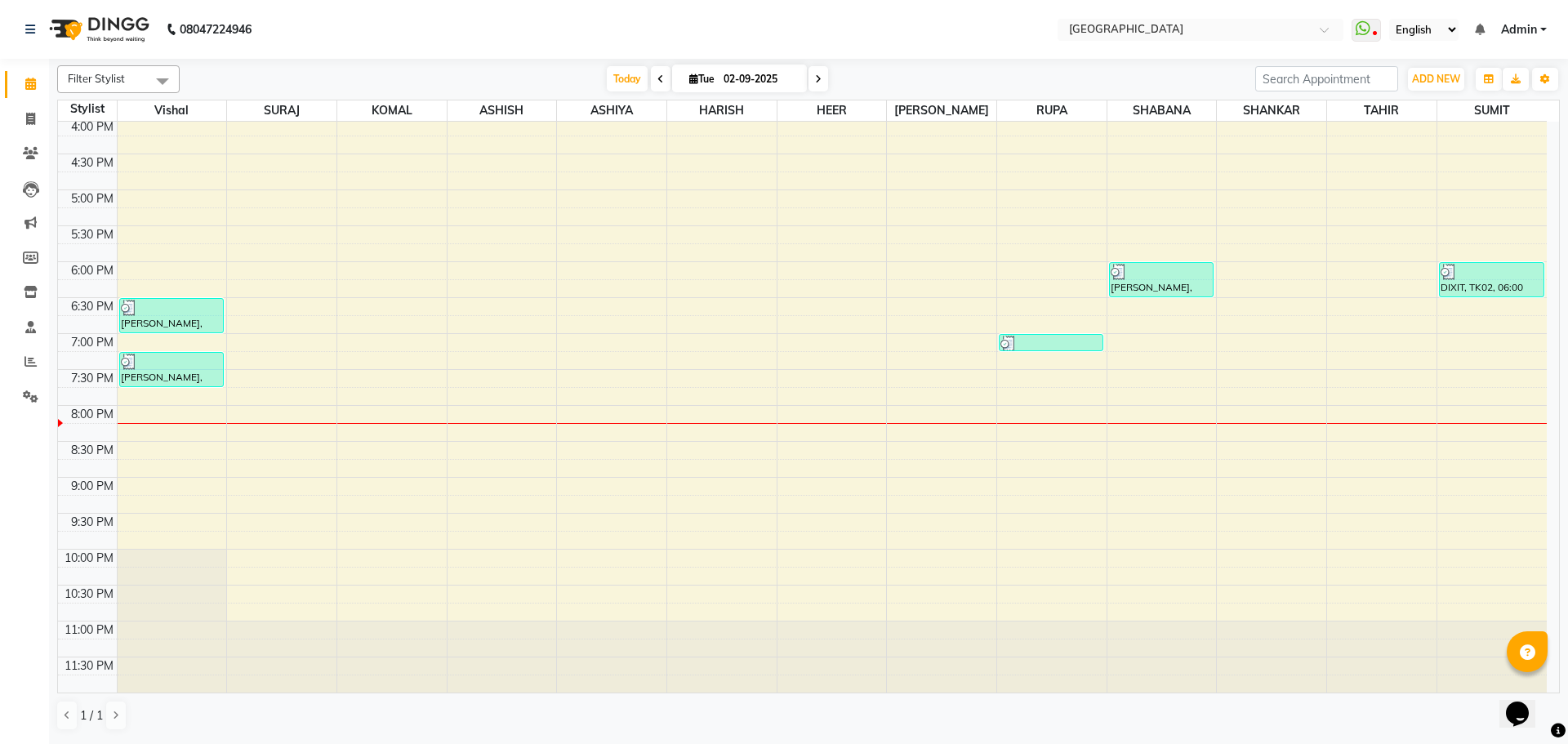
click at [619, 81] on span "Today" at bounding box center [627, 79] width 41 height 25
click at [623, 76] on span "Today" at bounding box center [627, 79] width 41 height 25
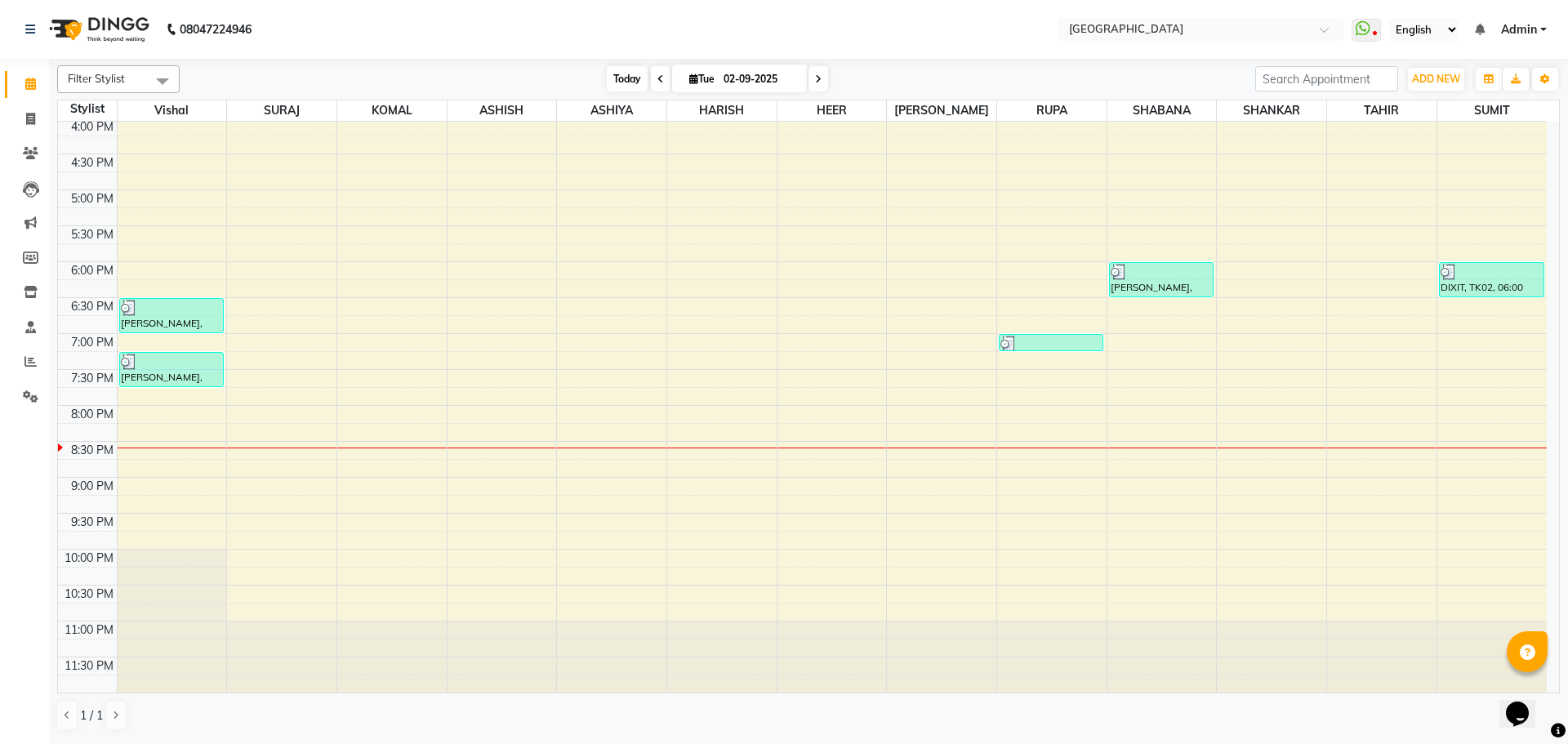
click at [625, 83] on span "Today" at bounding box center [627, 79] width 41 height 25
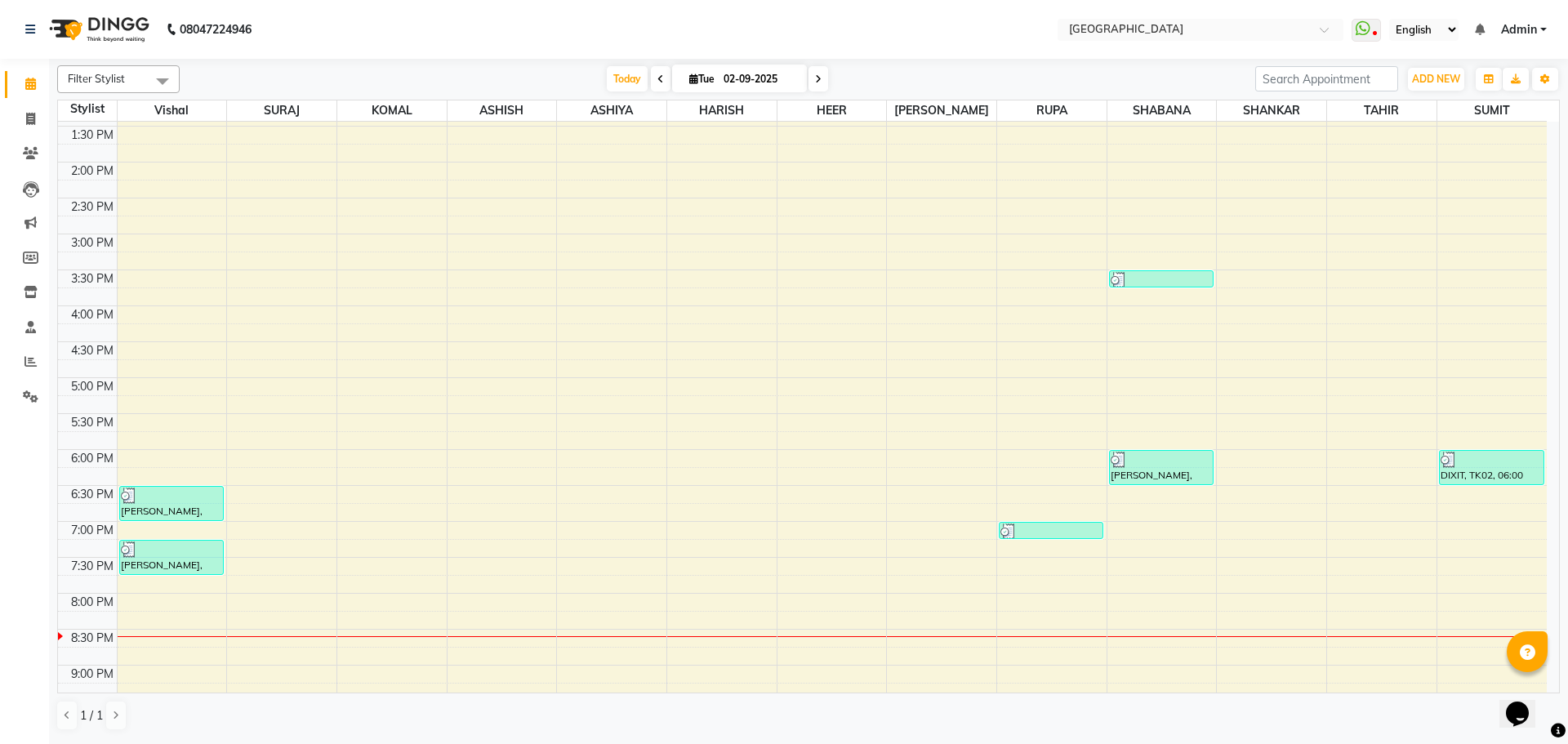
scroll to position [414, 0]
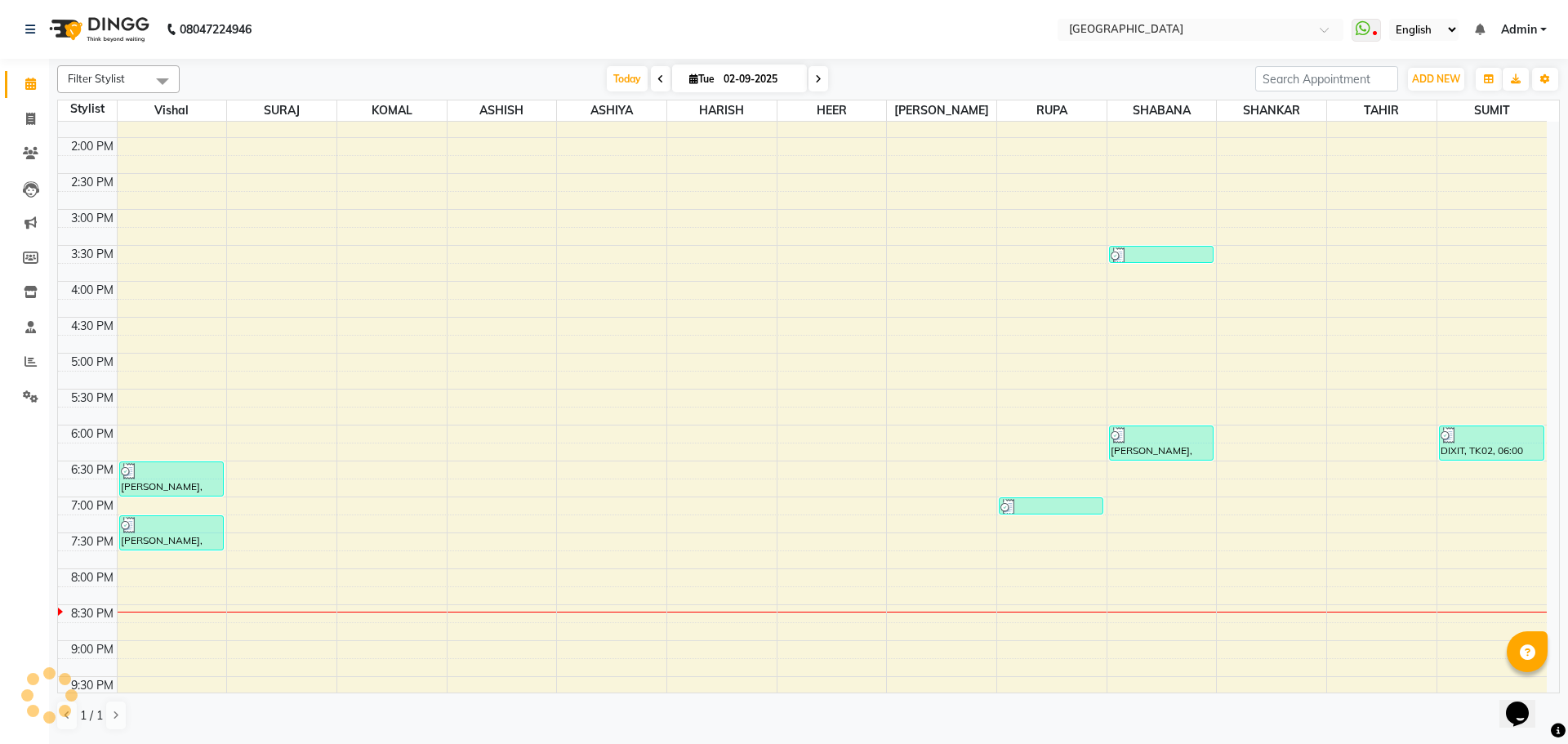
click at [1135, 540] on div "8:00 AM 8:30 AM 9:00 AM 9:30 AM 10:00 AM 10:30 AM 11:00 AM 11:30 AM 12:00 PM 12…" at bounding box center [802, 281] width 1489 height 1149
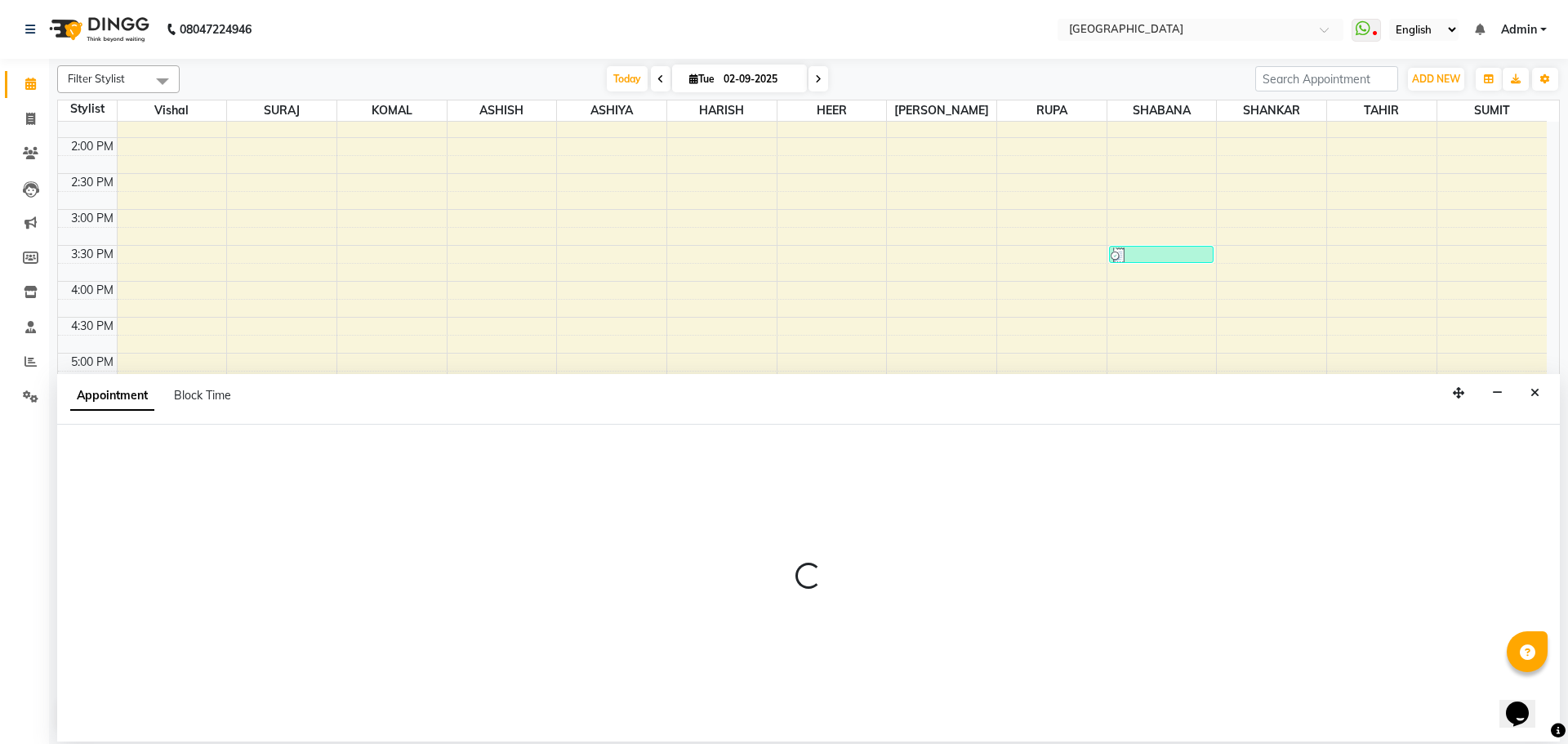
select select "78105"
select select "tentative"
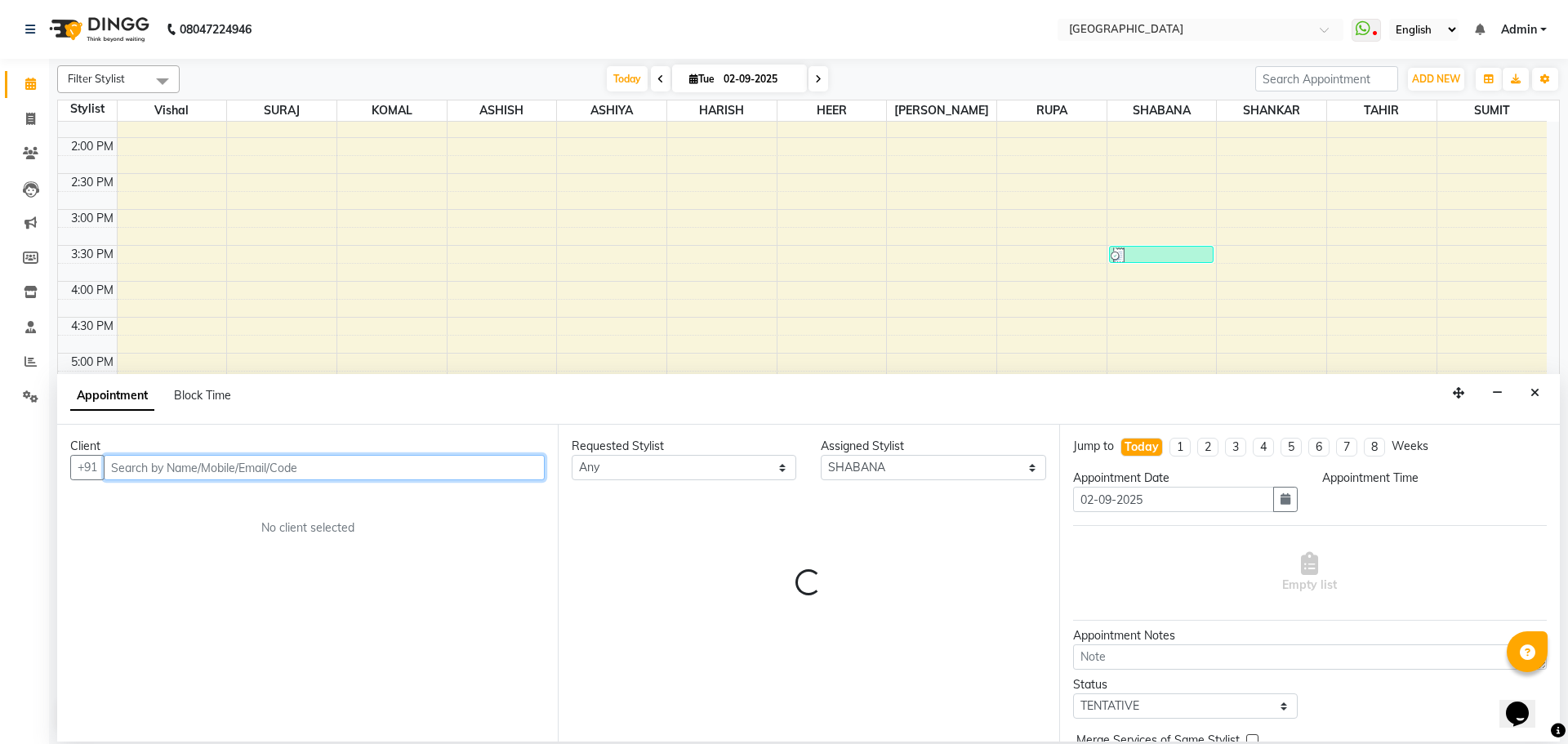
select select "1170"
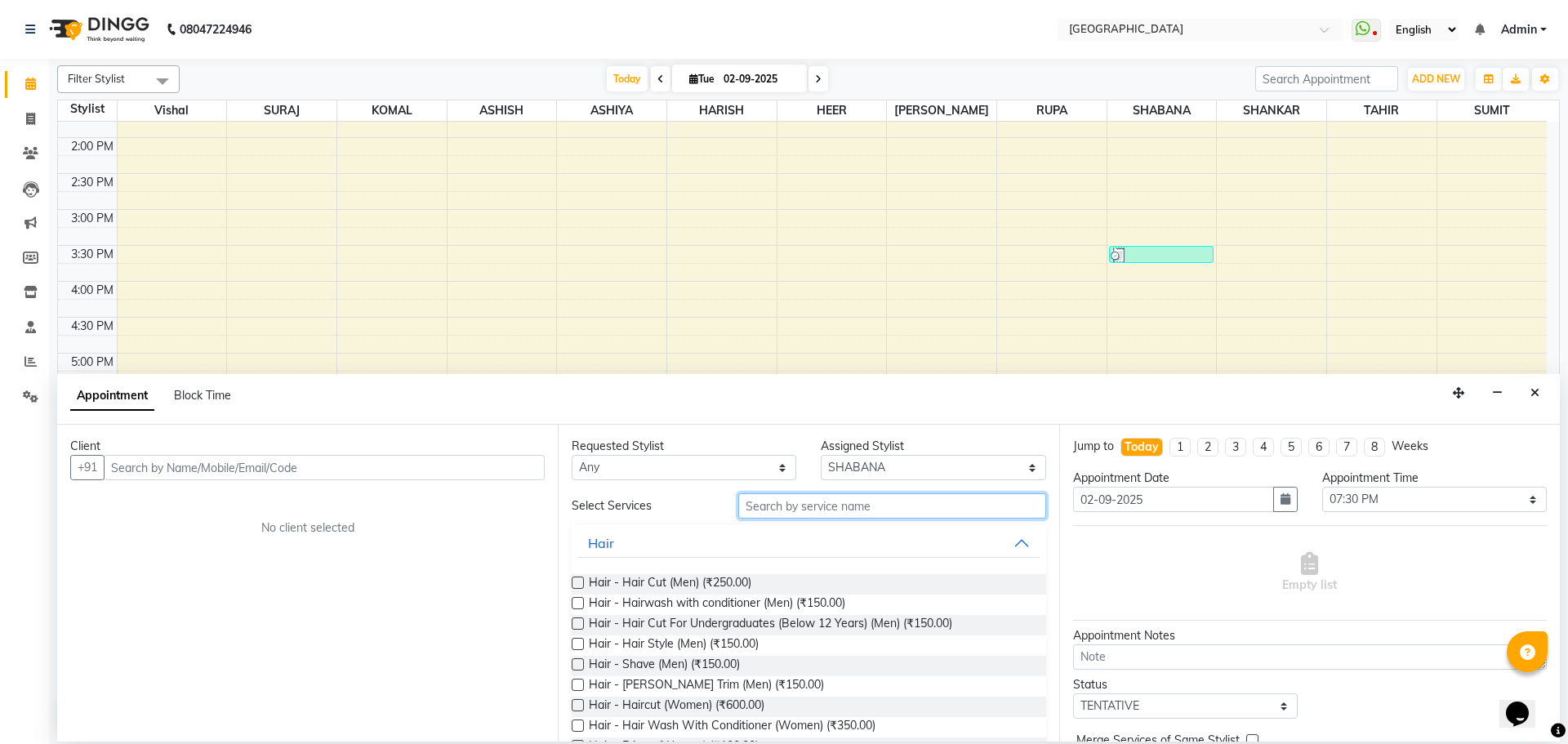
click at [755, 513] on input "text" at bounding box center [892, 506] width 307 height 25
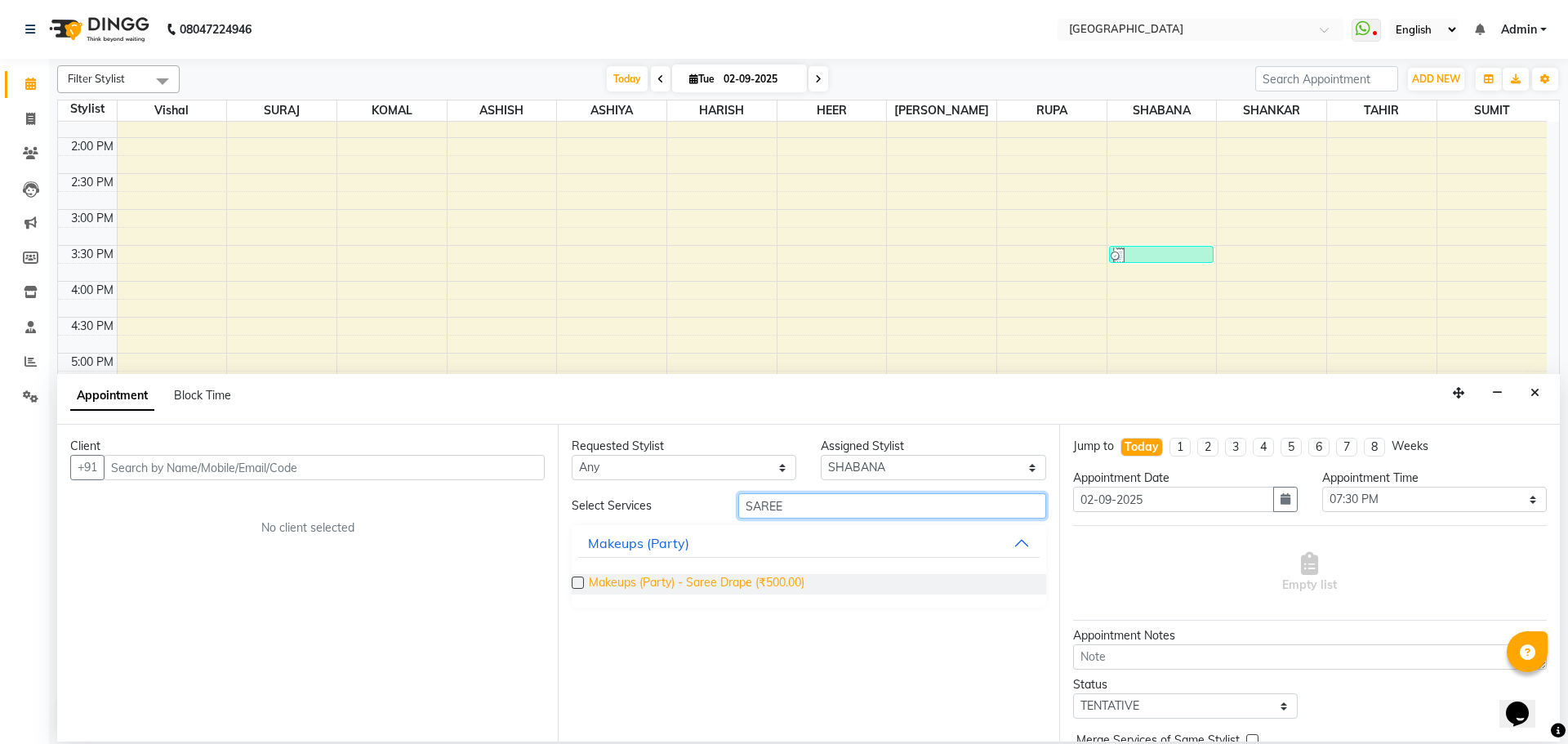
type input "SAREE"
click at [764, 582] on span "Makeups (Party) - Saree Drape (₹500.00)" at bounding box center [697, 584] width 216 height 20
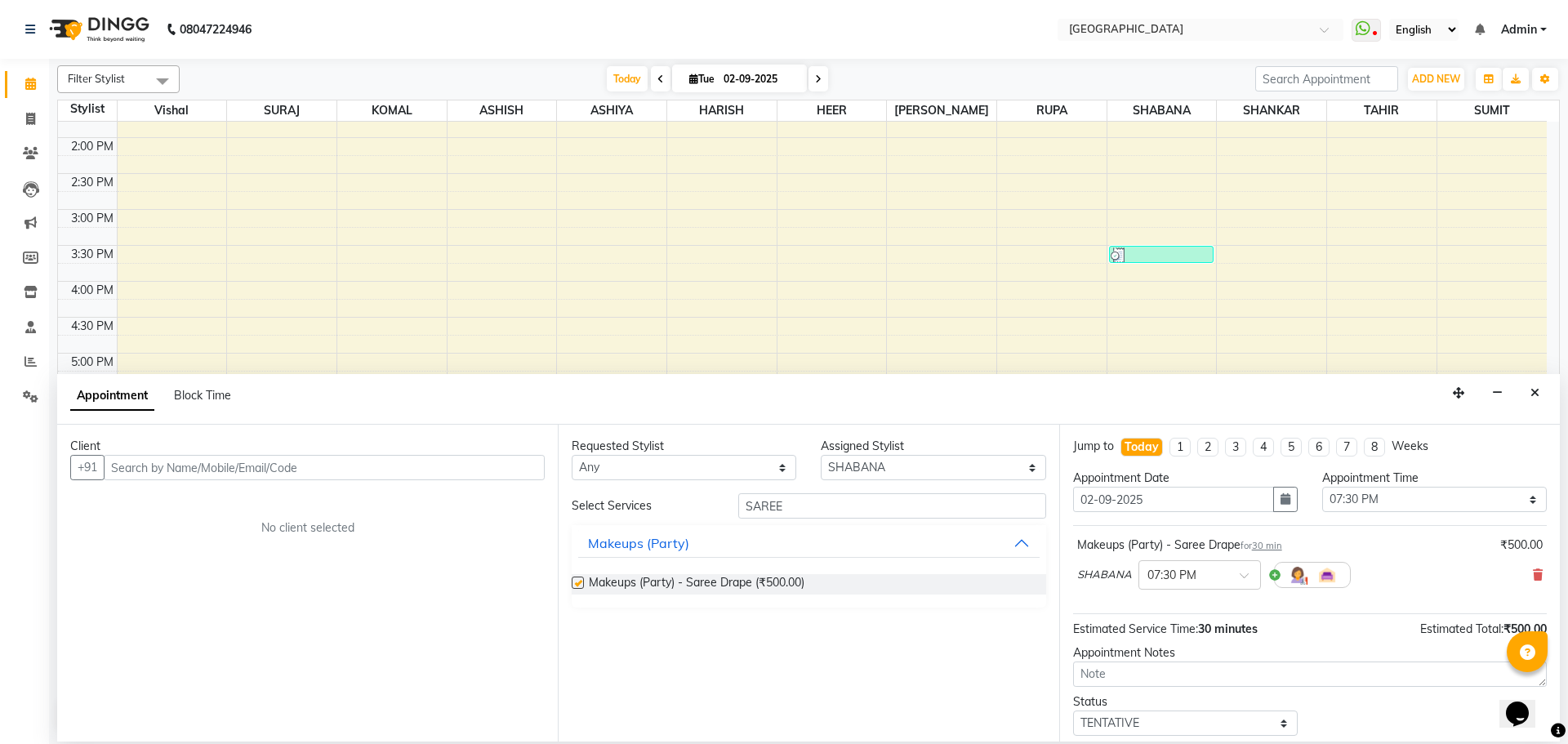
checkbox input "false"
click at [806, 504] on input "SAREE" at bounding box center [892, 506] width 307 height 25
type input "S"
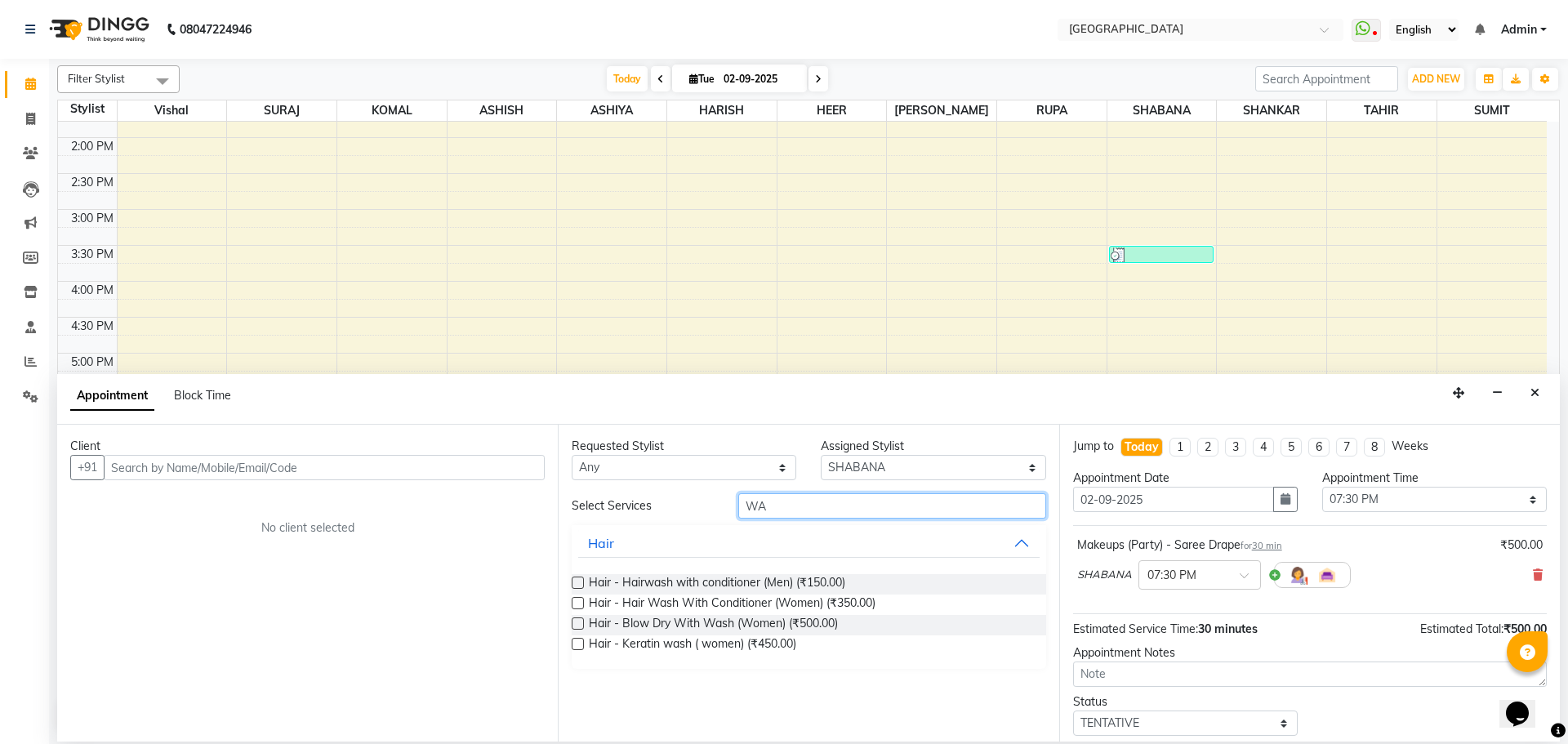
type input "W"
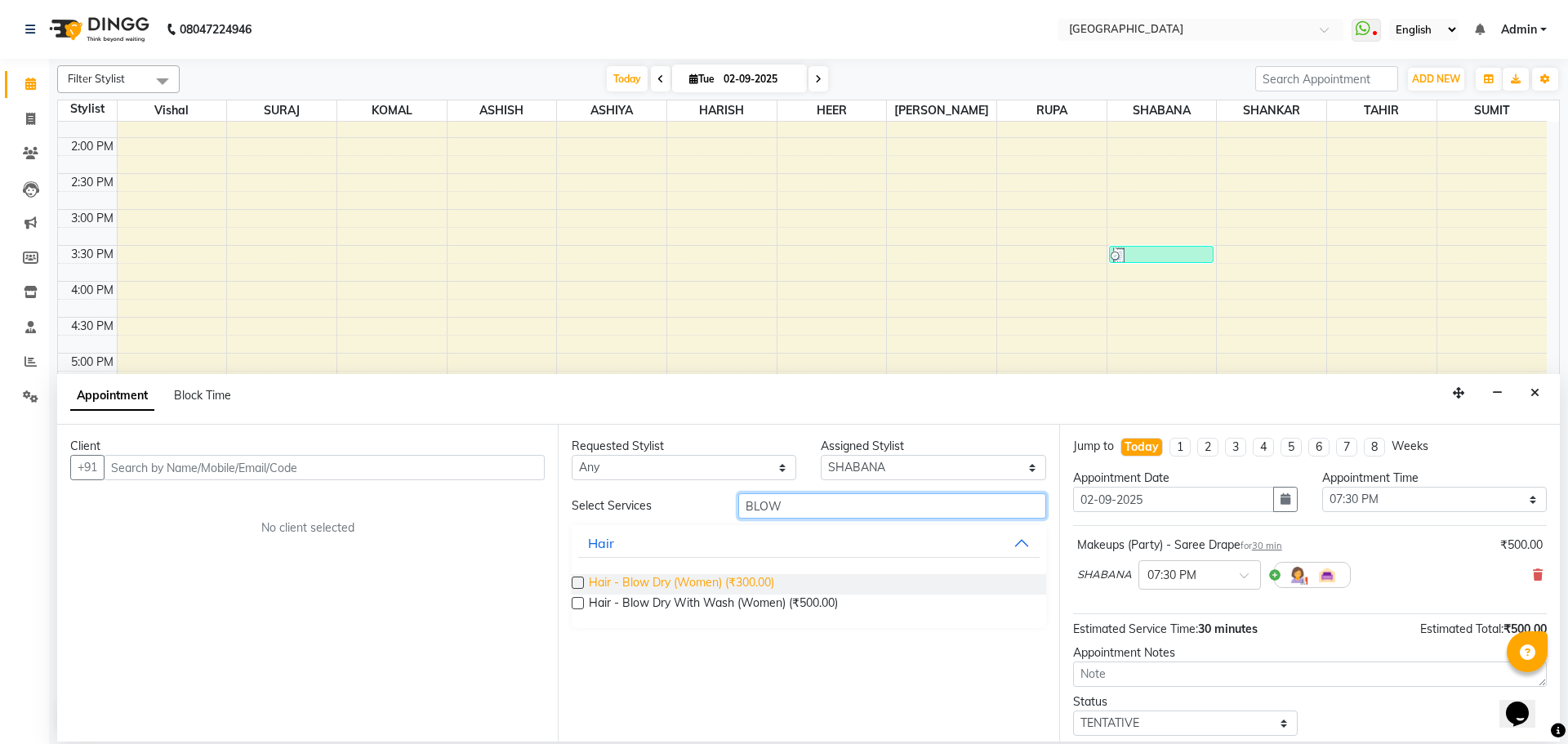
type input "BLOW"
click at [737, 583] on span "Hair - Blow Dry (Women) (₹300.00)" at bounding box center [681, 584] width 185 height 20
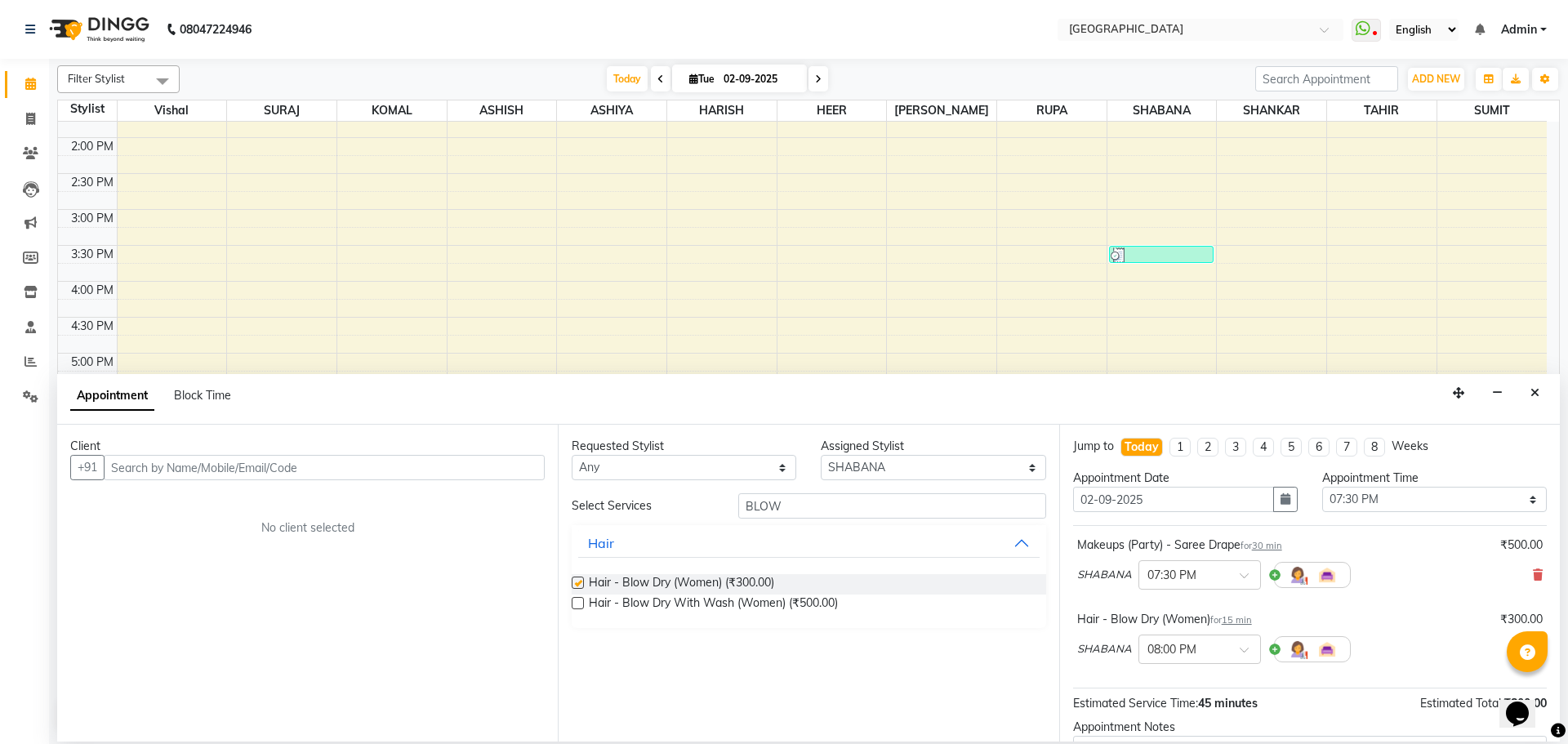
checkbox input "false"
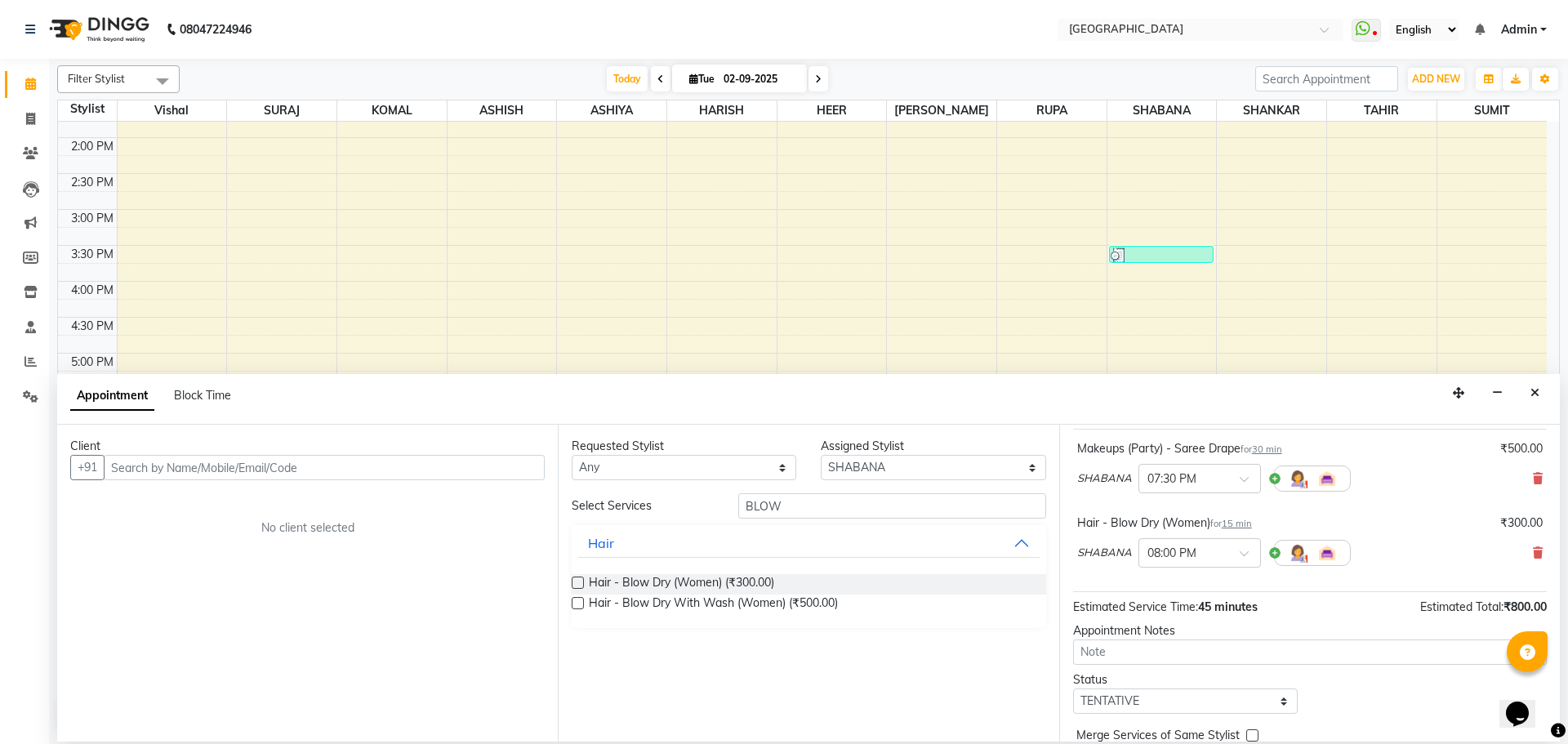
scroll to position [173, 0]
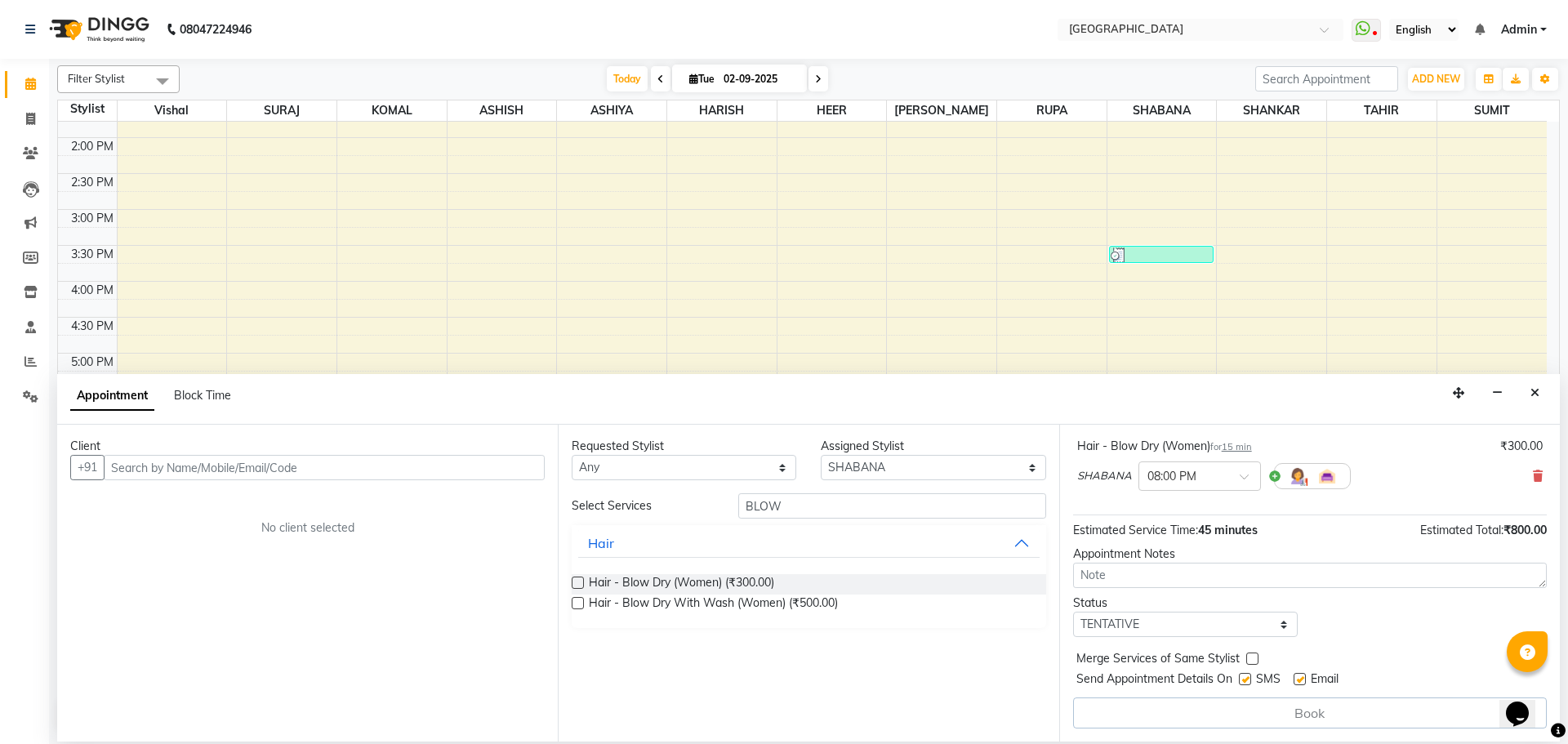
click at [1247, 660] on label at bounding box center [1252, 658] width 12 height 12
click at [1247, 660] on input "checkbox" at bounding box center [1251, 660] width 10 height 10
checkbox input "true"
click at [1251, 634] on select "Select TENTATIVE CONFIRM CHECK-IN UPCOMING" at bounding box center [1185, 624] width 224 height 25
select select "check-in"
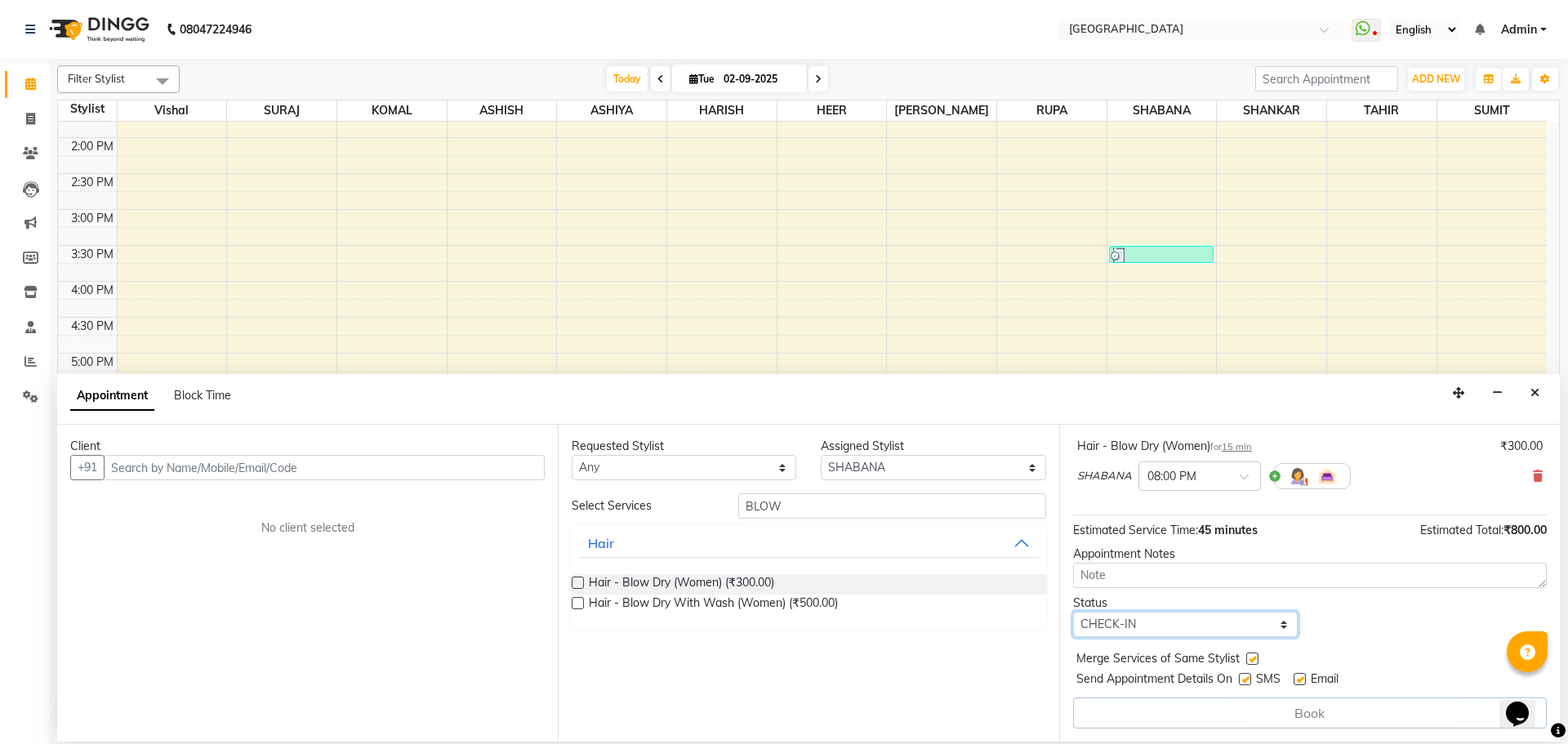
click at [1073, 612] on select "Select TENTATIVE CONFIRM CHECK-IN UPCOMING" at bounding box center [1185, 624] width 224 height 25
drag, startPoint x: 433, startPoint y: 476, endPoint x: 590, endPoint y: 475, distance: 157.0
click at [434, 475] on input "text" at bounding box center [324, 468] width 441 height 25
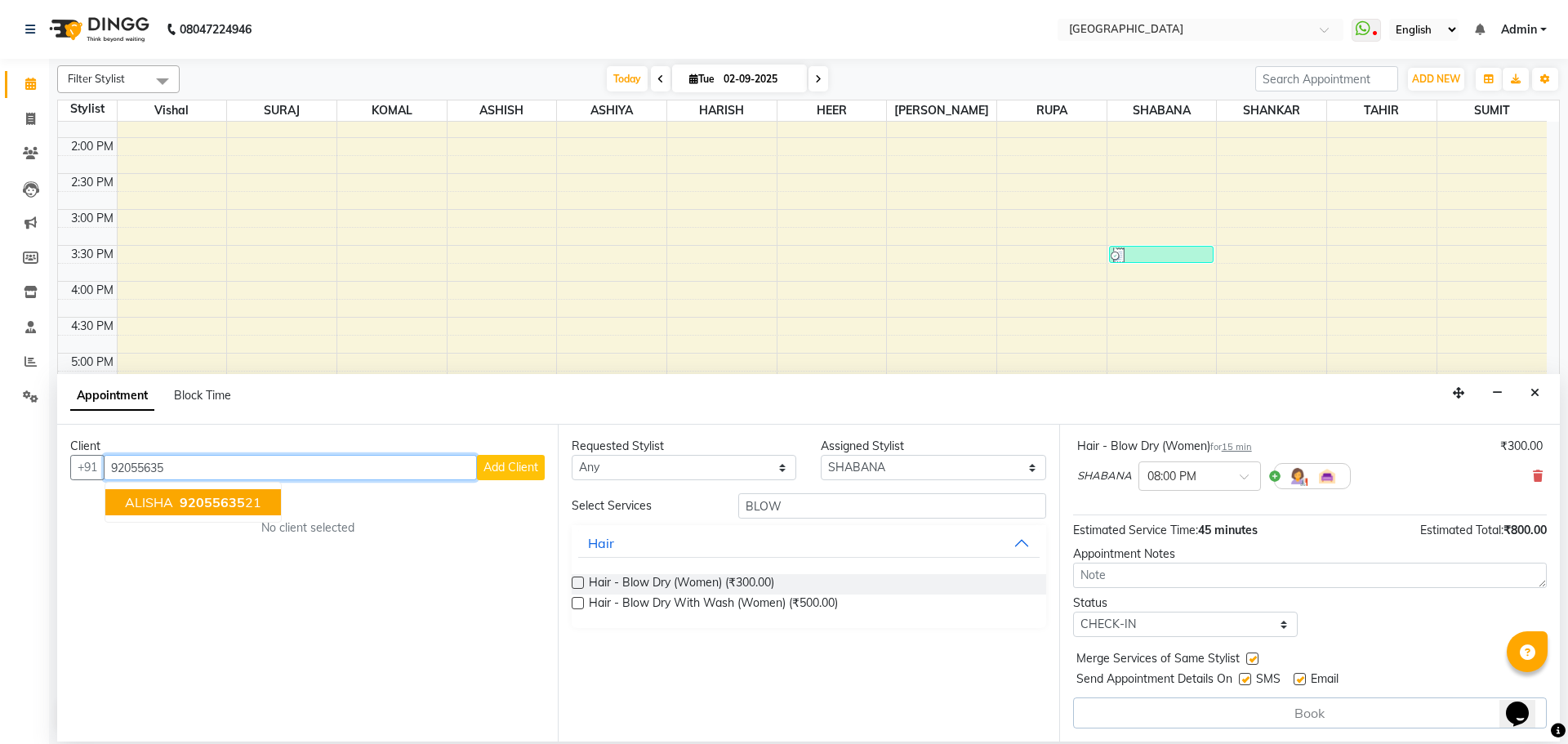
click at [187, 504] on span "92055635" at bounding box center [212, 502] width 65 height 16
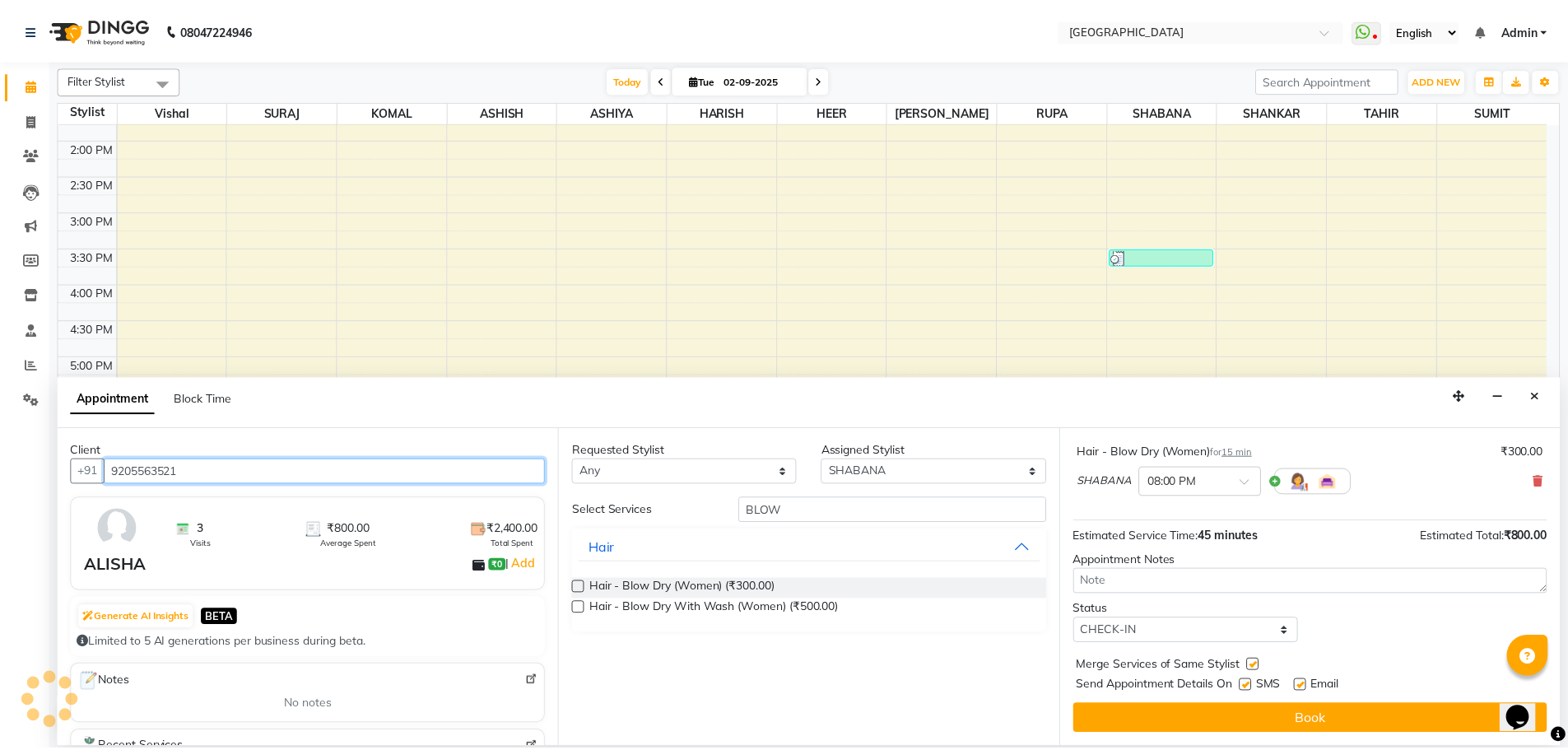
scroll to position [173, 0]
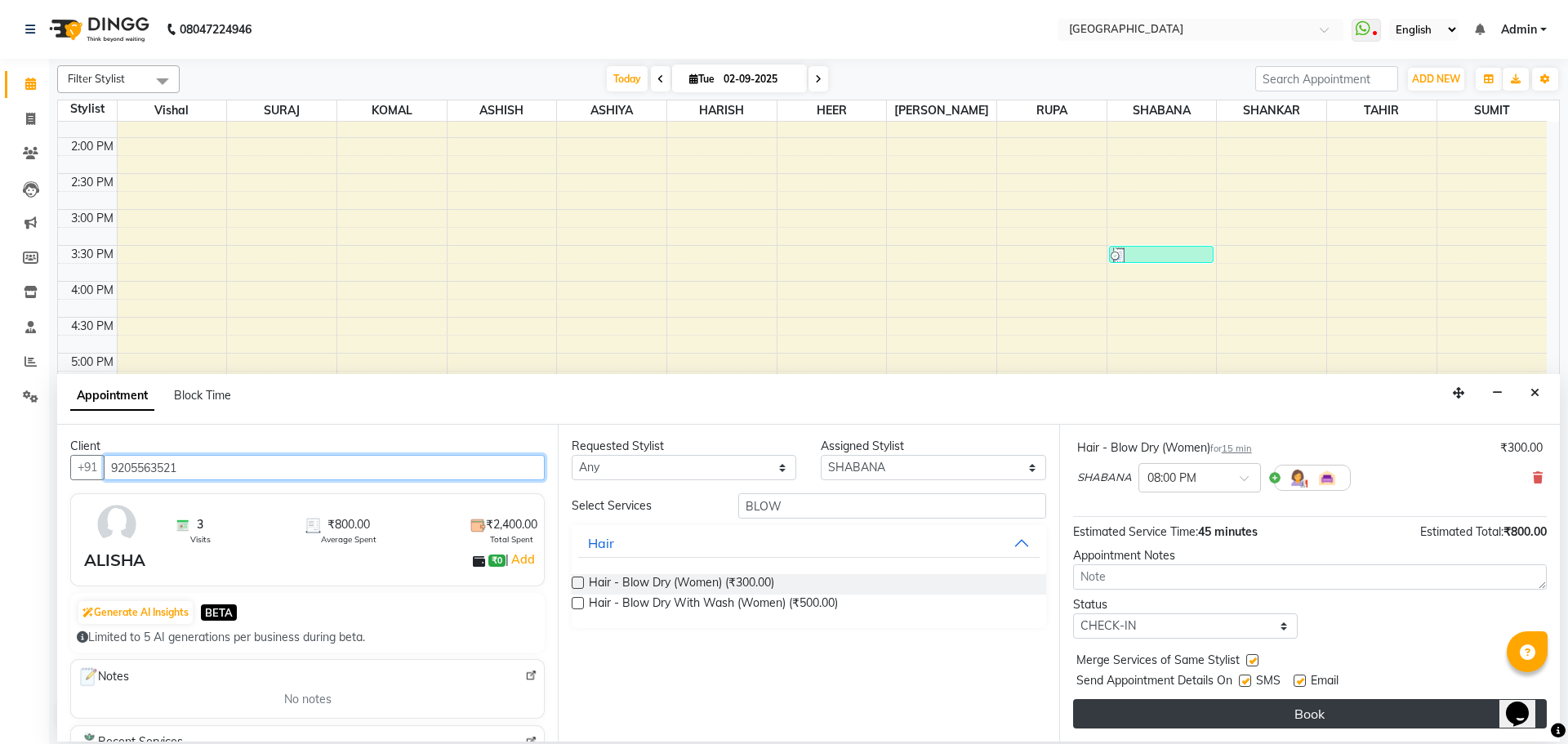
type input "9205563521"
click at [1265, 707] on button "Book" at bounding box center [1310, 713] width 474 height 30
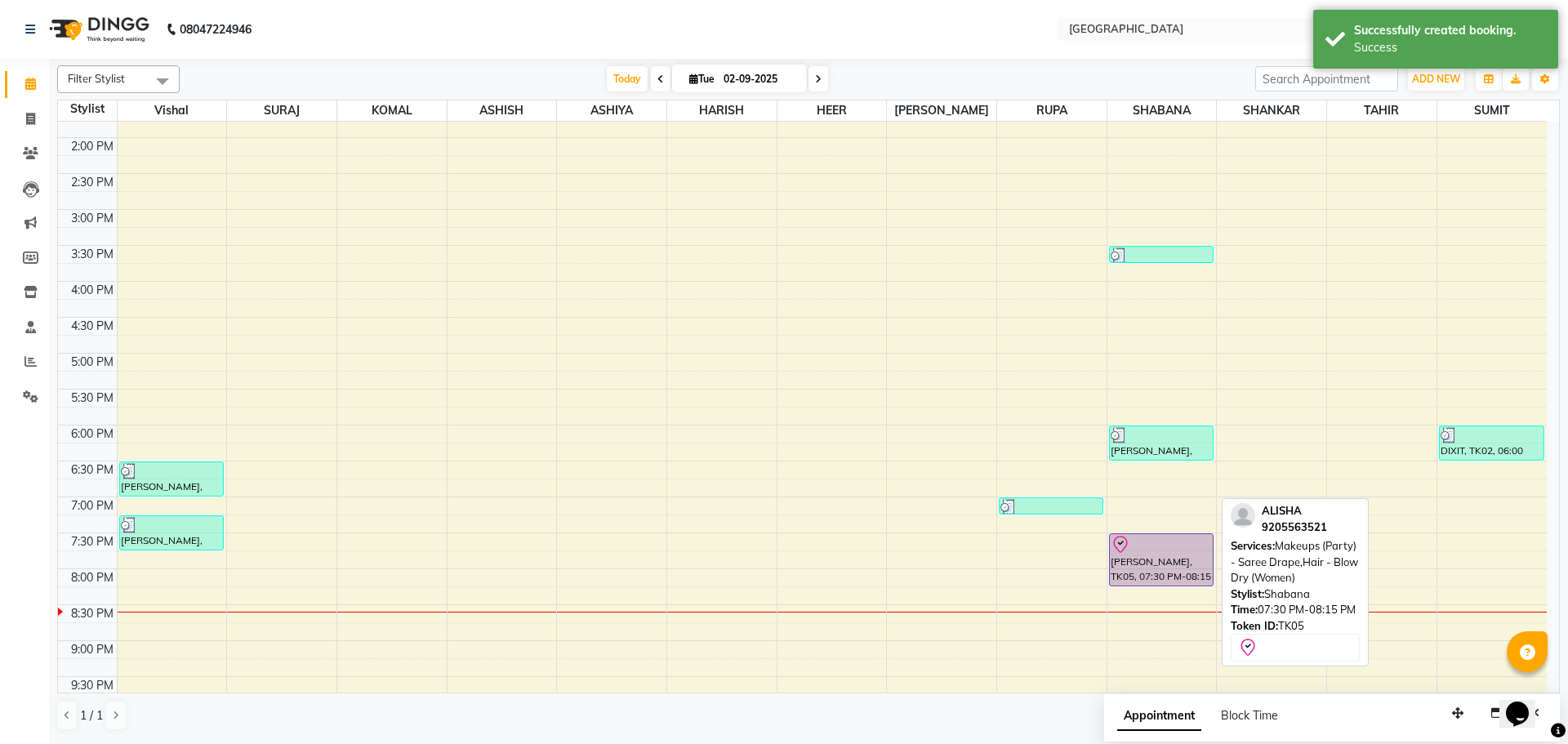
click at [1170, 567] on div "[PERSON_NAME], TK05, 07:30 PM-08:15 PM, Makeups (Party) - Saree Drape,Hair - Bl…" at bounding box center [1161, 560] width 103 height 52
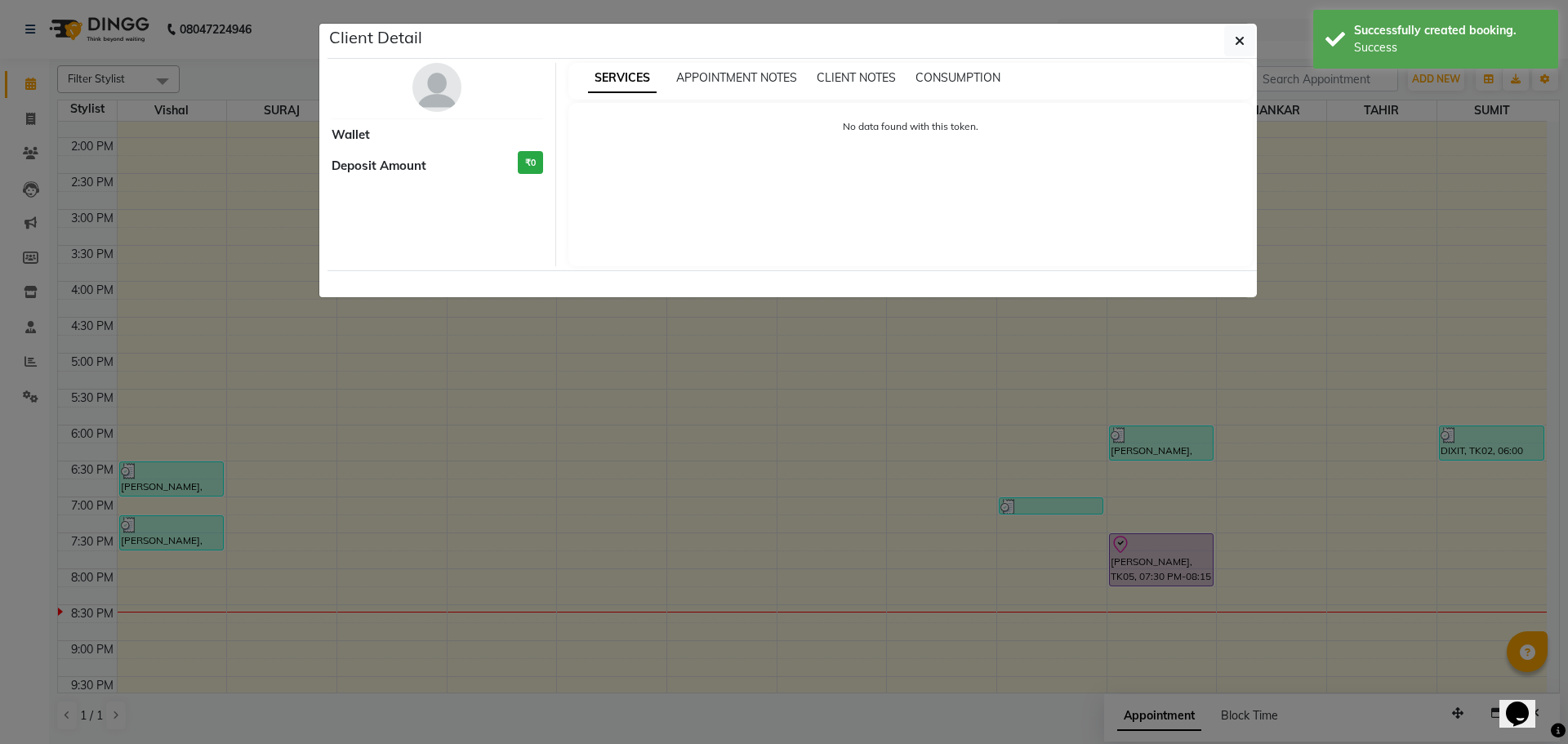
select select "8"
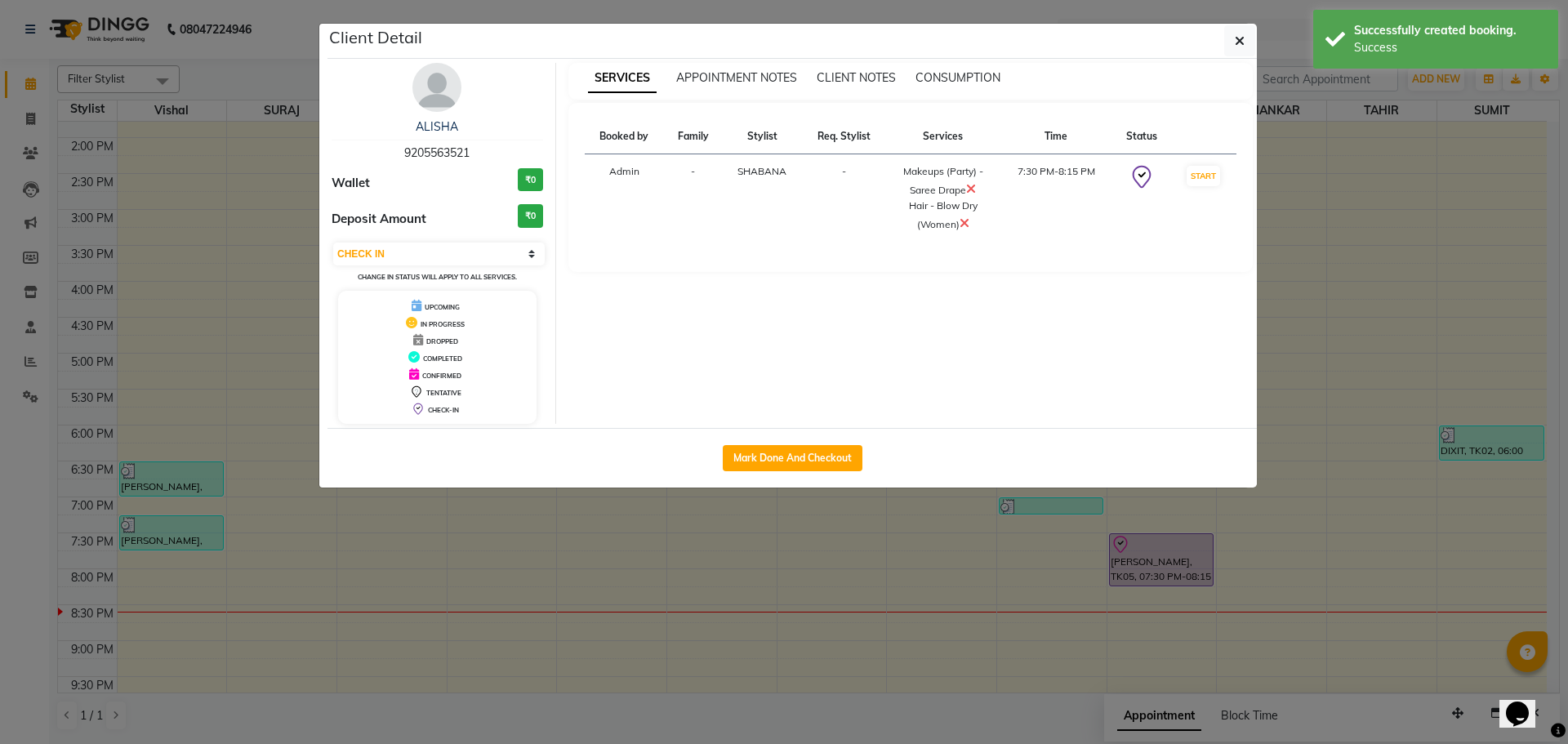
click at [797, 463] on button "Mark Done And Checkout" at bounding box center [792, 458] width 139 height 26
select select "service"
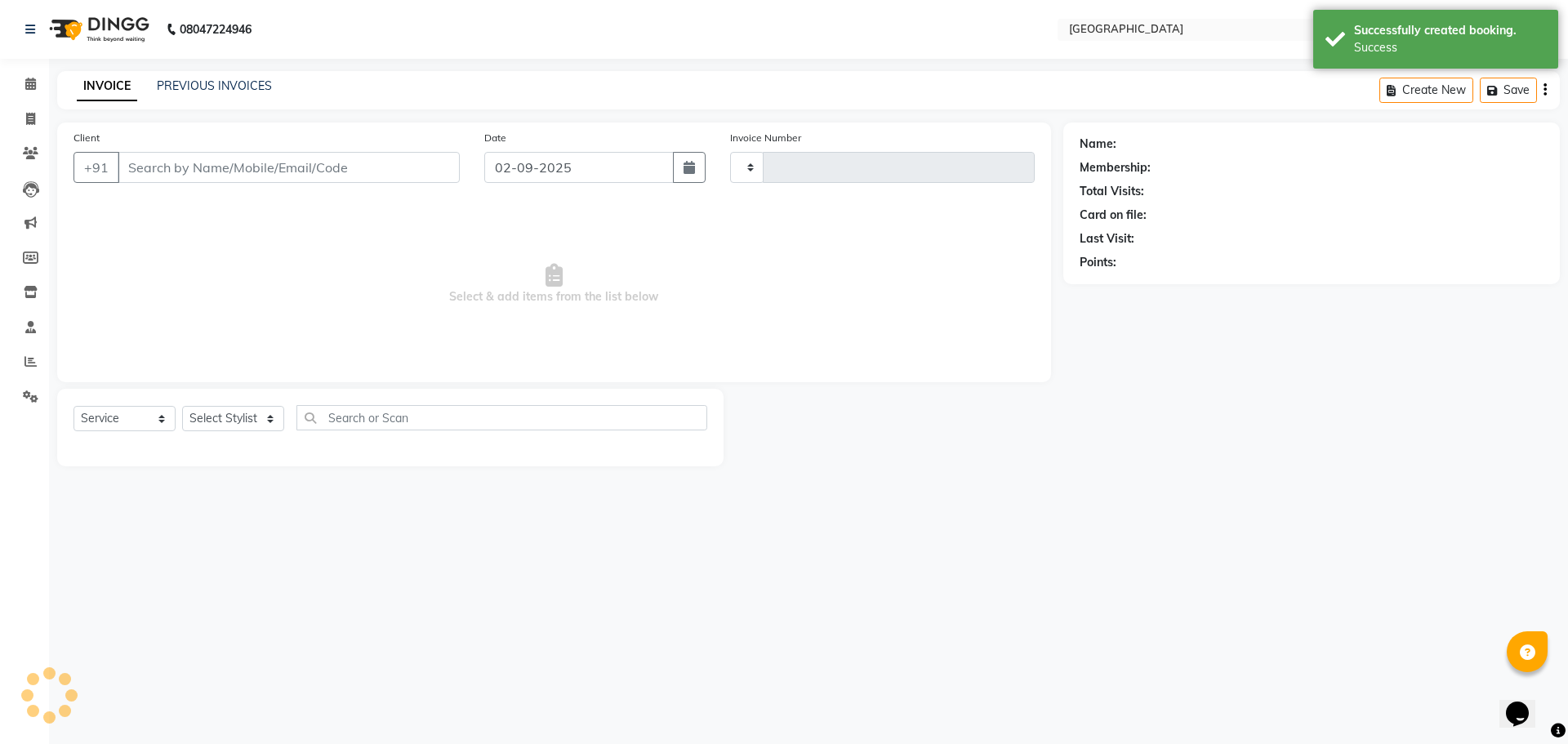
type input "4882"
select select "508"
type input "9205563521"
select select "78105"
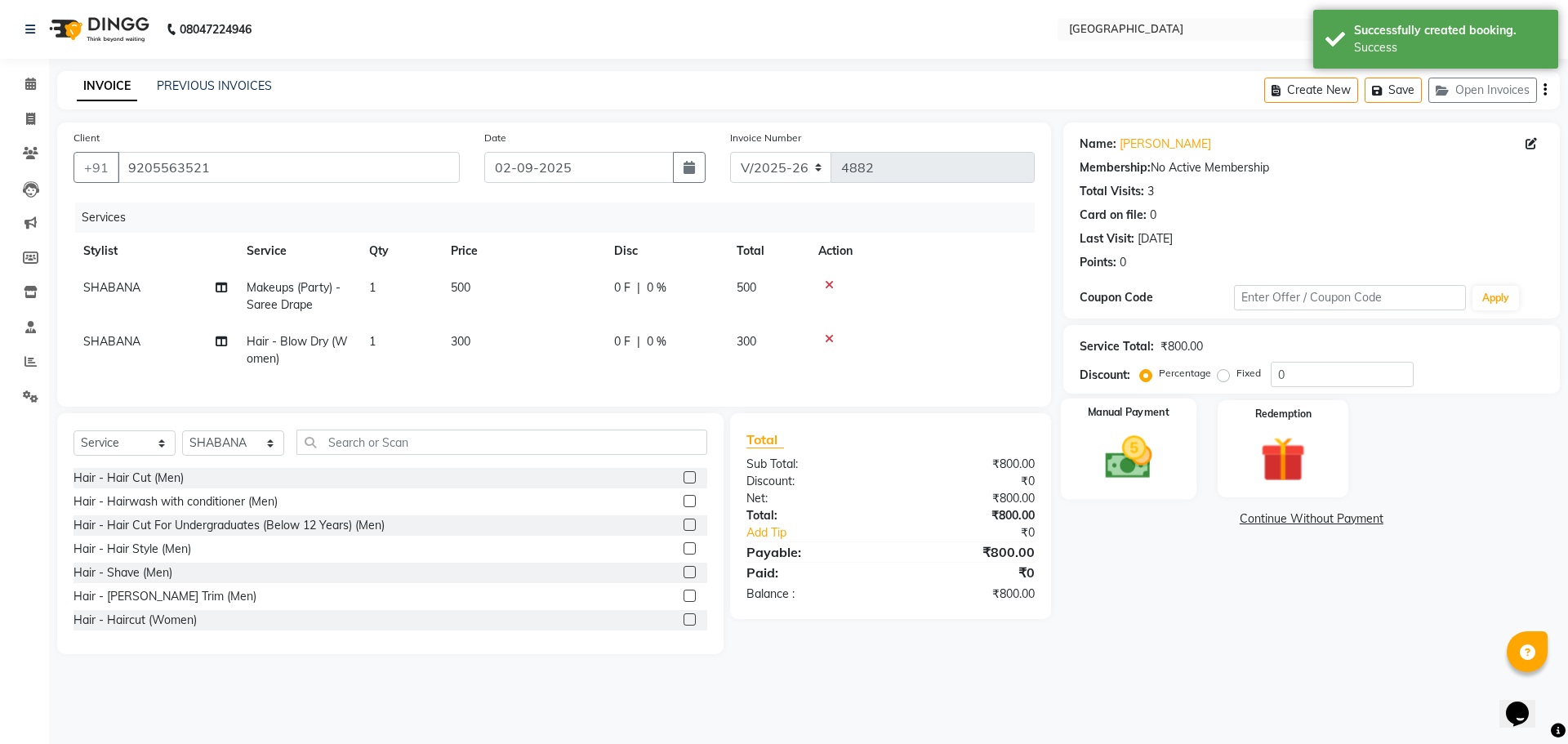
click at [1099, 465] on img at bounding box center [1128, 457] width 76 height 54
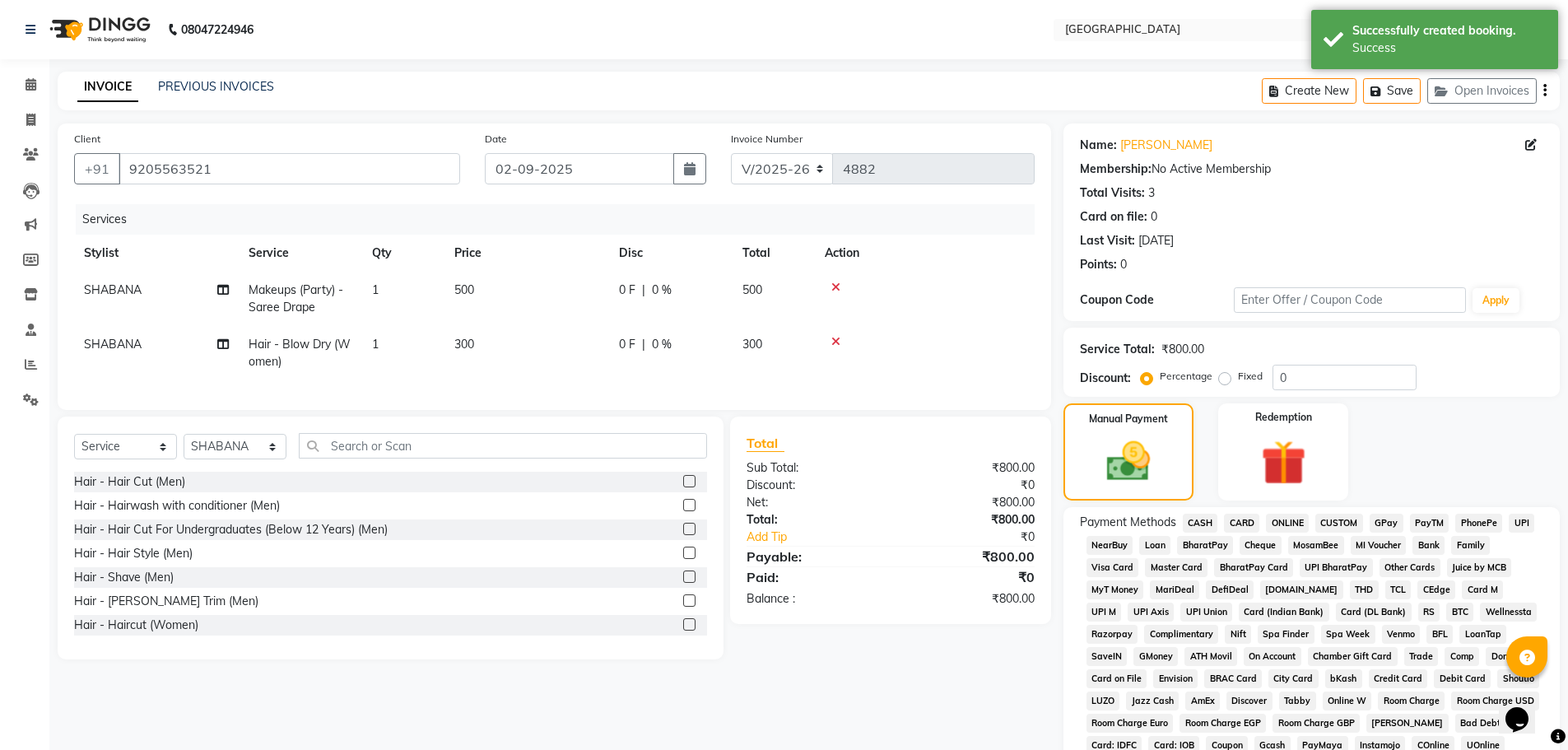
click at [1395, 527] on span "GPay" at bounding box center [1386, 523] width 33 height 19
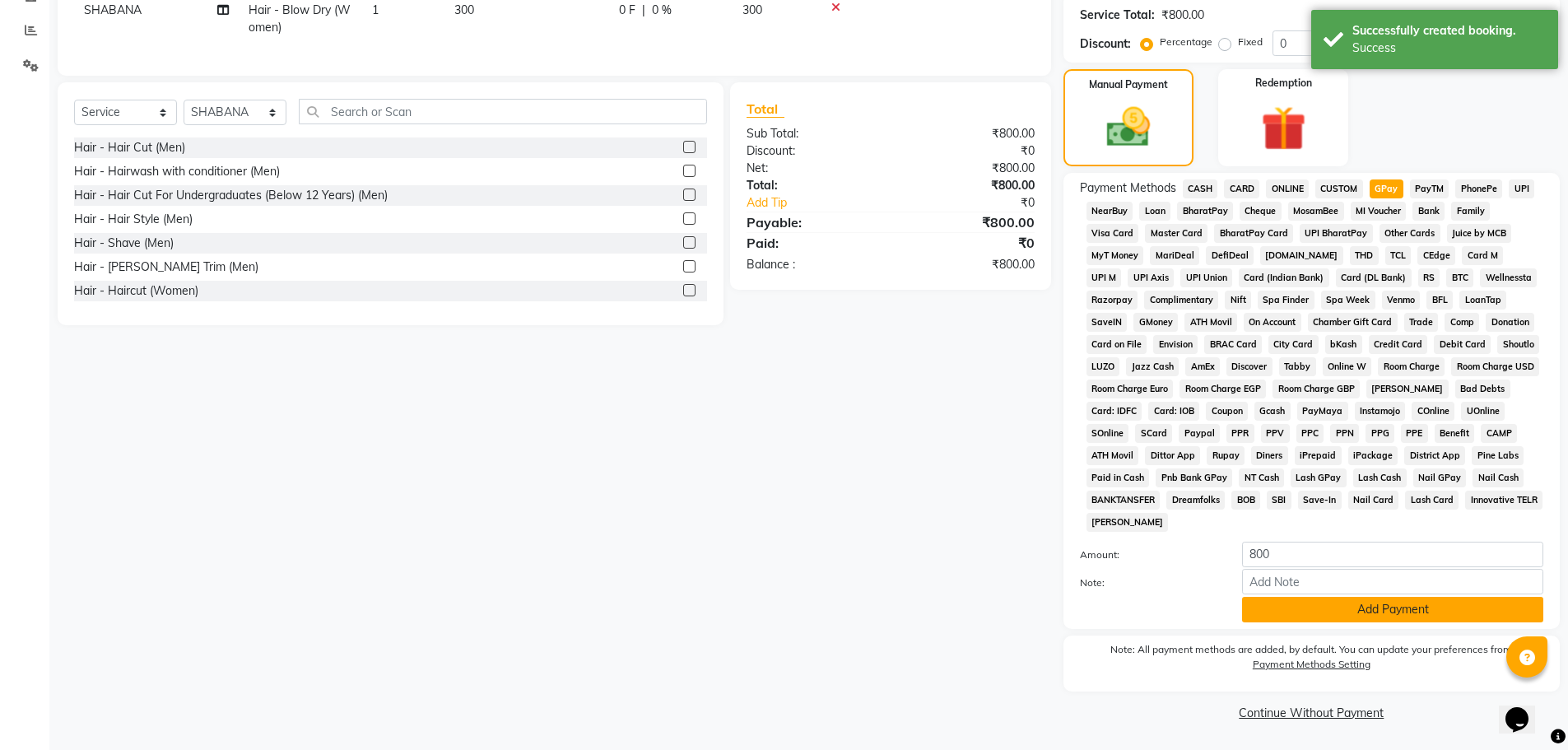
click at [1369, 609] on button "Add Payment" at bounding box center [1393, 610] width 301 height 26
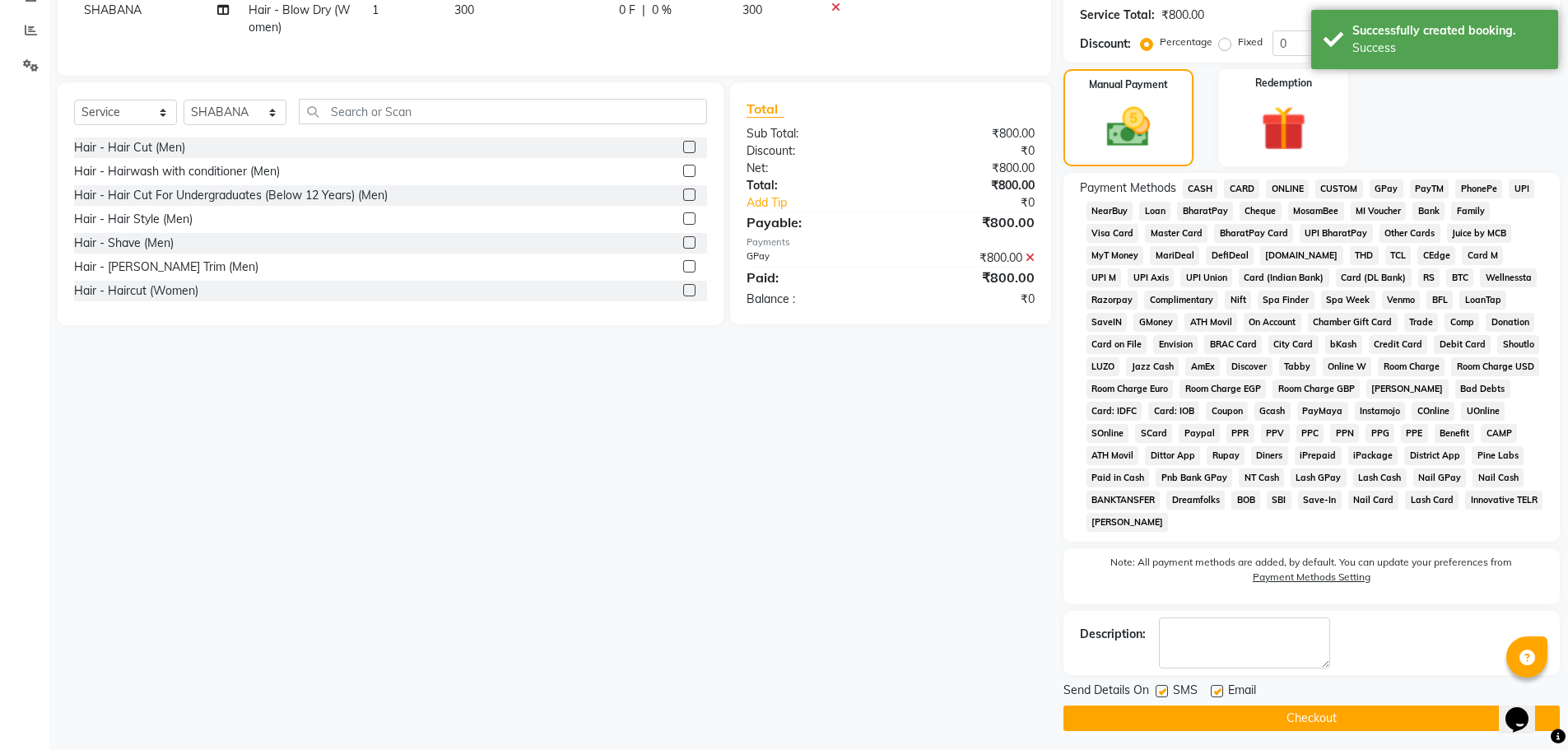
click at [1310, 717] on button "Checkout" at bounding box center [1311, 718] width 496 height 26
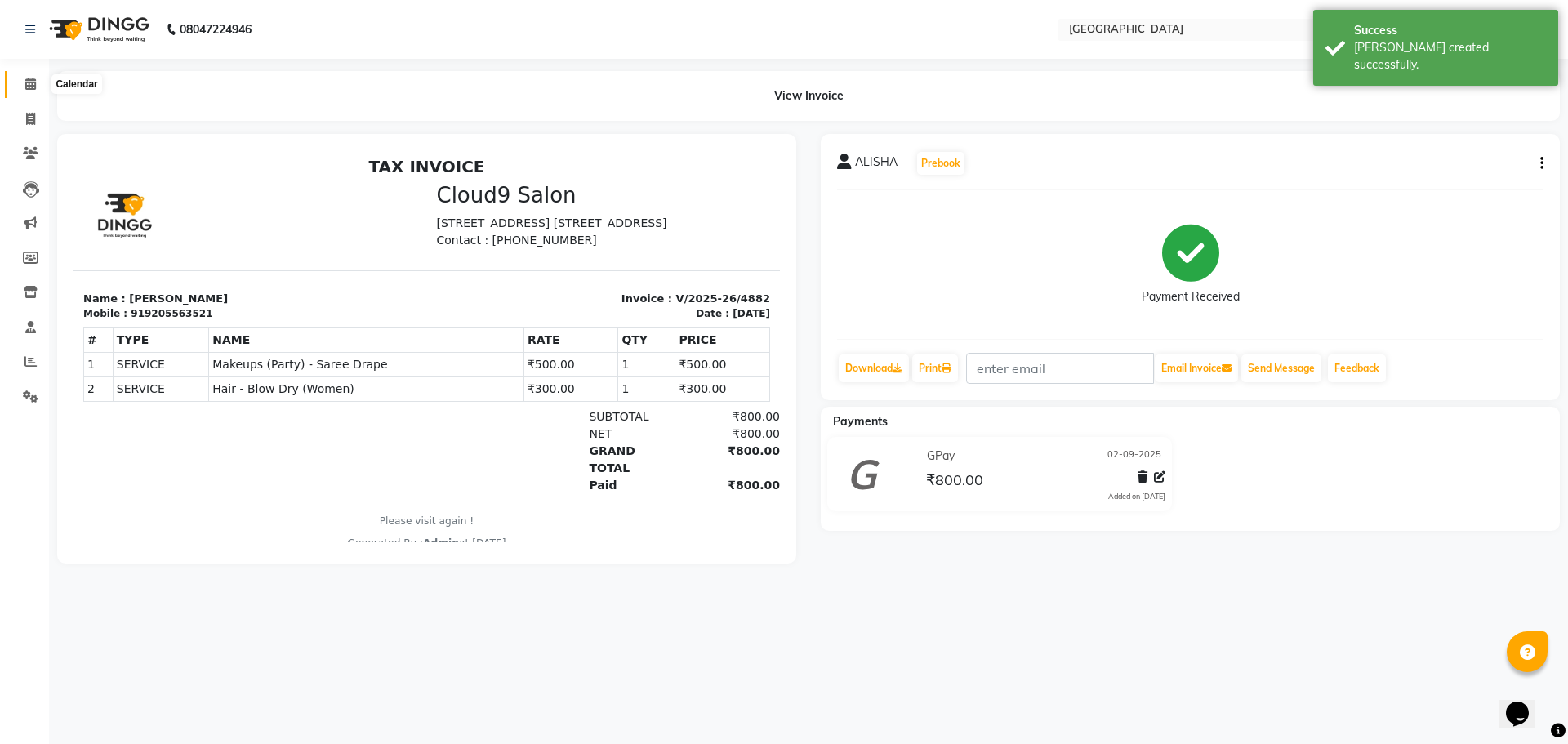
click at [28, 82] on icon at bounding box center [31, 83] width 10 height 12
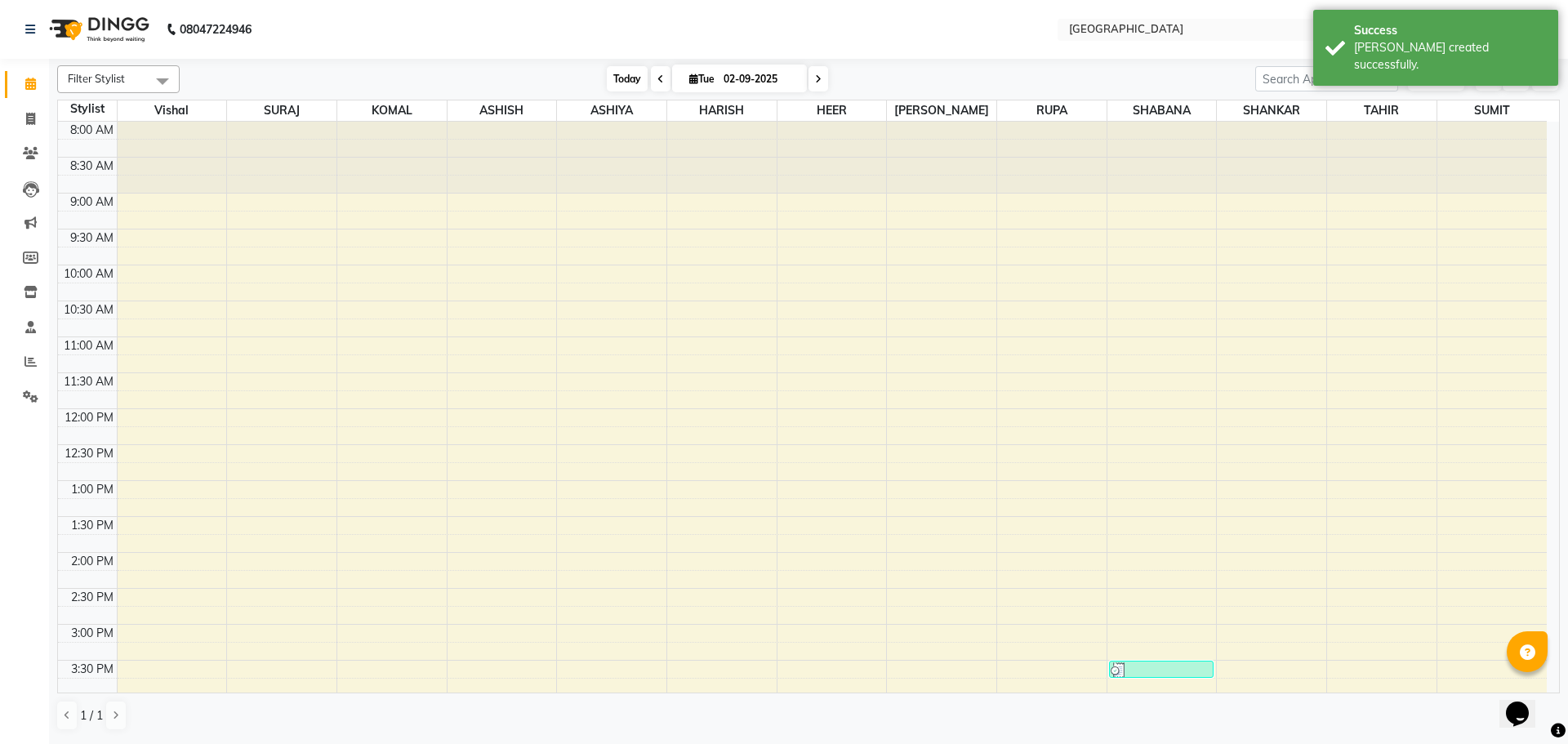
click at [618, 79] on span "Today" at bounding box center [627, 79] width 41 height 25
